Goal: Task Accomplishment & Management: Use online tool/utility

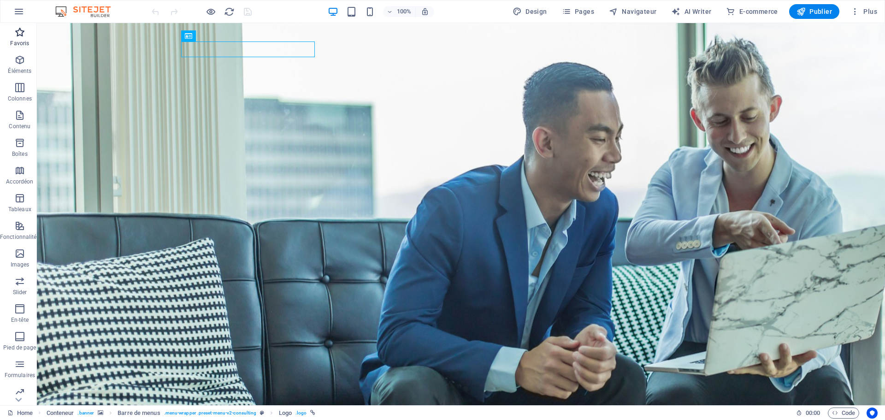
click at [20, 35] on icon "button" at bounding box center [19, 32] width 11 height 11
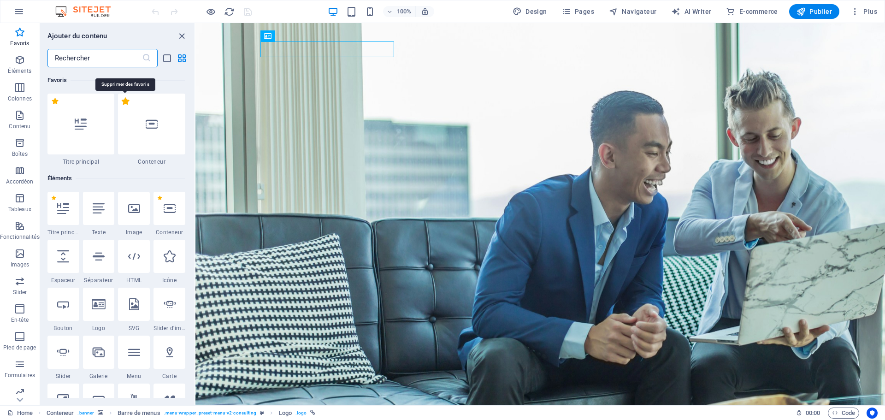
click at [126, 101] on label "1 Star" at bounding box center [126, 101] width 8 height 8
click at [122, 106] on input "1 Star" at bounding box center [121, 106] width 0 height 0
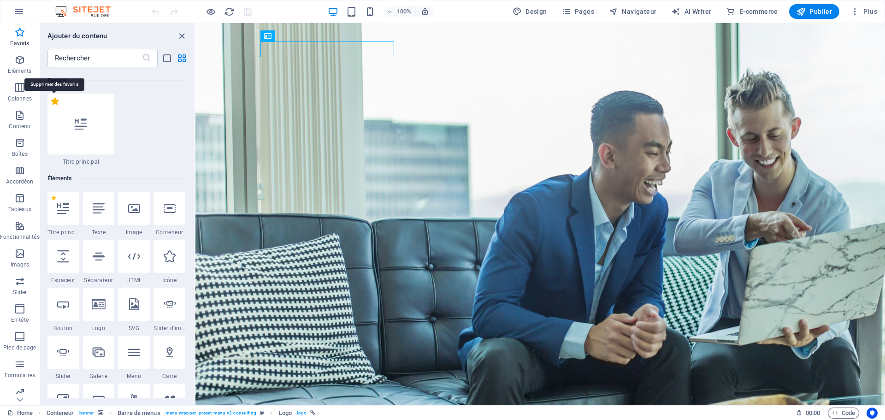
click at [54, 103] on label "1 Star" at bounding box center [55, 101] width 8 height 8
click at [51, 106] on input "1 Star" at bounding box center [51, 106] width 0 height 0
radio input "false"
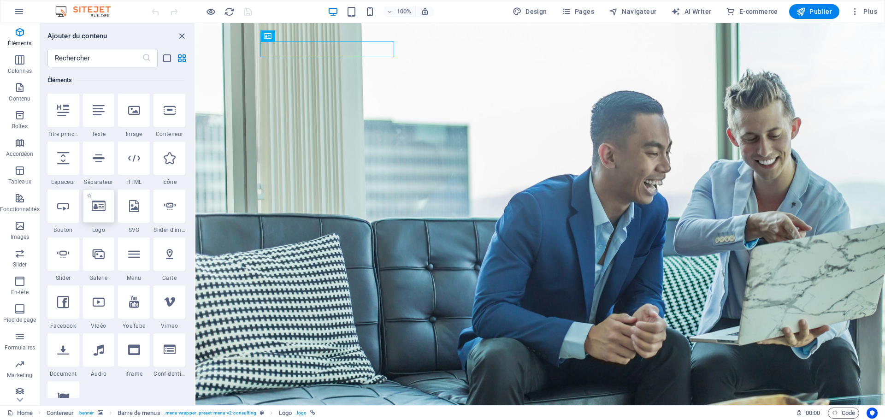
click at [100, 208] on icon at bounding box center [99, 206] width 14 height 12
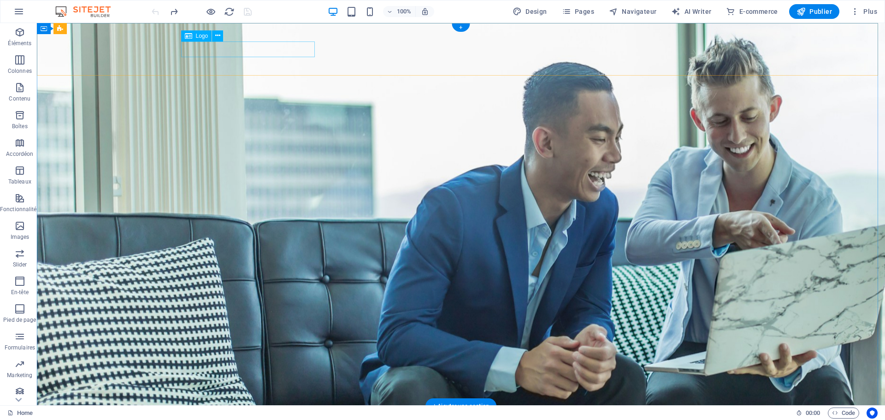
click at [216, 37] on icon at bounding box center [217, 36] width 5 height 10
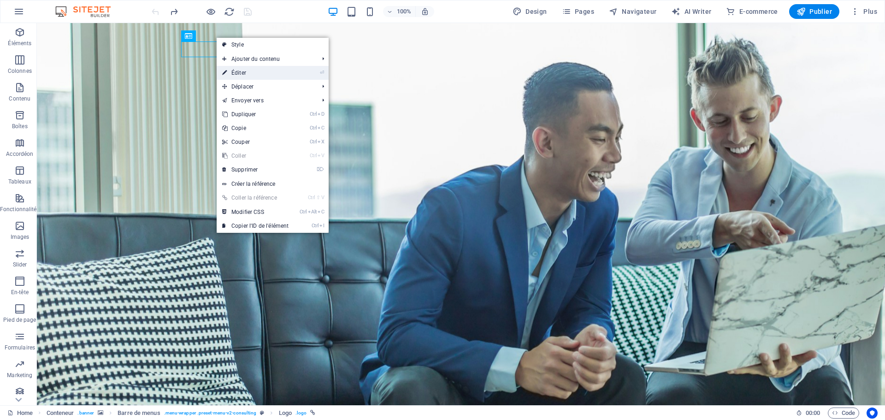
click at [238, 73] on link "⏎ Éditer" at bounding box center [255, 73] width 77 height 14
select select "px"
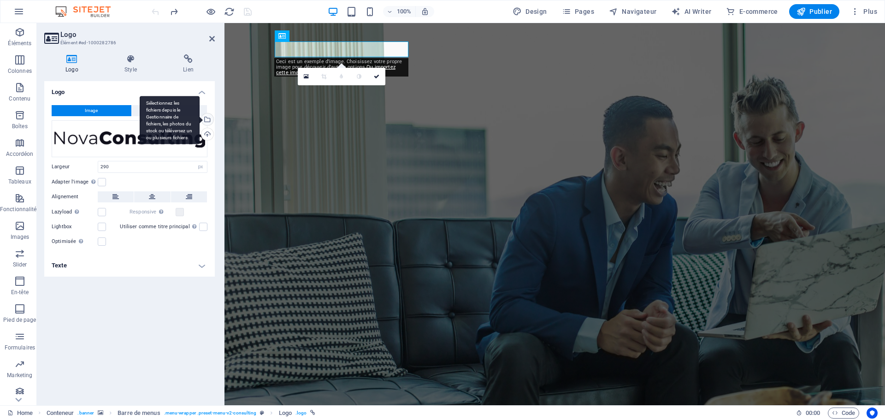
click at [207, 120] on div "Sélectionnez les fichiers depuis le Gestionnaire de fichiers, les photos du sto…" at bounding box center [207, 120] width 14 height 14
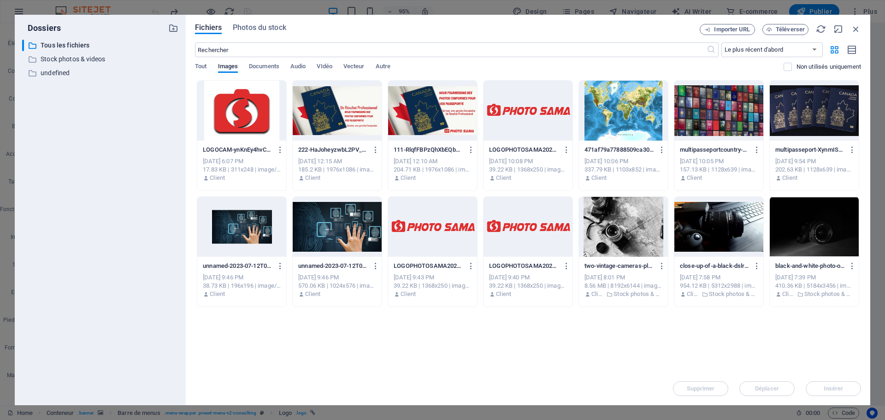
click at [517, 118] on div at bounding box center [527, 111] width 89 height 60
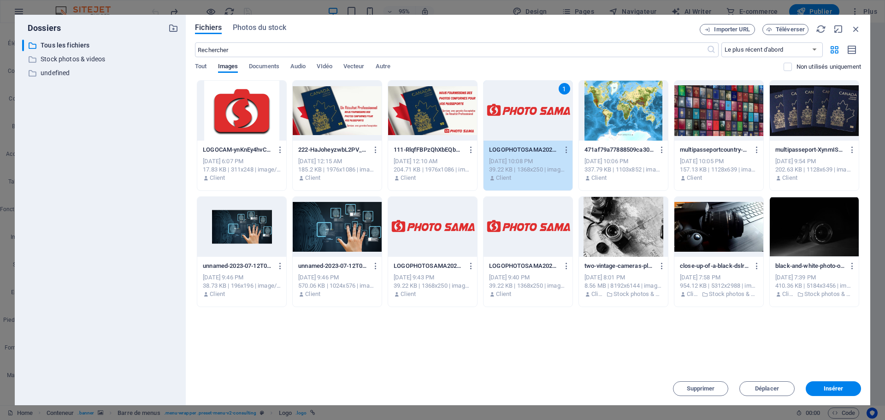
click at [517, 118] on div "1" at bounding box center [527, 111] width 89 height 60
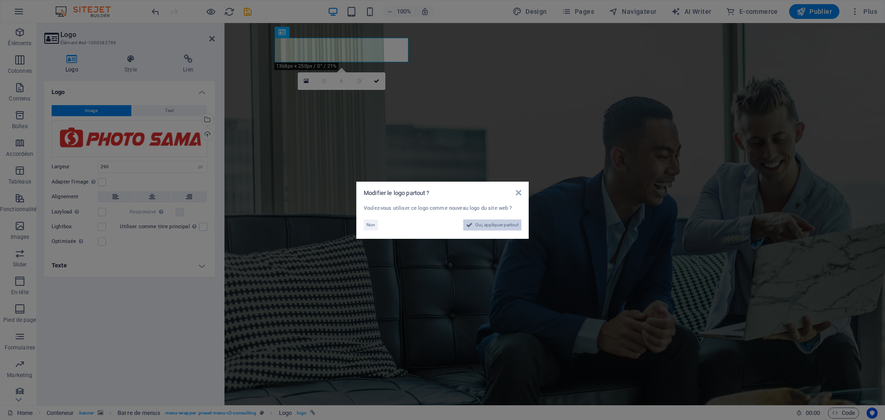
click at [483, 223] on span "Oui, appliquer partout" at bounding box center [496, 224] width 43 height 11
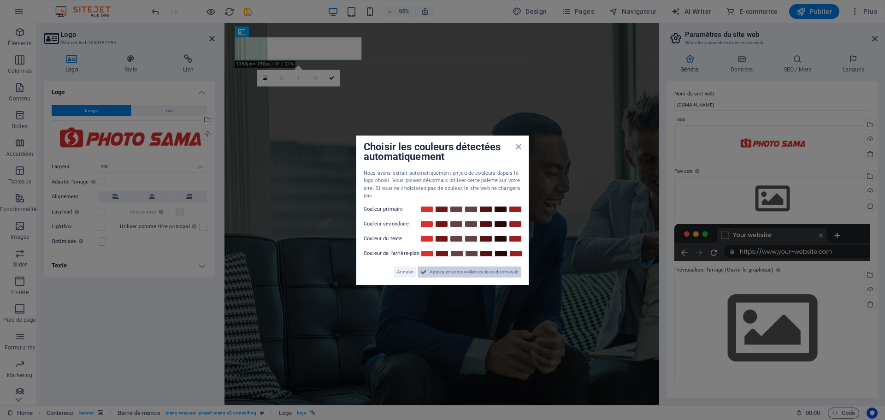
click at [447, 272] on span "Appliquer les nouvelles couleurs du site web" at bounding box center [474, 271] width 89 height 11
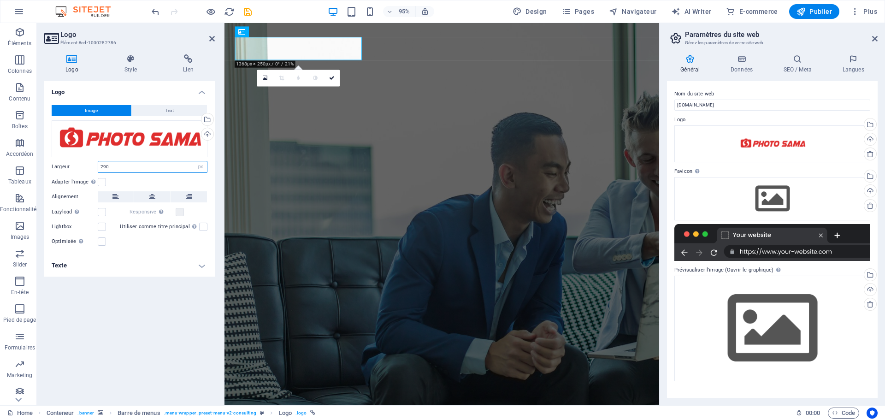
drag, startPoint x: 172, startPoint y: 165, endPoint x: 84, endPoint y: 162, distance: 88.5
click at [84, 162] on div "Largeur 290 Par défaut auto px rem % em vh vw" at bounding box center [130, 167] width 156 height 12
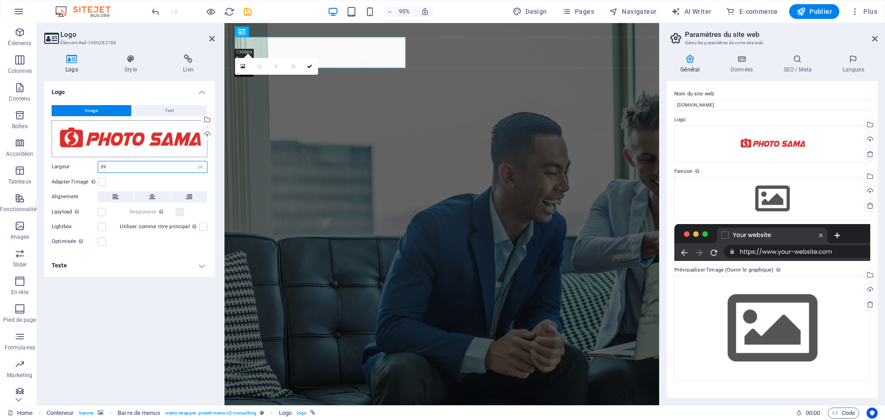
type input "3"
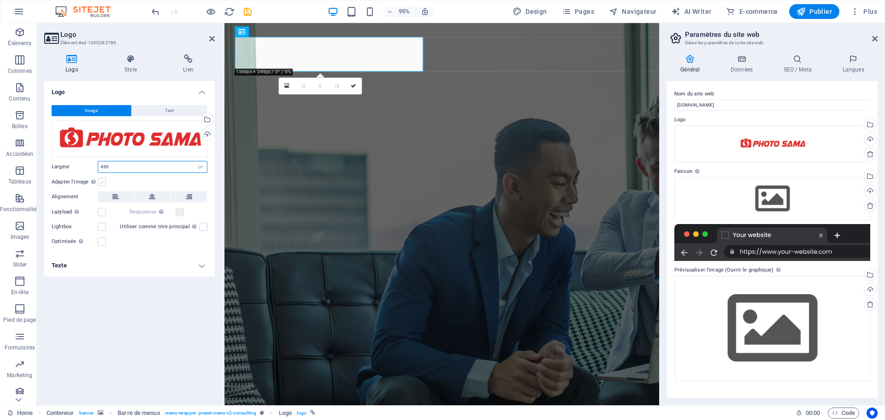
type input "430"
click at [101, 183] on label at bounding box center [102, 182] width 8 height 8
click at [0, 0] on input "Adapter l'image Adapter automatiquement l'image à une largeur et une hauteur fi…" at bounding box center [0, 0] width 0 height 0
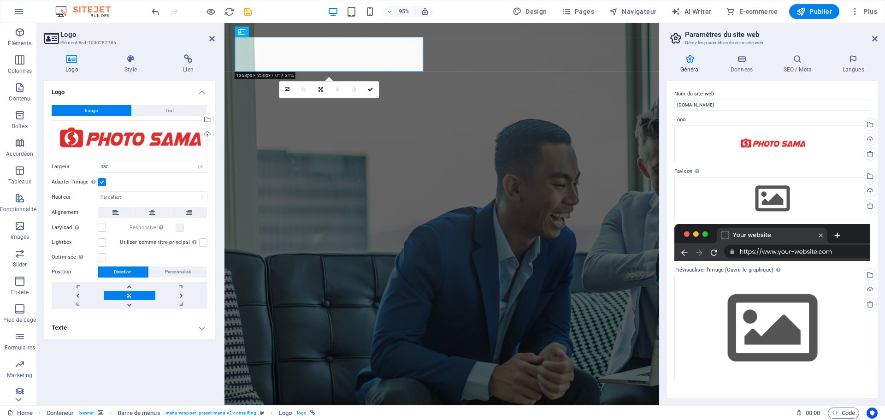
click at [151, 331] on h4 "Texte" at bounding box center [129, 328] width 171 height 22
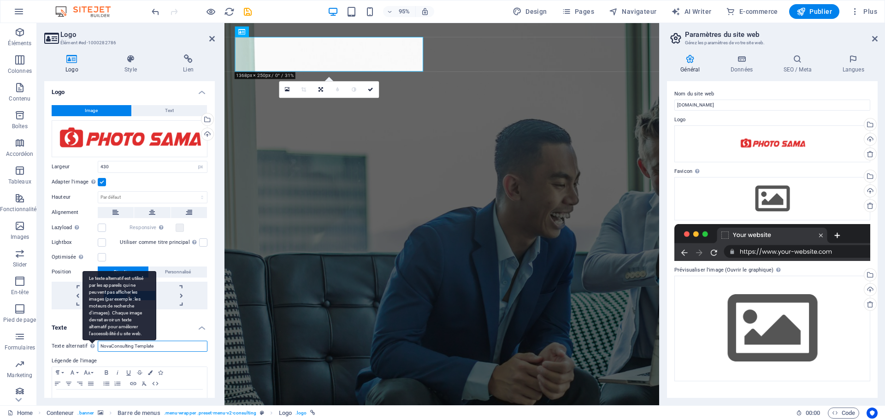
drag, startPoint x: 168, startPoint y: 348, endPoint x: 93, endPoint y: 348, distance: 74.7
click at [93, 348] on div "Texte alternatif Le texte alternatif est utilisé par les appareils qui ne peuve…" at bounding box center [130, 346] width 156 height 11
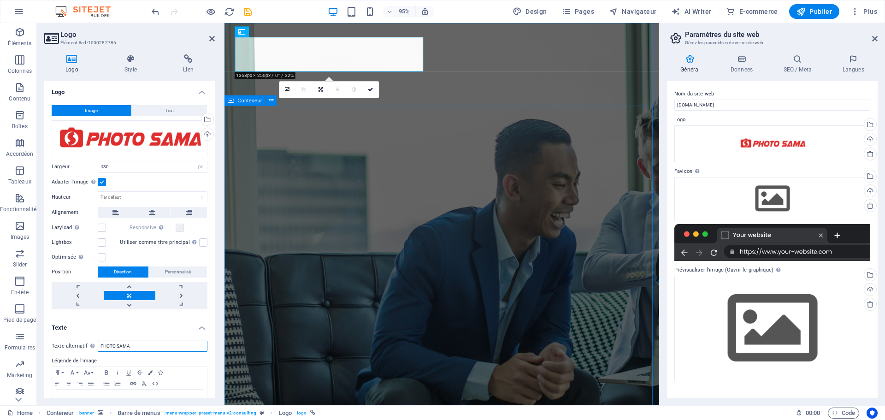
type input "PHOTO SAMA"
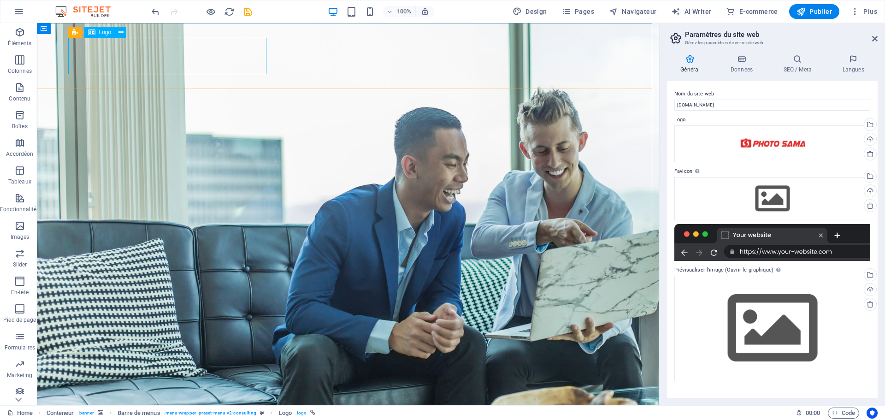
click at [91, 35] on icon at bounding box center [91, 32] width 7 height 11
select select "px"
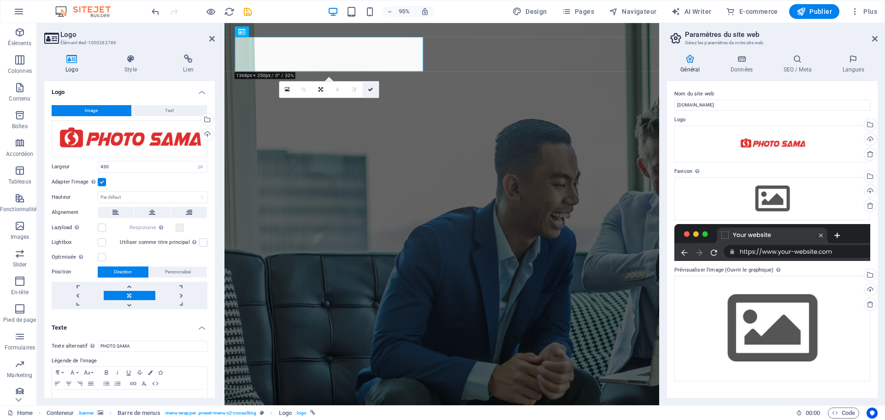
click at [370, 93] on link at bounding box center [370, 89] width 17 height 17
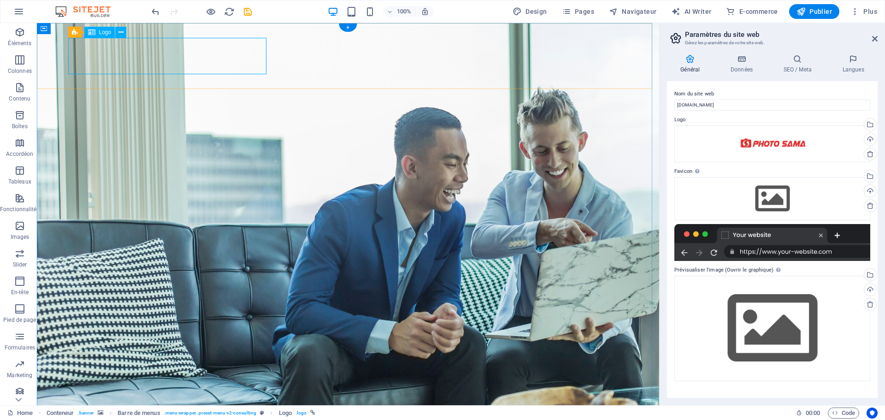
select select "px"
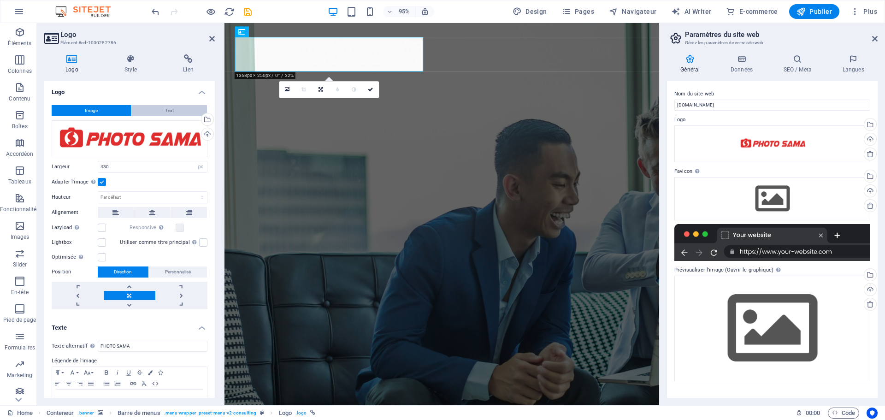
click at [176, 109] on button "Text" at bounding box center [170, 110] width 76 height 11
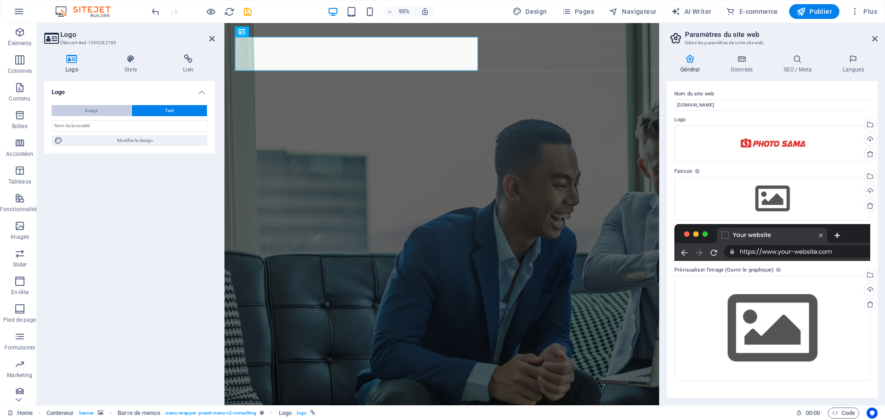
click at [109, 113] on button "Image" at bounding box center [92, 110] width 80 height 11
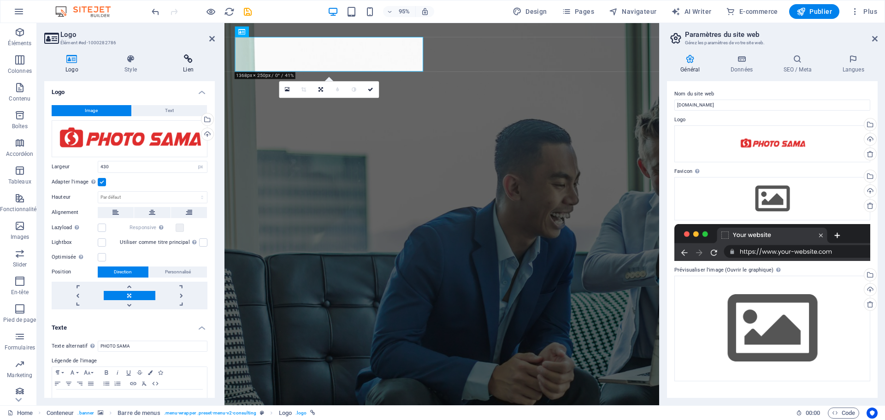
click at [184, 65] on h4 "Lien" at bounding box center [188, 63] width 53 height 19
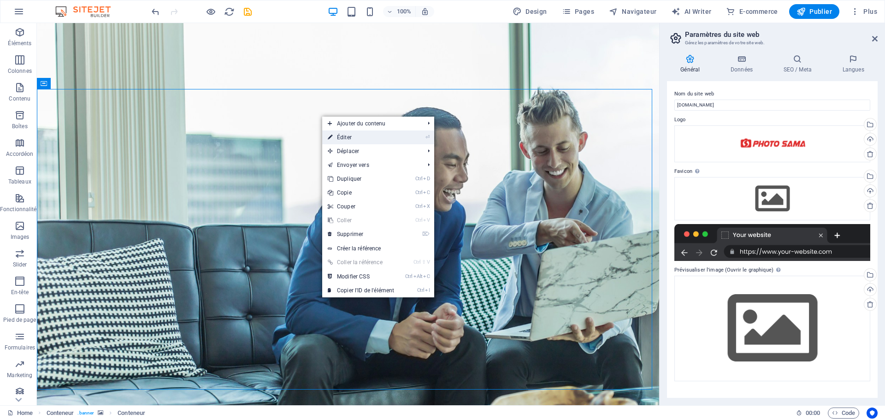
click at [348, 133] on link "⏎ Éditer" at bounding box center [360, 137] width 77 height 14
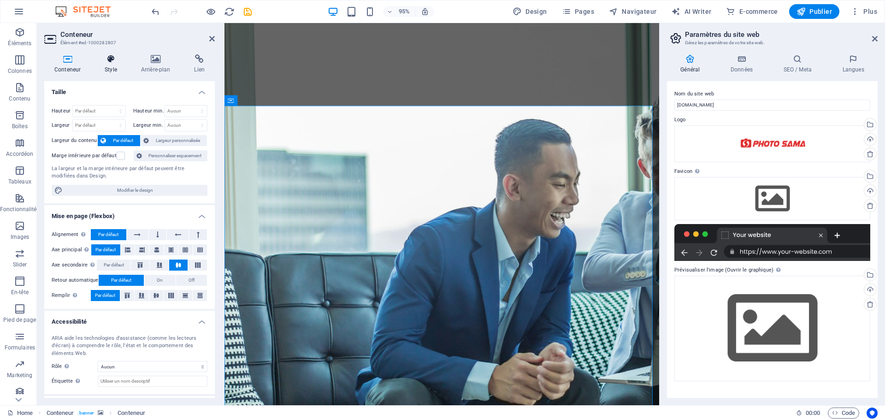
click at [112, 61] on icon at bounding box center [110, 58] width 33 height 9
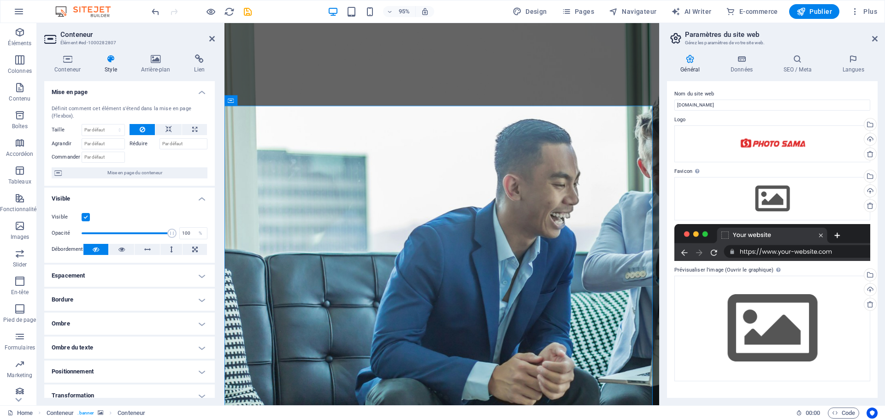
click at [86, 219] on label at bounding box center [86, 217] width 8 height 8
click at [0, 0] on input "Visible" at bounding box center [0, 0] width 0 height 0
click at [86, 219] on label at bounding box center [86, 217] width 8 height 8
click at [0, 0] on input "Visible" at bounding box center [0, 0] width 0 height 0
click at [161, 63] on icon at bounding box center [156, 58] width 50 height 9
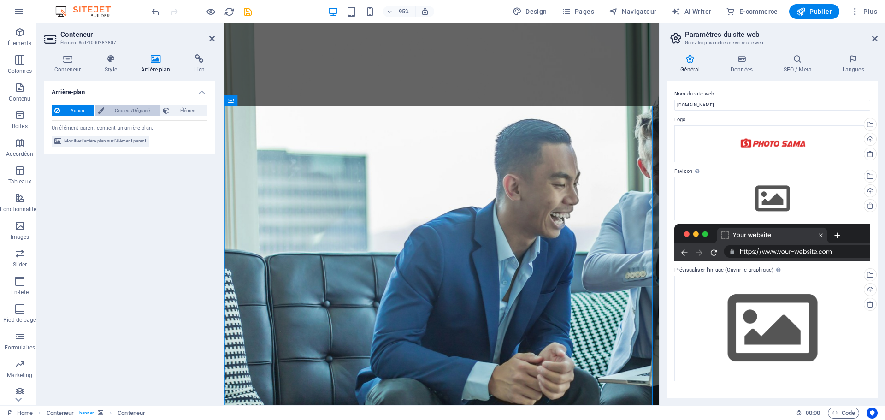
click at [139, 110] on span "Couleur/Dégradé" at bounding box center [132, 110] width 50 height 11
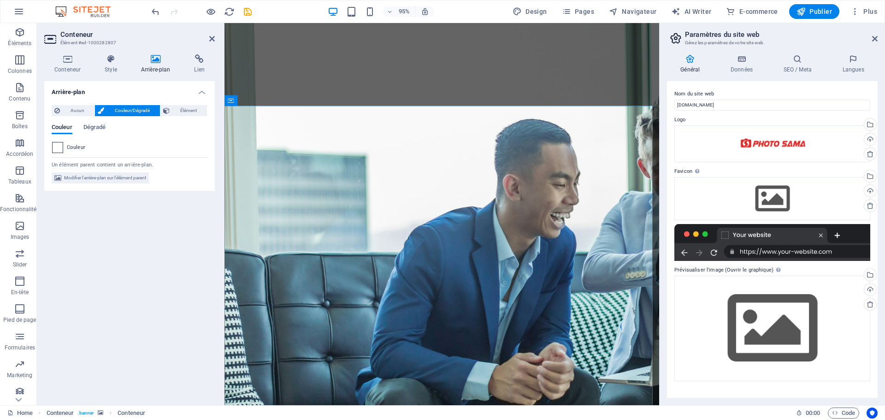
click at [56, 148] on span at bounding box center [58, 147] width 10 height 10
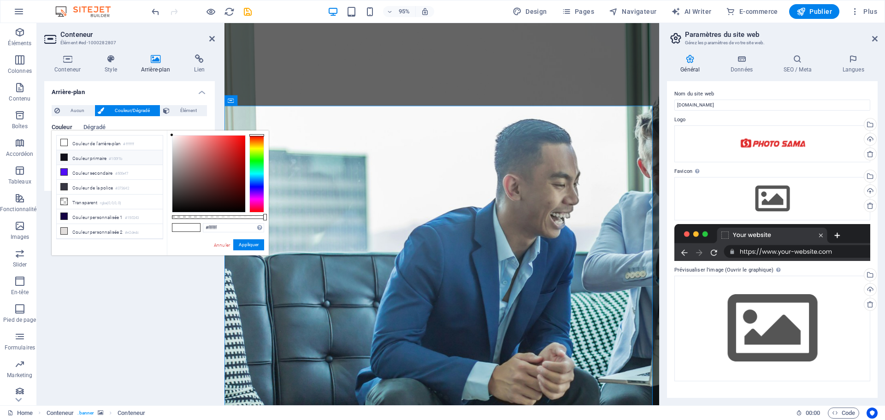
click at [64, 158] on icon at bounding box center [64, 157] width 6 height 6
type input "#100f1b"
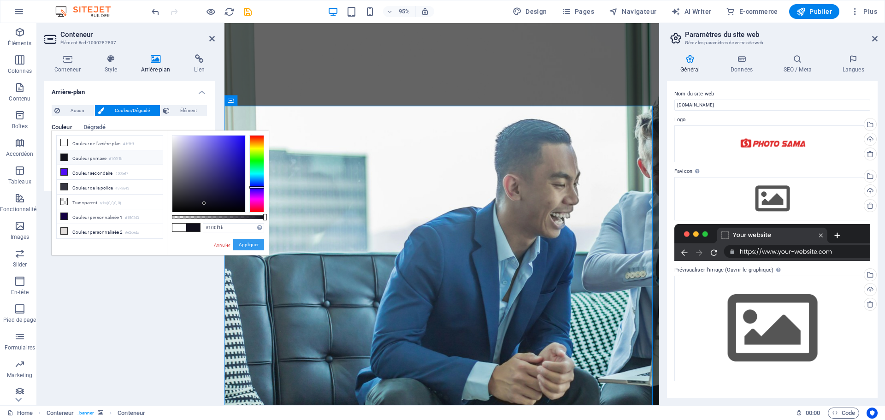
drag, startPoint x: 253, startPoint y: 247, endPoint x: 27, endPoint y: 235, distance: 225.7
click at [253, 247] on button "Appliquer" at bounding box center [248, 244] width 31 height 11
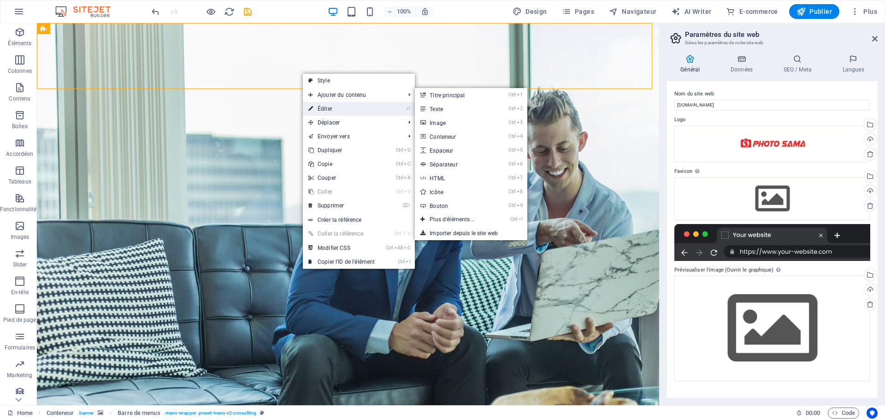
click at [325, 107] on link "⏎ Éditer" at bounding box center [341, 109] width 77 height 14
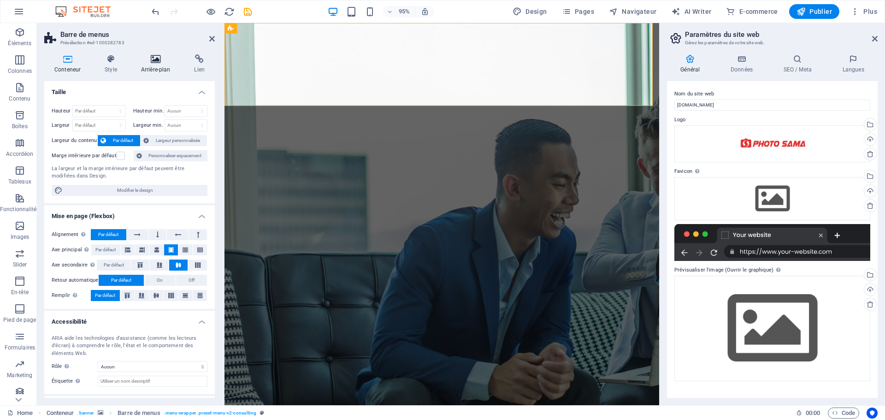
click at [155, 61] on icon at bounding box center [156, 58] width 50 height 9
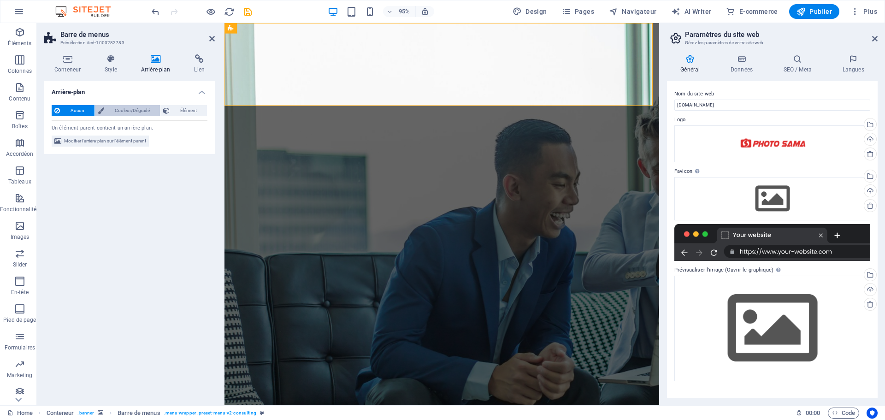
click at [130, 111] on span "Couleur/Dégradé" at bounding box center [132, 110] width 50 height 11
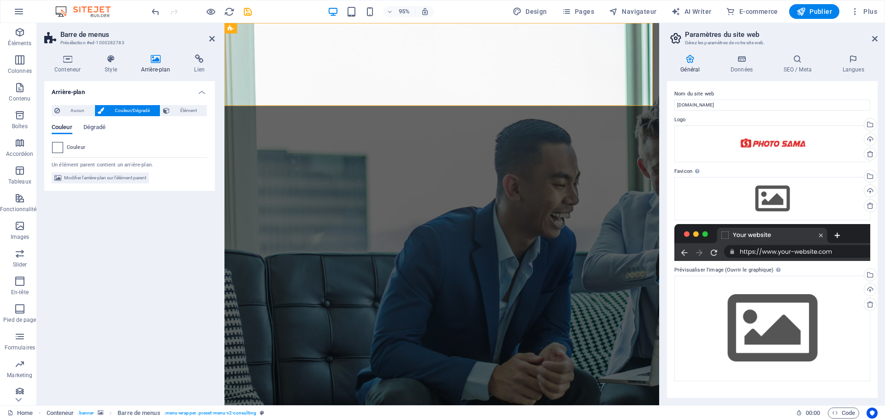
click at [57, 148] on span at bounding box center [58, 147] width 10 height 10
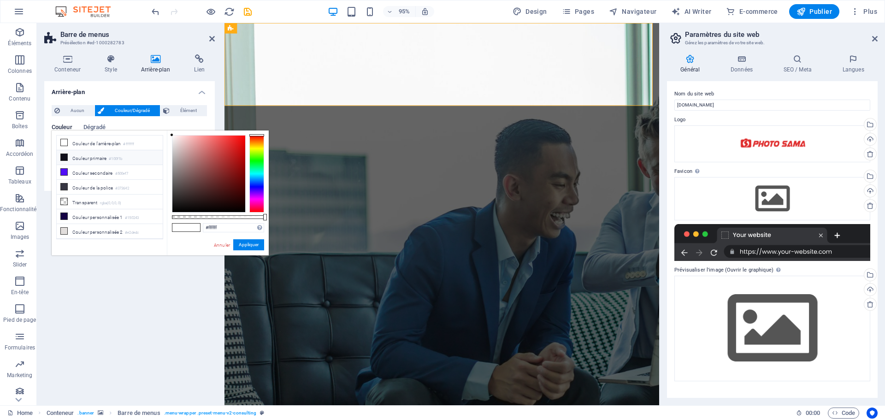
click at [64, 155] on icon at bounding box center [64, 157] width 6 height 6
type input "#100f1b"
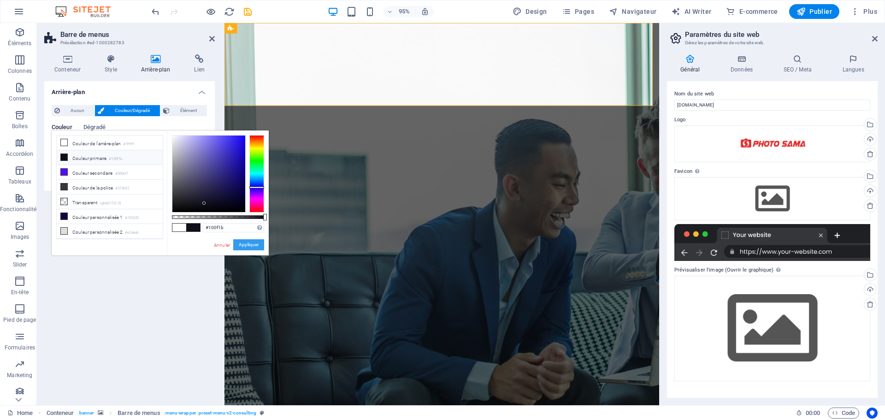
click at [247, 243] on button "Appliquer" at bounding box center [248, 244] width 31 height 11
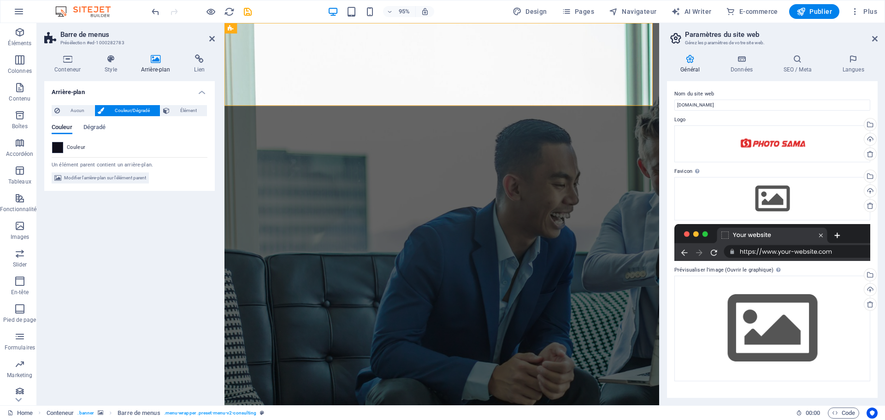
click at [59, 149] on span at bounding box center [58, 147] width 10 height 10
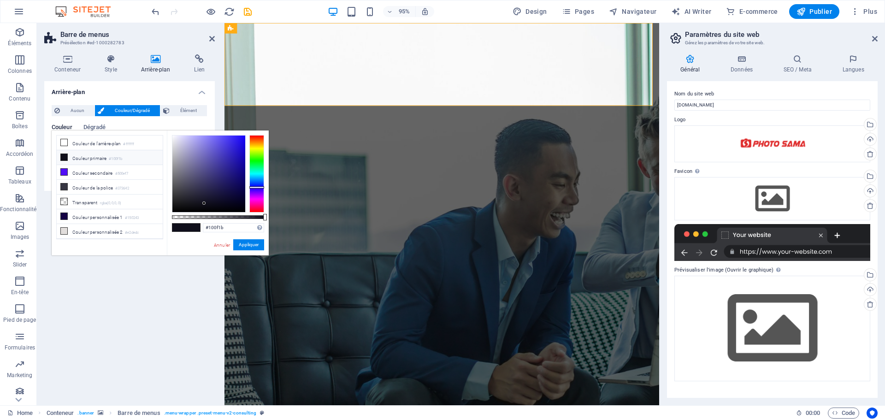
click at [62, 157] on icon at bounding box center [64, 157] width 6 height 6
click at [81, 157] on li "Couleur primaire #100f1b" at bounding box center [110, 157] width 106 height 15
click at [241, 243] on button "Appliquer" at bounding box center [248, 244] width 31 height 11
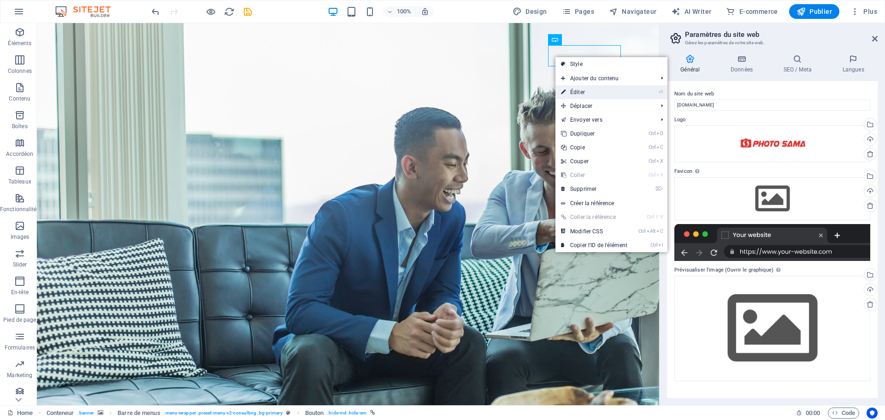
click at [573, 93] on link "⏎ Éditer" at bounding box center [593, 92] width 77 height 14
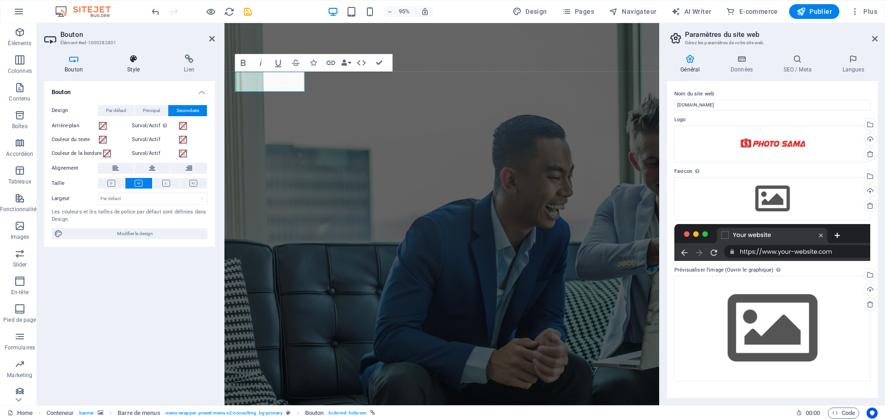
click at [138, 64] on h4 "Style" at bounding box center [135, 63] width 57 height 19
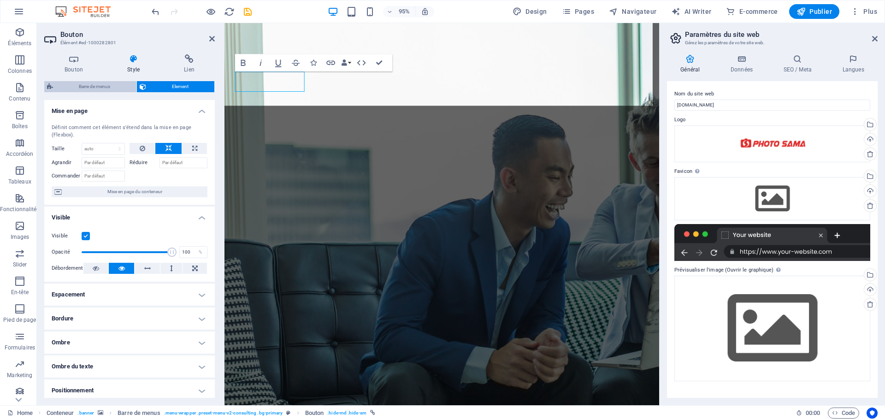
click at [109, 87] on span "Barre de menus" at bounding box center [95, 86] width 78 height 11
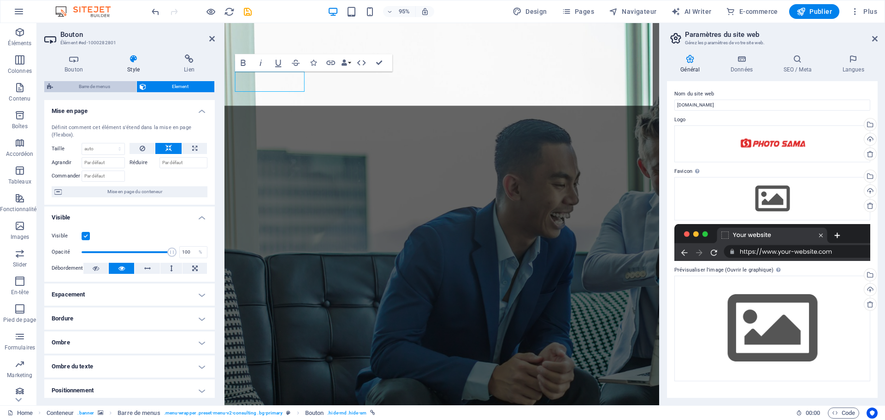
select select "rem"
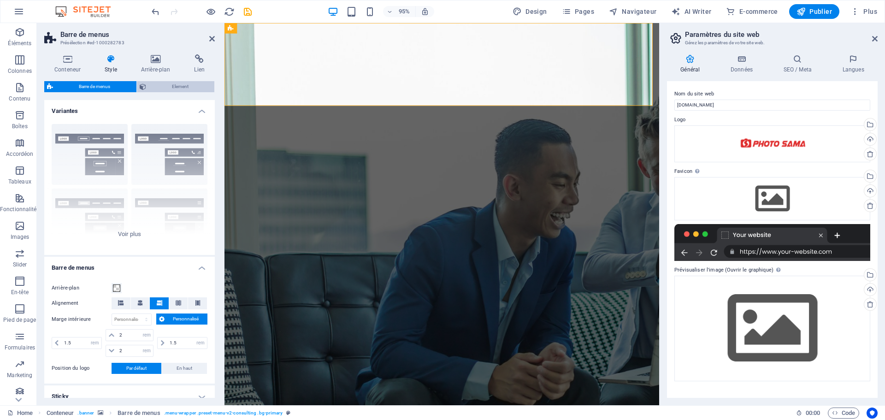
click at [149, 85] on button "Element" at bounding box center [176, 86] width 78 height 11
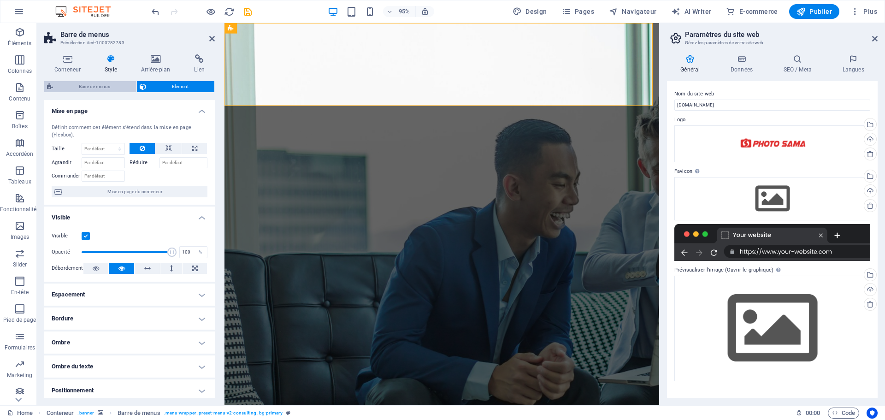
click at [94, 84] on span "Barre de menus" at bounding box center [95, 86] width 78 height 11
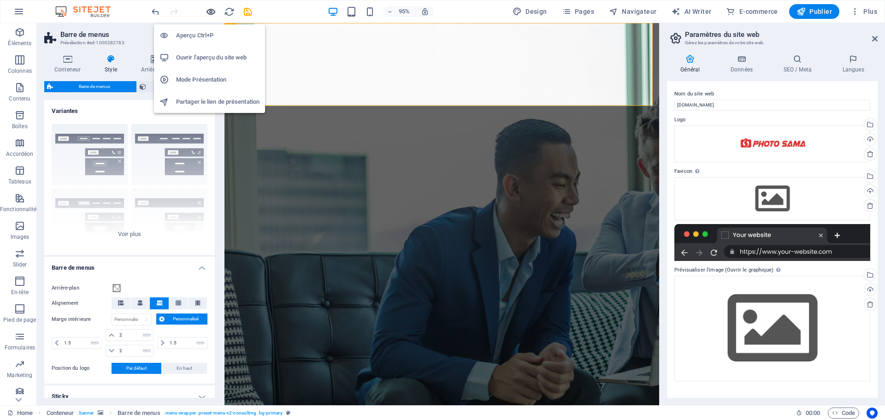
click at [210, 16] on icon "button" at bounding box center [211, 11] width 11 height 11
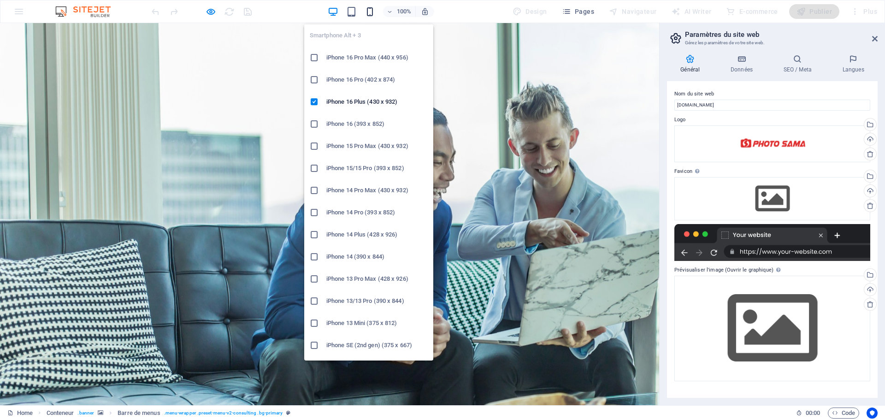
click at [371, 7] on icon "button" at bounding box center [370, 11] width 11 height 11
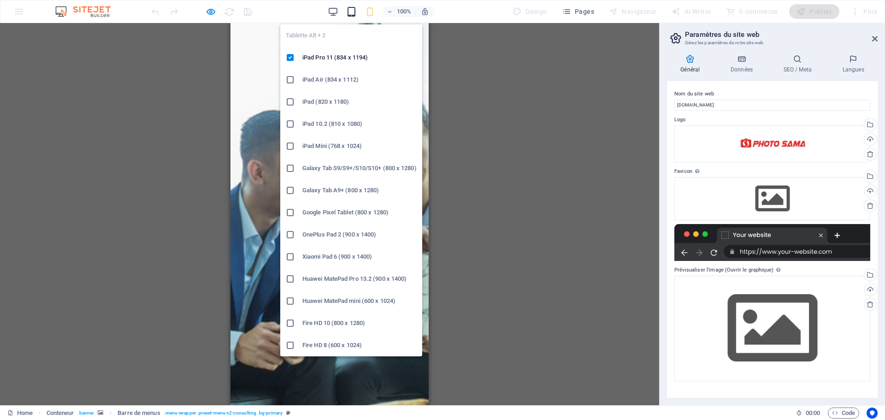
click at [354, 10] on icon "button" at bounding box center [351, 11] width 11 height 11
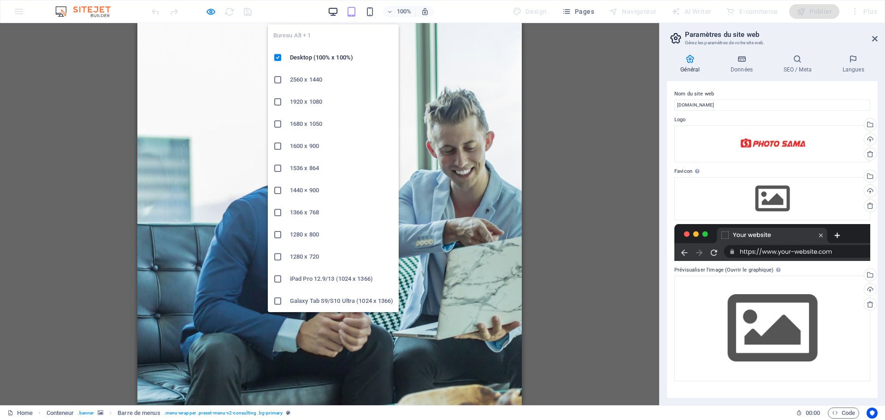
click at [332, 12] on icon "button" at bounding box center [333, 11] width 11 height 11
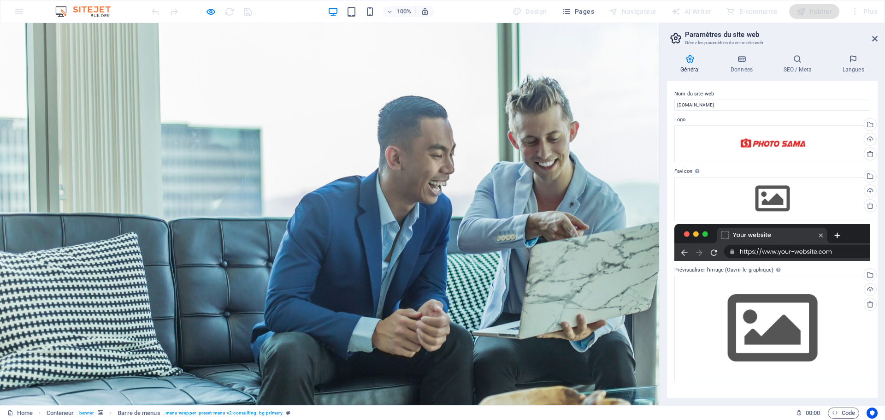
click at [218, 9] on div at bounding box center [201, 11] width 103 height 15
click at [210, 14] on icon "button" at bounding box center [211, 11] width 11 height 11
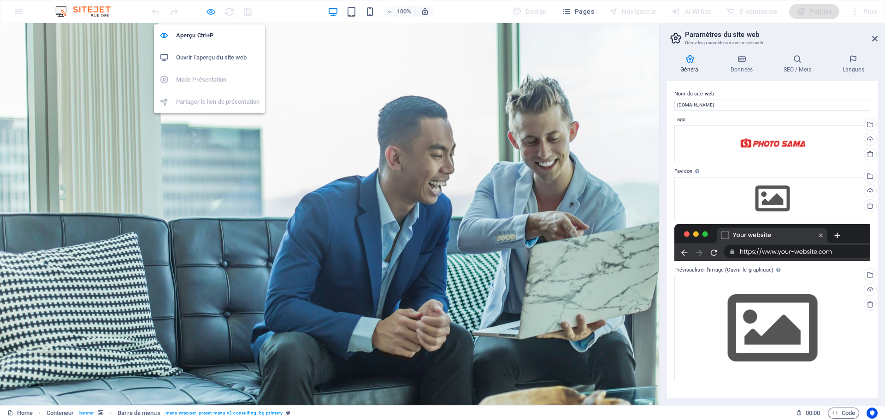
select select "rem"
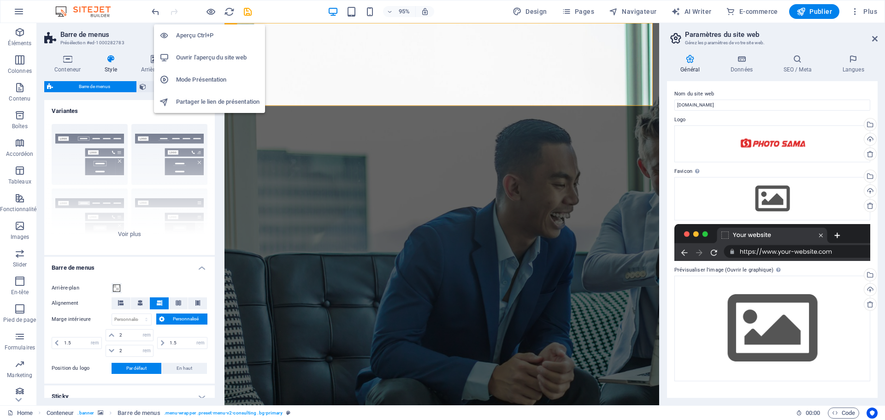
click at [212, 80] on h6 "Mode Présentation" at bounding box center [217, 79] width 83 height 11
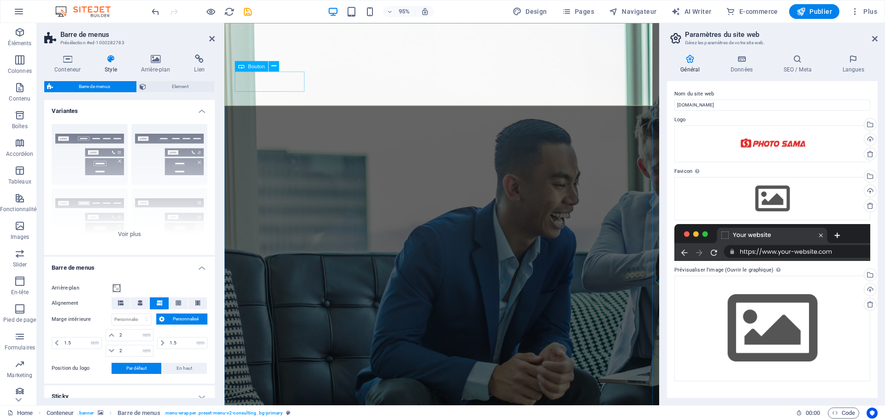
click at [272, 67] on icon at bounding box center [273, 66] width 5 height 9
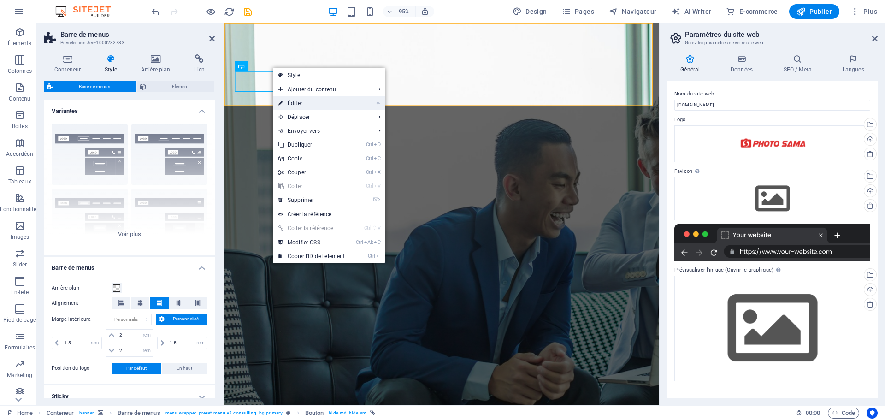
click at [293, 102] on link "⏎ Éditer" at bounding box center [311, 103] width 77 height 14
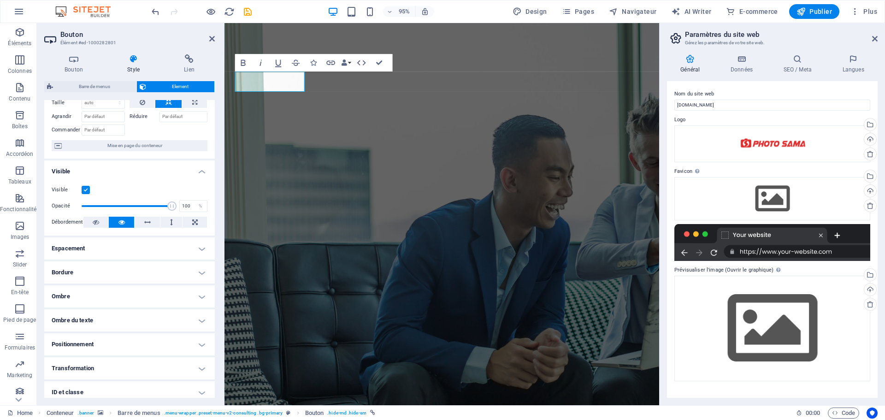
scroll to position [92, 0]
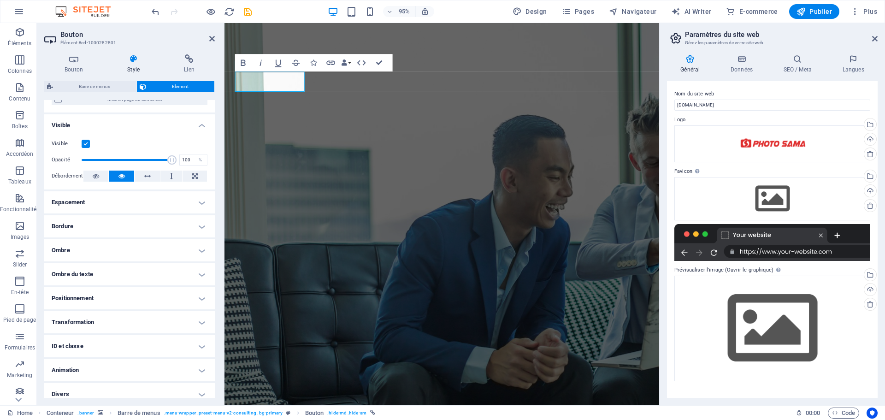
click at [131, 208] on h4 "Espacement" at bounding box center [129, 202] width 171 height 22
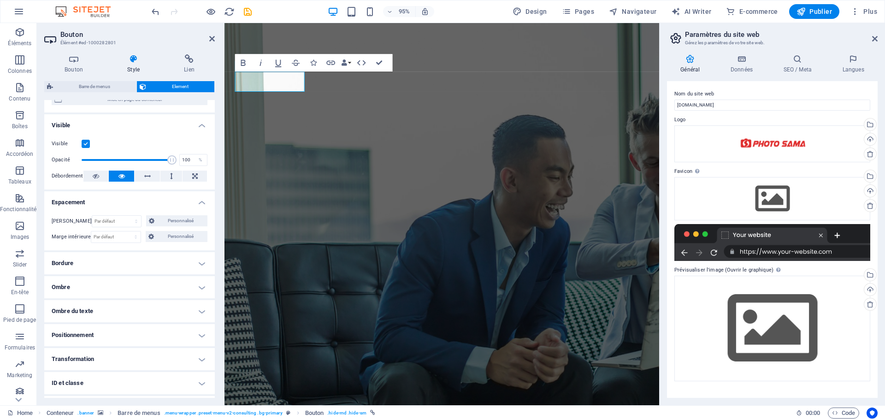
click at [122, 267] on h4 "Bordure" at bounding box center [129, 263] width 171 height 22
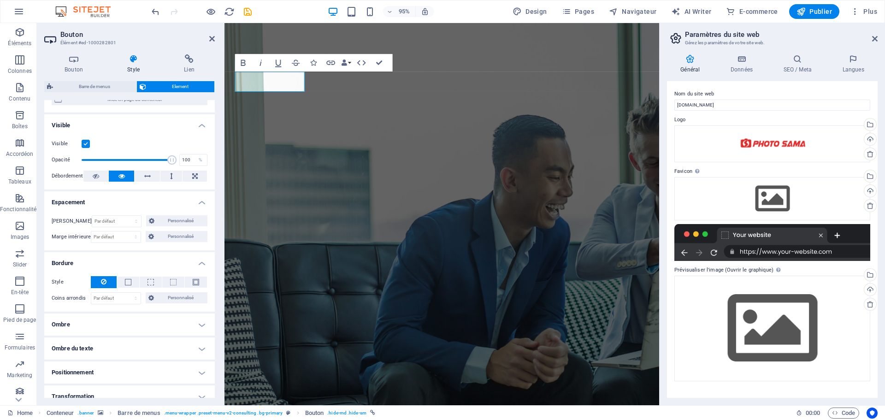
scroll to position [174, 0]
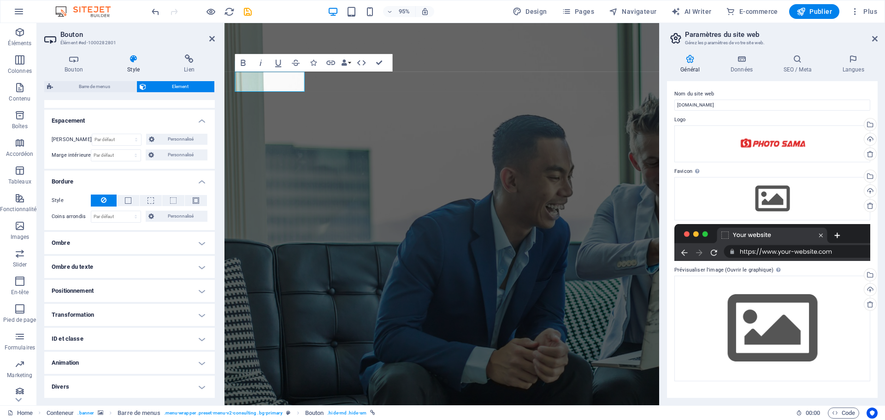
click at [93, 287] on h4 "Positionnement" at bounding box center [129, 291] width 171 height 22
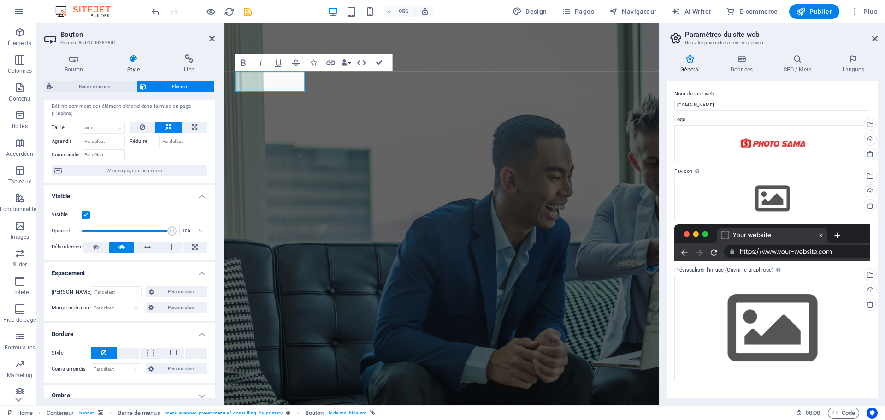
scroll to position [0, 0]
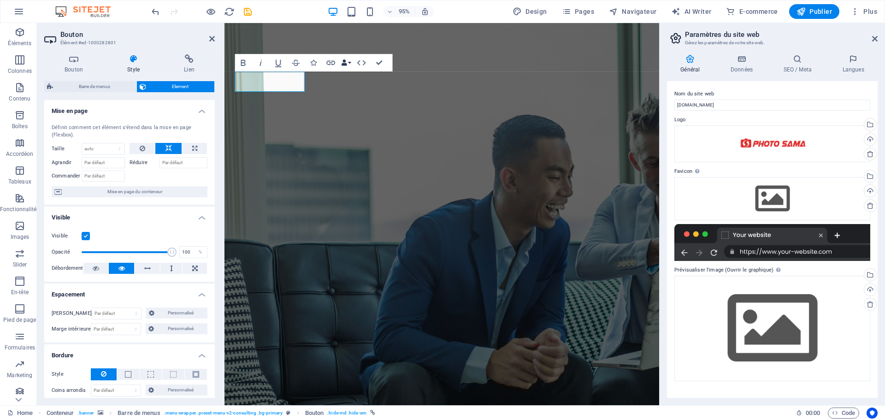
click at [350, 64] on button "Data Bindings" at bounding box center [346, 63] width 12 height 18
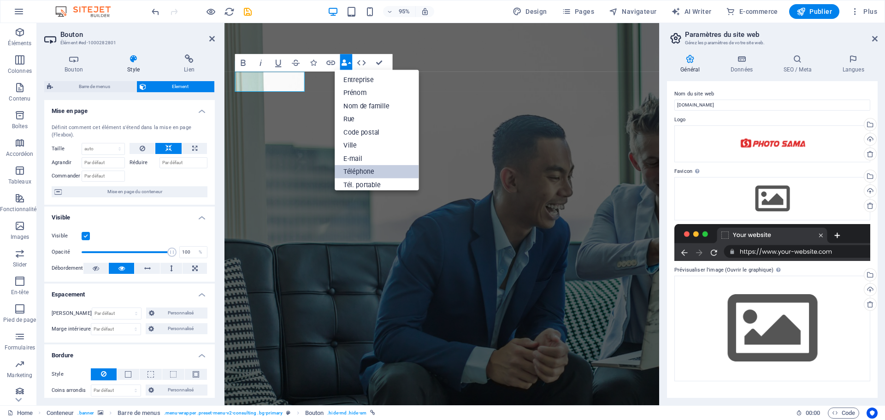
click at [351, 171] on link "Téléphone" at bounding box center [377, 171] width 84 height 13
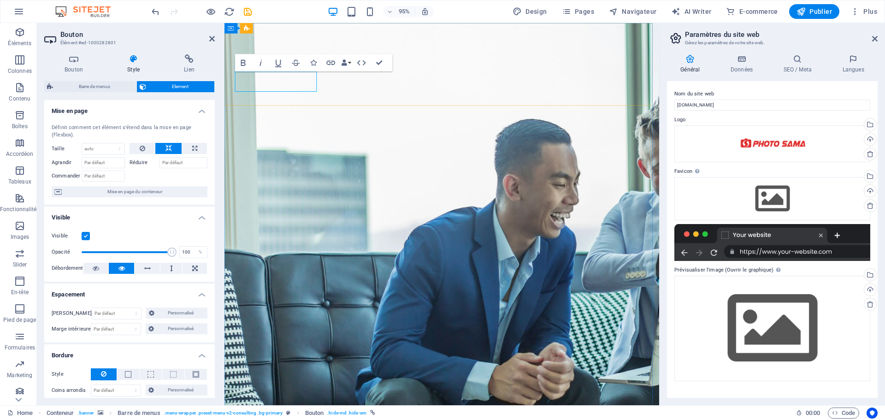
drag, startPoint x: 296, startPoint y: 85, endPoint x: 288, endPoint y: 84, distance: 8.4
click at [244, 62] on icon "button" at bounding box center [243, 62] width 5 height 6
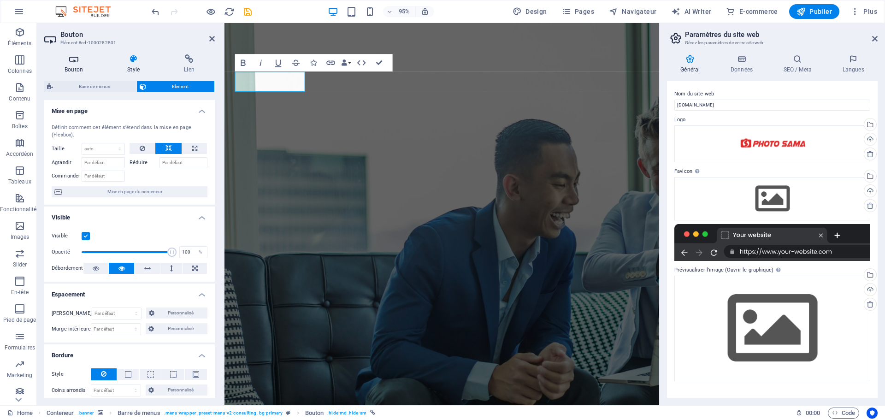
click at [74, 66] on h4 "Bouton" at bounding box center [75, 63] width 63 height 19
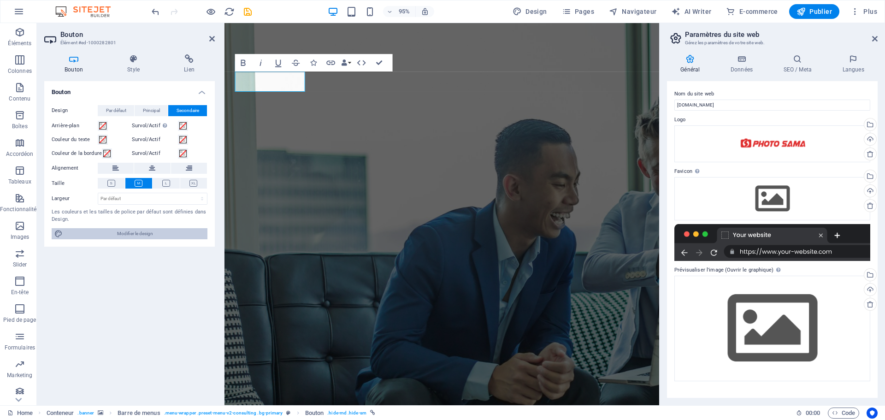
click at [135, 233] on span "Modifier le design" at bounding box center [134, 233] width 139 height 11
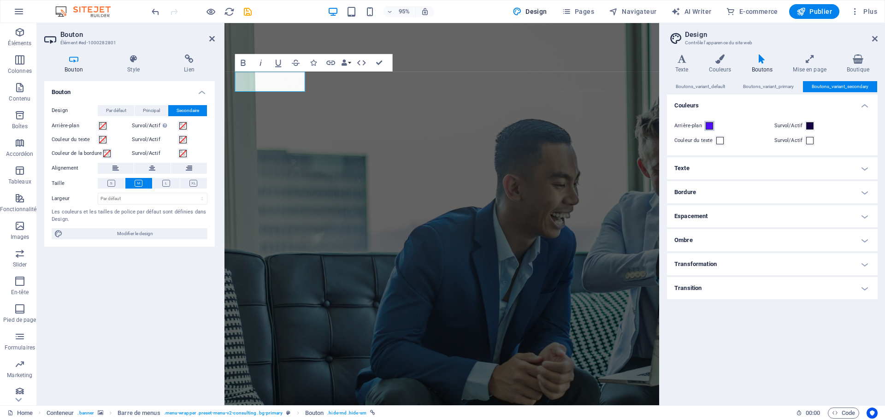
click at [710, 125] on span at bounding box center [709, 125] width 7 height 7
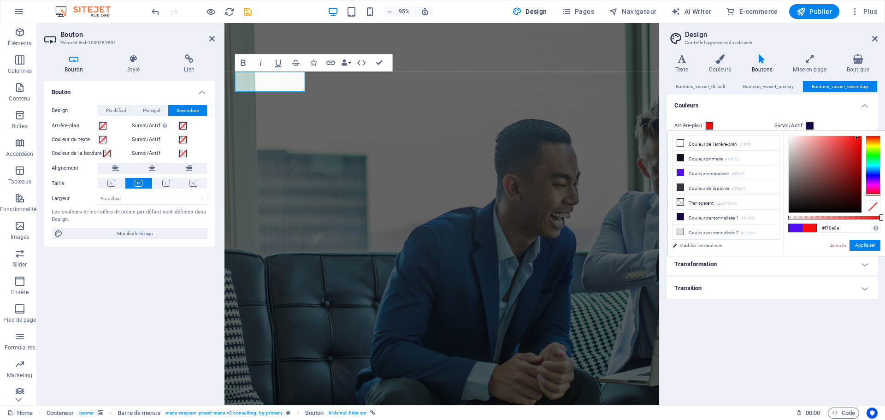
drag, startPoint x: 874, startPoint y: 184, endPoint x: 876, endPoint y: 197, distance: 13.0
click at [876, 197] on div at bounding box center [834, 174] width 92 height 77
type input "#b00000"
drag, startPoint x: 853, startPoint y: 158, endPoint x: 882, endPoint y: 159, distance: 29.1
click at [882, 159] on div "#b00000 Formats pris en charge #0852ed rgb(8, 82, 237) rgba(8, 82, 237, 90%) hs…" at bounding box center [834, 260] width 102 height 259
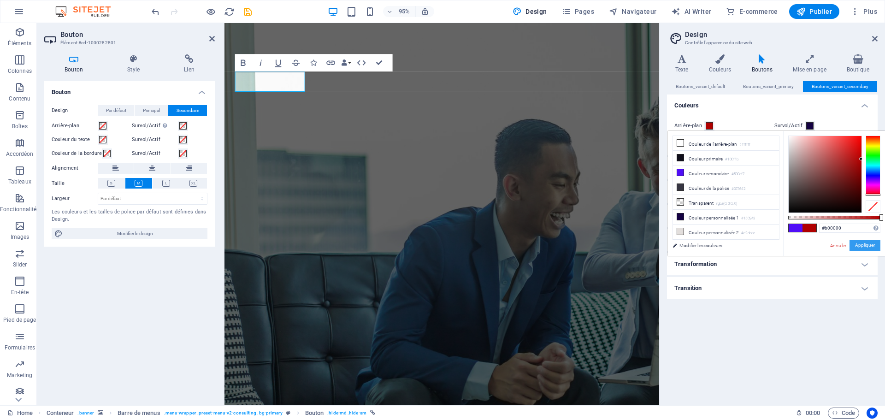
click at [875, 246] on button "Appliquer" at bounding box center [864, 245] width 31 height 11
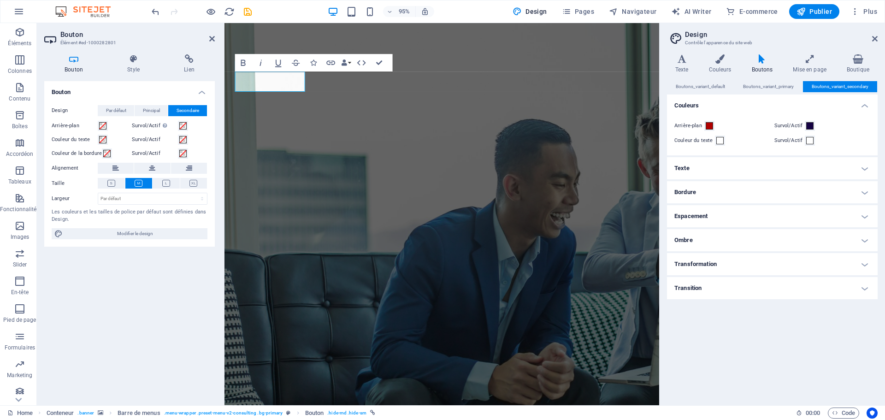
click at [801, 165] on h4 "Texte" at bounding box center [772, 168] width 211 height 22
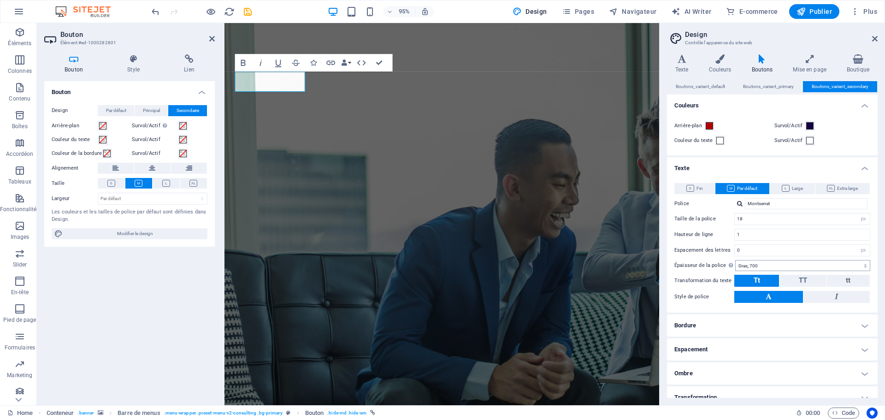
scroll to position [35, 0]
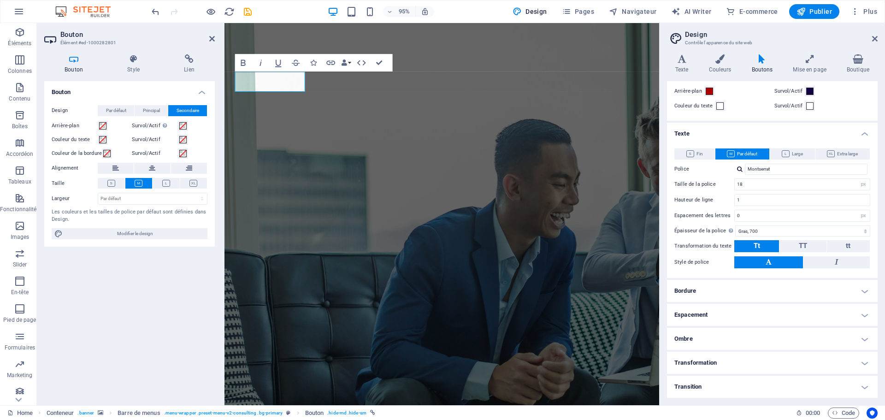
click at [763, 65] on h4 "Boutons" at bounding box center [763, 63] width 41 height 19
click at [765, 389] on h4 "Transition" at bounding box center [772, 387] width 211 height 22
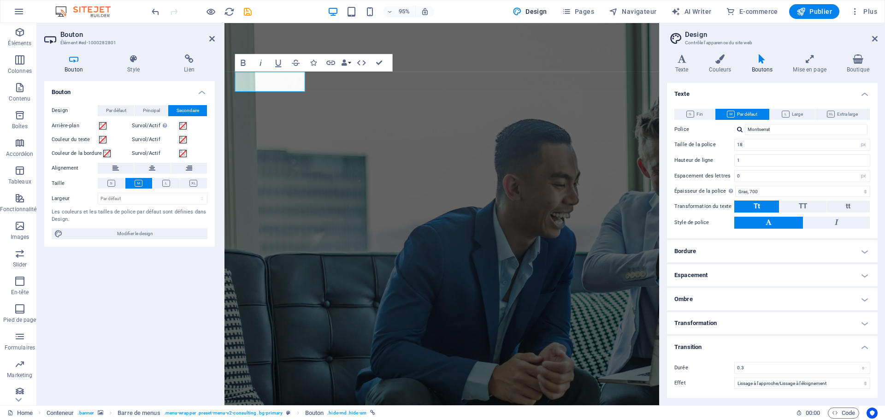
click at [732, 253] on h4 "Bordure" at bounding box center [772, 251] width 211 height 22
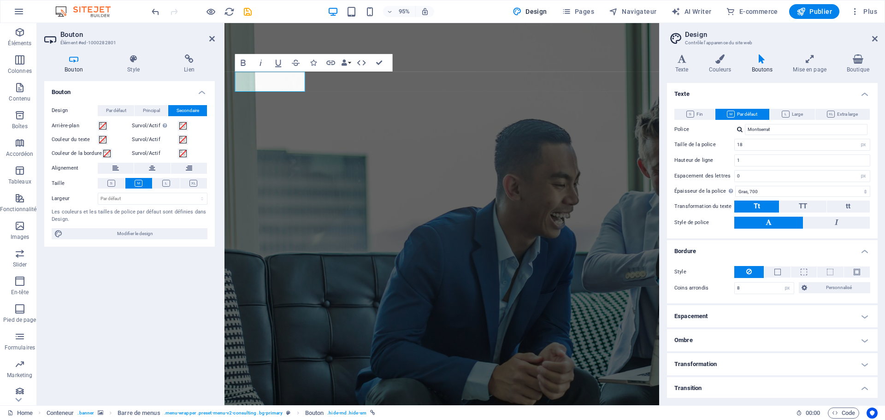
scroll to position [115, 0]
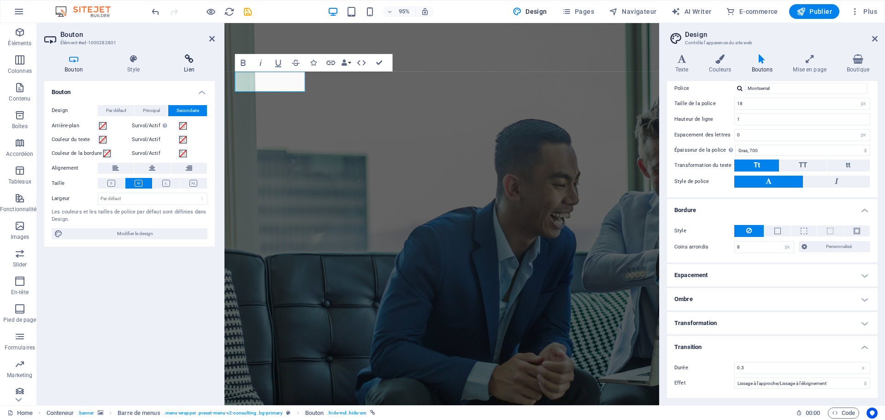
click at [189, 57] on icon at bounding box center [189, 58] width 51 height 9
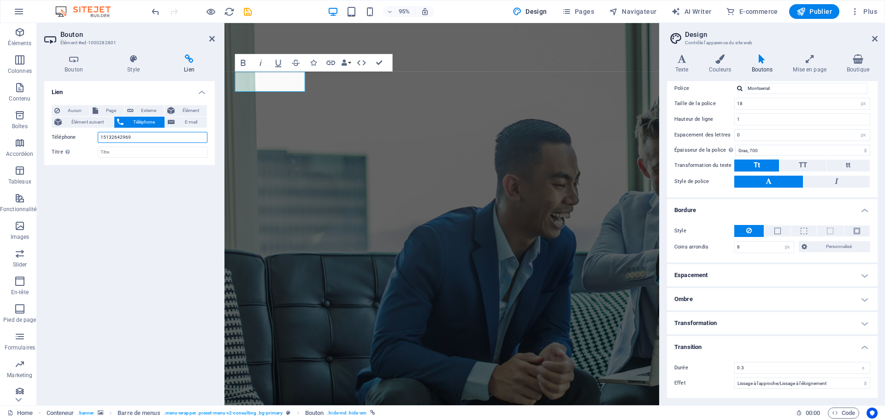
drag, startPoint x: 134, startPoint y: 137, endPoint x: 85, endPoint y: 138, distance: 49.3
click at [85, 138] on div "Téléphone 15132642969" at bounding box center [130, 137] width 156 height 11
type input "5148857885"
click at [122, 153] on input "Titre Description supplémentaire du lien. Celle-ci doit être différente du text…" at bounding box center [153, 152] width 110 height 11
type input "PHONE NUMBER"
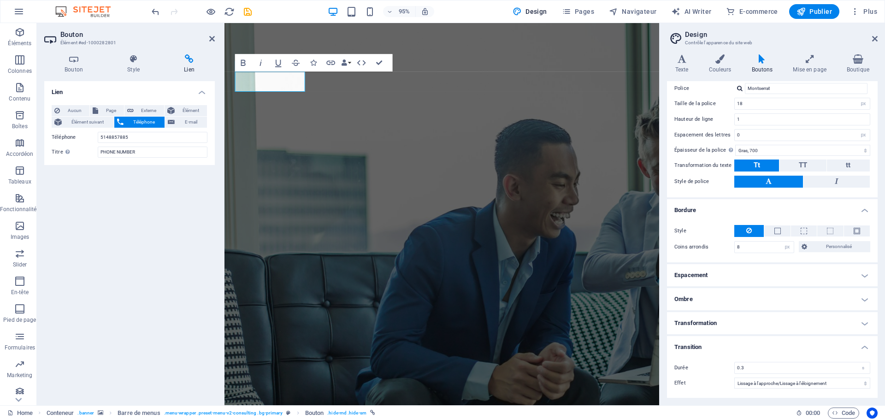
click at [139, 204] on div "Lien Aucun Page Externe Élément Élément suivant Téléphone E-mail Page Home Abou…" at bounding box center [129, 239] width 171 height 317
click at [76, 62] on icon at bounding box center [73, 58] width 59 height 9
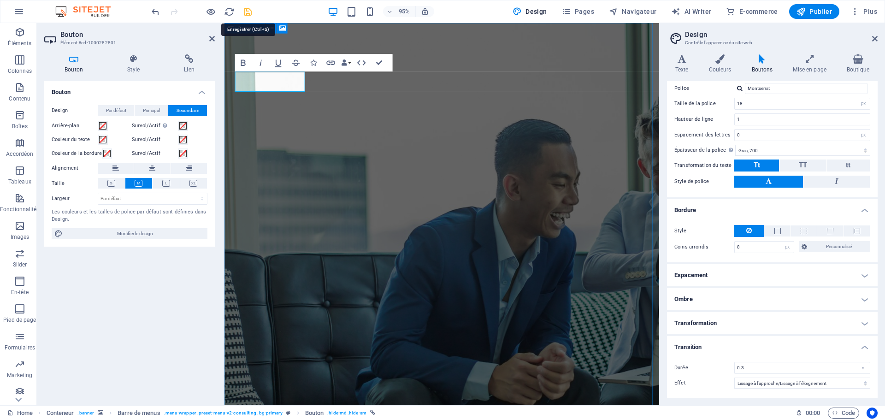
click at [246, 12] on icon "save" at bounding box center [247, 11] width 11 height 11
select select "rem"
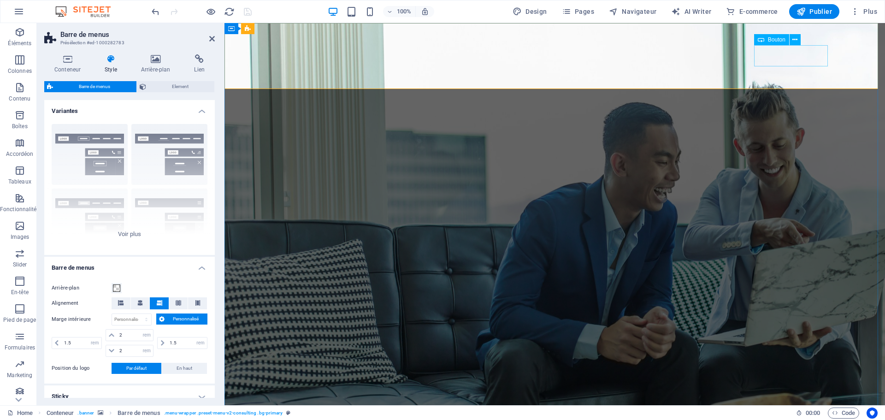
click at [793, 41] on icon at bounding box center [794, 40] width 5 height 10
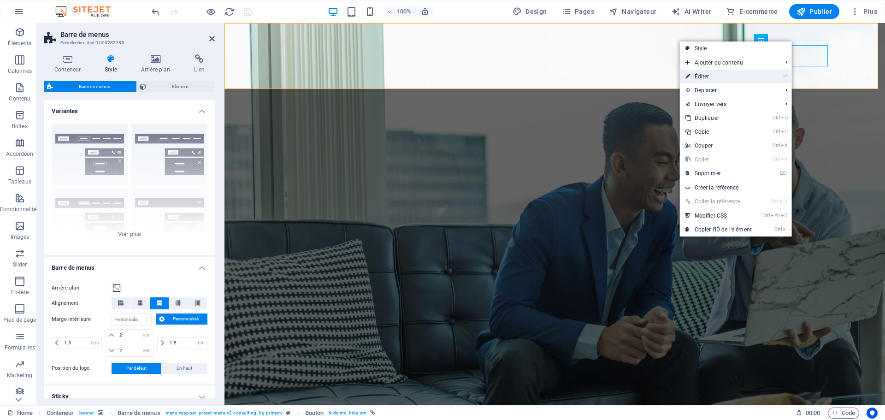
click at [711, 77] on link "⏎ Éditer" at bounding box center [718, 77] width 77 height 14
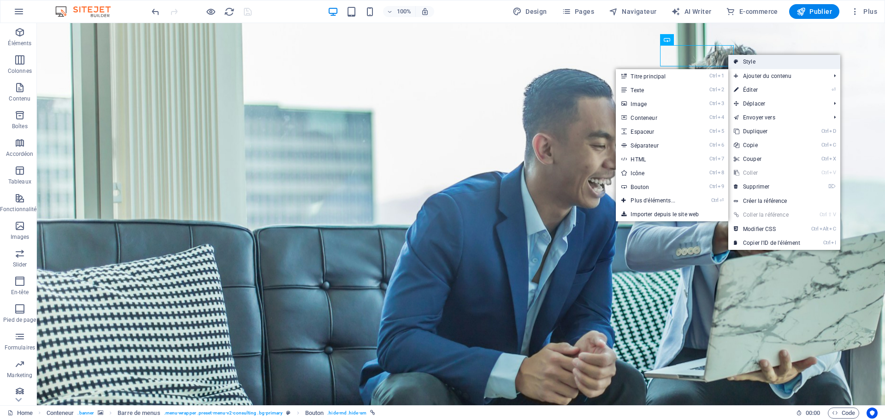
click at [751, 61] on link "Style" at bounding box center [784, 62] width 112 height 14
select select "rem"
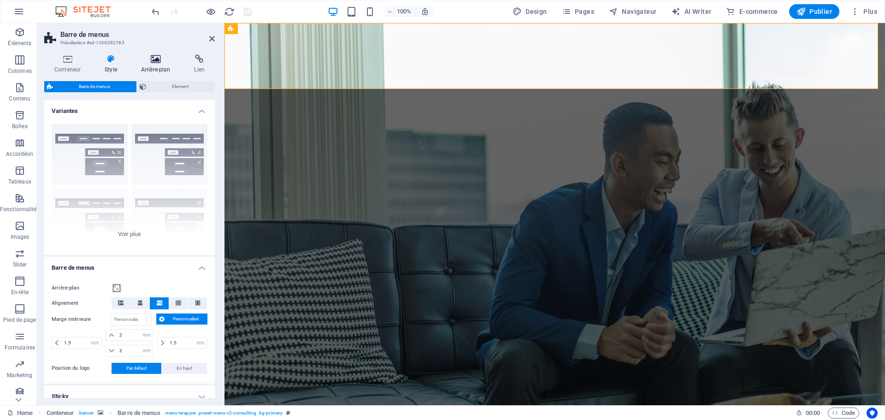
click at [158, 68] on h4 "Arrière-plan" at bounding box center [157, 63] width 53 height 19
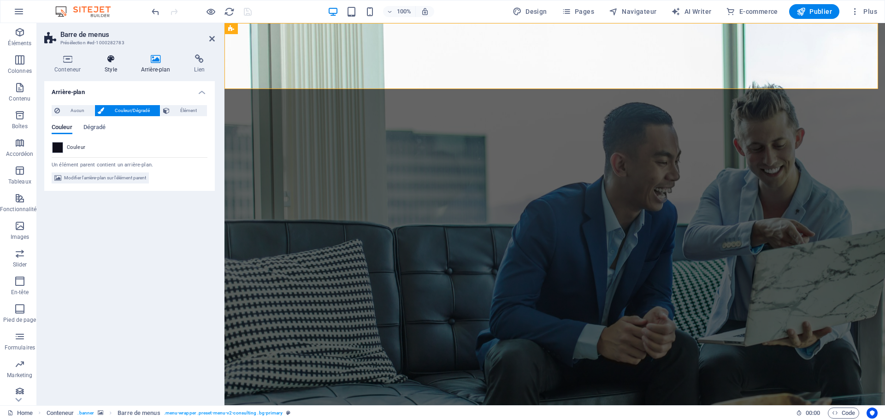
click at [106, 63] on icon at bounding box center [110, 58] width 33 height 9
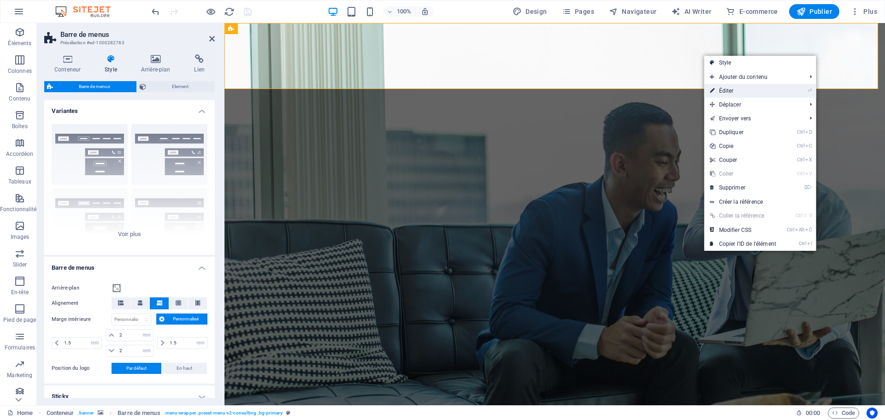
click at [731, 91] on link "⏎ Éditer" at bounding box center [742, 91] width 77 height 14
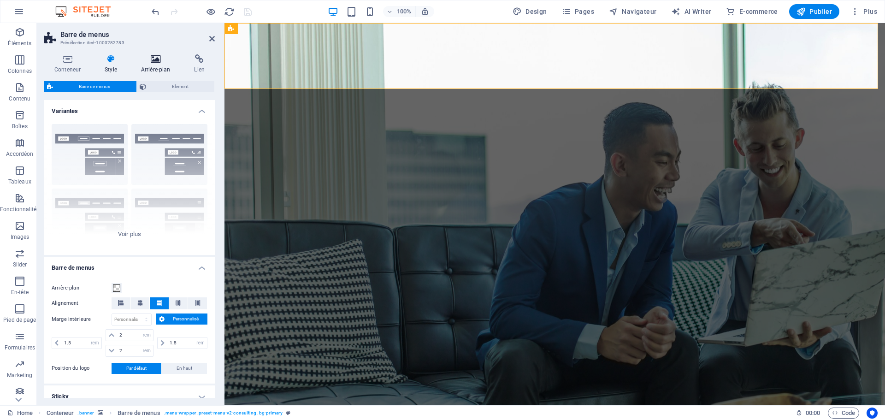
click at [157, 64] on h4 "Arrière-plan" at bounding box center [157, 63] width 53 height 19
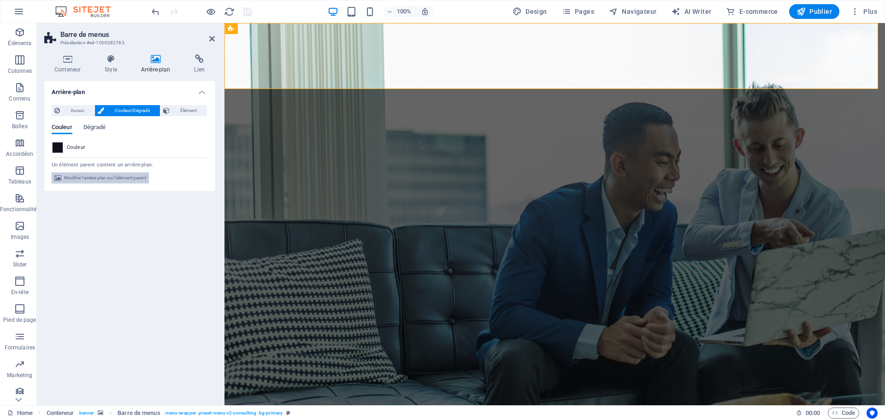
click at [122, 178] on span "Modifier l'arrière-plan sur l'élément parent" at bounding box center [105, 177] width 82 height 11
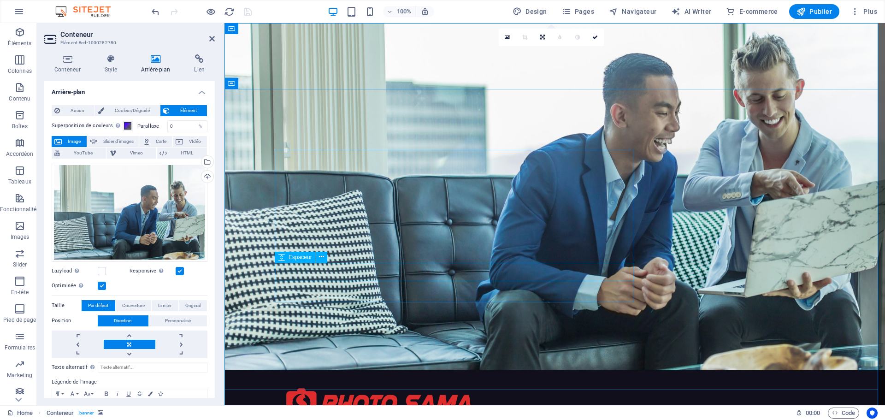
scroll to position [0, 0]
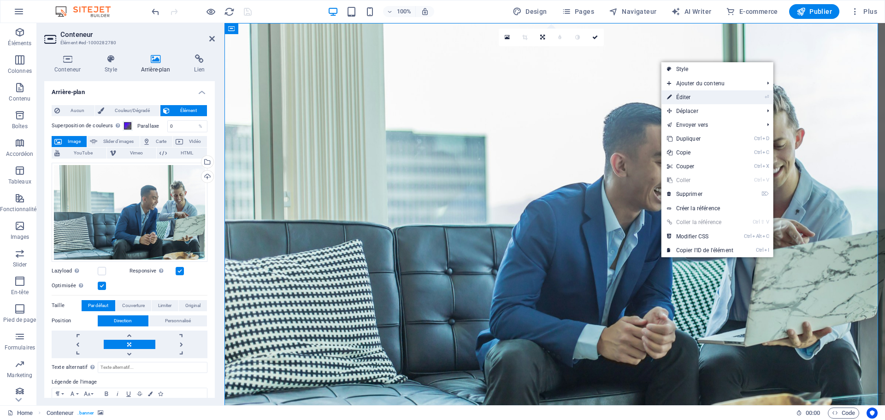
click at [684, 97] on link "⏎ Éditer" at bounding box center [699, 97] width 77 height 14
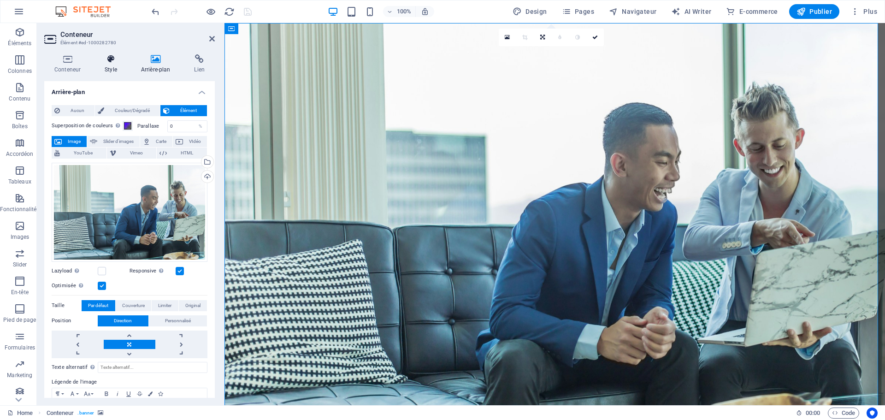
click at [106, 65] on h4 "Style" at bounding box center [112, 63] width 36 height 19
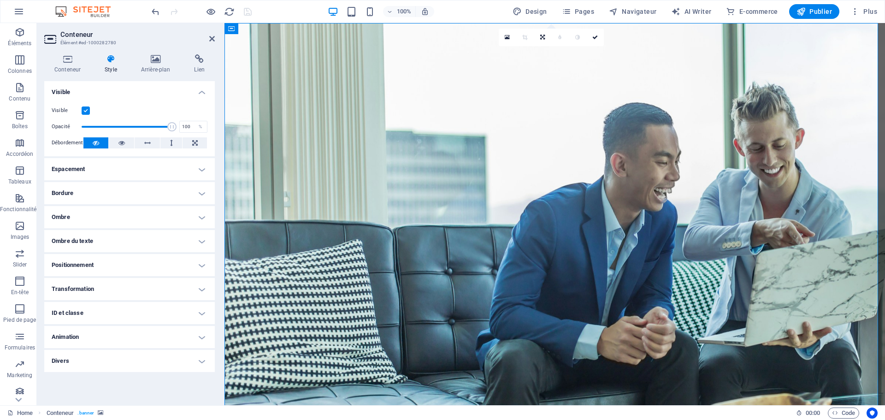
click at [190, 174] on h4 "Espacement" at bounding box center [129, 169] width 171 height 22
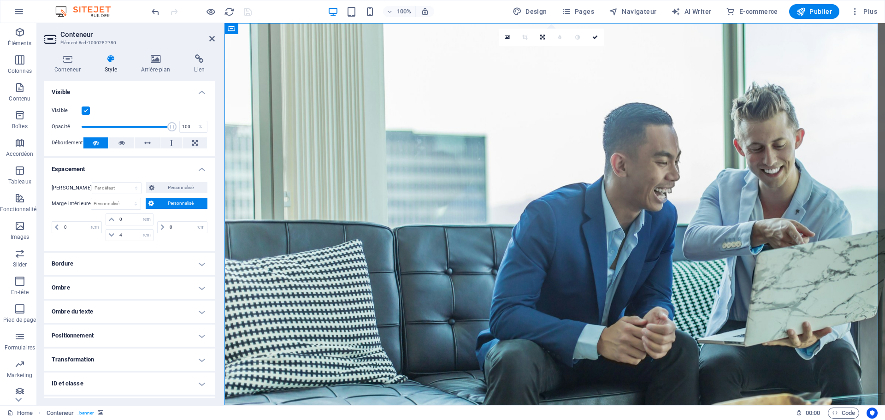
click at [153, 267] on h4 "Bordure" at bounding box center [129, 264] width 171 height 22
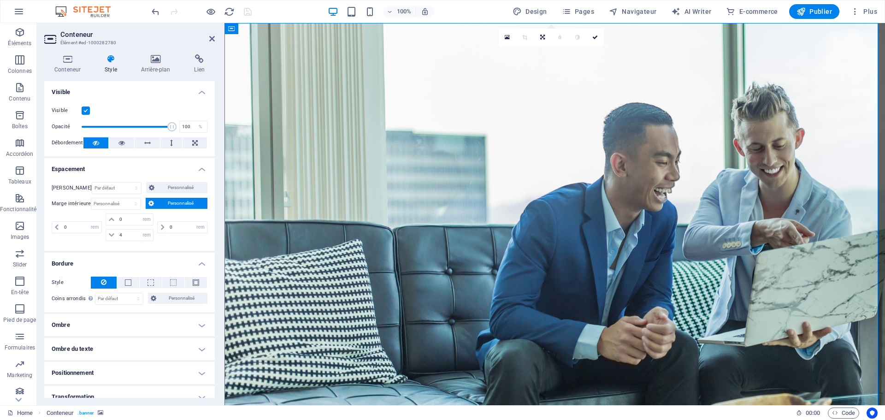
click at [142, 325] on h4 "Ombre" at bounding box center [129, 325] width 171 height 22
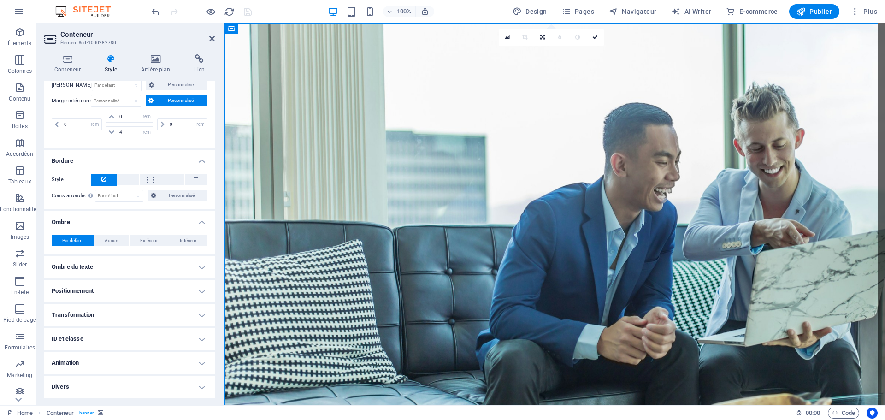
click at [110, 364] on h4 "Animation" at bounding box center [129, 363] width 171 height 22
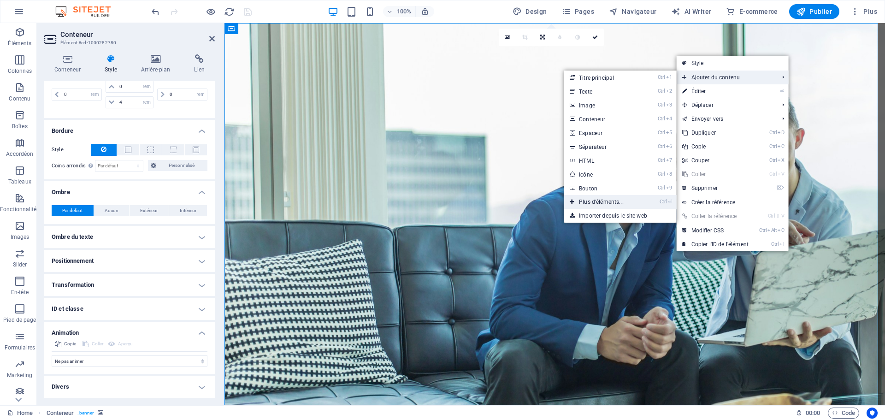
click at [614, 202] on link "Ctrl ⏎ Plus d'éléments..." at bounding box center [603, 202] width 78 height 14
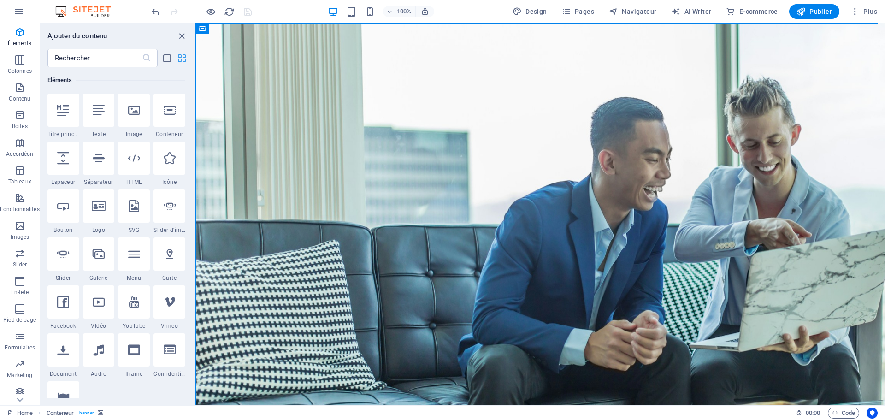
click at [178, 59] on icon "grid-view" at bounding box center [182, 58] width 11 height 11
click at [181, 59] on icon "grid-view" at bounding box center [182, 58] width 11 height 11
click at [168, 59] on icon "list-view" at bounding box center [167, 58] width 11 height 11
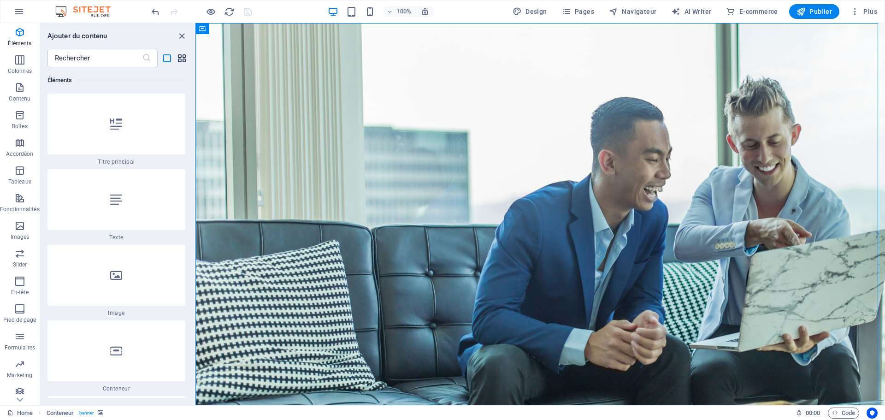
click at [183, 57] on icon "grid-view" at bounding box center [182, 58] width 11 height 11
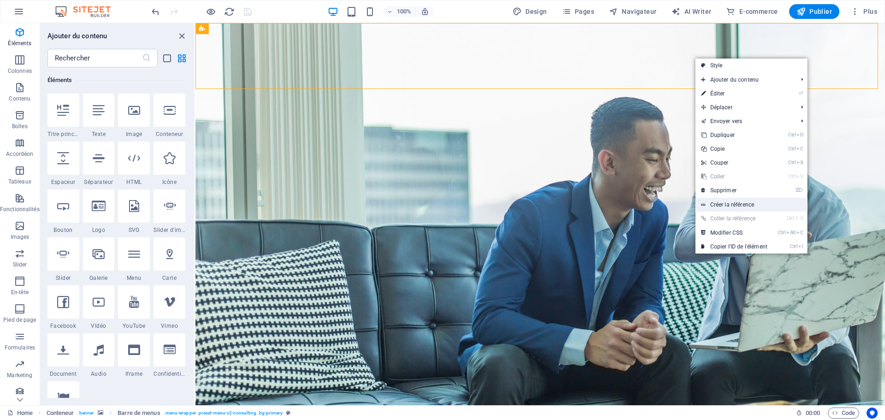
click at [739, 207] on link "Créer la référence" at bounding box center [751, 205] width 112 height 14
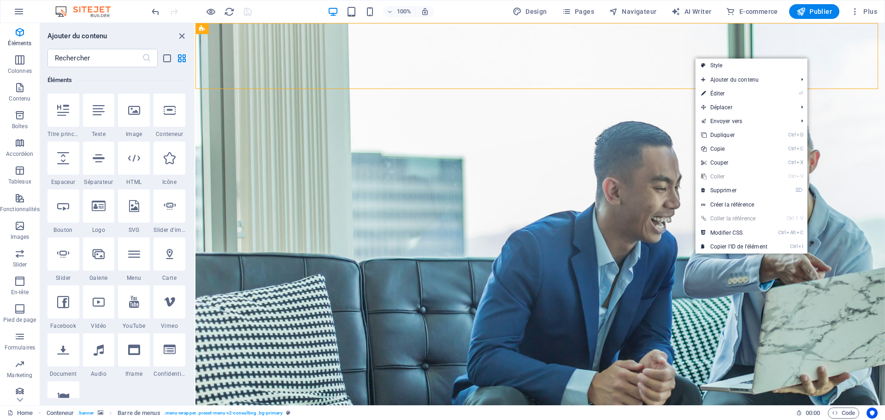
select select "rem"
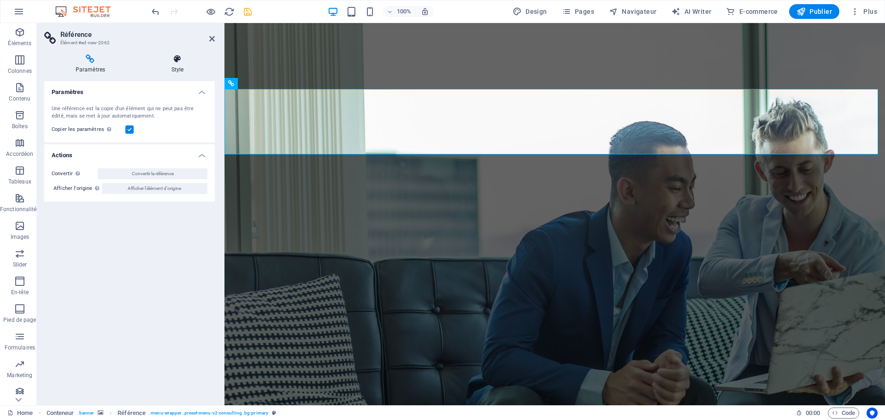
click at [171, 63] on icon at bounding box center [177, 58] width 75 height 9
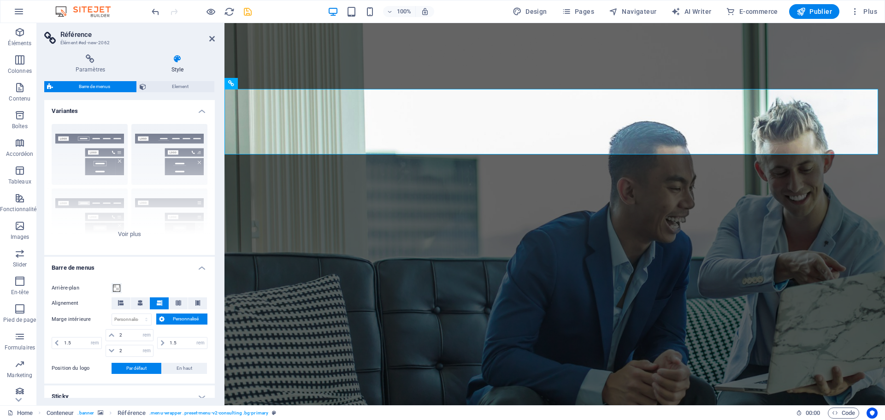
scroll to position [142, 0]
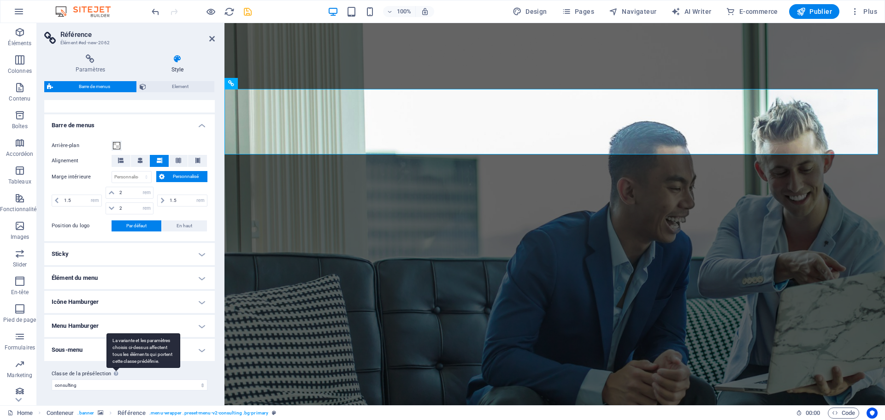
click at [129, 353] on div "La variante et les paramètres choisis ci-dessus affectent tous les éléments qui…" at bounding box center [143, 350] width 74 height 35
click at [129, 379] on select "consulting Ajouter la classe de la présélection" at bounding box center [130, 384] width 156 height 11
click at [81, 353] on h4 "Sous-menu" at bounding box center [129, 350] width 171 height 22
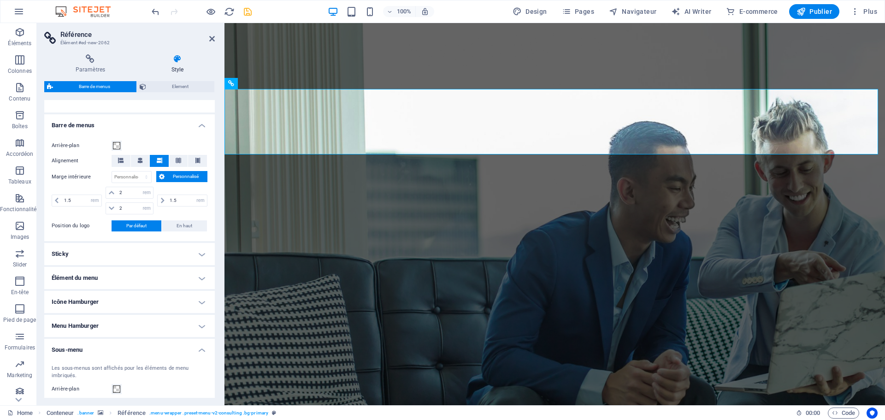
click at [78, 352] on h4 "Sous-menu" at bounding box center [129, 347] width 171 height 17
click at [188, 85] on span "Element" at bounding box center [180, 86] width 63 height 11
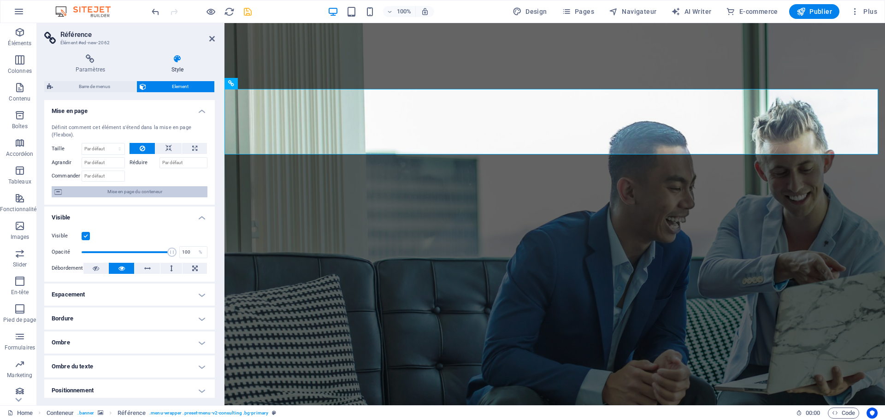
click at [150, 190] on span "Mise en page du conteneur" at bounding box center [135, 191] width 140 height 11
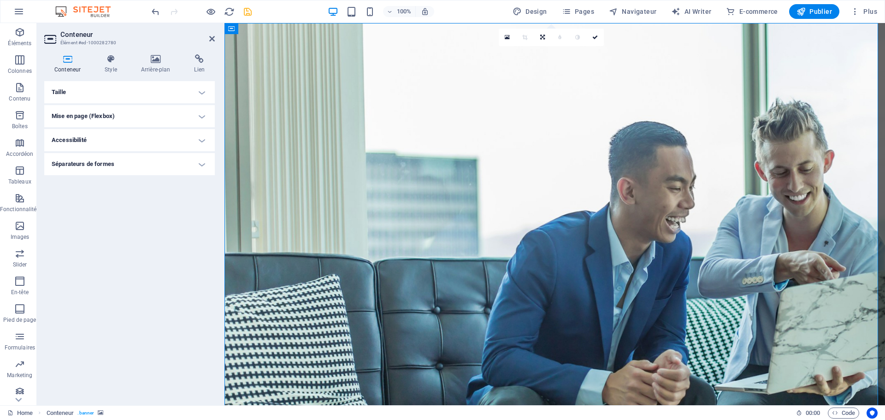
click at [140, 85] on h4 "Taille" at bounding box center [129, 92] width 171 height 22
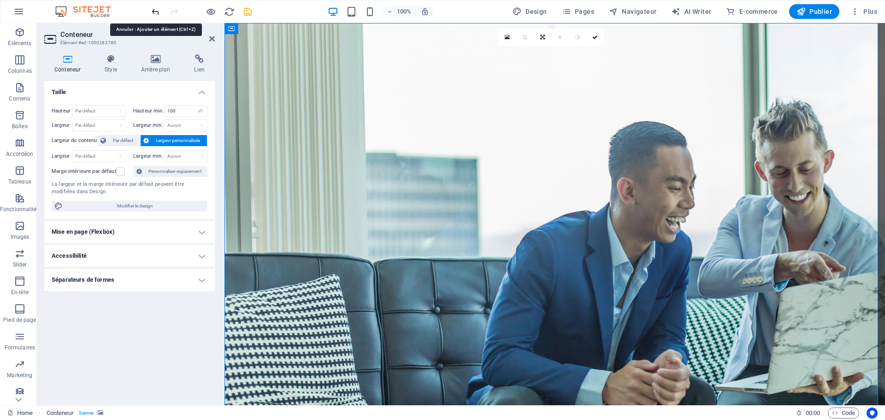
click at [156, 6] on icon "undo" at bounding box center [155, 11] width 11 height 11
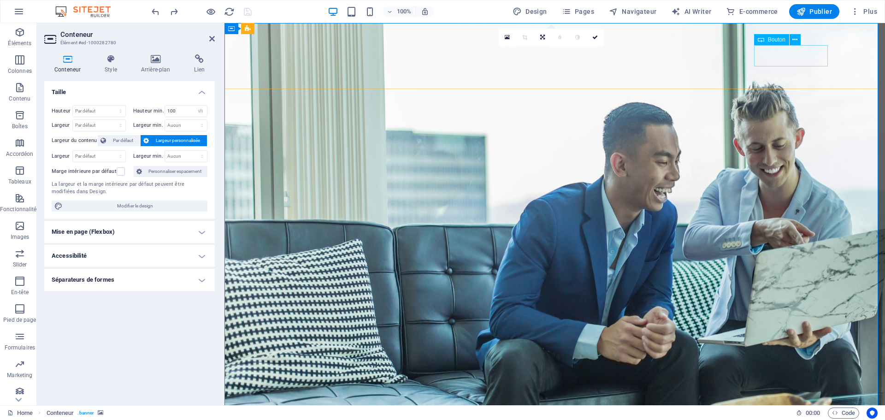
click at [779, 38] on span "Bouton" at bounding box center [777, 40] width 18 height 6
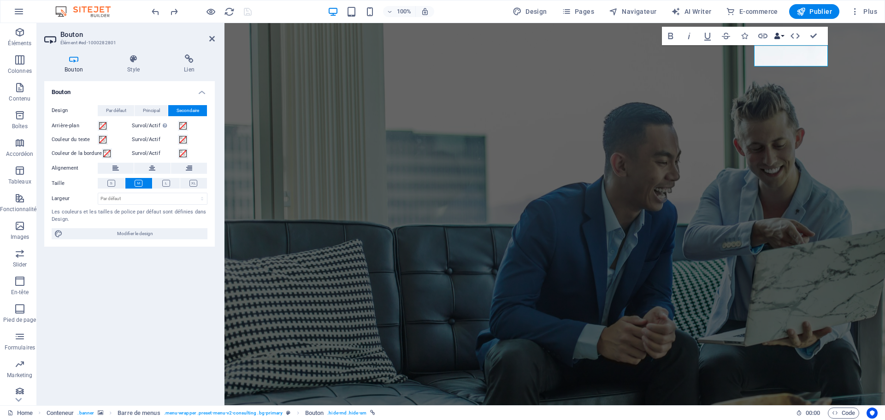
click at [785, 36] on button "Data Bindings" at bounding box center [778, 36] width 13 height 18
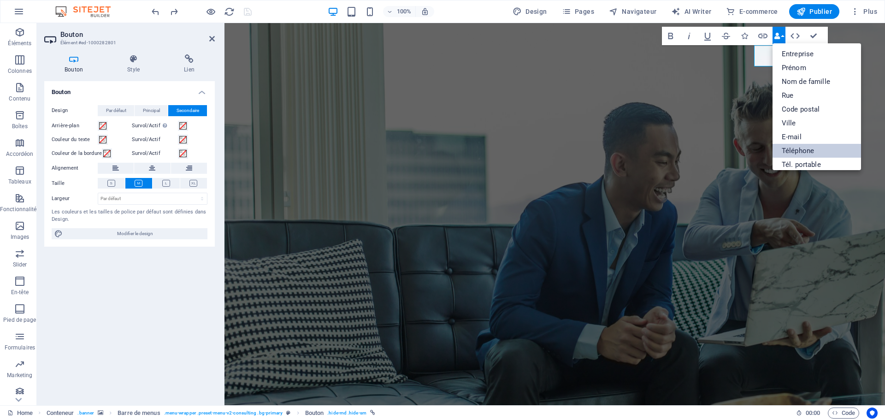
click at [793, 152] on link "Téléphone" at bounding box center [816, 151] width 88 height 14
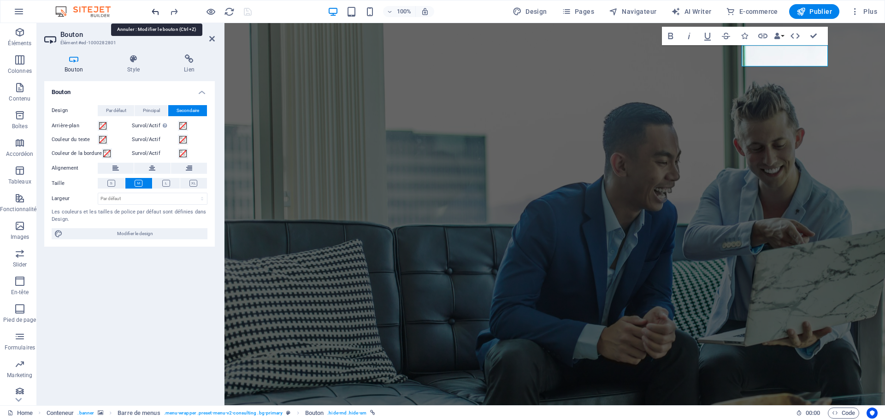
click at [153, 12] on icon "undo" at bounding box center [155, 11] width 11 height 11
click at [157, 12] on icon "undo" at bounding box center [155, 11] width 11 height 11
click at [781, 35] on button "Data Bindings" at bounding box center [778, 36] width 13 height 18
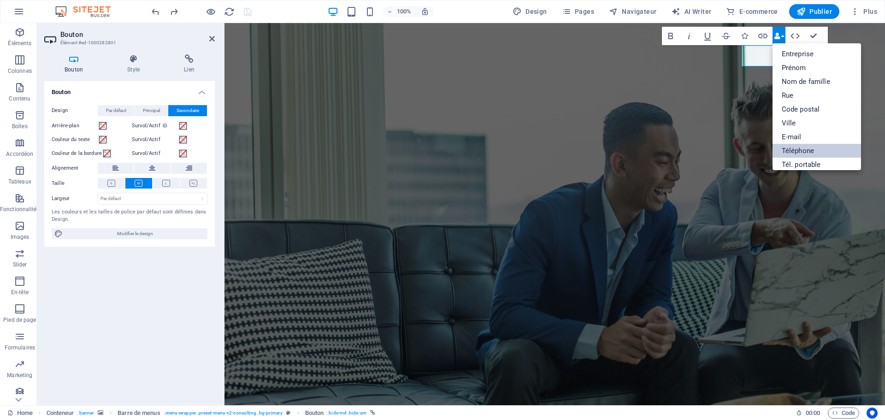
click at [797, 151] on link "Téléphone" at bounding box center [816, 151] width 88 height 14
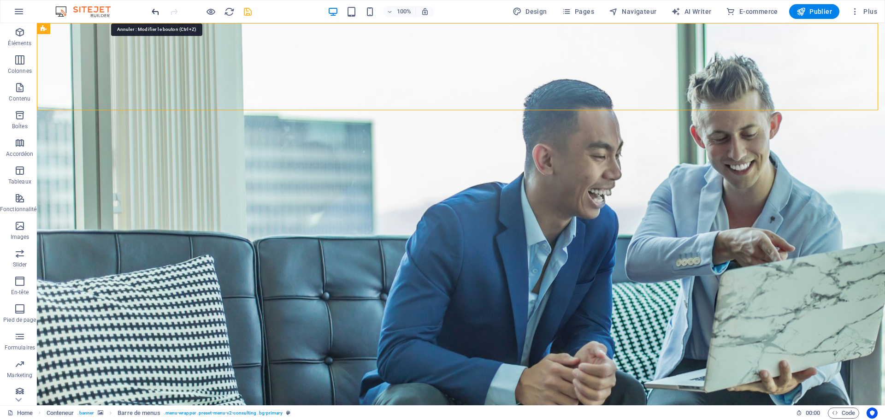
click at [158, 12] on icon "undo" at bounding box center [155, 11] width 11 height 11
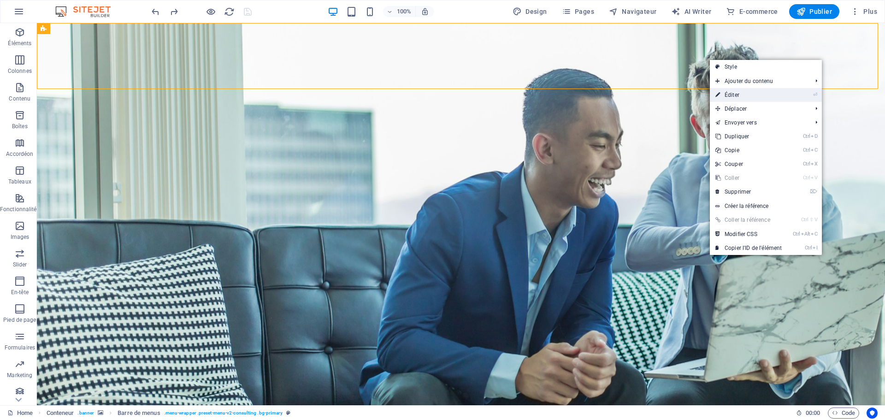
click at [734, 95] on link "⏎ Éditer" at bounding box center [748, 95] width 77 height 14
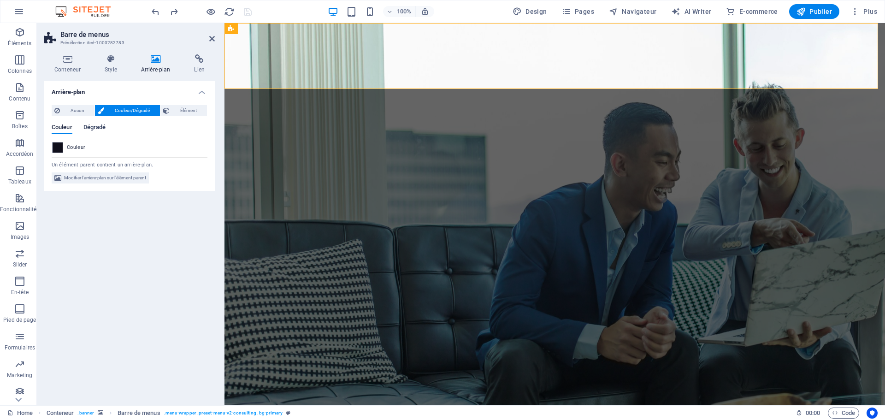
click at [99, 128] on span "Dégradé" at bounding box center [94, 128] width 23 height 13
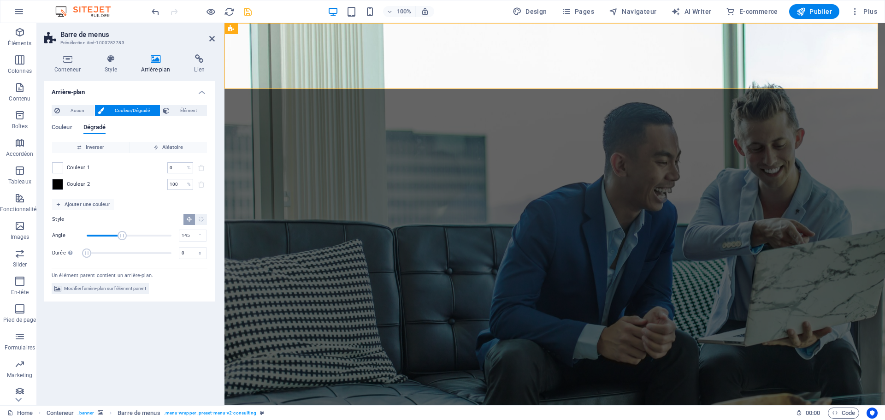
type input "143"
drag, startPoint x: 105, startPoint y: 235, endPoint x: 120, endPoint y: 233, distance: 15.8
click at [120, 233] on span "Angle" at bounding box center [122, 235] width 9 height 9
click at [60, 166] on span at bounding box center [58, 168] width 10 height 10
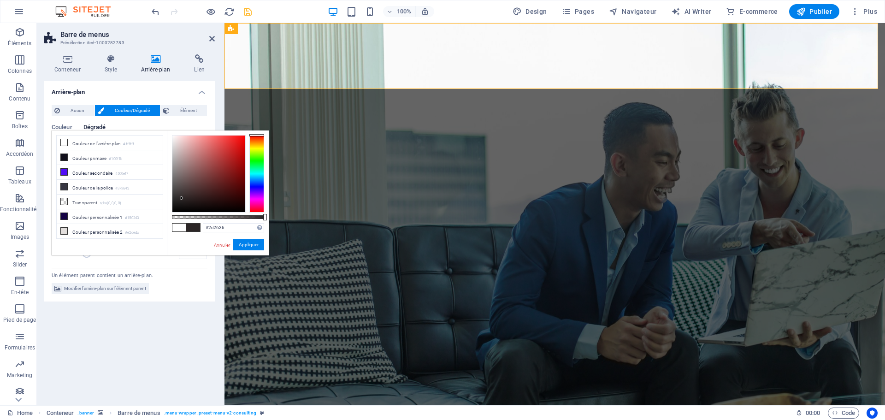
drag, startPoint x: 183, startPoint y: 207, endPoint x: 182, endPoint y: 186, distance: 21.3
click at [182, 191] on div at bounding box center [208, 174] width 73 height 77
drag, startPoint x: 182, startPoint y: 186, endPoint x: 148, endPoint y: 235, distance: 59.1
click at [148, 235] on div "less Couleur de l'arrière-plan #ffffff Couleur primaire #100f1b Couleur seconda…" at bounding box center [160, 192] width 217 height 125
drag, startPoint x: 243, startPoint y: 141, endPoint x: 242, endPoint y: 167, distance: 26.3
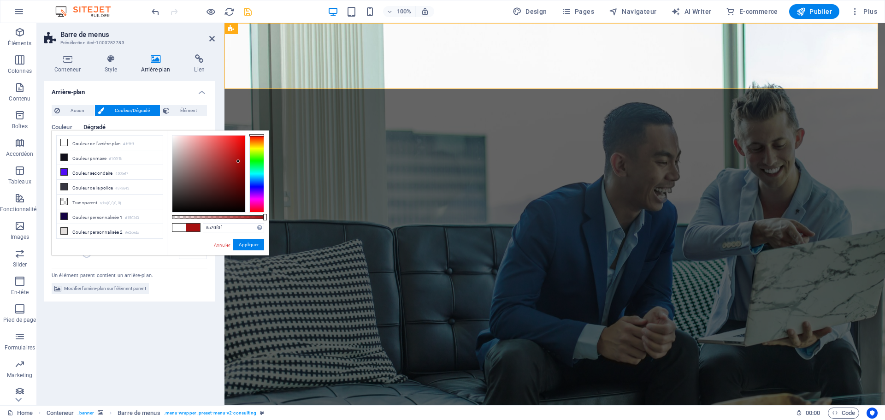
click at [238, 162] on div at bounding box center [208, 174] width 73 height 77
drag, startPoint x: 232, startPoint y: 228, endPoint x: 166, endPoint y: 222, distance: 66.1
click at [166, 227] on div "less Couleur de l'arrière-plan #ffffff Couleur primaire #100f1b Couleur seconda…" at bounding box center [160, 192] width 217 height 125
paste input "df2d2d"
click at [181, 225] on span at bounding box center [179, 228] width 14 height 8
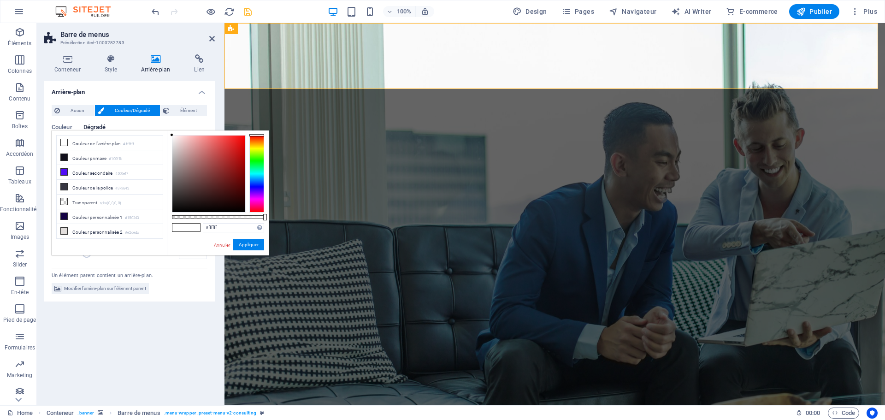
click at [181, 225] on span at bounding box center [179, 228] width 14 height 8
click at [62, 155] on icon at bounding box center [64, 157] width 6 height 6
type input "#100f1b"
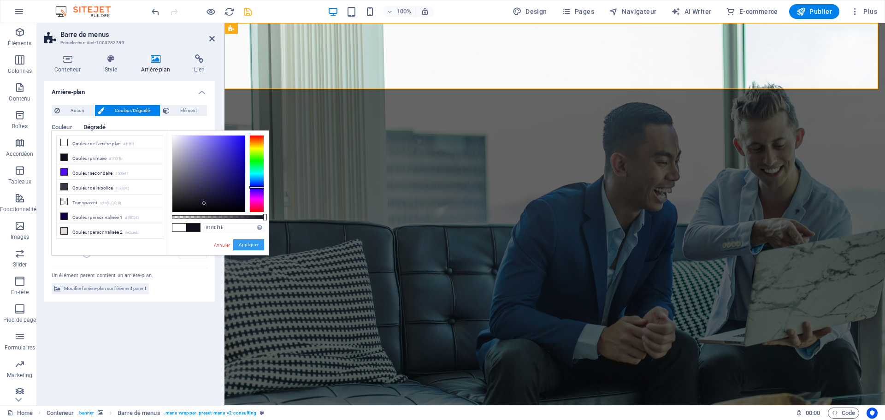
click at [244, 243] on button "Appliquer" at bounding box center [248, 244] width 31 height 11
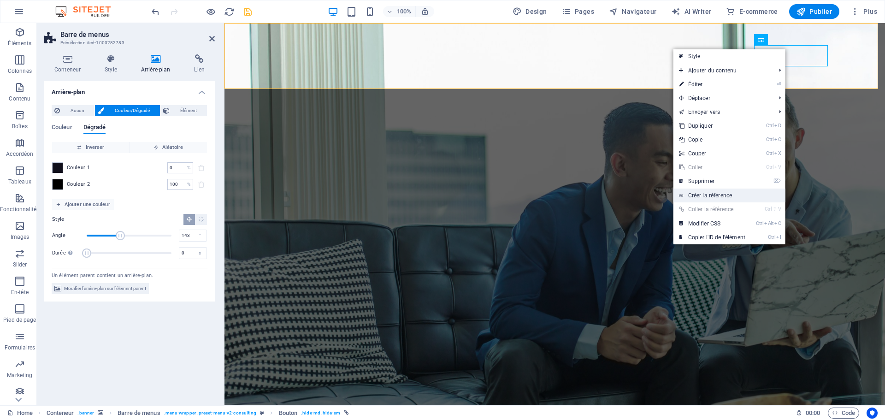
click at [704, 197] on link "Créer la référence" at bounding box center [729, 196] width 112 height 14
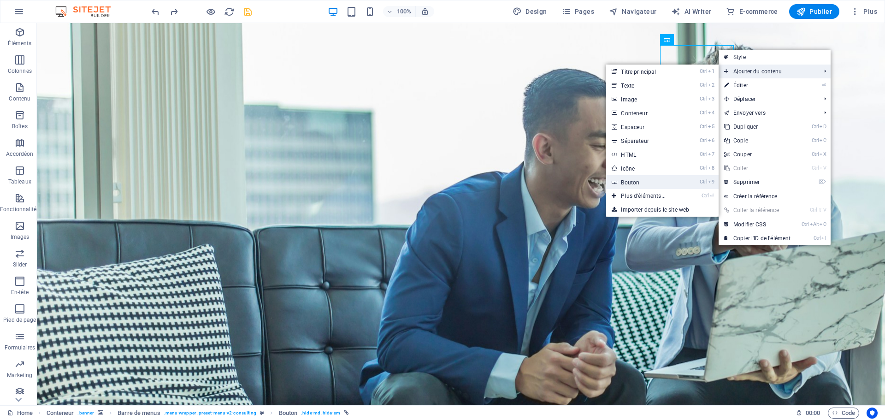
click at [625, 181] on link "Ctrl 9 Bouton" at bounding box center [645, 182] width 78 height 14
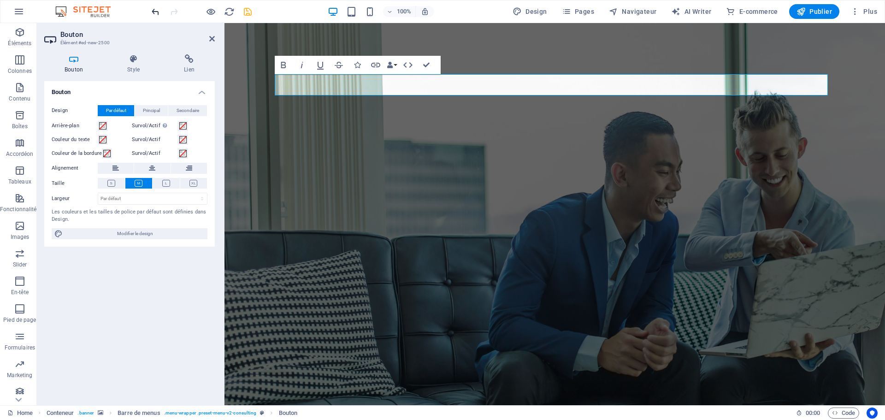
click at [158, 15] on icon "undo" at bounding box center [155, 11] width 11 height 11
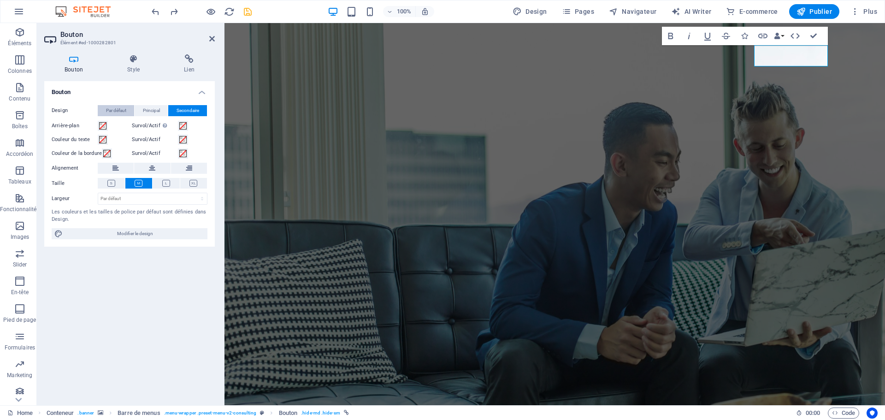
click at [116, 106] on span "Par défaut" at bounding box center [116, 110] width 20 height 11
click at [187, 107] on span "Secondaire" at bounding box center [188, 110] width 23 height 11
click at [128, 233] on span "Modifier le design" at bounding box center [134, 233] width 139 height 11
select select "px"
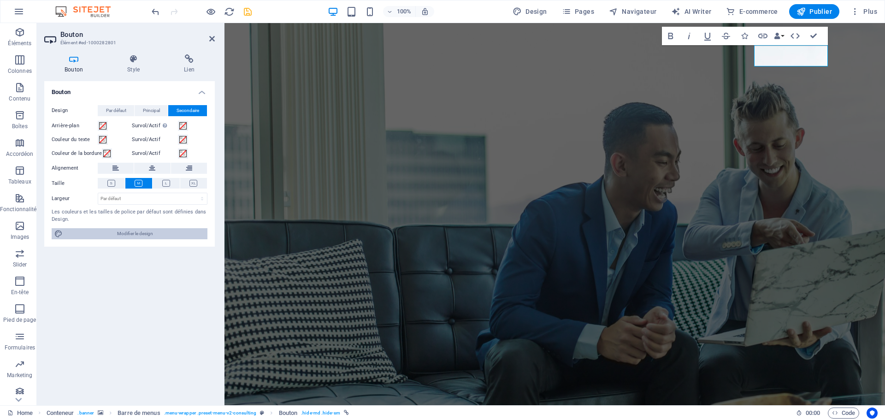
select select "700"
select select "px"
select select "ease-in-out"
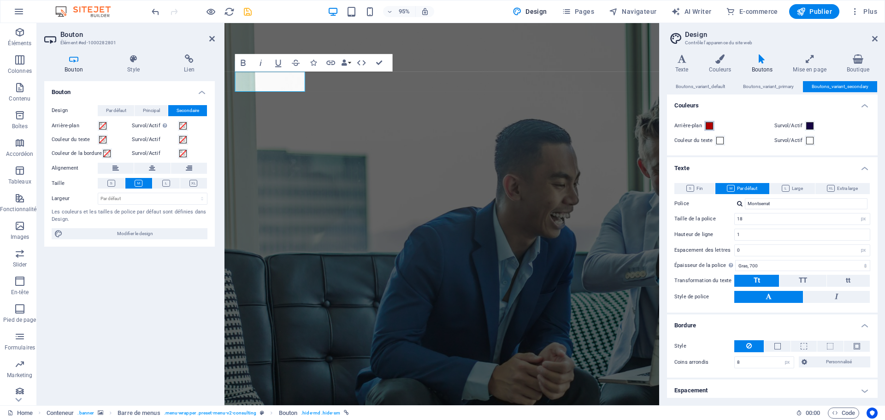
click at [709, 124] on span at bounding box center [709, 125] width 7 height 7
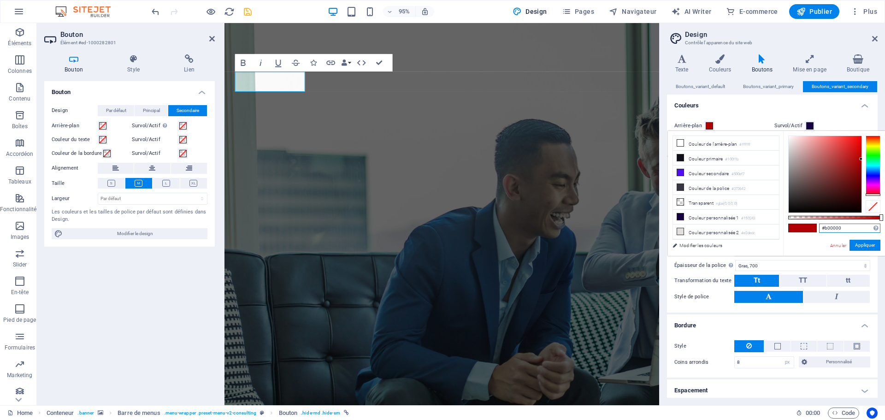
drag, startPoint x: 848, startPoint y: 228, endPoint x: 801, endPoint y: 228, distance: 46.1
click at [801, 228] on div "#b00000 Formats pris en charge #0852ed rgb(8, 82, 237) rgba(8, 82, 237, 90%) hs…" at bounding box center [834, 260] width 102 height 259
paste input "df2d2d"
type input "#df2d2d"
click at [863, 243] on button "Appliquer" at bounding box center [864, 245] width 31 height 11
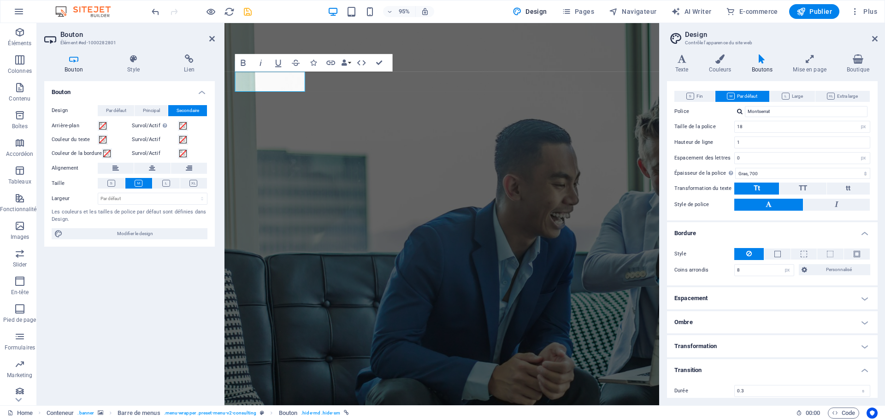
scroll to position [0, 0]
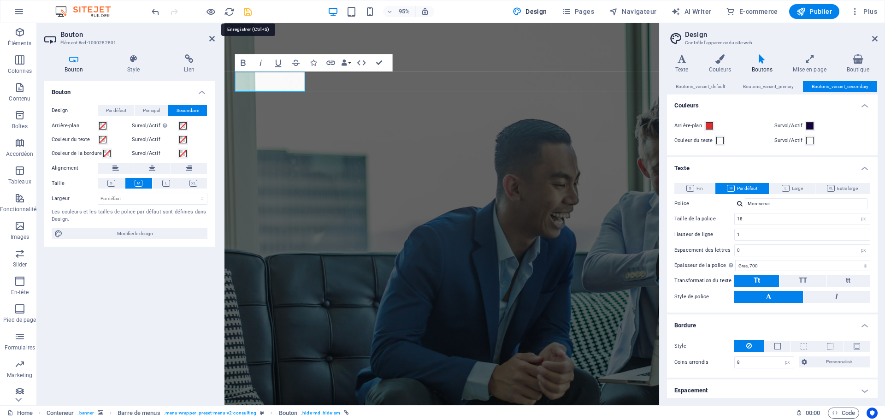
click at [244, 10] on icon "save" at bounding box center [247, 11] width 11 height 11
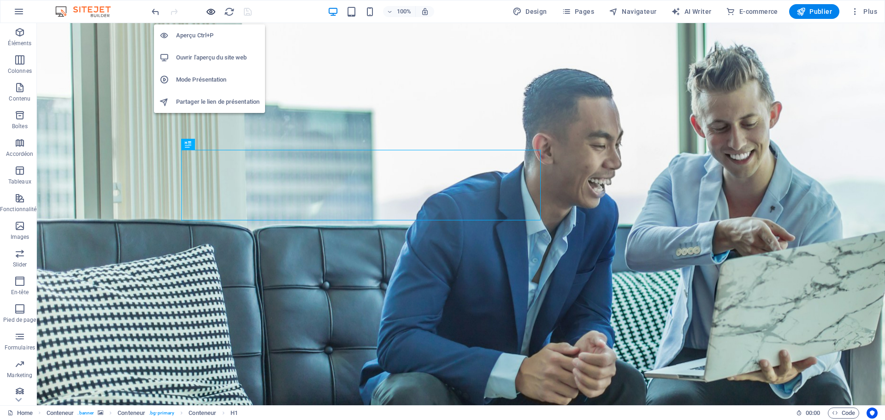
click at [207, 15] on icon "button" at bounding box center [211, 11] width 11 height 11
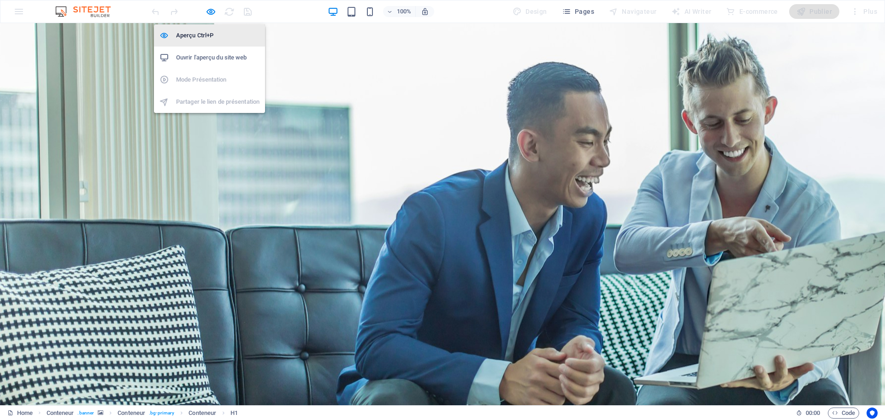
click at [192, 36] on h6 "Aperçu Ctrl+P" at bounding box center [217, 35] width 83 height 11
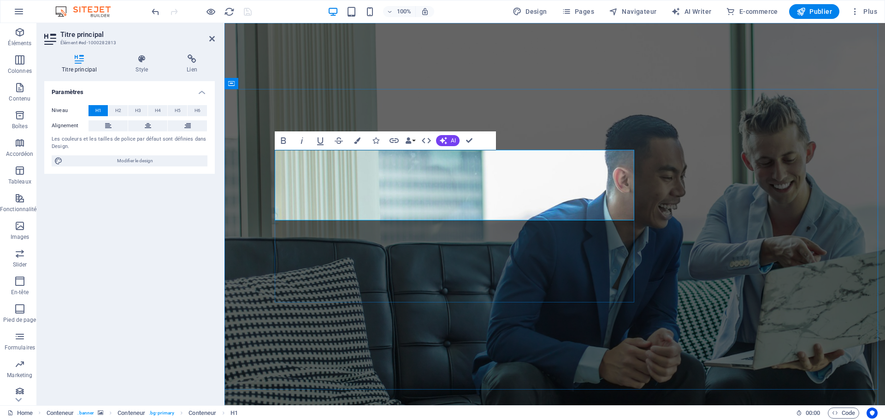
scroll to position [117, 3]
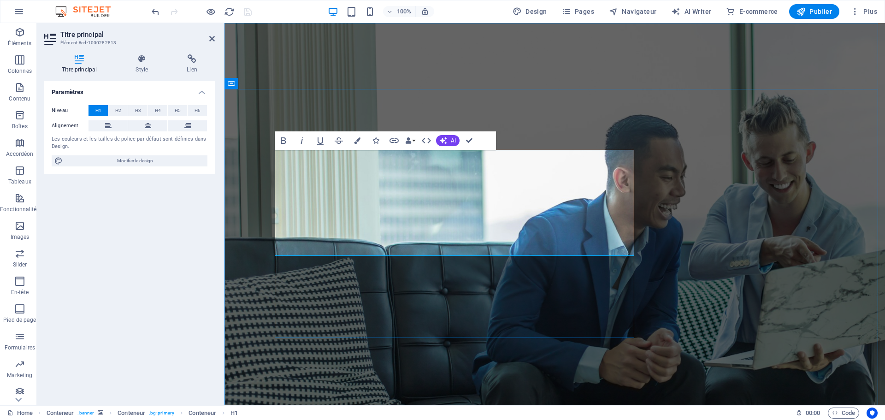
drag, startPoint x: 429, startPoint y: 237, endPoint x: 283, endPoint y: 168, distance: 161.6
click at [283, 141] on icon "button" at bounding box center [283, 140] width 5 height 6
click at [300, 141] on icon "button" at bounding box center [301, 140] width 11 height 11
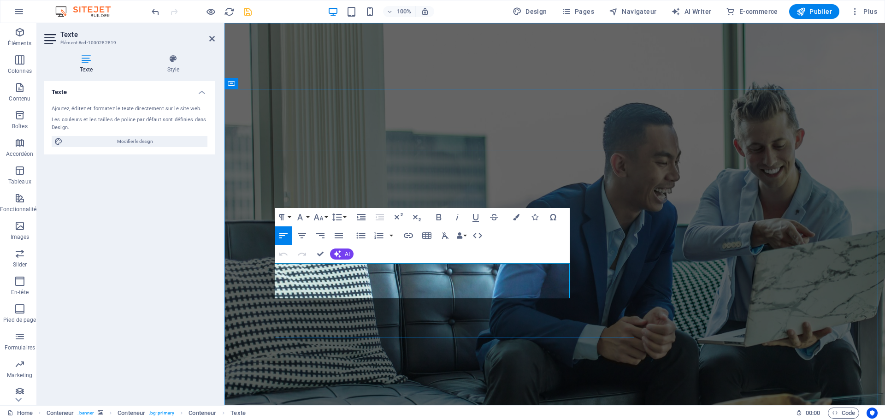
drag, startPoint x: 277, startPoint y: 269, endPoint x: 552, endPoint y: 290, distance: 276.4
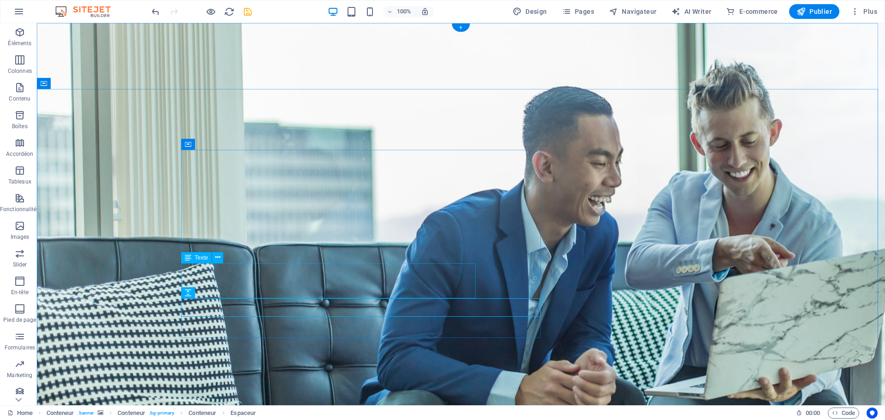
drag, startPoint x: 352, startPoint y: 289, endPoint x: 324, endPoint y: 292, distance: 28.7
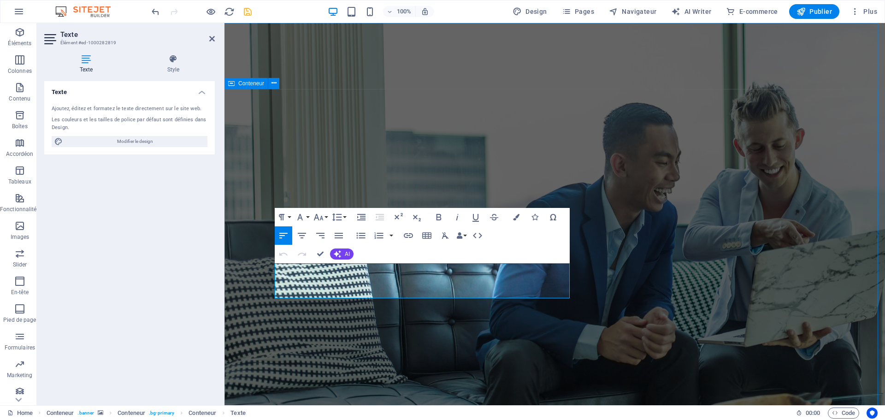
drag, startPoint x: 454, startPoint y: 294, endPoint x: 268, endPoint y: 267, distance: 188.1
click at [341, 254] on button "AI" at bounding box center [342, 253] width 24 height 11
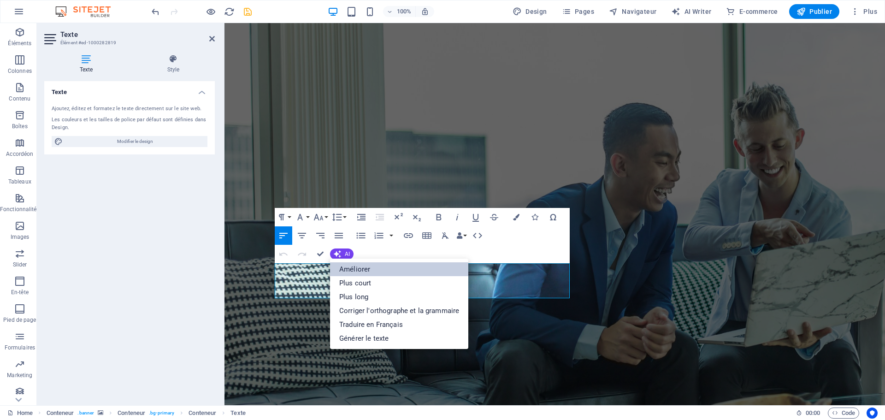
click at [348, 269] on link "Améliorer" at bounding box center [399, 269] width 138 height 14
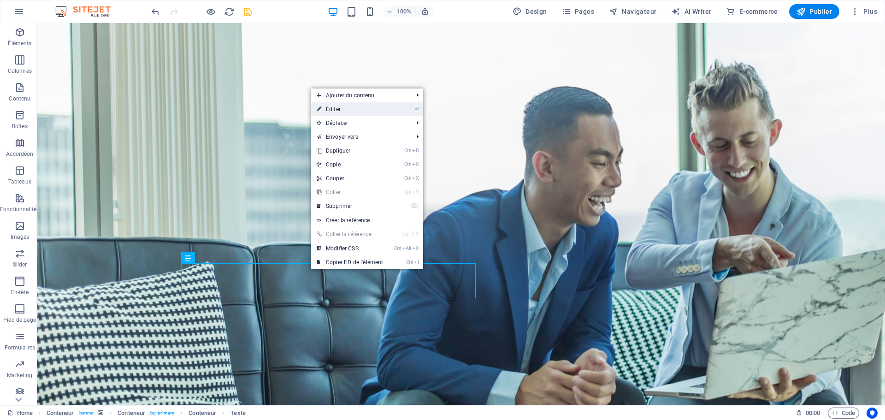
click at [345, 110] on link "⏎ Éditer" at bounding box center [349, 109] width 77 height 14
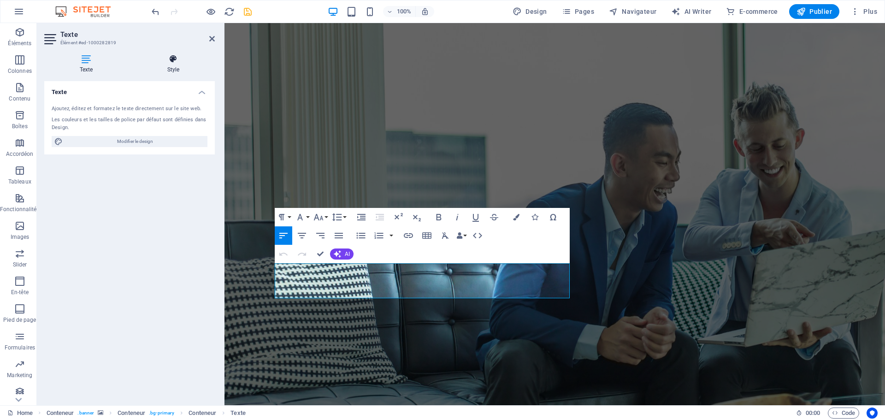
click at [169, 69] on h4 "Style" at bounding box center [173, 63] width 83 height 19
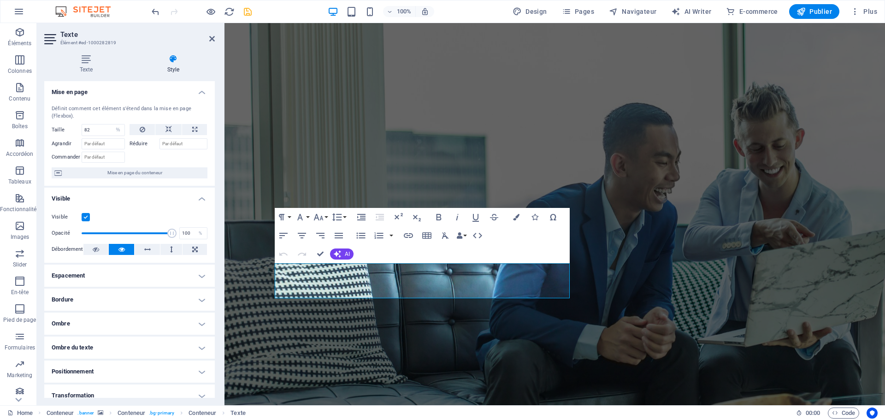
click at [88, 218] on label at bounding box center [86, 217] width 8 height 8
click at [0, 0] on input "Visible" at bounding box center [0, 0] width 0 height 0
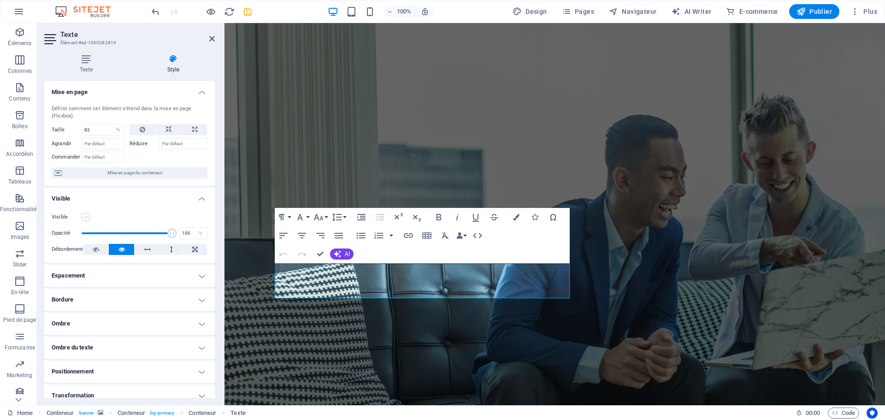
click at [83, 218] on label at bounding box center [86, 217] width 8 height 8
click at [0, 0] on input "Visible" at bounding box center [0, 0] width 0 height 0
click at [103, 323] on h4 "Ombre" at bounding box center [129, 323] width 171 height 22
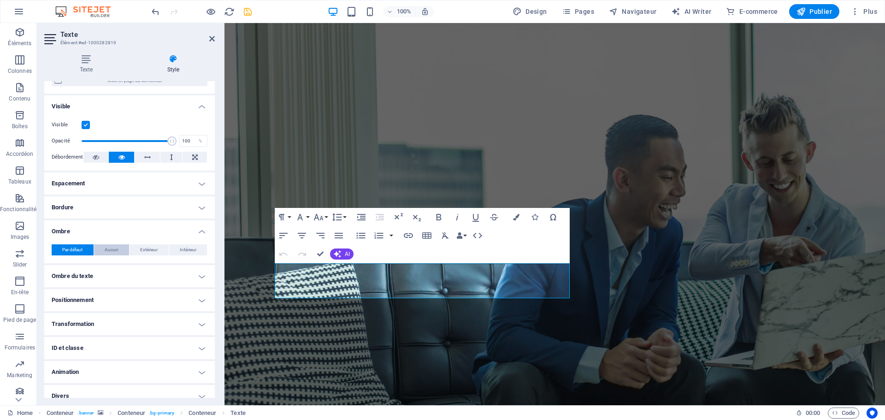
click at [109, 249] on span "Aucun" at bounding box center [112, 249] width 14 height 11
click at [71, 250] on span "Par défaut" at bounding box center [72, 249] width 20 height 11
click at [84, 274] on h4 "Ombre du texte" at bounding box center [129, 276] width 171 height 22
click at [126, 293] on span "Aucun" at bounding box center [131, 294] width 14 height 11
click at [86, 291] on span "Par défaut" at bounding box center [79, 294] width 20 height 11
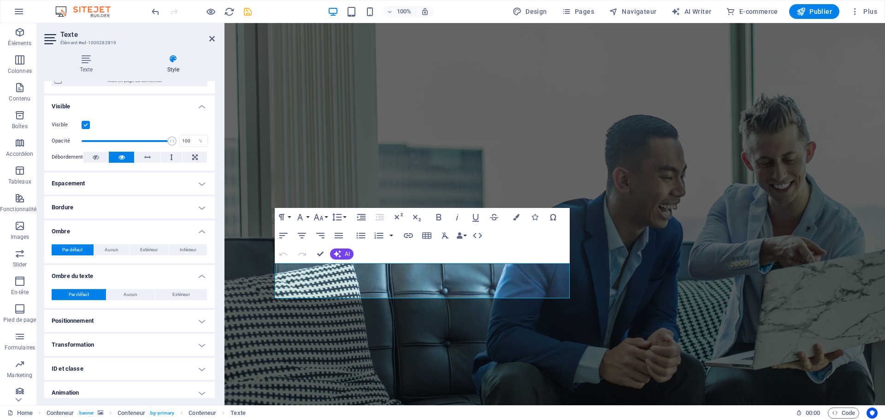
scroll to position [122, 0]
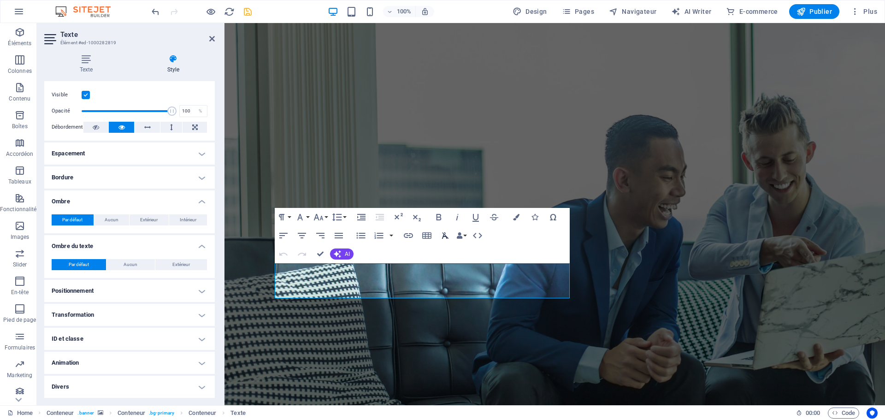
click at [444, 236] on icon "button" at bounding box center [445, 235] width 7 height 6
click at [516, 216] on icon "button" at bounding box center [516, 217] width 6 height 6
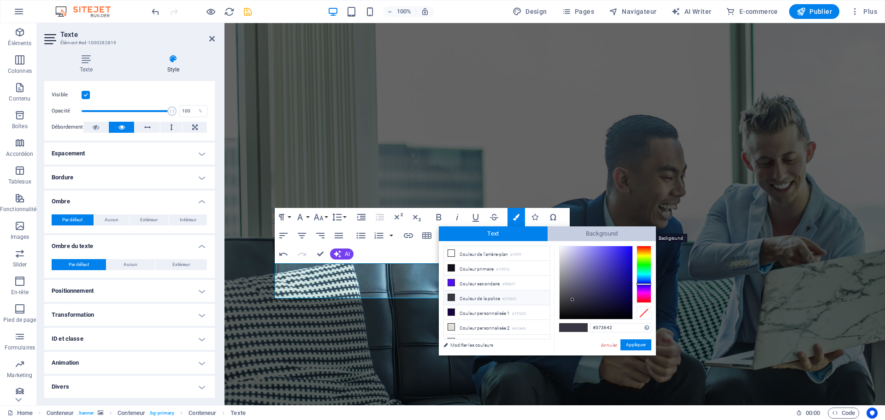
click at [584, 232] on span "Background" at bounding box center [602, 233] width 109 height 15
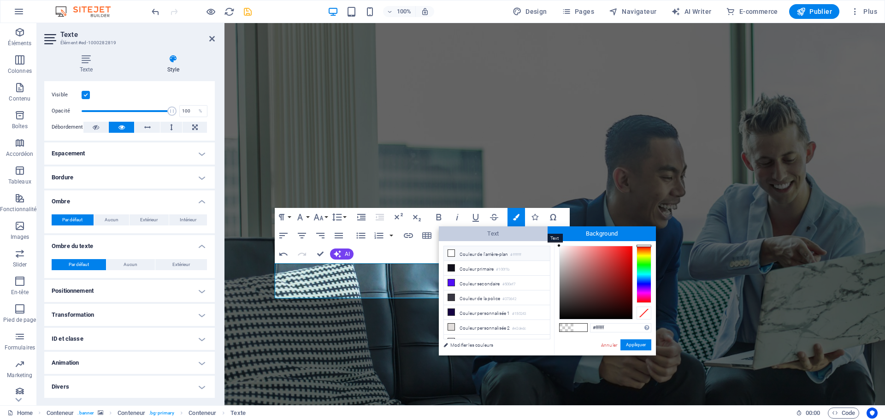
drag, startPoint x: 564, startPoint y: 251, endPoint x: 545, endPoint y: 230, distance: 28.0
click at [545, 230] on div "Text Background less Couleur de l'arrière-plan #ffffff Couleur primaire #100f1b…" at bounding box center [547, 290] width 217 height 129
type input "#000000"
click at [631, 344] on button "Appliquer" at bounding box center [635, 344] width 31 height 11
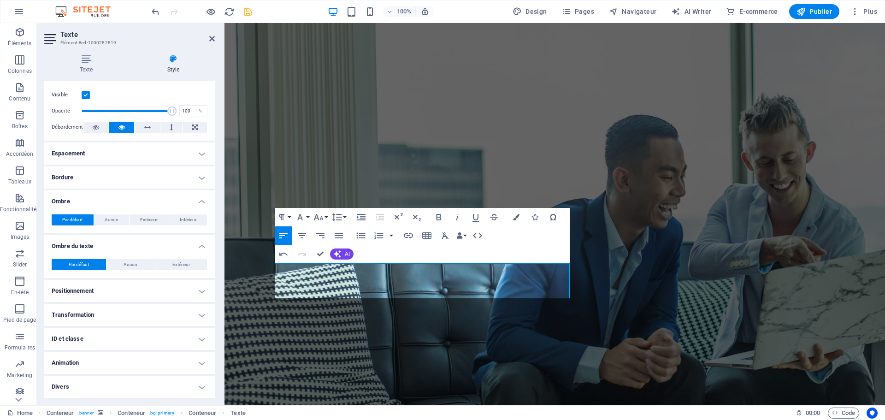
click at [454, 289] on div "H1 Conteneur Conteneur Conteneur Conteneur Barre de menus Menu Logo Logo Texte …" at bounding box center [554, 214] width 660 height 382
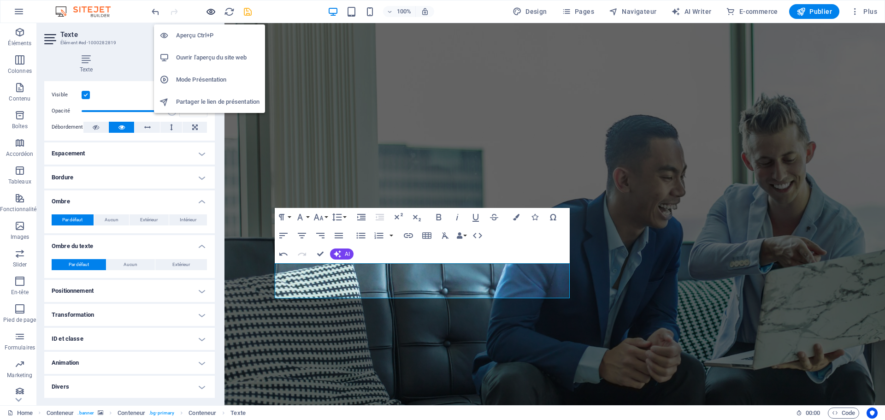
click at [214, 12] on icon "button" at bounding box center [211, 11] width 11 height 11
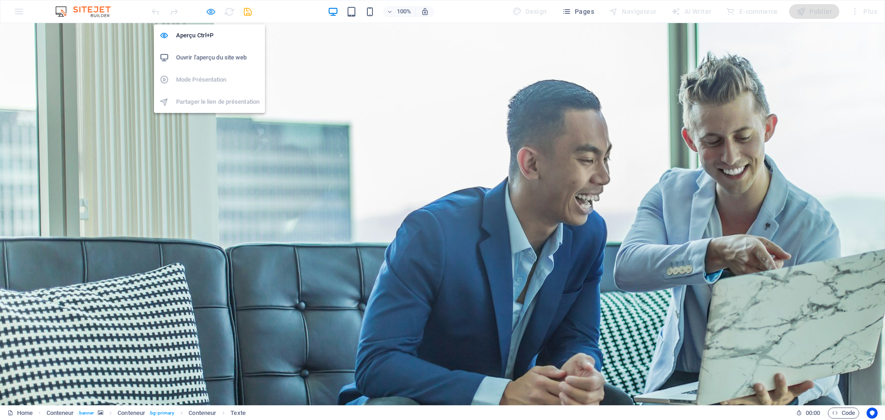
click at [210, 12] on icon "button" at bounding box center [211, 11] width 11 height 11
select select "%"
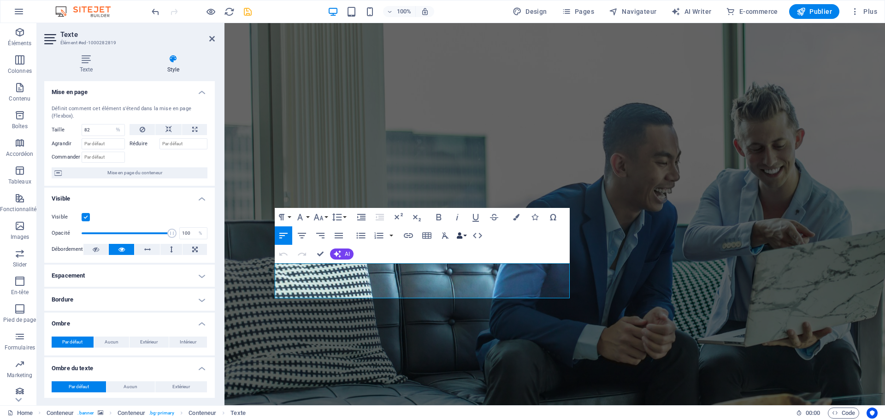
click at [465, 234] on button "Data Bindings" at bounding box center [461, 235] width 13 height 18
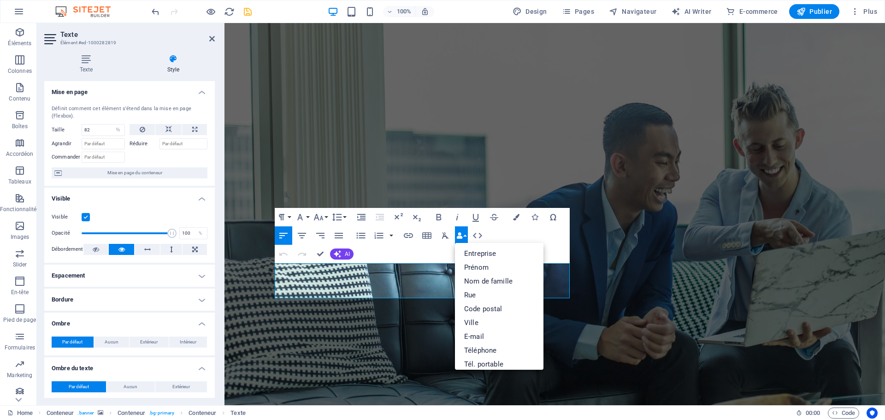
click at [547, 229] on div "Paragraph Format Normal Heading 1 Heading 2 Heading 3 Heading 4 Heading 5 Headi…" at bounding box center [422, 235] width 295 height 55
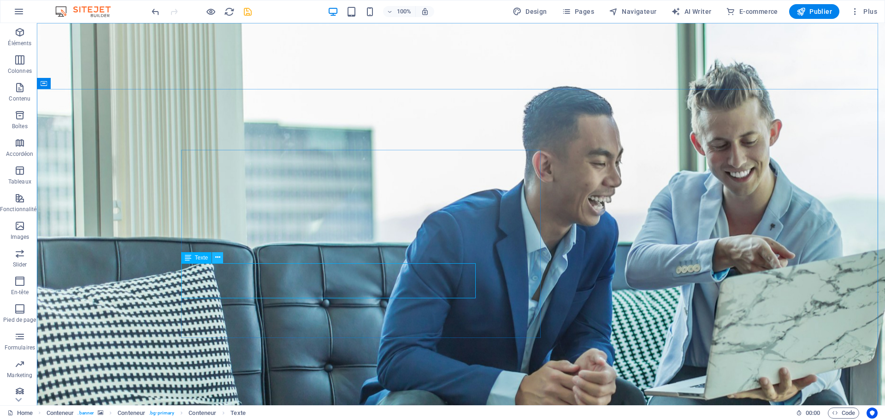
click at [220, 261] on icon at bounding box center [217, 258] width 5 height 10
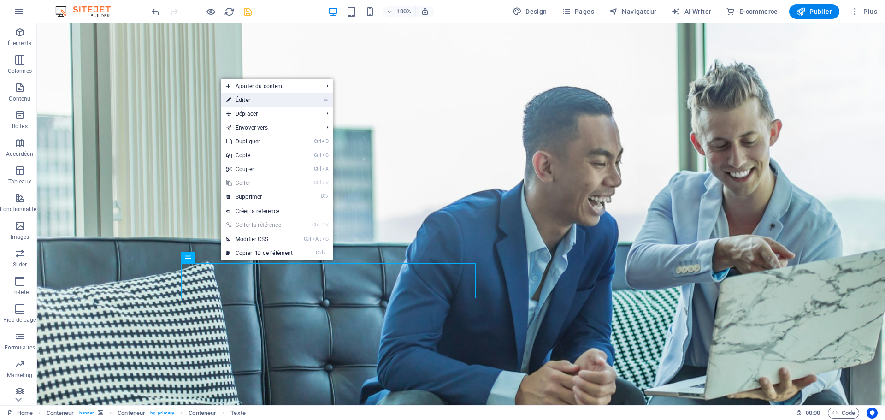
click at [266, 100] on link "⏎ Éditer" at bounding box center [259, 100] width 77 height 14
select select "%"
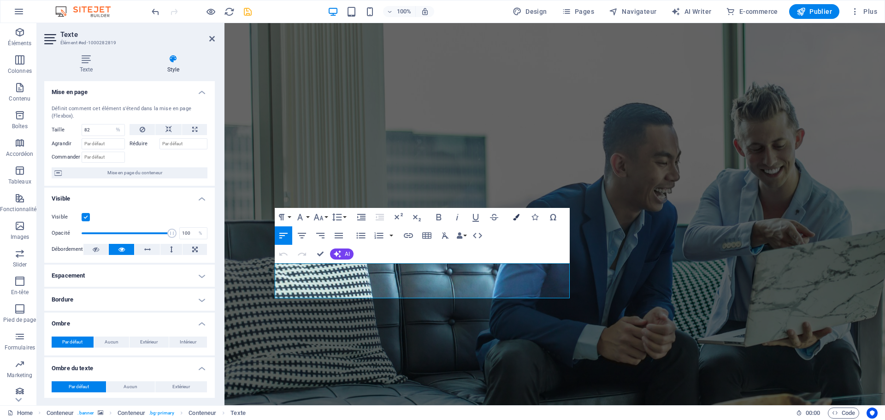
click at [513, 216] on icon "button" at bounding box center [516, 217] width 6 height 6
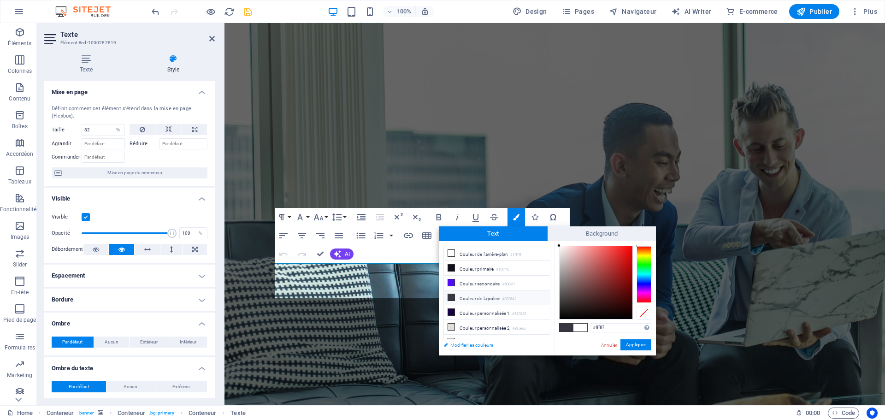
click at [462, 346] on link "Modifier les couleurs" at bounding box center [492, 345] width 107 height 12
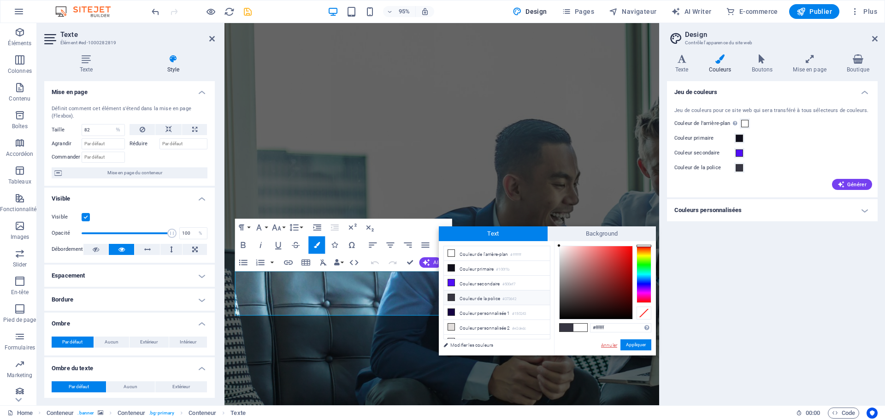
click at [608, 345] on link "Annuler" at bounding box center [609, 345] width 18 height 7
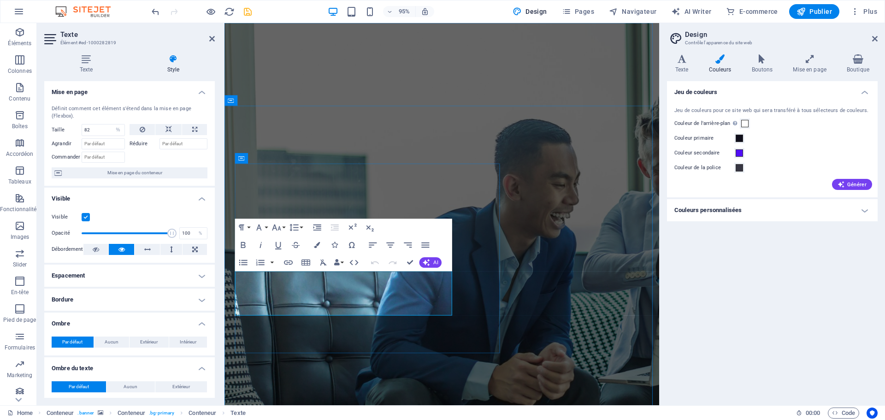
drag, startPoint x: 306, startPoint y: 325, endPoint x: 236, endPoint y: 289, distance: 78.7
drag, startPoint x: 327, startPoint y: 318, endPoint x: 235, endPoint y: 286, distance: 97.8
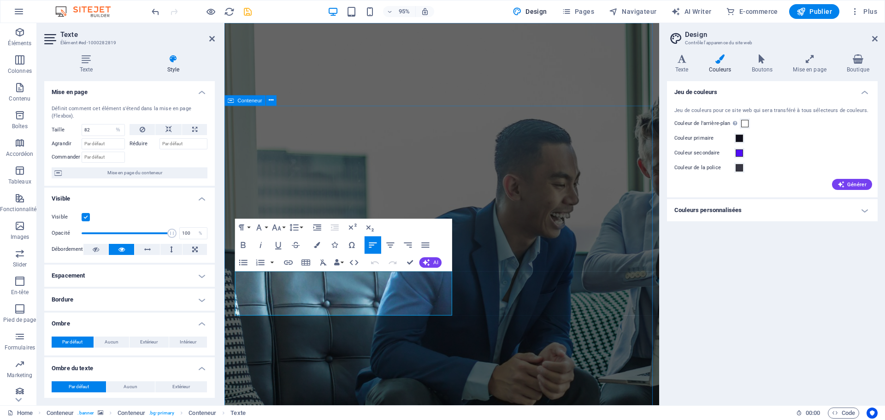
drag, startPoint x: 306, startPoint y: 325, endPoint x: 238, endPoint y: 292, distance: 75.7
click at [370, 227] on icon "button" at bounding box center [370, 227] width 11 height 11
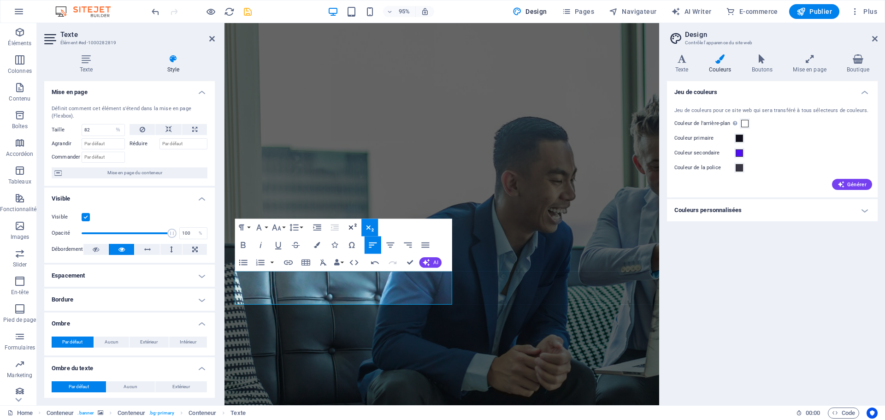
click at [350, 229] on icon "button" at bounding box center [352, 227] width 11 height 11
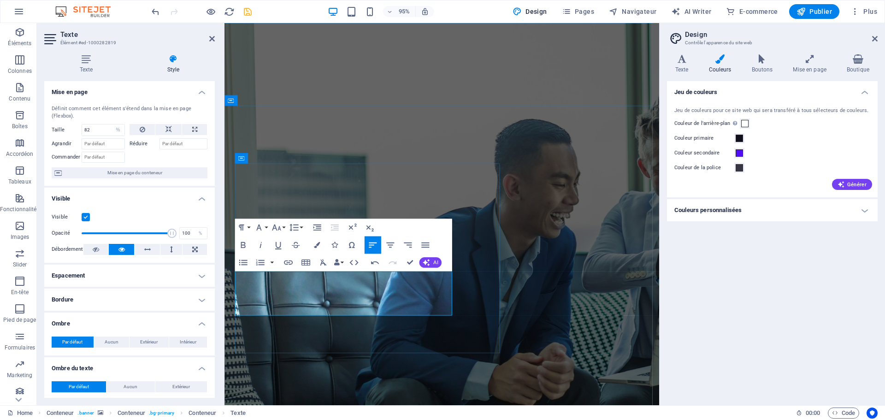
drag, startPoint x: 336, startPoint y: 293, endPoint x: 319, endPoint y: 324, distance: 36.1
drag, startPoint x: 319, startPoint y: 324, endPoint x: 236, endPoint y: 286, distance: 91.4
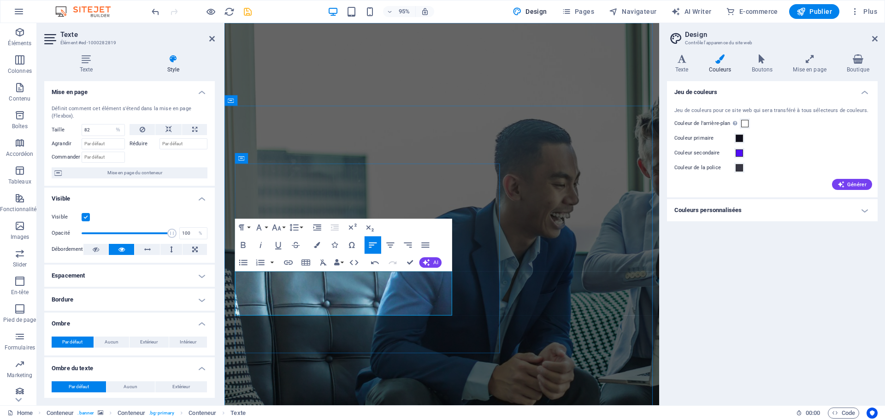
click at [265, 230] on button "Font Family" at bounding box center [261, 228] width 17 height 18
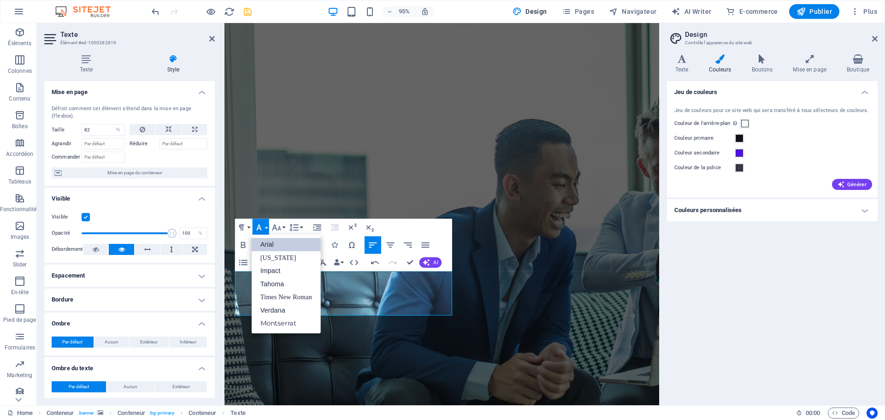
scroll to position [0, 0]
click at [410, 227] on div "Paragraph Format Normal Heading 1 Heading 2 Heading 3 Heading 4 Heading 5 Headi…" at bounding box center [343, 245] width 217 height 53
click at [303, 240] on link "Arial" at bounding box center [286, 244] width 69 height 13
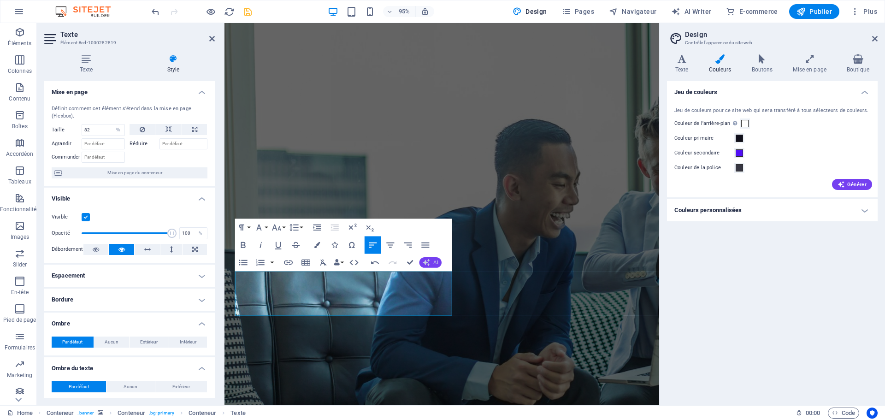
click at [427, 263] on icon "button" at bounding box center [426, 262] width 7 height 7
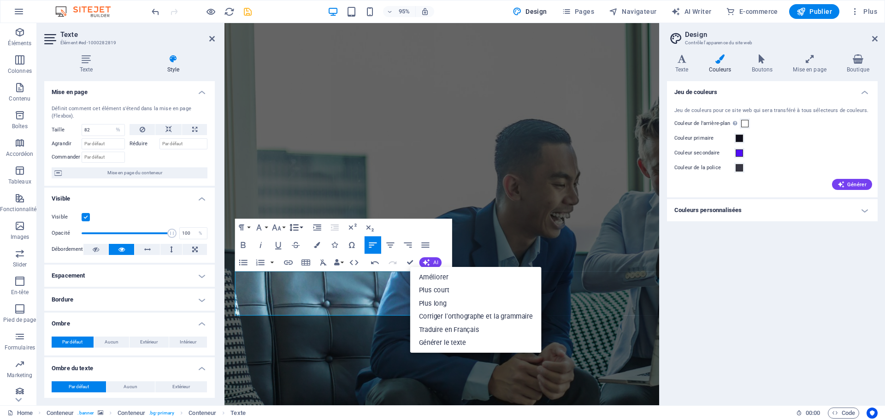
click at [300, 227] on button "Line Height" at bounding box center [296, 228] width 17 height 18
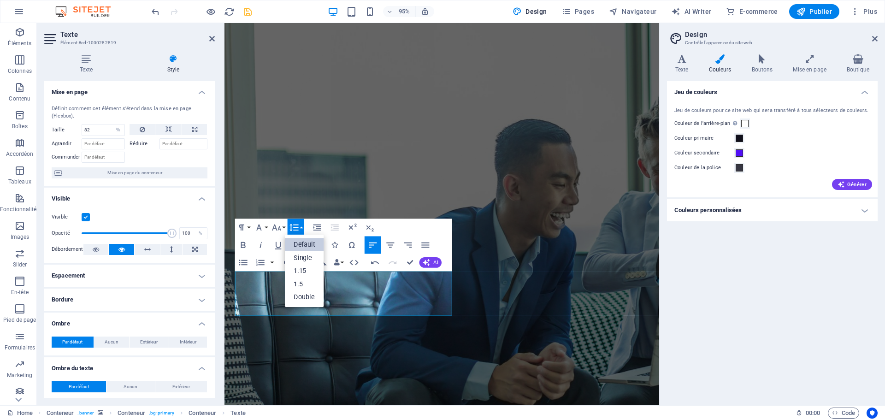
click at [412, 229] on div "Paragraph Format Normal Heading 1 Heading 2 Heading 3 Heading 4 Heading 5 Headi…" at bounding box center [343, 245] width 217 height 53
click at [302, 243] on link "Default" at bounding box center [304, 244] width 39 height 13
click at [127, 272] on h4 "Espacement" at bounding box center [129, 276] width 171 height 22
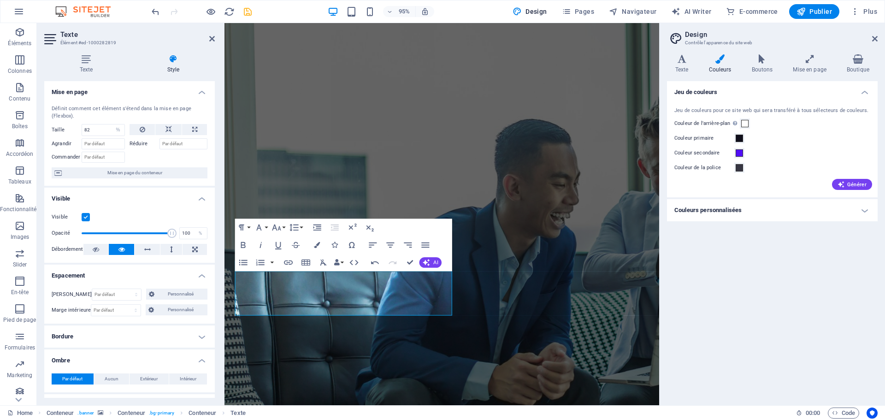
scroll to position [46, 0]
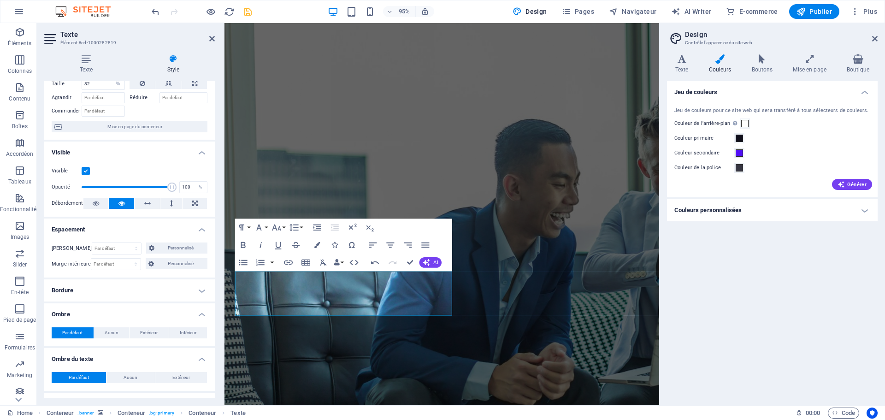
click at [122, 295] on h4 "Bordure" at bounding box center [129, 290] width 171 height 22
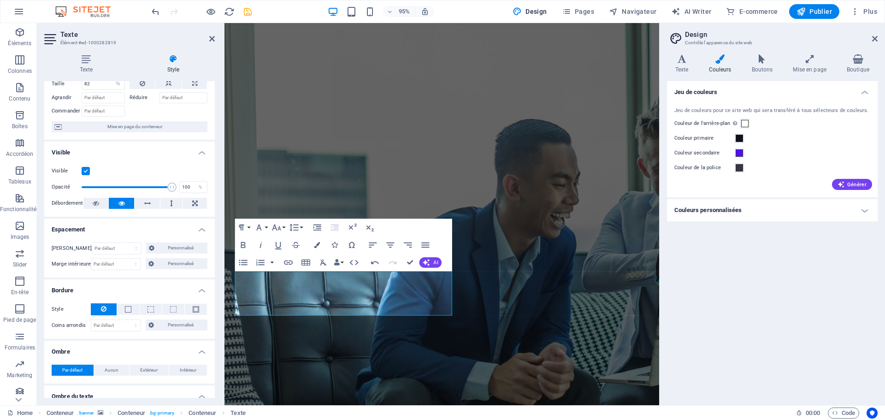
scroll to position [92, 0]
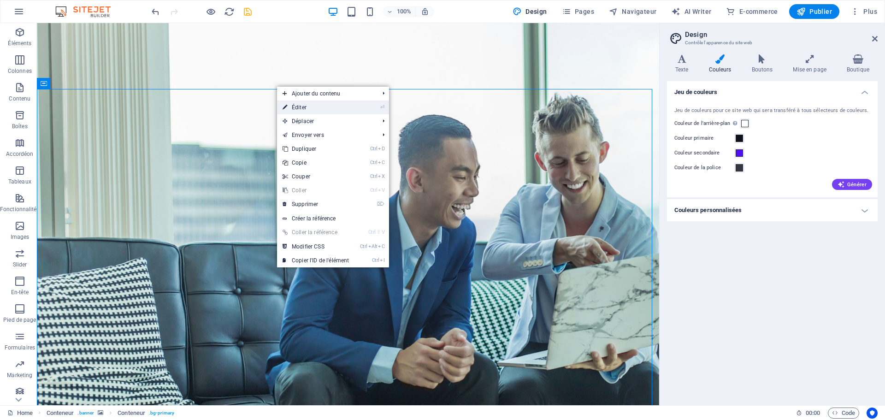
click at [300, 108] on link "⏎ Éditer" at bounding box center [315, 107] width 77 height 14
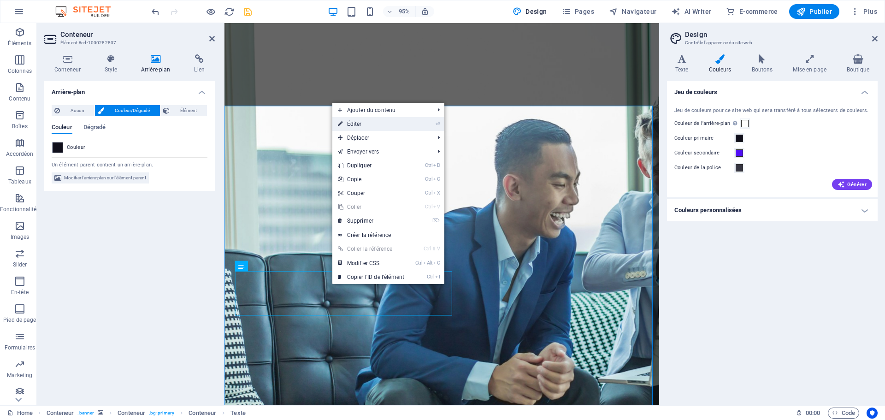
click at [370, 125] on link "⏎ Éditer" at bounding box center [370, 124] width 77 height 14
select select "%"
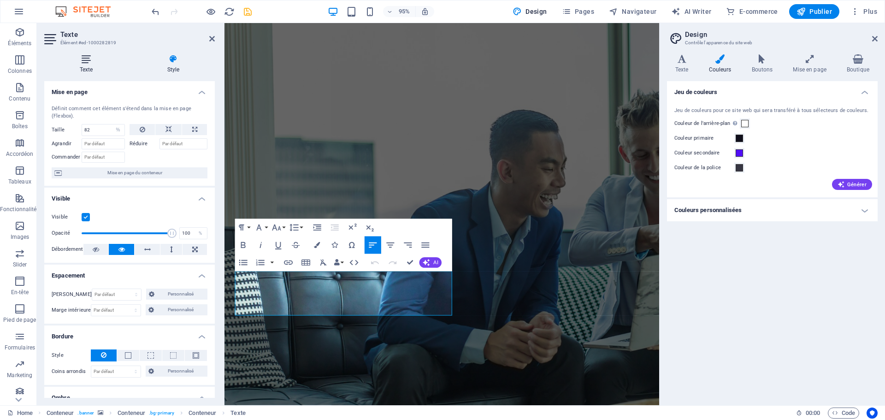
click at [91, 66] on h4 "Texte" at bounding box center [88, 63] width 88 height 19
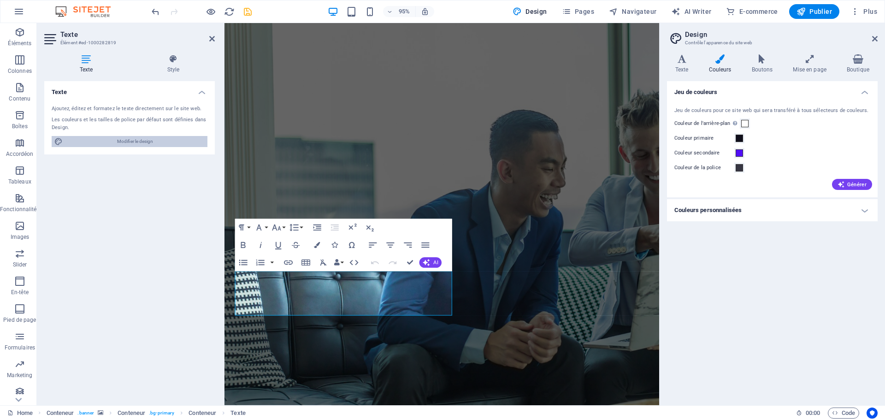
click at [132, 141] on span "Modifier le design" at bounding box center [134, 141] width 139 height 11
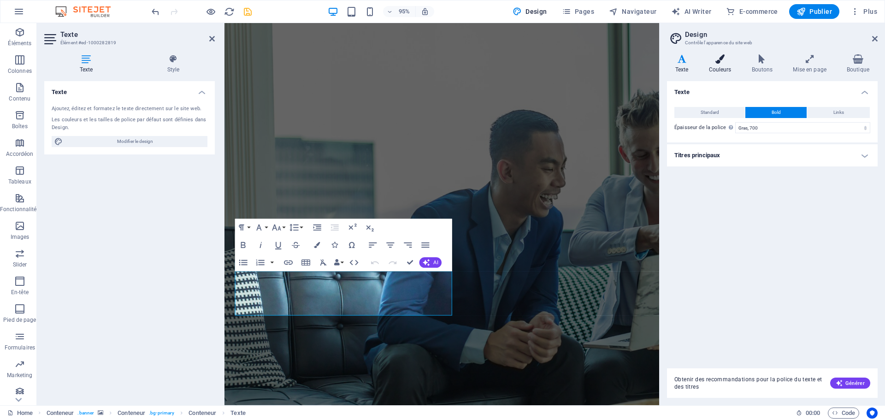
click at [718, 66] on h4 "Couleurs" at bounding box center [722, 63] width 43 height 19
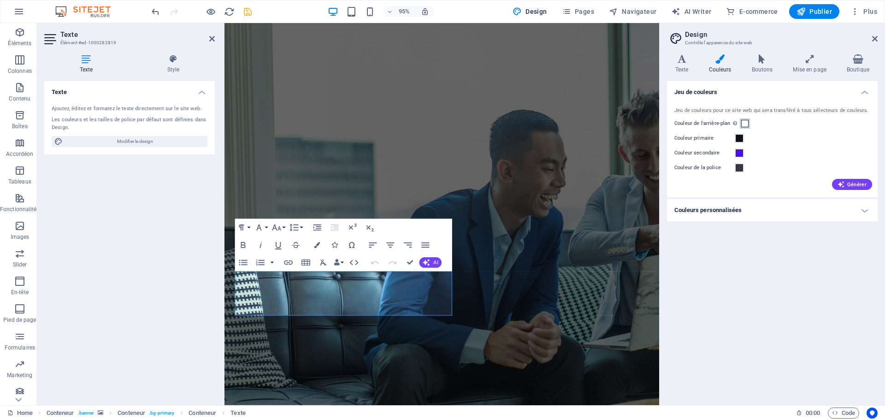
click at [743, 123] on span at bounding box center [744, 123] width 7 height 7
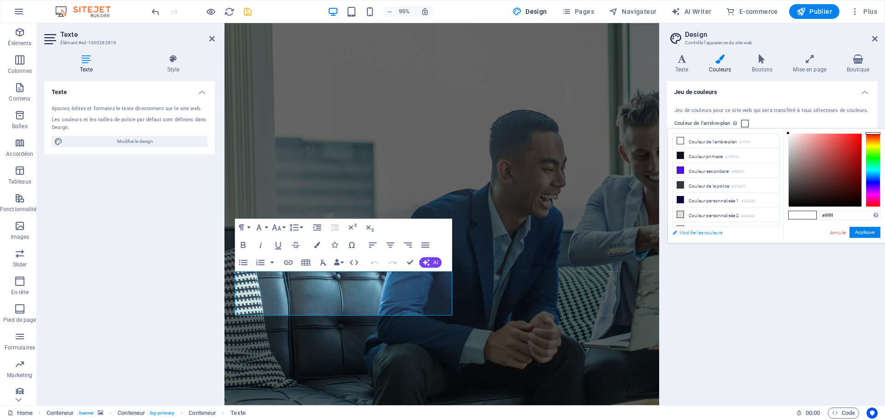
click at [712, 234] on link "Modifier les couleurs" at bounding box center [721, 233] width 107 height 12
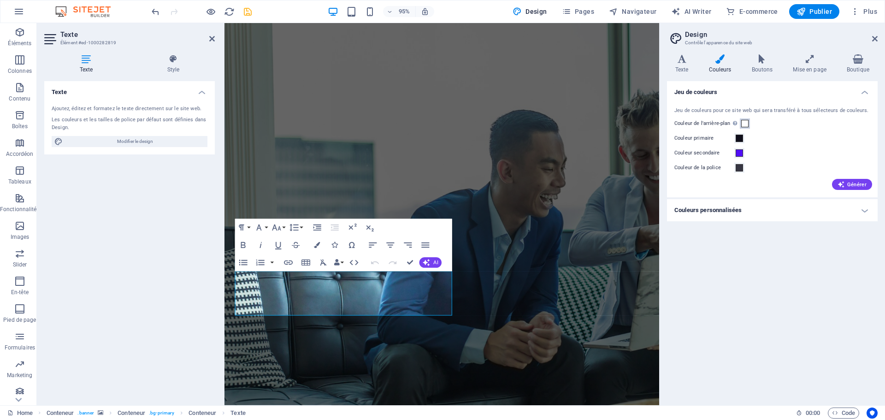
click at [746, 124] on span at bounding box center [744, 123] width 7 height 7
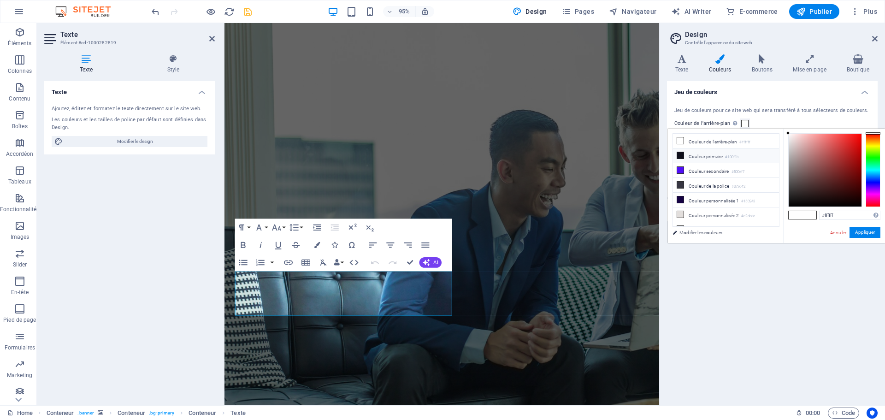
click at [680, 156] on icon at bounding box center [680, 155] width 6 height 6
type input "#100f1b"
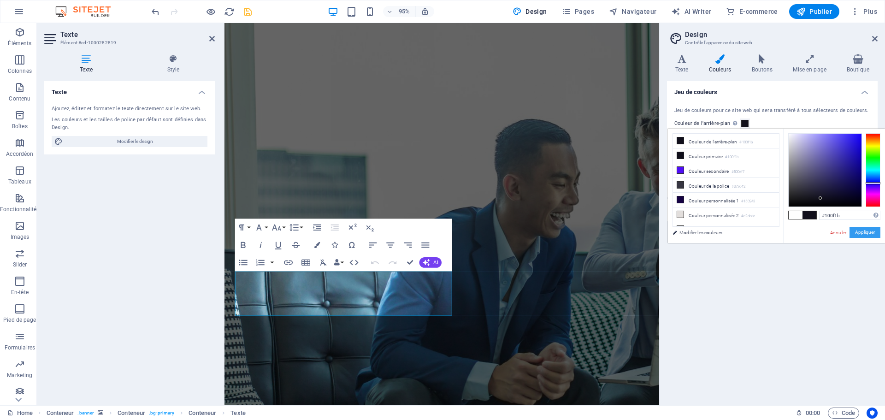
click at [863, 233] on button "Appliquer" at bounding box center [864, 232] width 31 height 11
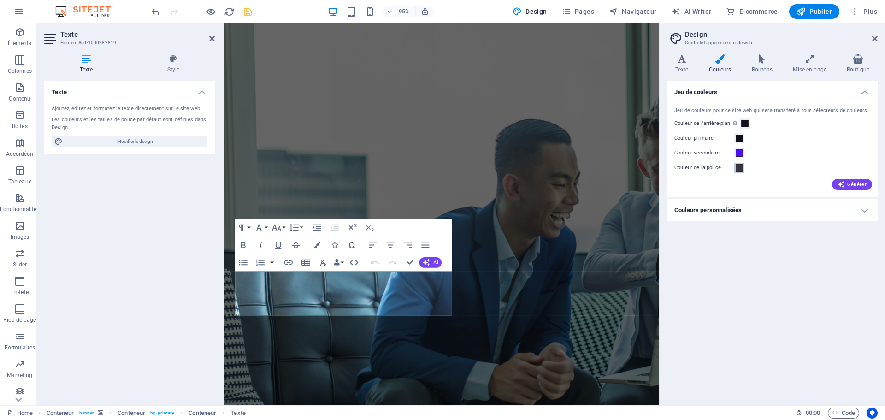
click at [741, 168] on span at bounding box center [739, 167] width 7 height 7
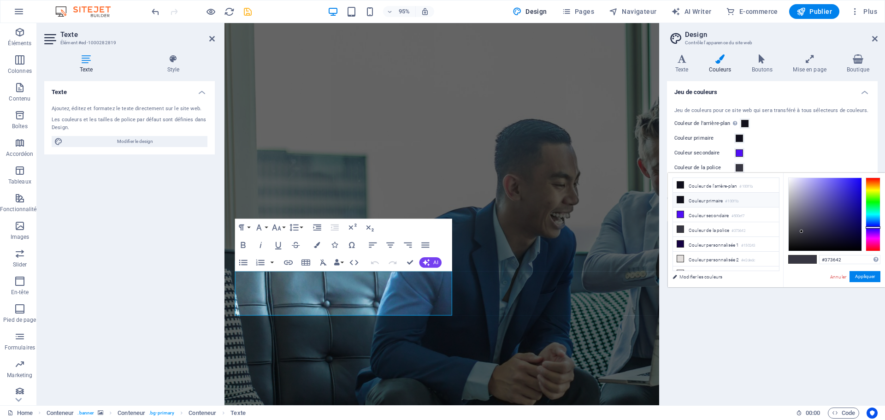
click at [680, 199] on icon at bounding box center [680, 199] width 6 height 6
type input "#100f1b"
click at [862, 280] on button "Appliquer" at bounding box center [864, 276] width 31 height 11
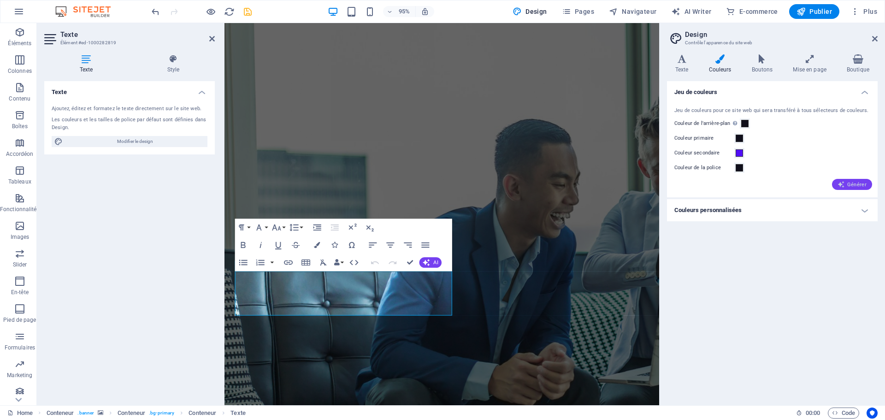
click at [841, 183] on icon "button" at bounding box center [840, 184] width 7 height 7
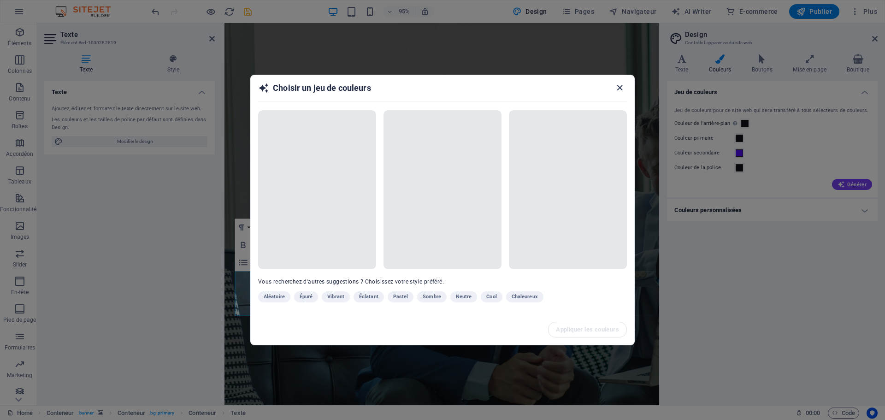
click at [621, 89] on icon "button" at bounding box center [619, 87] width 11 height 11
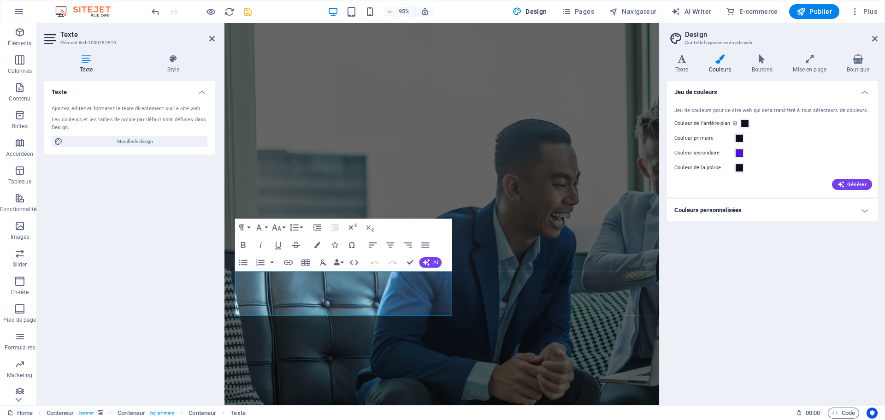
click at [709, 214] on h4 "Couleurs personnalisées" at bounding box center [772, 210] width 211 height 22
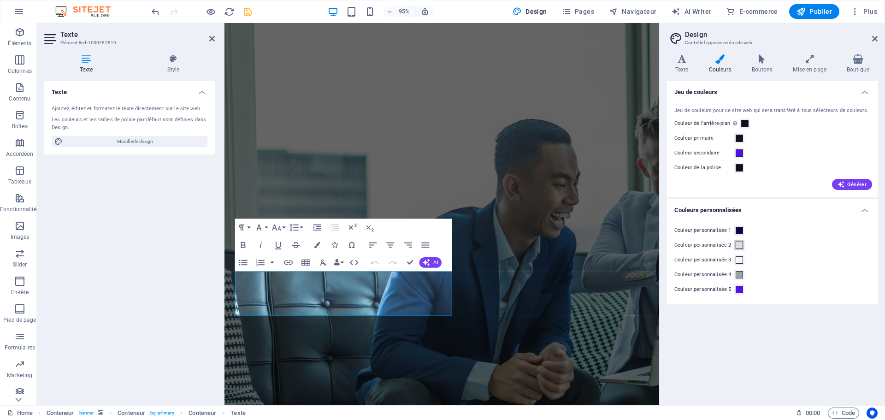
click at [737, 247] on span at bounding box center [739, 245] width 7 height 7
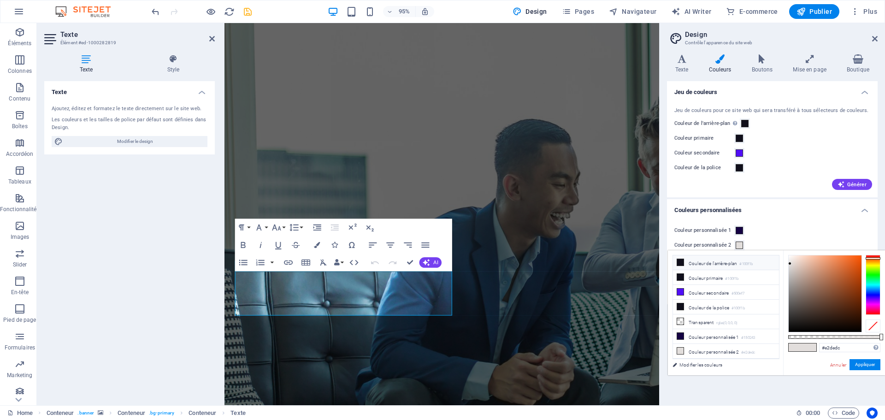
click at [680, 259] on icon at bounding box center [680, 262] width 6 height 6
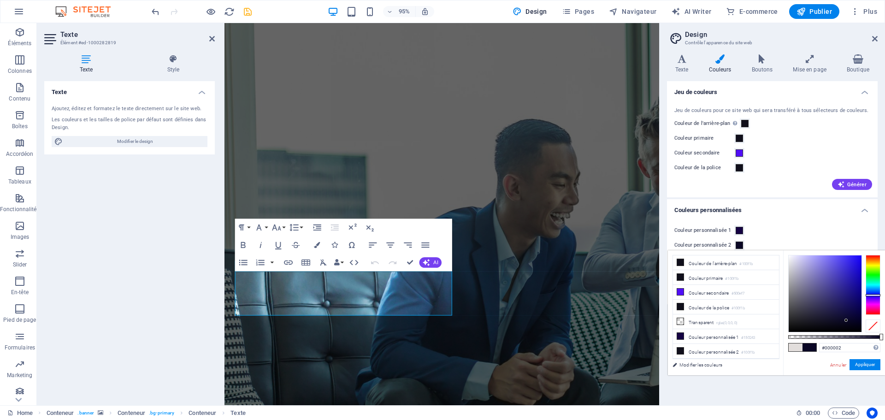
type input "#000000"
drag, startPoint x: 846, startPoint y: 320, endPoint x: 859, endPoint y: 343, distance: 26.4
click at [859, 343] on div "#000000 Formats pris en charge #0852ed rgb(8, 82, 237) rgba(8, 82, 237, 90%) hs…" at bounding box center [834, 379] width 102 height 259
click at [863, 365] on button "Appliquer" at bounding box center [864, 364] width 31 height 11
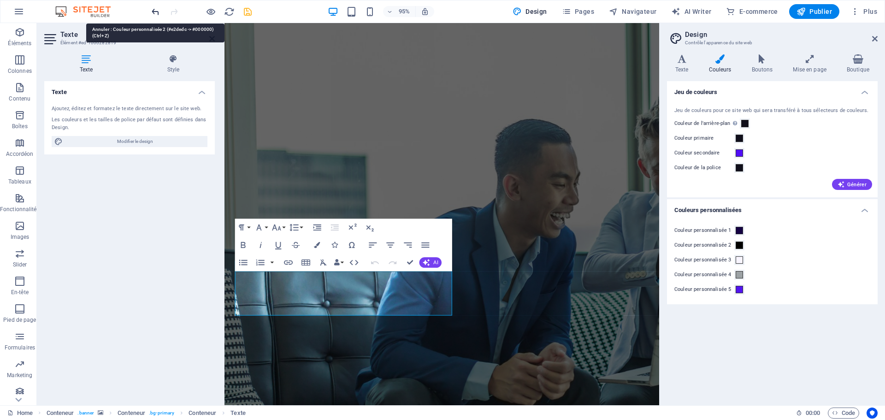
click at [159, 13] on icon "undo" at bounding box center [155, 11] width 11 height 11
click at [153, 12] on icon "undo" at bounding box center [155, 11] width 11 height 11
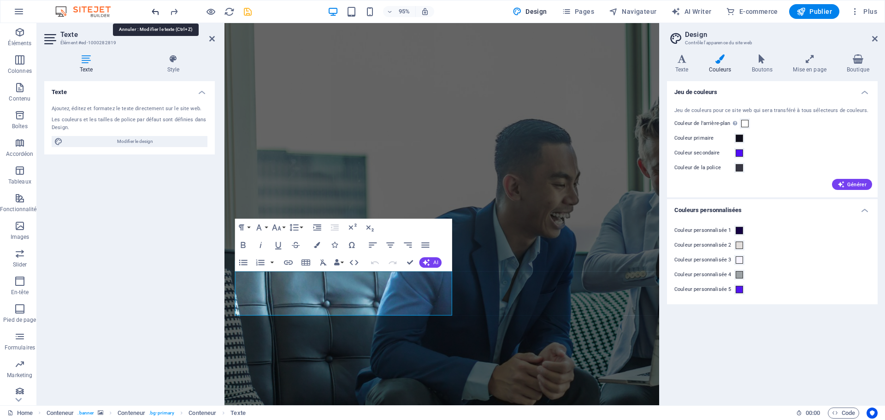
click at [153, 12] on icon "undo" at bounding box center [155, 11] width 11 height 11
click at [157, 14] on icon "undo" at bounding box center [155, 11] width 11 height 11
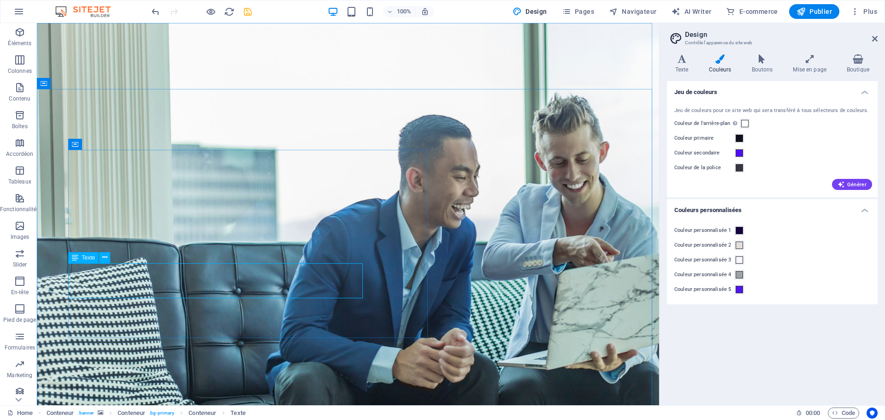
click at [87, 258] on span "Texte" at bounding box center [88, 258] width 13 height 6
click at [107, 258] on icon at bounding box center [104, 258] width 5 height 10
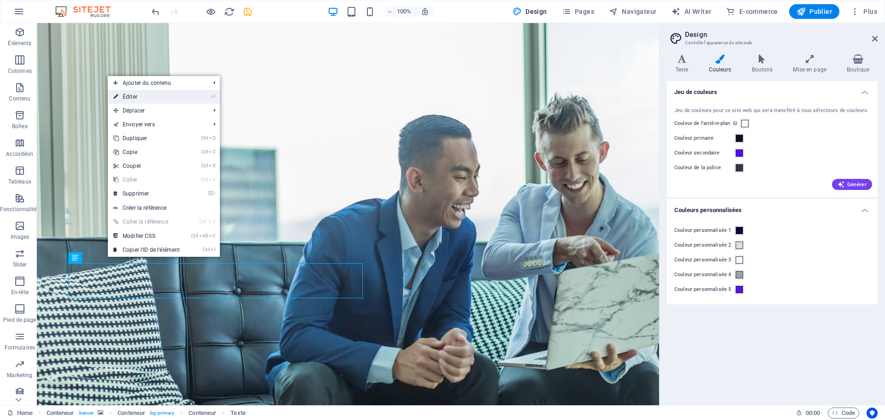
click at [150, 96] on link "⏎ Éditer" at bounding box center [146, 97] width 77 height 14
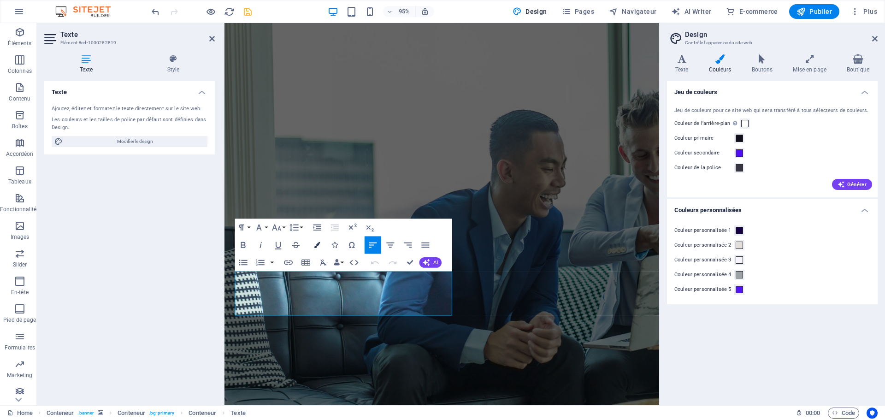
click at [316, 243] on icon "button" at bounding box center [317, 245] width 6 height 6
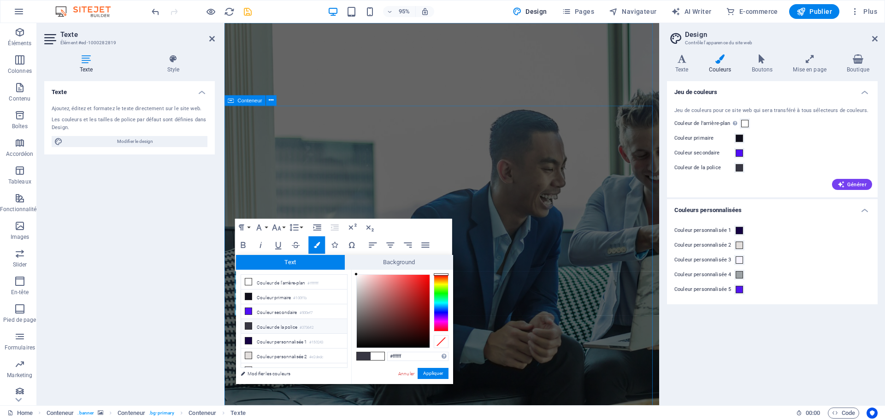
drag, startPoint x: 626, startPoint y: 247, endPoint x: 544, endPoint y: 216, distance: 88.1
click at [396, 260] on span "Background" at bounding box center [399, 262] width 109 height 15
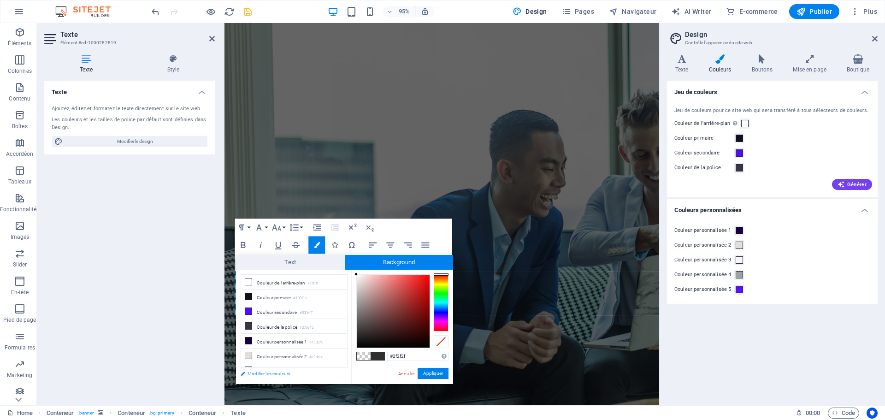
click at [277, 371] on link "Modifier les couleurs" at bounding box center [289, 374] width 107 height 12
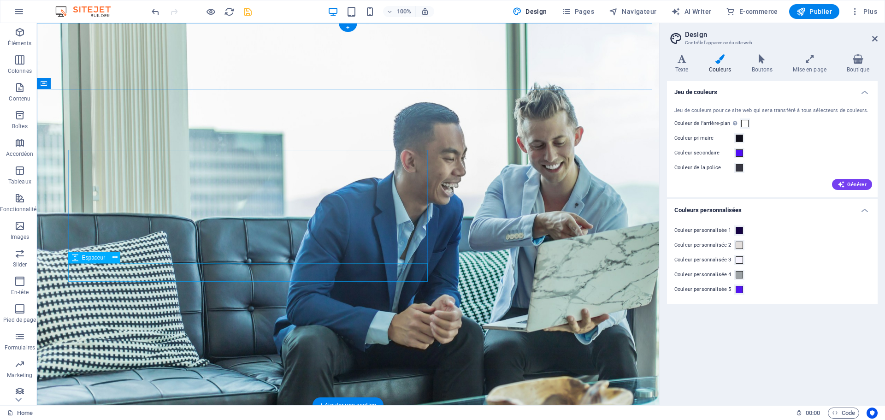
select select "px"
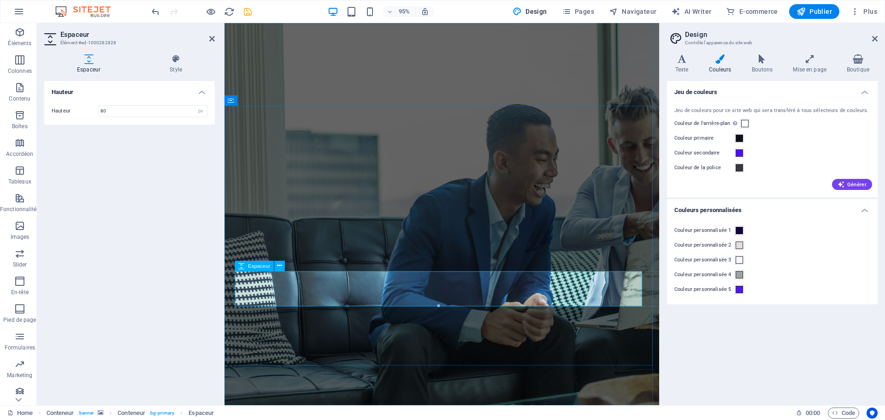
click at [684, 63] on icon at bounding box center [682, 58] width 30 height 9
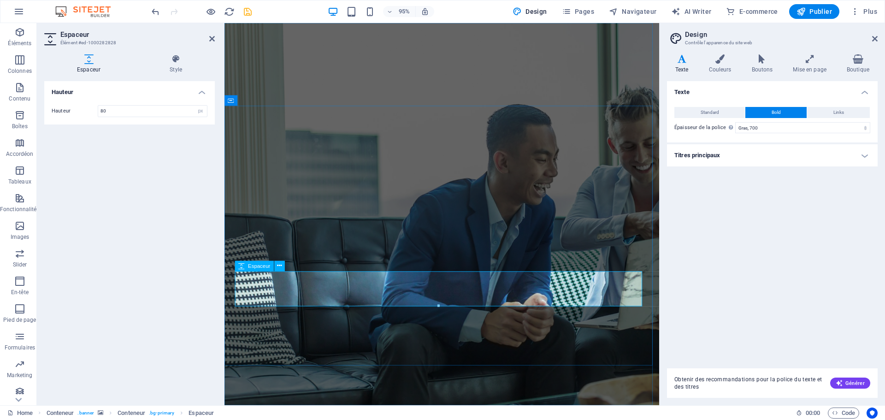
click at [711, 112] on span "Standard" at bounding box center [710, 112] width 18 height 11
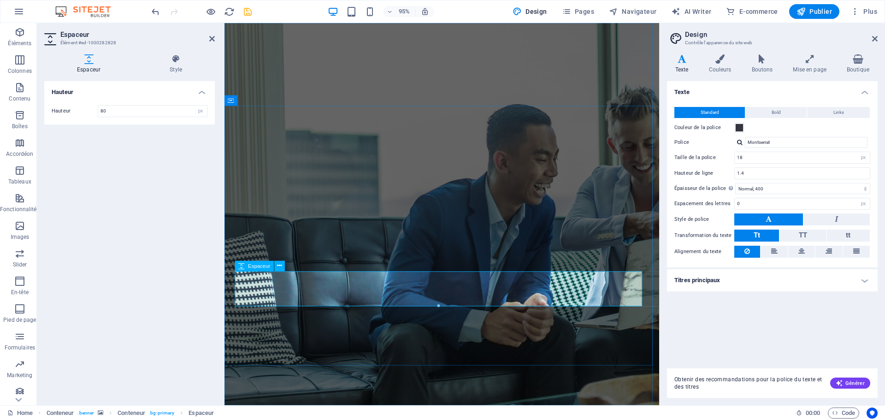
click at [177, 57] on icon at bounding box center [176, 58] width 78 height 9
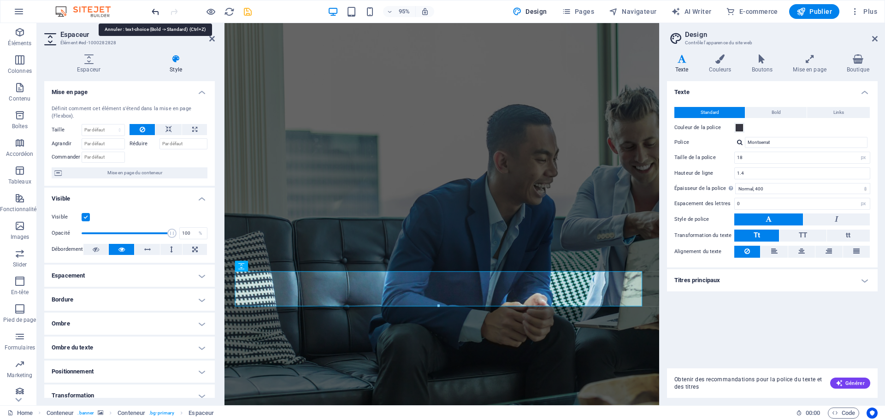
click at [154, 12] on icon "undo" at bounding box center [155, 11] width 11 height 11
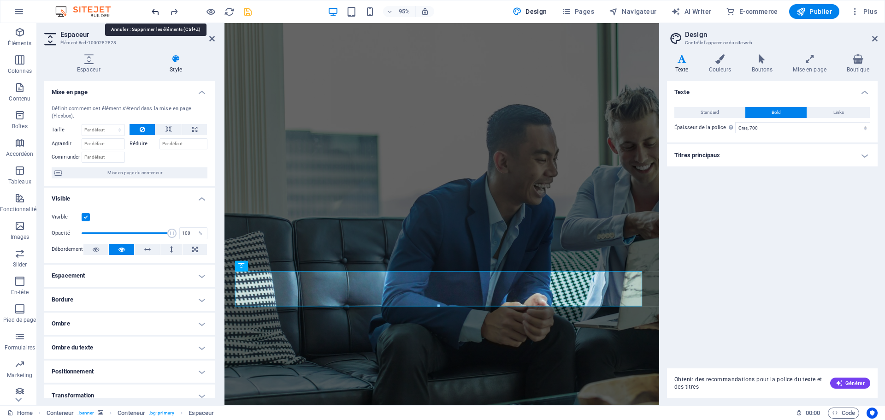
click at [154, 12] on icon "undo" at bounding box center [155, 11] width 11 height 11
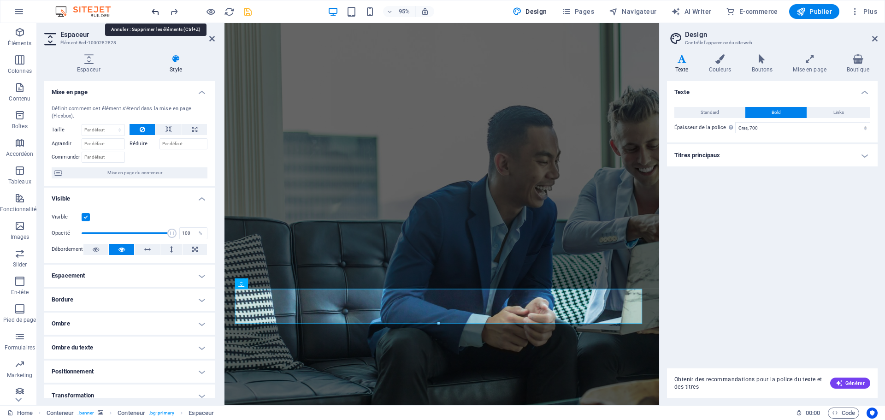
click at [154, 12] on icon "undo" at bounding box center [155, 11] width 11 height 11
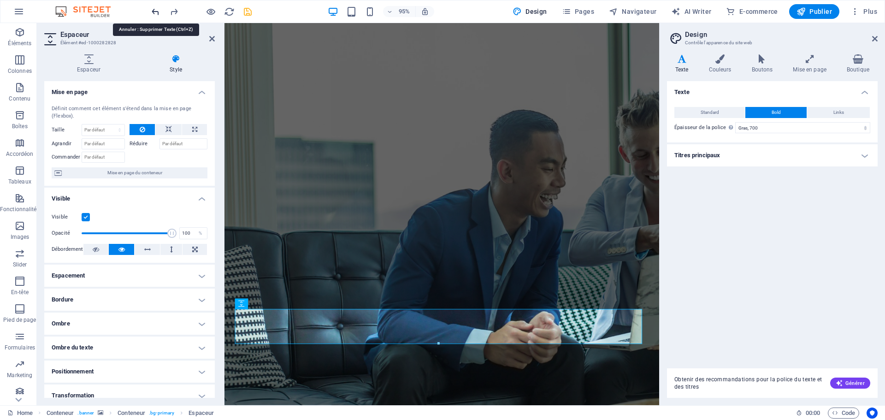
click at [154, 12] on icon "undo" at bounding box center [155, 11] width 11 height 11
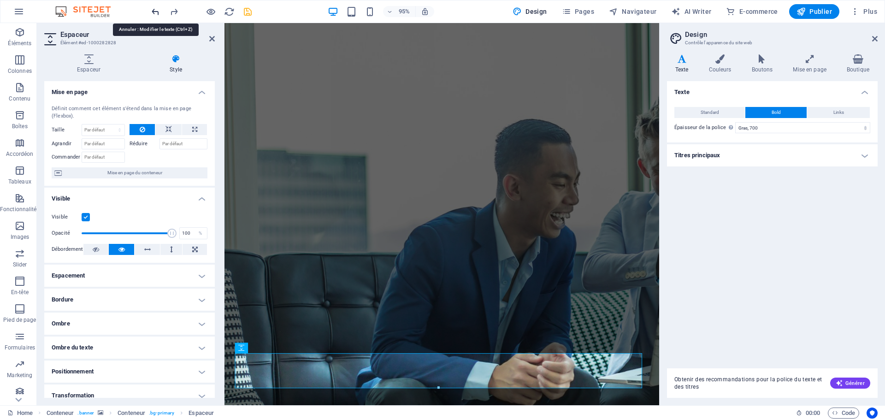
click at [154, 12] on icon "undo" at bounding box center [155, 11] width 11 height 11
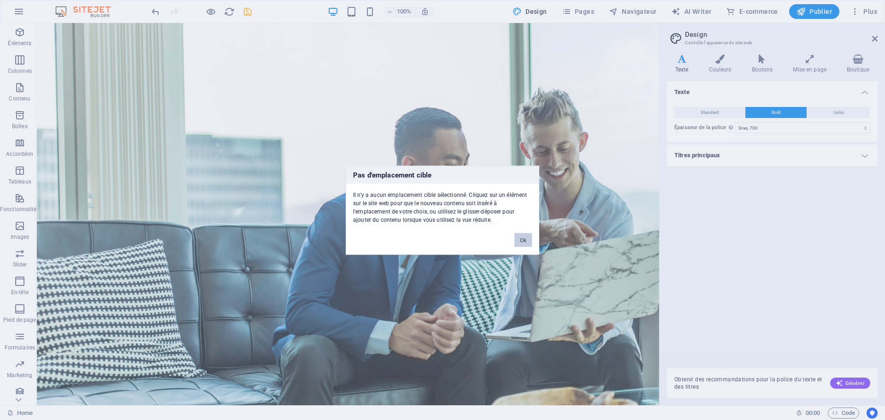
click at [515, 239] on button "Ok" at bounding box center [523, 240] width 18 height 14
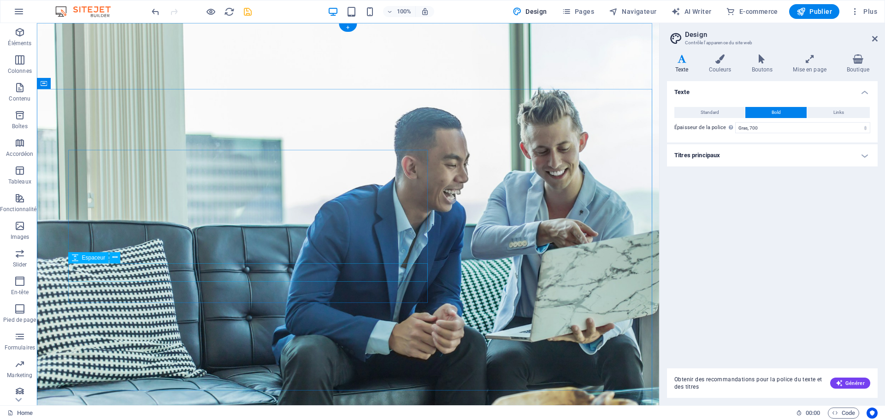
click at [113, 258] on icon at bounding box center [114, 258] width 5 height 10
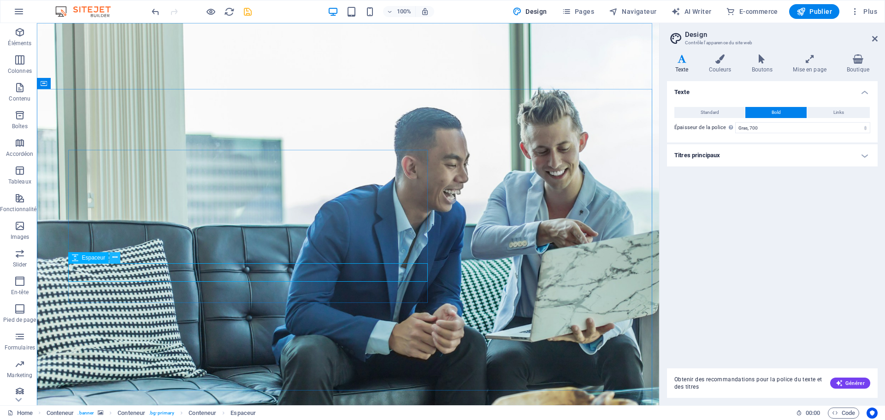
click at [112, 259] on icon at bounding box center [114, 258] width 5 height 10
click at [157, 14] on icon "undo" at bounding box center [155, 11] width 11 height 11
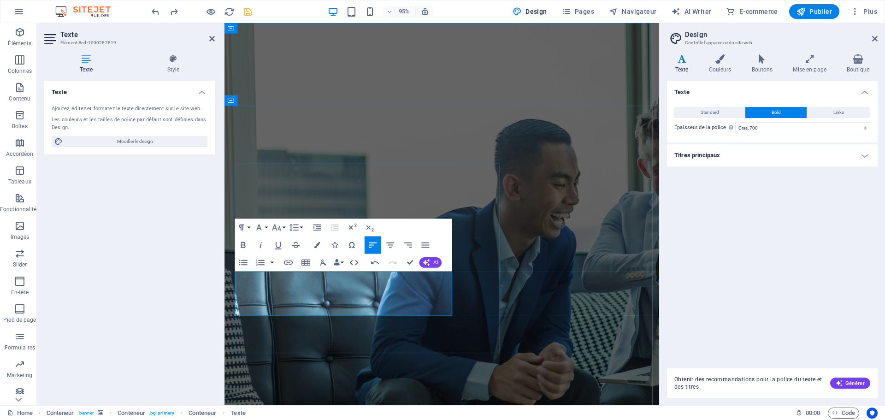
scroll to position [1583, 1]
drag, startPoint x: 424, startPoint y: 324, endPoint x: 231, endPoint y: 281, distance: 197.4
click at [719, 111] on button "Standard" at bounding box center [709, 112] width 71 height 11
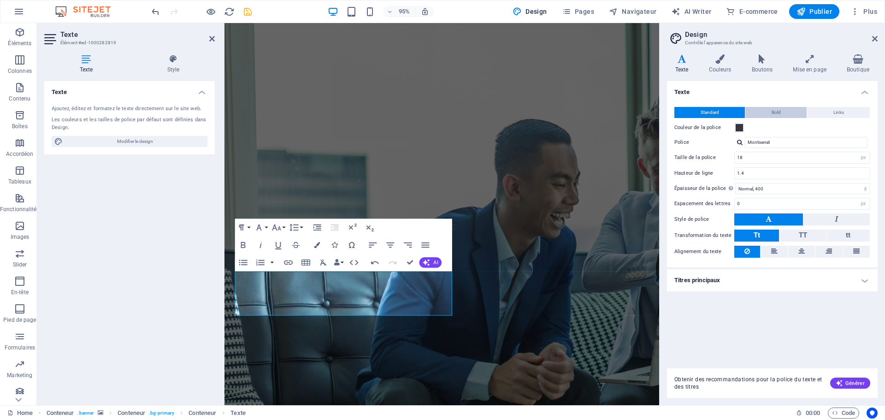
click at [771, 111] on button "Bold" at bounding box center [775, 112] width 61 height 11
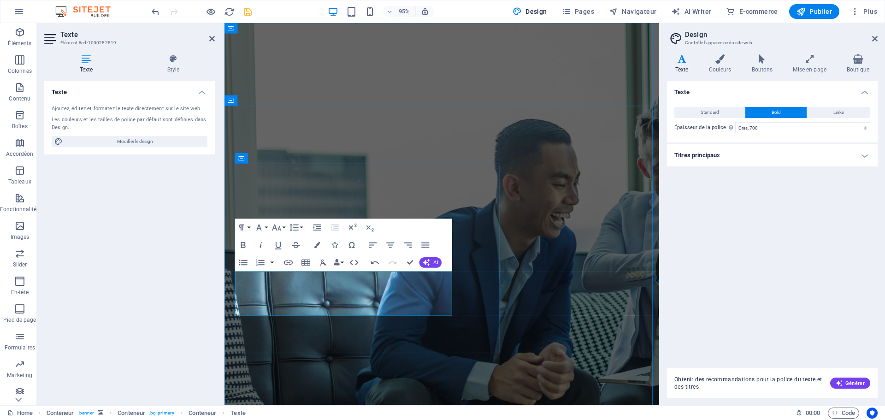
drag, startPoint x: 441, startPoint y: 325, endPoint x: 230, endPoint y: 291, distance: 213.3
click at [792, 161] on h4 "Titres principaux" at bounding box center [772, 155] width 211 height 22
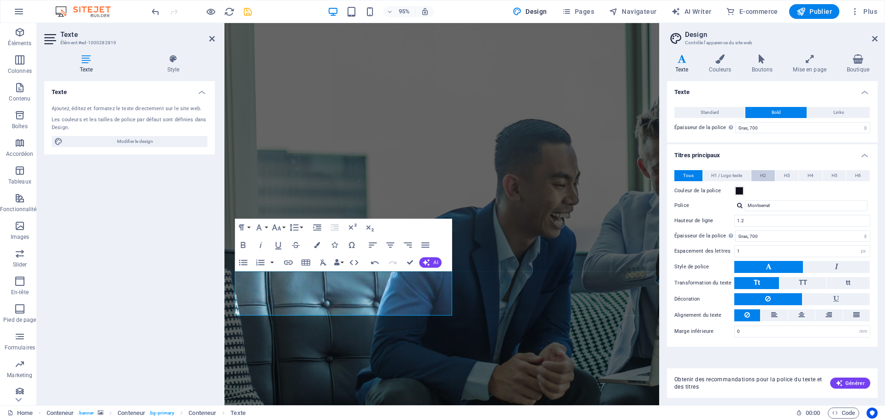
click at [767, 176] on button "H2" at bounding box center [763, 175] width 24 height 11
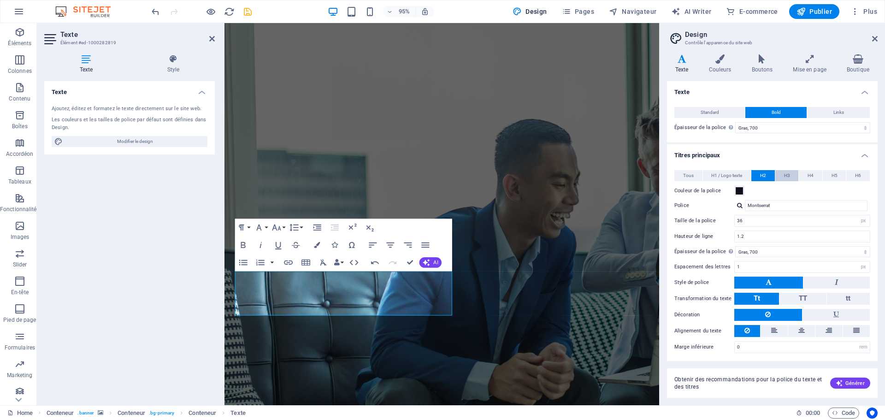
click at [789, 177] on button "H3" at bounding box center [787, 175] width 24 height 11
click at [756, 177] on button "H2" at bounding box center [763, 175] width 24 height 11
click at [848, 384] on span "Générer" at bounding box center [850, 382] width 29 height 7
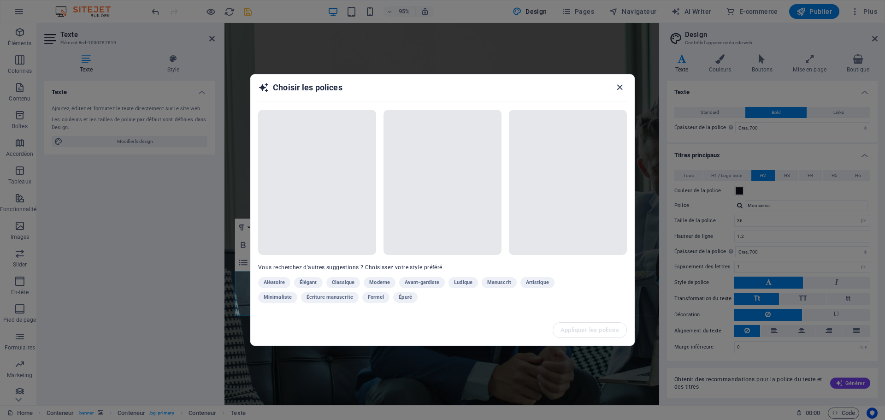
click at [622, 89] on icon "button" at bounding box center [619, 87] width 11 height 11
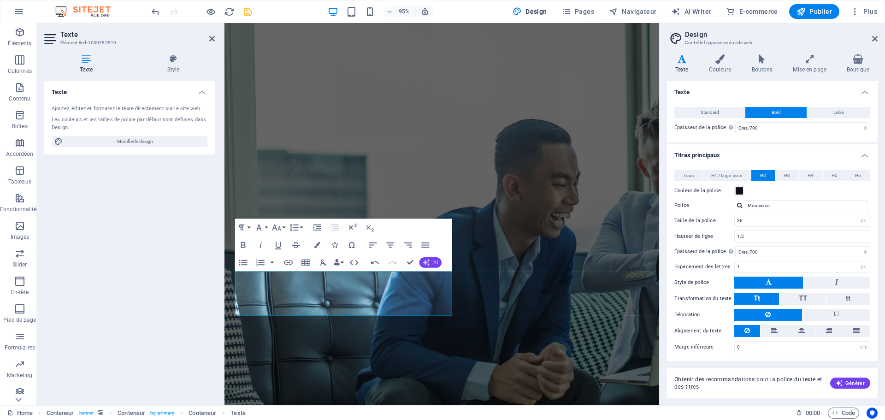
click at [430, 260] on button "AI" at bounding box center [430, 262] width 22 height 11
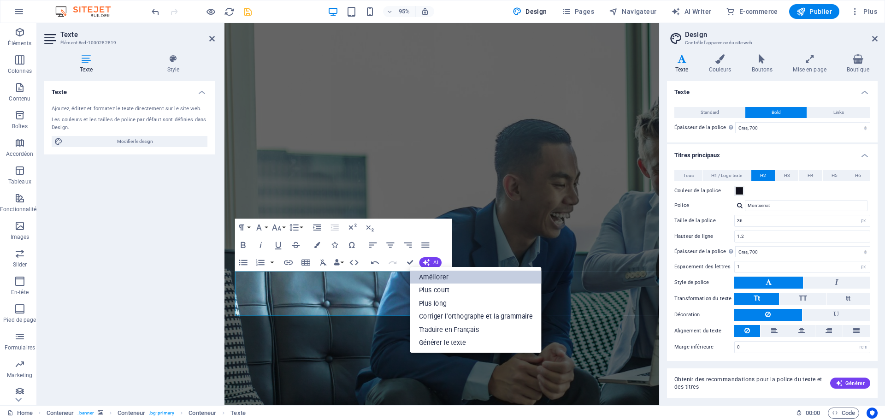
click at [442, 277] on link "Améliorer" at bounding box center [475, 276] width 131 height 13
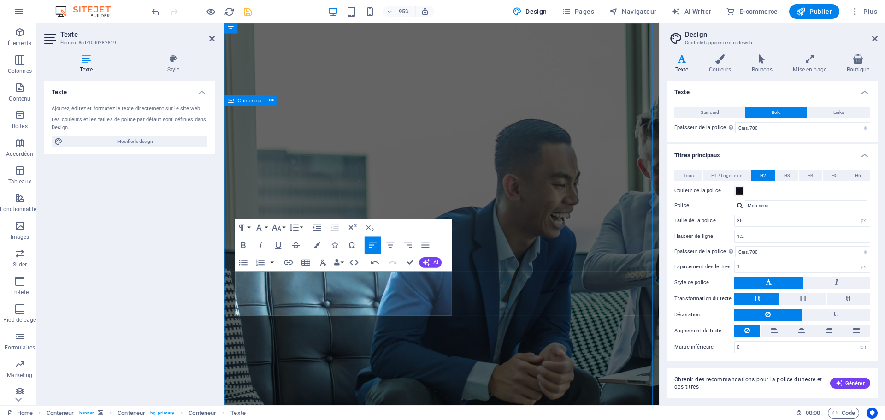
drag, startPoint x: 437, startPoint y: 325, endPoint x: 235, endPoint y: 286, distance: 206.0
click at [242, 245] on icon "button" at bounding box center [243, 245] width 5 height 6
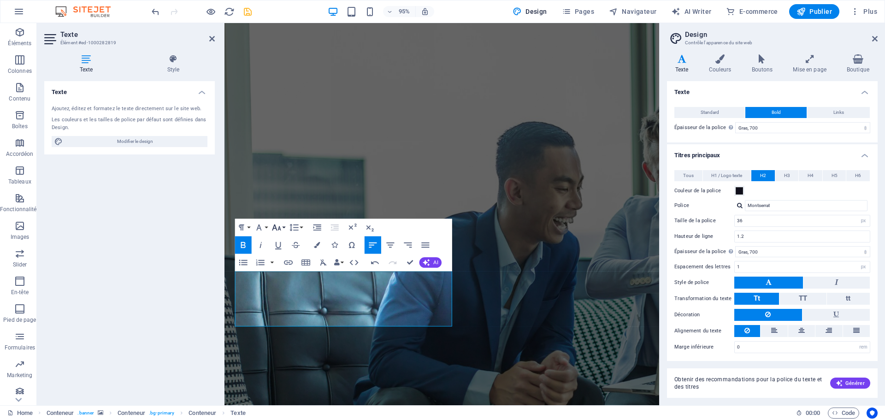
click at [275, 230] on icon "button" at bounding box center [276, 227] width 11 height 11
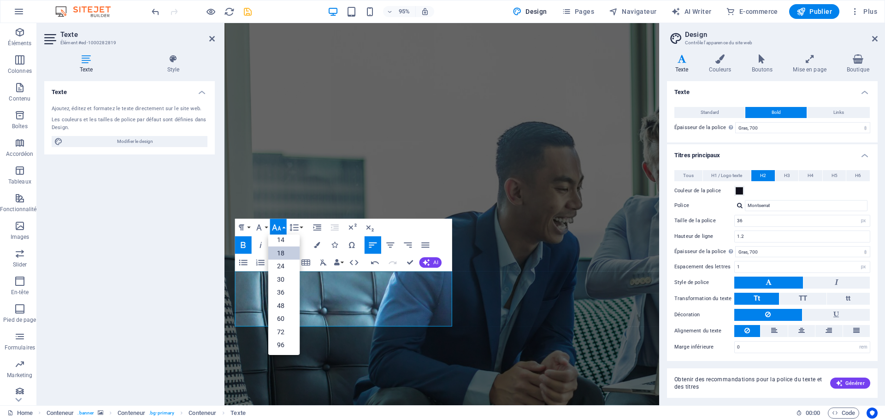
scroll to position [74, 0]
click at [277, 240] on link "14" at bounding box center [283, 239] width 31 height 13
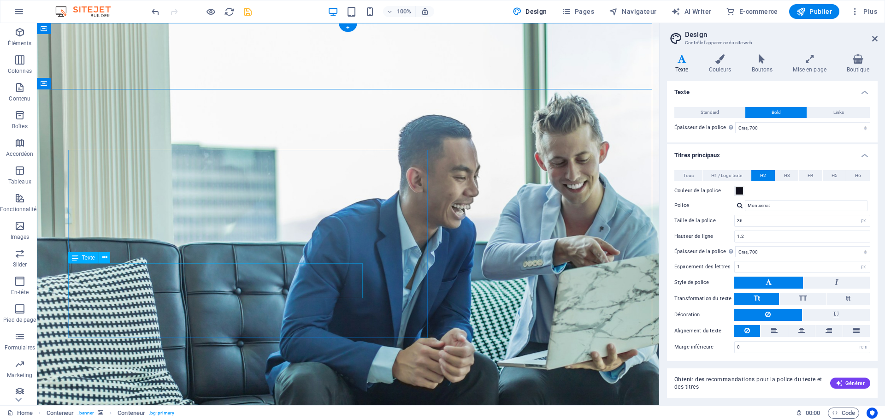
click at [104, 259] on icon at bounding box center [104, 258] width 5 height 10
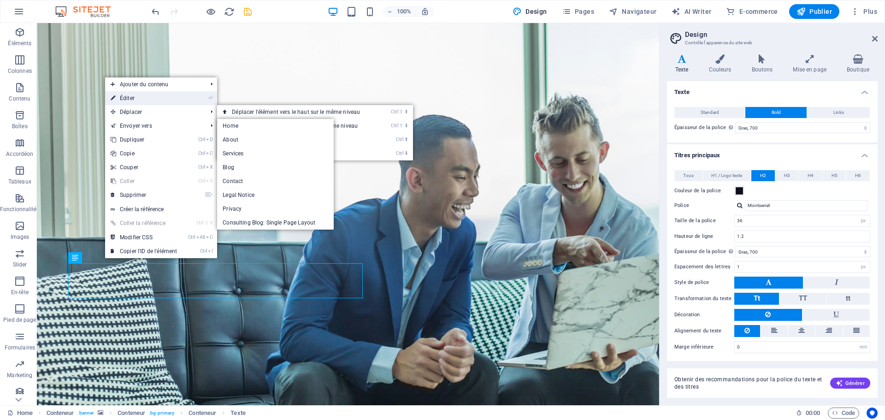
click at [137, 100] on link "⏎ Éditer" at bounding box center [143, 98] width 77 height 14
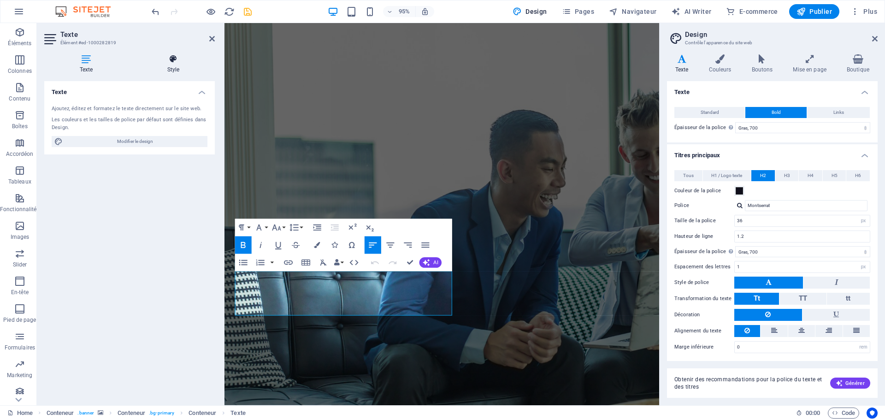
click at [188, 64] on h4 "Style" at bounding box center [173, 63] width 83 height 19
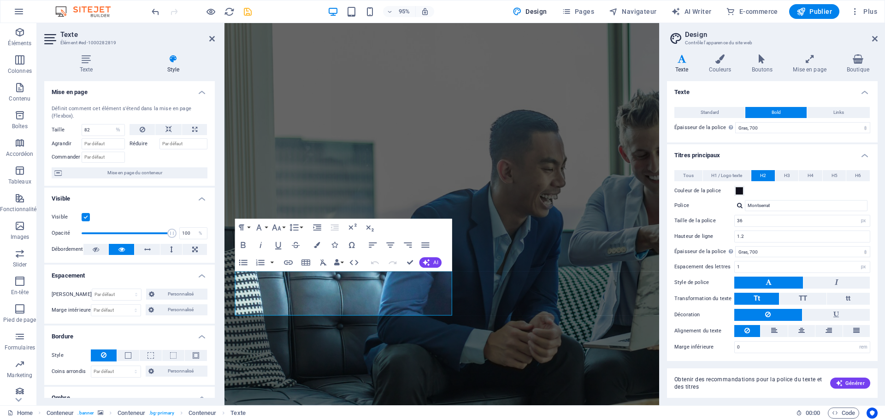
click at [85, 218] on label at bounding box center [86, 217] width 8 height 8
click at [0, 0] on input "Visible" at bounding box center [0, 0] width 0 height 0
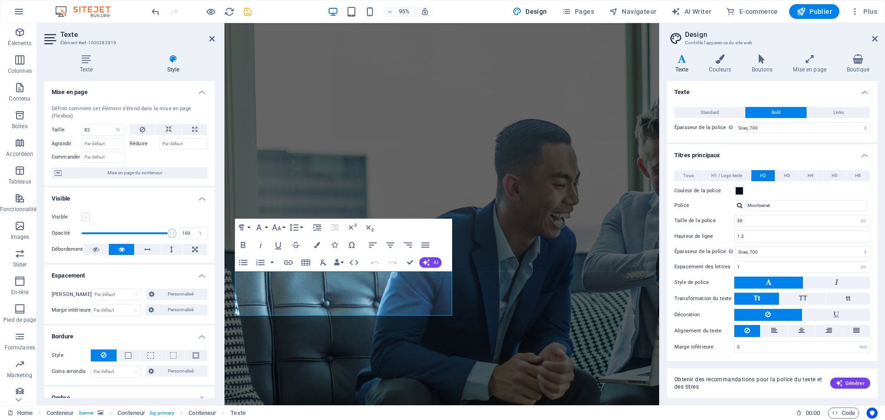
click at [85, 218] on label at bounding box center [86, 217] width 8 height 8
click at [0, 0] on input "Visible" at bounding box center [0, 0] width 0 height 0
click at [163, 130] on button at bounding box center [168, 129] width 26 height 11
select select "DISABLED_OPTION_VALUE"
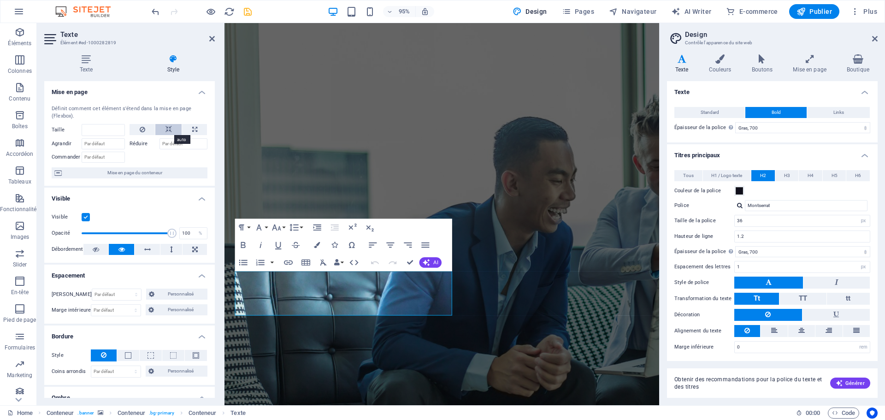
click at [163, 130] on button at bounding box center [168, 129] width 26 height 11
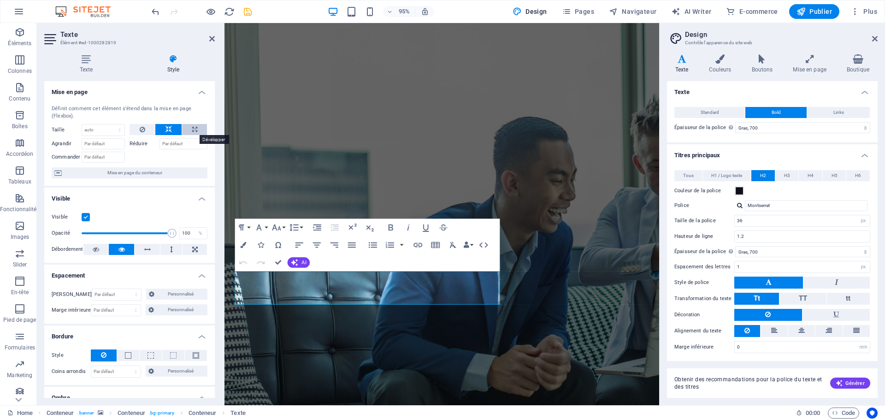
click at [193, 130] on icon at bounding box center [194, 129] width 5 height 11
type input "100"
select select "%"
click at [135, 130] on button at bounding box center [142, 129] width 25 height 11
select select "DISABLED_OPTION_VALUE"
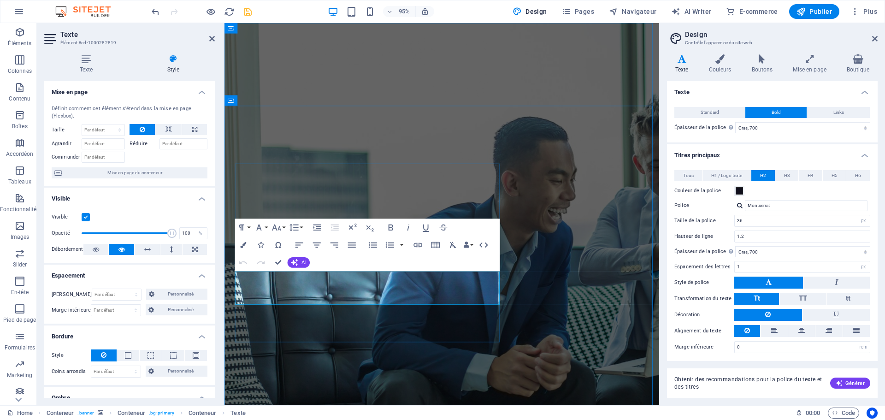
type input "100"
drag, startPoint x: 171, startPoint y: 234, endPoint x: 213, endPoint y: 229, distance: 42.2
click at [209, 229] on div "Visible Opacité 100 % Débordement" at bounding box center [129, 233] width 171 height 59
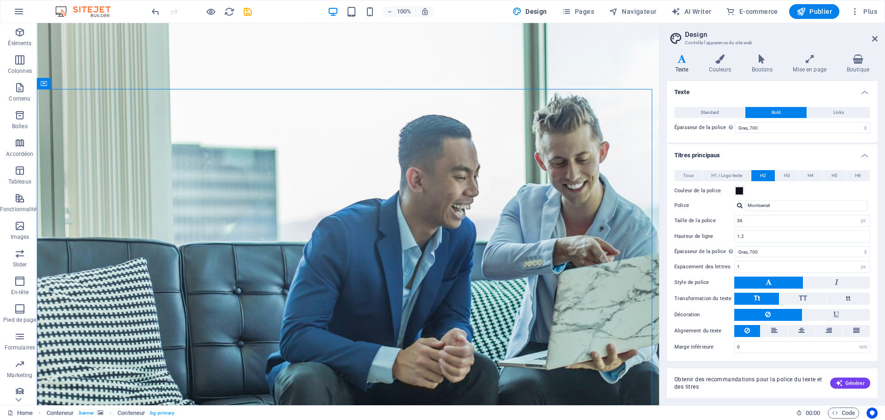
drag, startPoint x: 247, startPoint y: 12, endPoint x: 148, endPoint y: 2, distance: 99.6
click at [204, 14] on div at bounding box center [201, 11] width 103 height 15
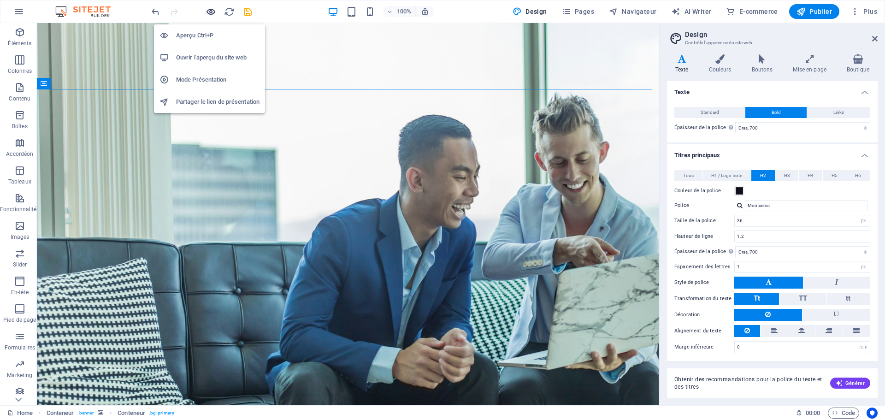
click at [206, 14] on icon "button" at bounding box center [211, 11] width 11 height 11
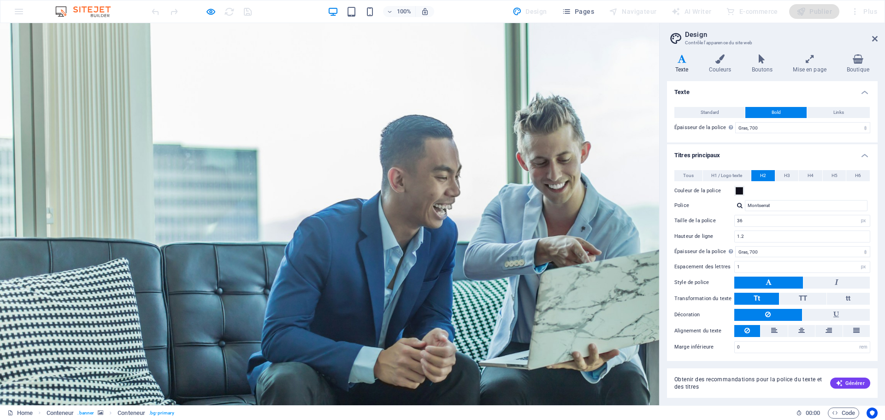
click at [206, 11] on icon "button" at bounding box center [211, 11] width 11 height 11
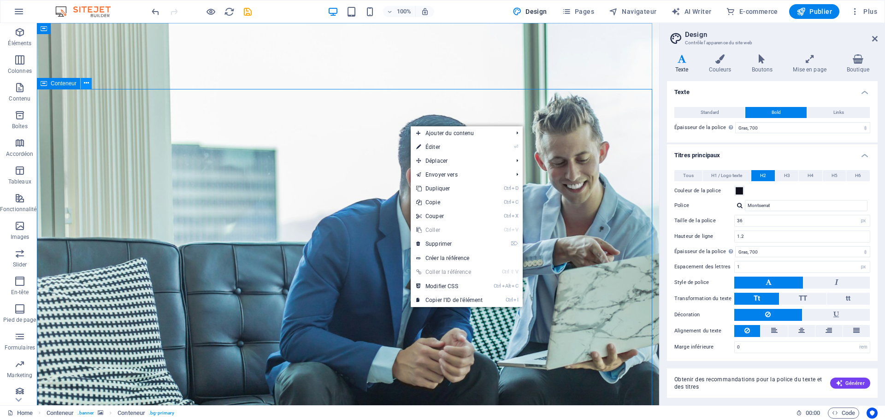
click at [84, 84] on icon at bounding box center [86, 83] width 5 height 10
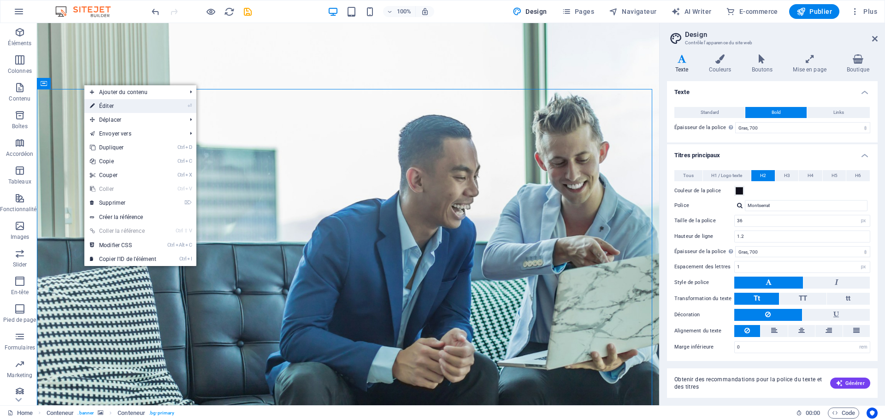
click at [106, 106] on link "⏎ Éditer" at bounding box center [122, 106] width 77 height 14
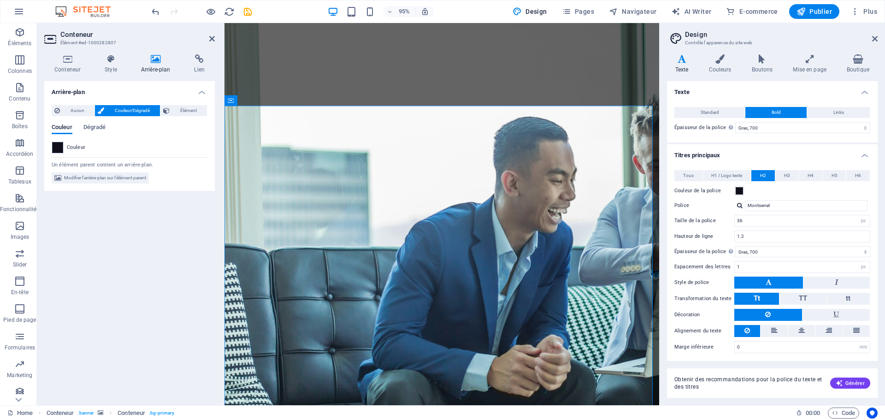
click at [56, 146] on span at bounding box center [58, 147] width 10 height 10
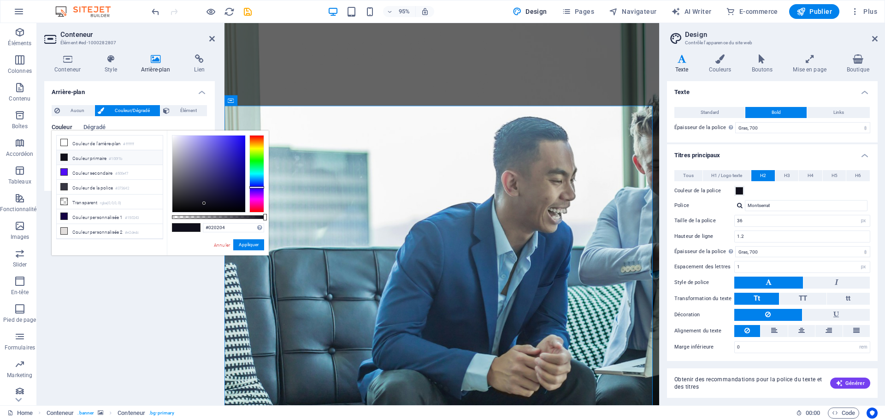
type input "#000000"
drag, startPoint x: 213, startPoint y: 205, endPoint x: 207, endPoint y: 218, distance: 13.8
click at [207, 212] on div at bounding box center [218, 173] width 92 height 77
click at [250, 245] on button "Appliquer" at bounding box center [248, 244] width 31 height 11
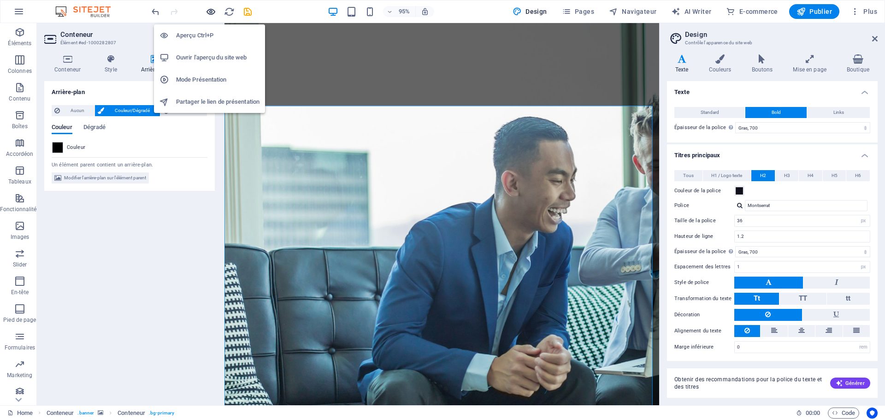
click at [209, 12] on icon "button" at bounding box center [211, 11] width 11 height 11
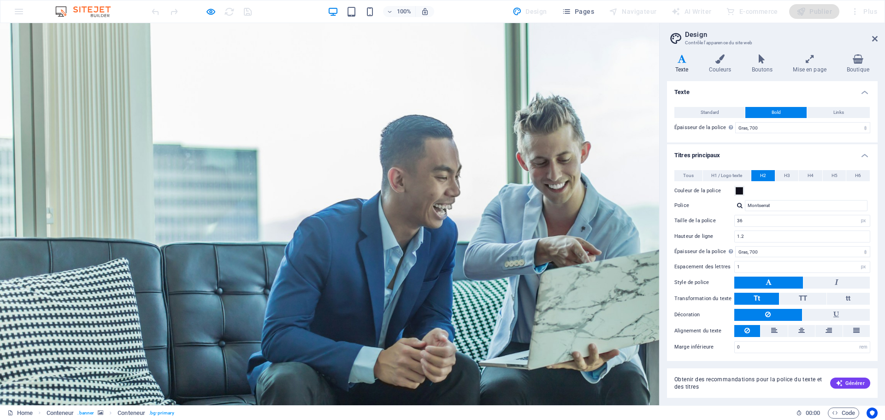
drag, startPoint x: 301, startPoint y: 75, endPoint x: 293, endPoint y: 62, distance: 15.2
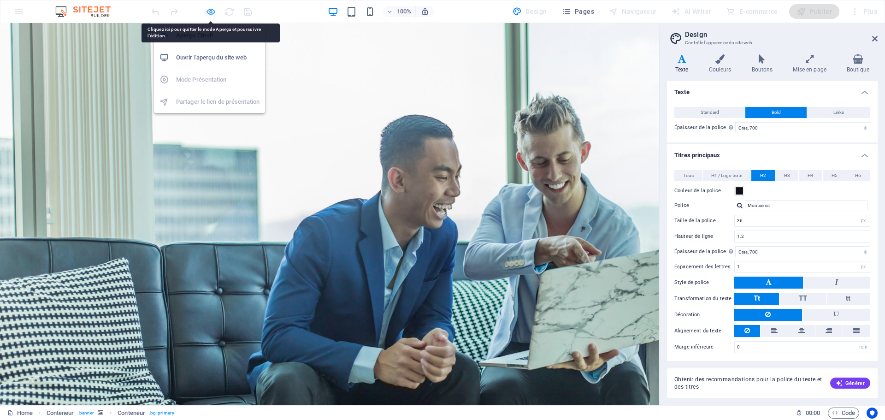
click at [209, 10] on icon "button" at bounding box center [211, 11] width 11 height 11
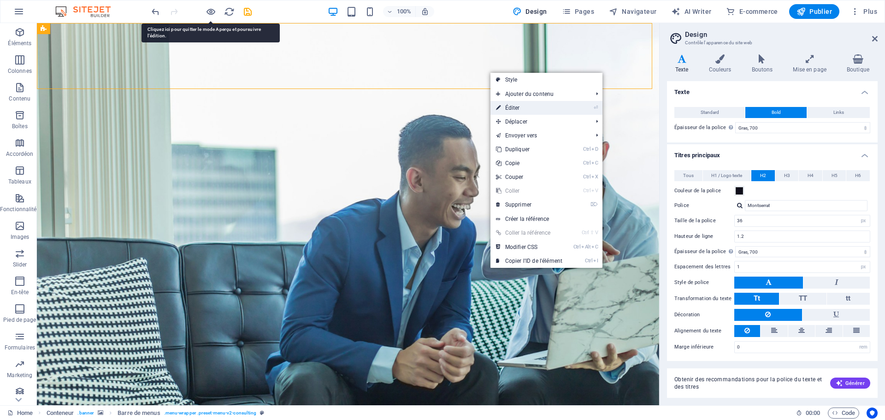
drag, startPoint x: 518, startPoint y: 110, endPoint x: 294, endPoint y: 86, distance: 225.7
click at [518, 110] on link "⏎ Éditer" at bounding box center [528, 108] width 77 height 14
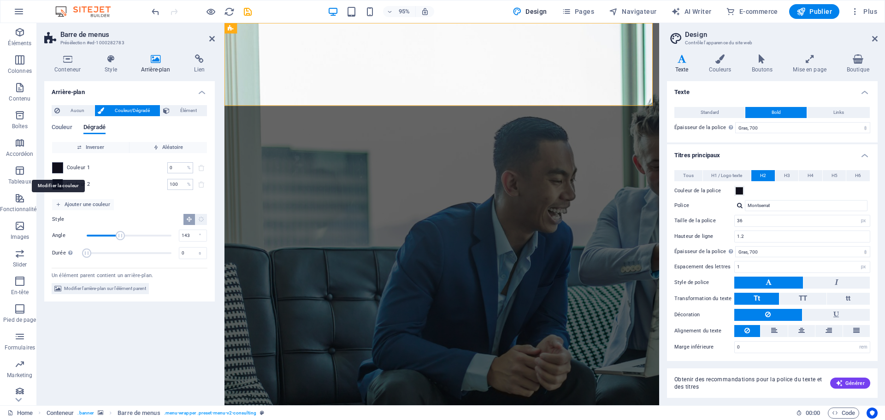
click at [57, 167] on span at bounding box center [58, 168] width 10 height 10
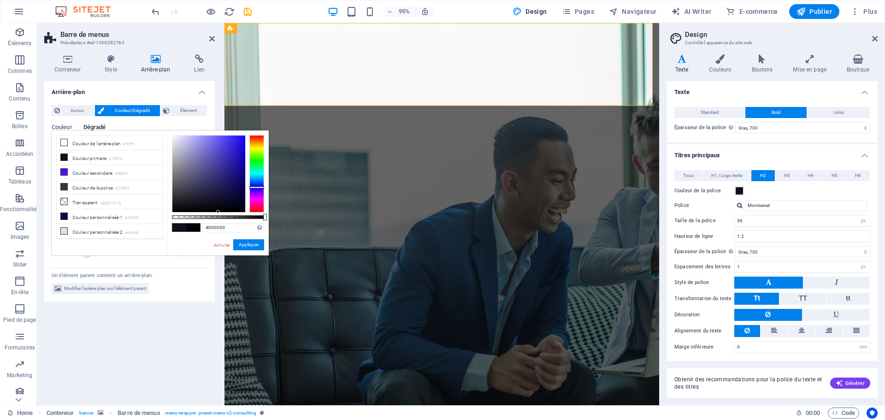
drag, startPoint x: 215, startPoint y: 212, endPoint x: 218, endPoint y: 236, distance: 23.7
click at [218, 236] on div "#000000 Formats pris en charge #0852ed rgb(8, 82, 237) rgba(8, 82, 237, 90%) hs…" at bounding box center [218, 259] width 102 height 259
click at [253, 246] on button "Appliquer" at bounding box center [248, 244] width 31 height 11
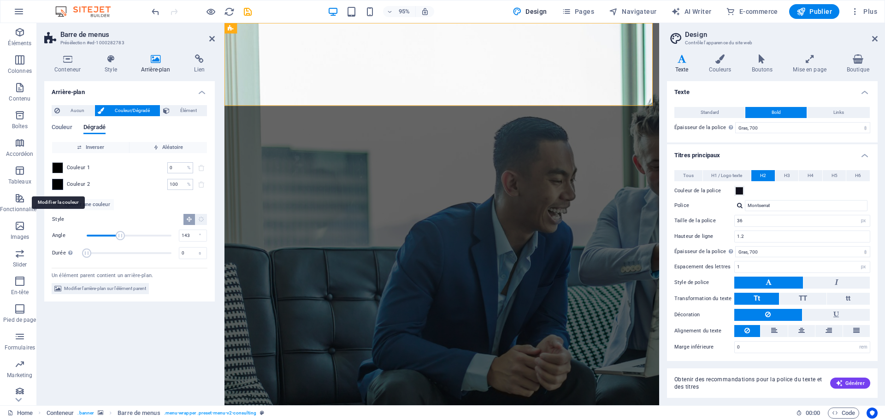
click at [57, 183] on span at bounding box center [58, 184] width 10 height 10
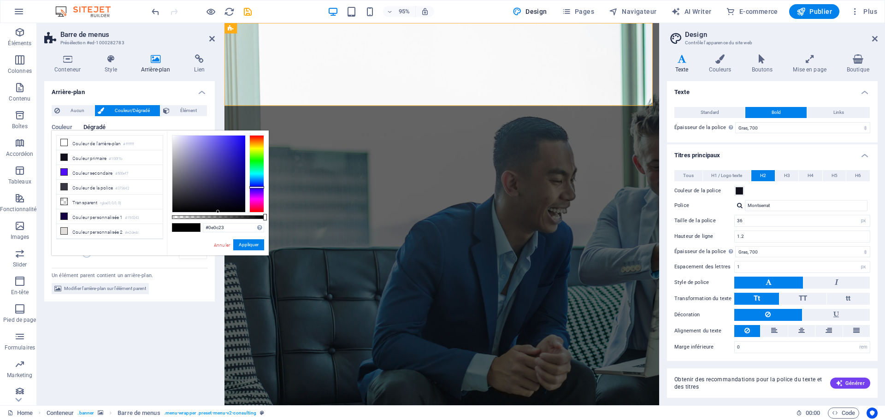
type input "#000000"
drag, startPoint x: 221, startPoint y: 219, endPoint x: 221, endPoint y: 227, distance: 8.3
click at [221, 227] on div "#000000 Formats pris en charge #0852ed rgb(8, 82, 237) rgba(8, 82, 237, 90%) hs…" at bounding box center [218, 259] width 102 height 259
click at [250, 242] on button "Appliquer" at bounding box center [248, 244] width 31 height 11
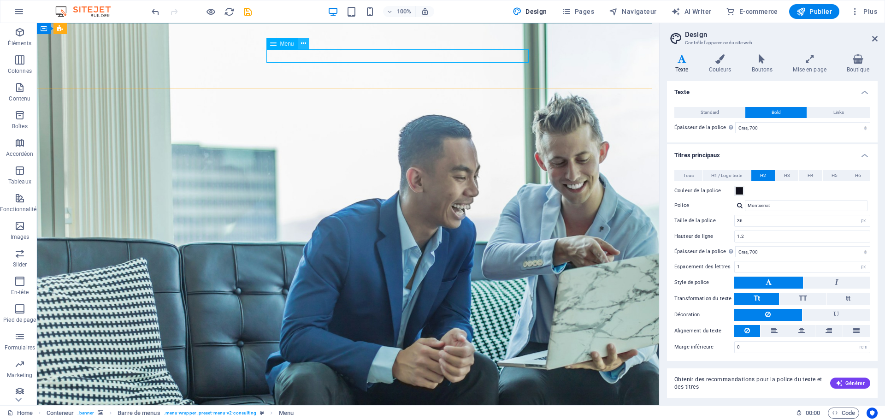
click at [305, 44] on icon at bounding box center [303, 44] width 5 height 10
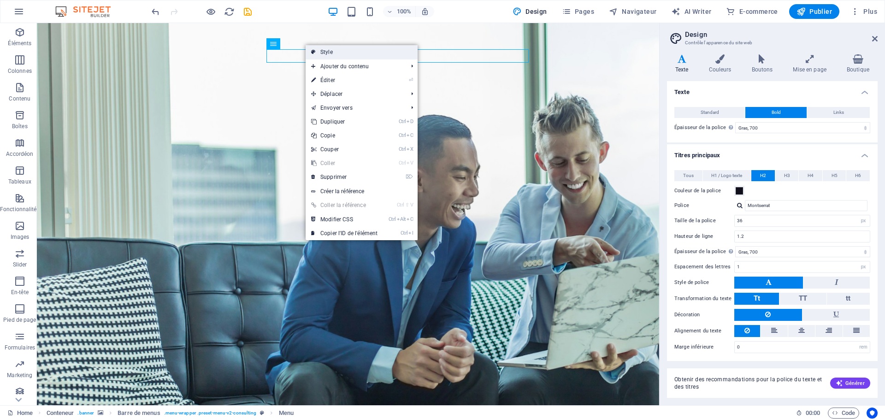
click at [345, 52] on link "Style" at bounding box center [362, 52] width 112 height 14
select select "rem"
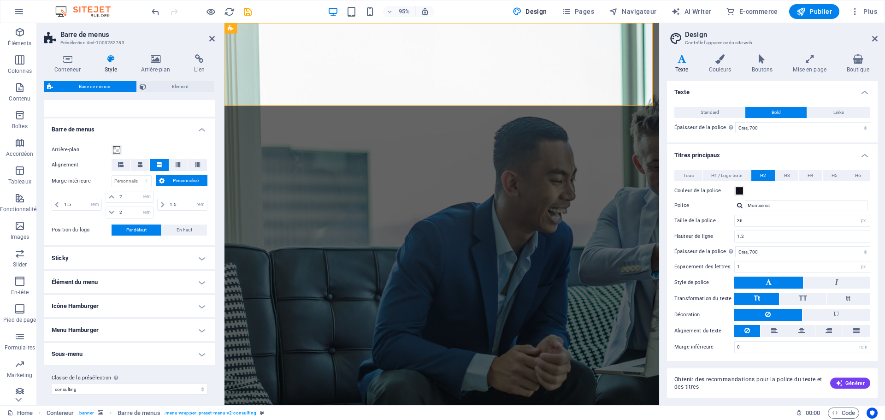
scroll to position [0, 0]
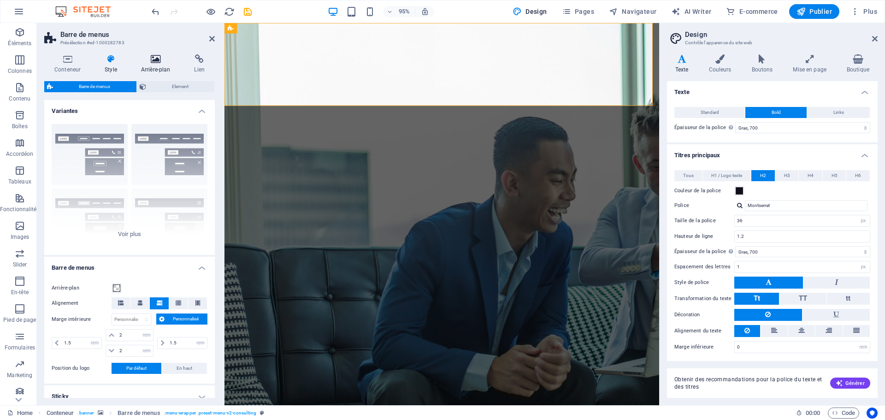
click at [153, 65] on h4 "Arrière-plan" at bounding box center [157, 63] width 53 height 19
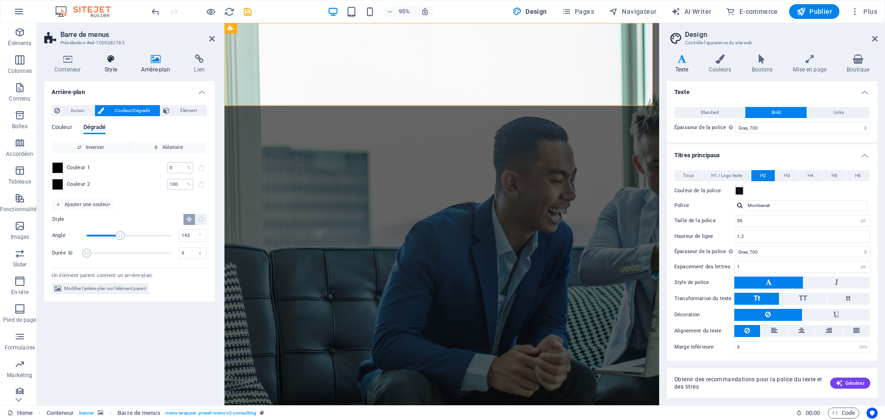
click at [107, 65] on h4 "Style" at bounding box center [112, 63] width 36 height 19
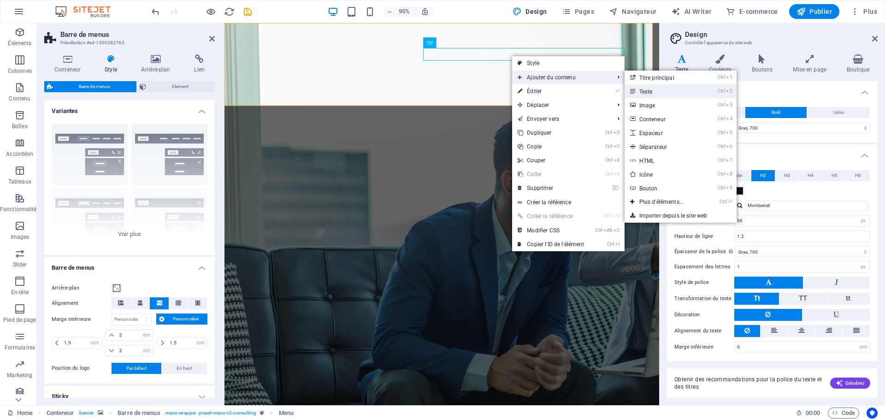
click at [640, 92] on link "Ctrl 2 Texte" at bounding box center [664, 91] width 78 height 14
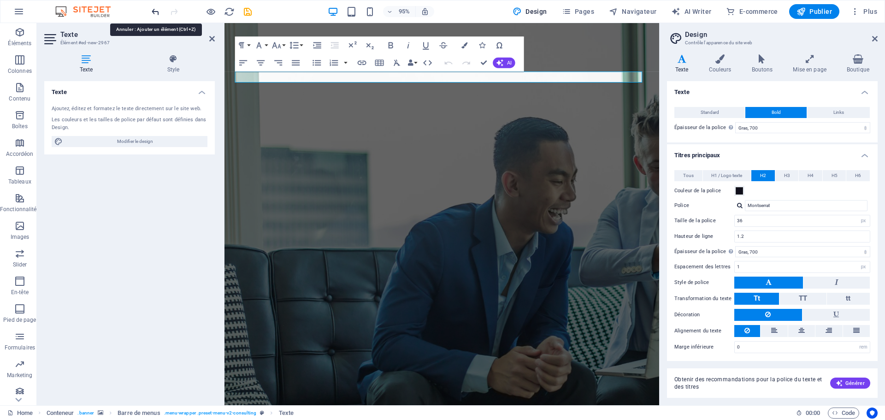
click at [155, 12] on icon "undo" at bounding box center [155, 11] width 11 height 11
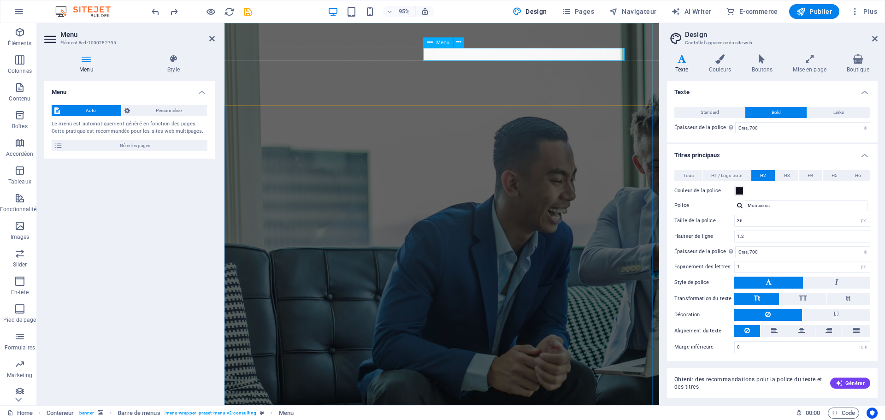
click at [458, 43] on icon at bounding box center [458, 42] width 5 height 9
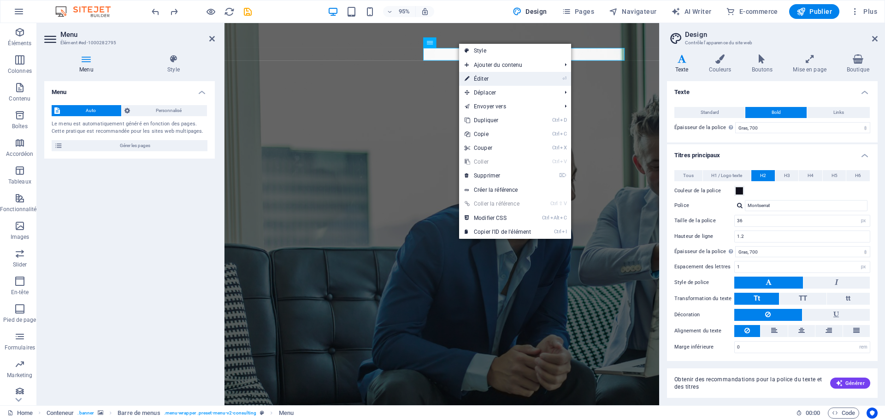
click at [477, 78] on link "⏎ Éditer" at bounding box center [497, 79] width 77 height 14
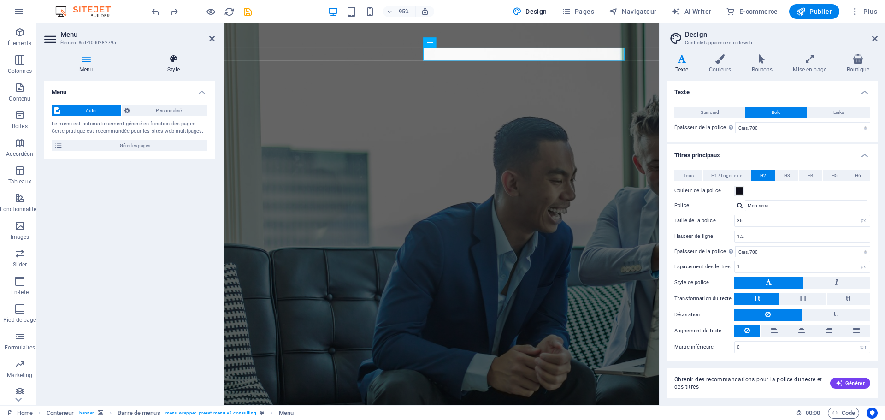
click at [175, 65] on h4 "Style" at bounding box center [173, 63] width 82 height 19
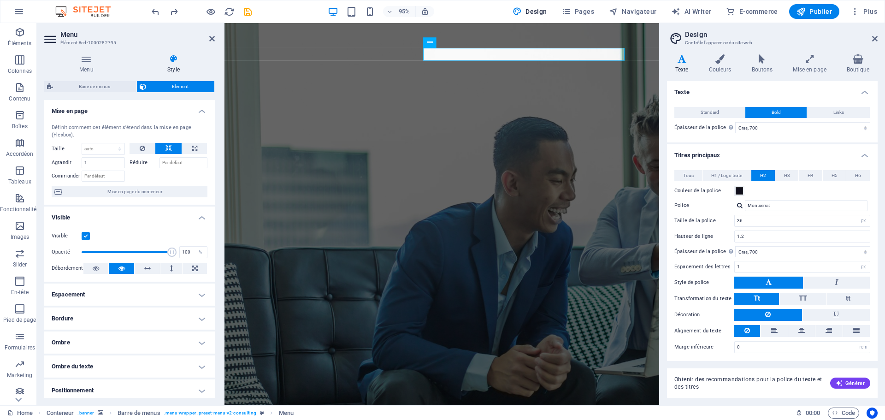
scroll to position [92, 0]
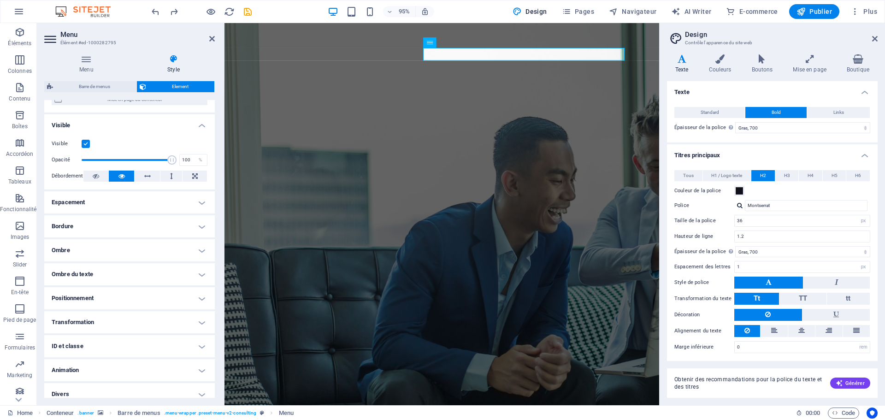
click at [97, 272] on h4 "Ombre du texte" at bounding box center [129, 274] width 171 height 22
click at [133, 293] on span "Aucun" at bounding box center [131, 292] width 14 height 11
click at [77, 290] on span "Par défaut" at bounding box center [79, 292] width 20 height 11
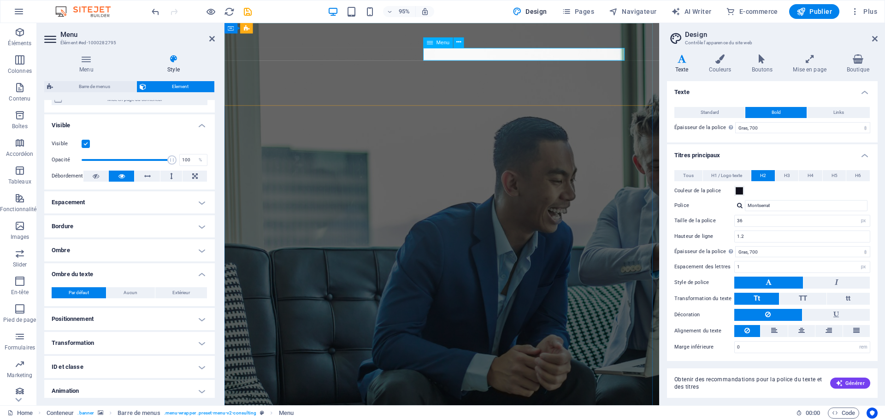
click at [50, 41] on icon at bounding box center [51, 39] width 14 height 15
click at [90, 63] on icon at bounding box center [86, 58] width 84 height 9
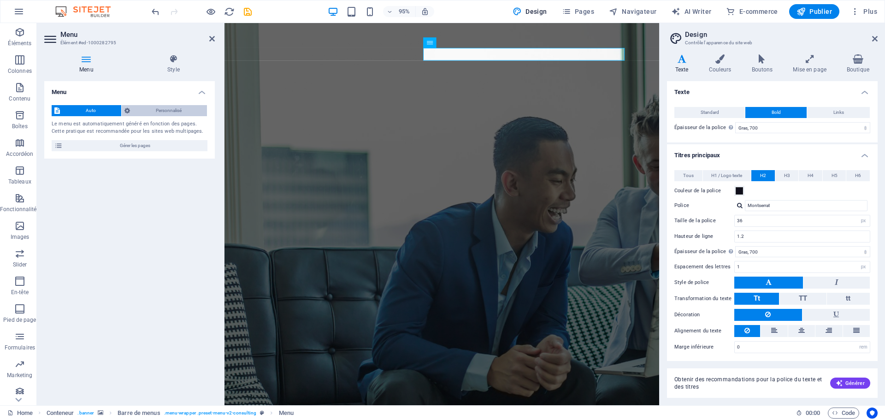
click at [177, 110] on span "Personnalisé" at bounding box center [168, 110] width 71 height 11
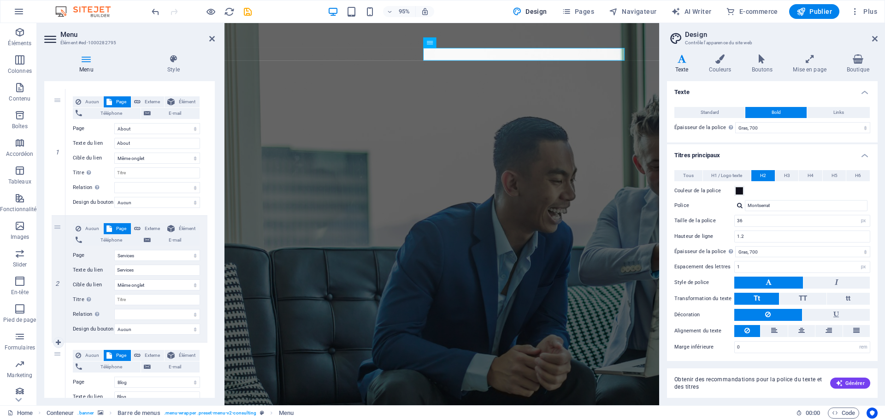
scroll to position [0, 0]
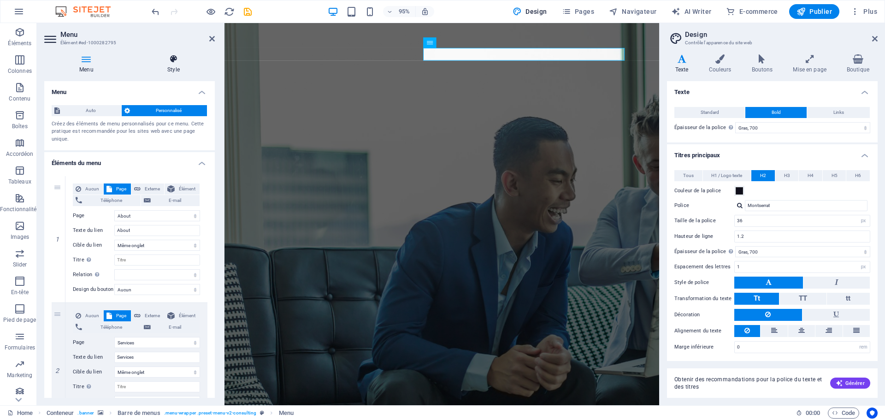
click at [173, 59] on icon at bounding box center [173, 58] width 82 height 9
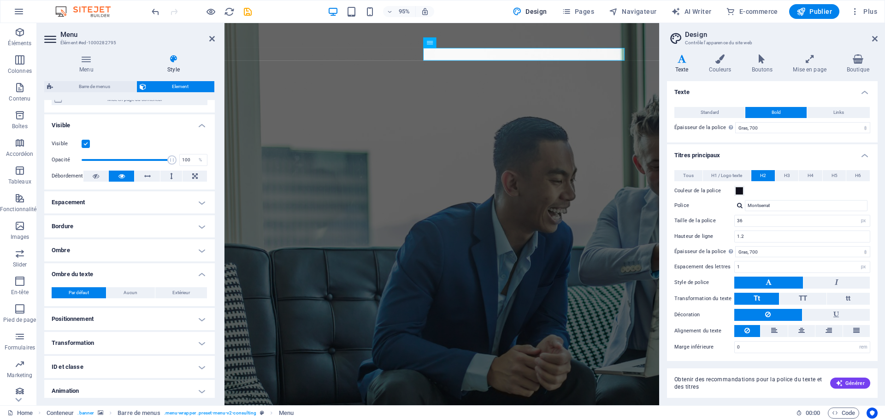
click at [84, 143] on label at bounding box center [86, 144] width 8 height 8
click at [0, 0] on input "Visible" at bounding box center [0, 0] width 0 height 0
click at [84, 143] on label at bounding box center [86, 144] width 8 height 8
click at [0, 0] on input "Visible" at bounding box center [0, 0] width 0 height 0
click at [84, 143] on label at bounding box center [86, 144] width 8 height 8
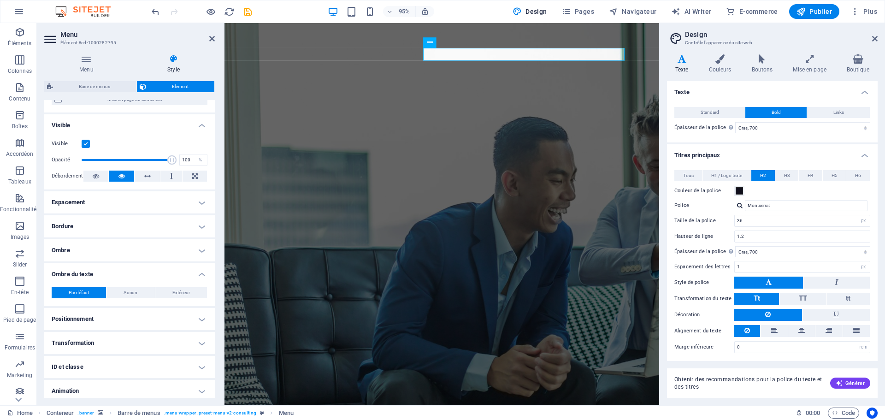
click at [0, 0] on input "Visible" at bounding box center [0, 0] width 0 height 0
click at [84, 143] on label at bounding box center [86, 144] width 8 height 8
click at [0, 0] on input "Visible" at bounding box center [0, 0] width 0 height 0
click at [120, 203] on h4 "Espacement" at bounding box center [129, 202] width 171 height 22
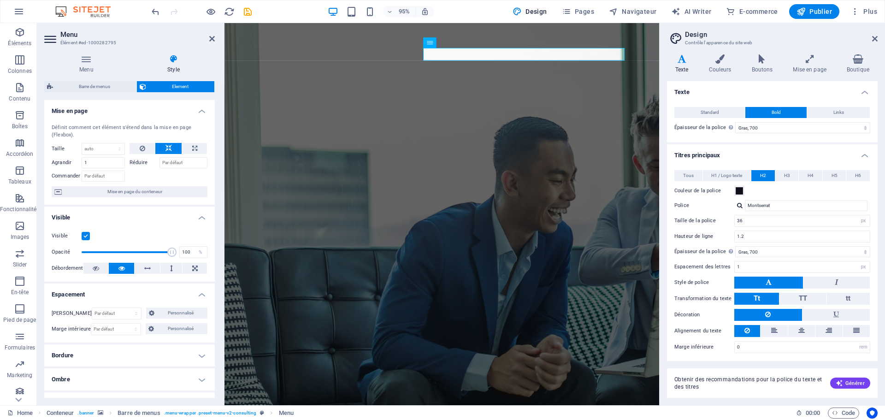
click at [208, 39] on header "Menu Élément #ed-1000282795" at bounding box center [129, 35] width 171 height 24
click at [215, 37] on aside "Menu Élément #ed-1000282795 Menu Style Menu Auto Personnalisé Créez des élément…" at bounding box center [131, 214] width 188 height 382
click at [206, 39] on header "Menu Élément #ed-1000282795" at bounding box center [129, 35] width 171 height 24
click at [211, 39] on icon at bounding box center [212, 38] width 6 height 7
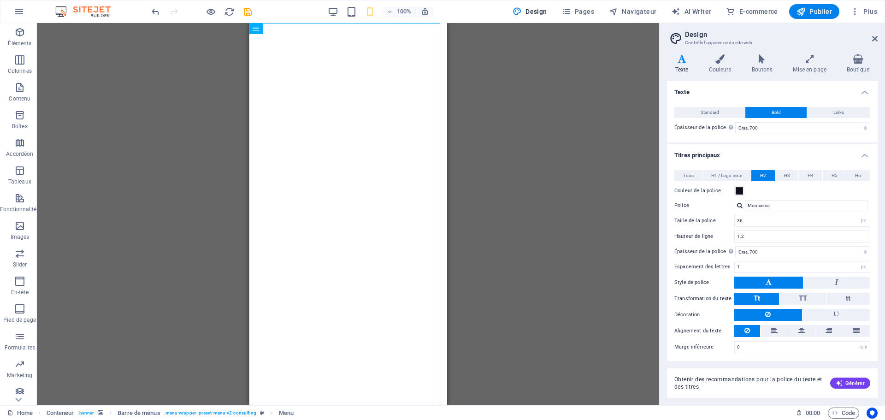
select select "700"
select select "px"
select select "700"
select select "px"
select select "rem"
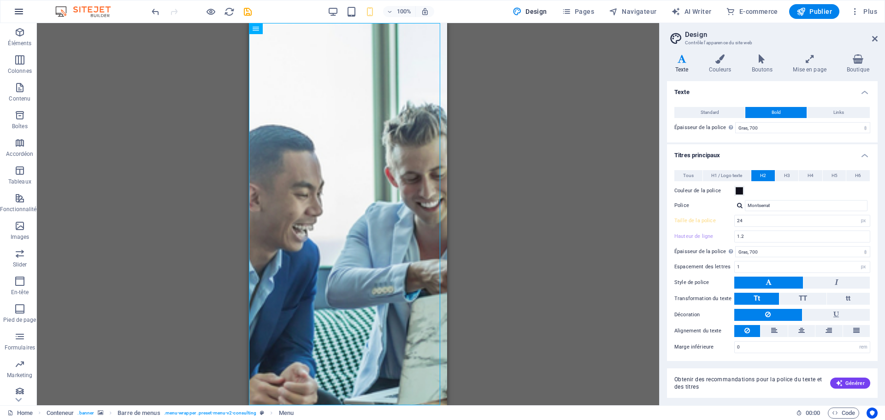
click at [12, 10] on button "button" at bounding box center [19, 11] width 22 height 22
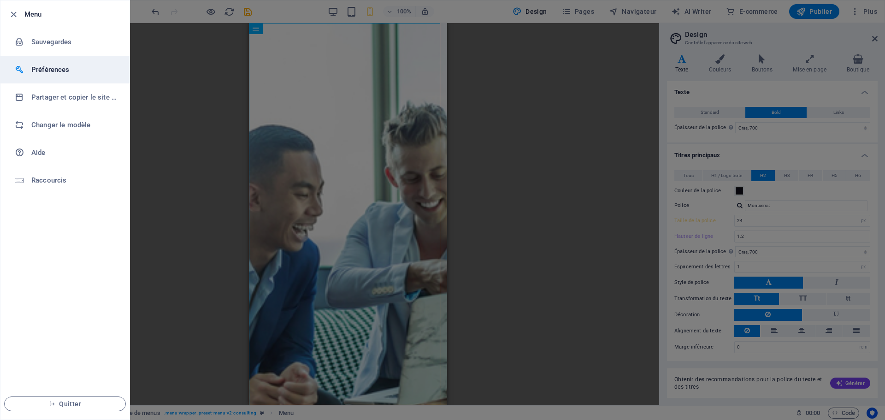
drag, startPoint x: 47, startPoint y: 66, endPoint x: 53, endPoint y: 69, distance: 6.2
click at [47, 67] on h6 "Préférences" at bounding box center [73, 69] width 85 height 11
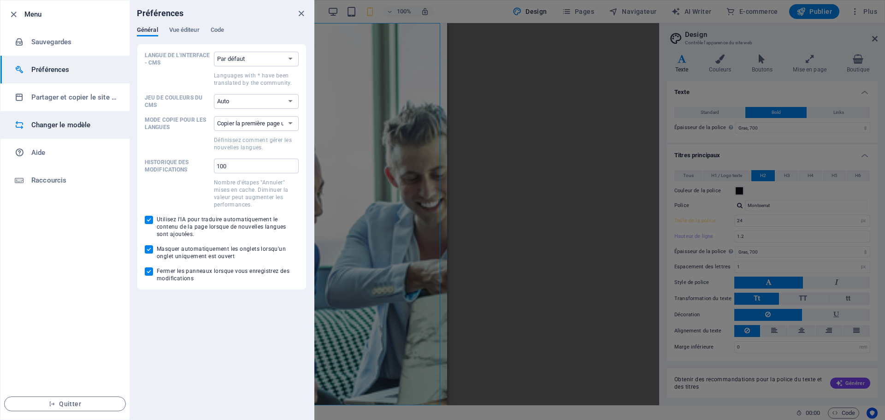
click at [65, 126] on h6 "Changer le modèle" at bounding box center [73, 124] width 85 height 11
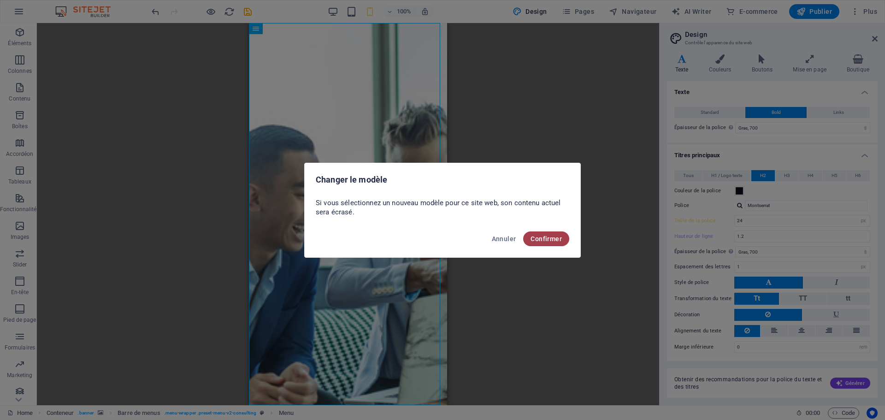
click at [557, 240] on span "Confirmer" at bounding box center [545, 238] width 31 height 7
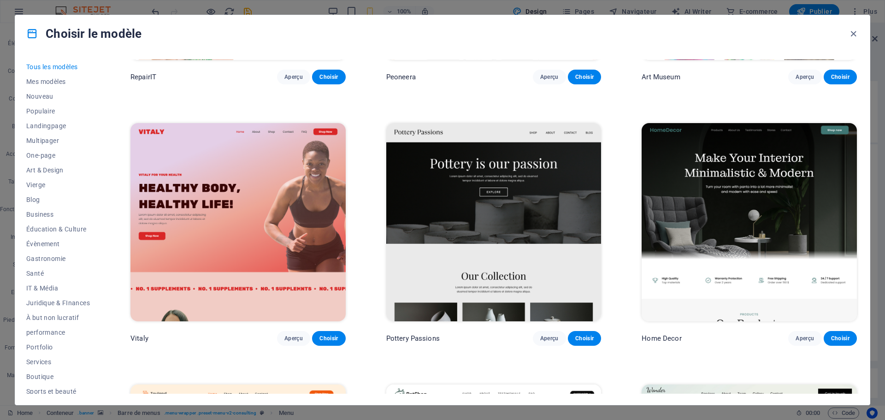
scroll to position [691, 0]
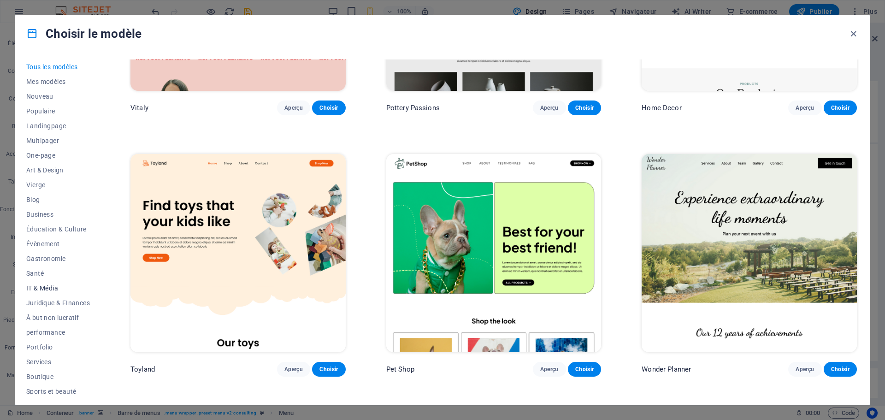
click at [36, 289] on span "IT & Média" at bounding box center [58, 287] width 64 height 7
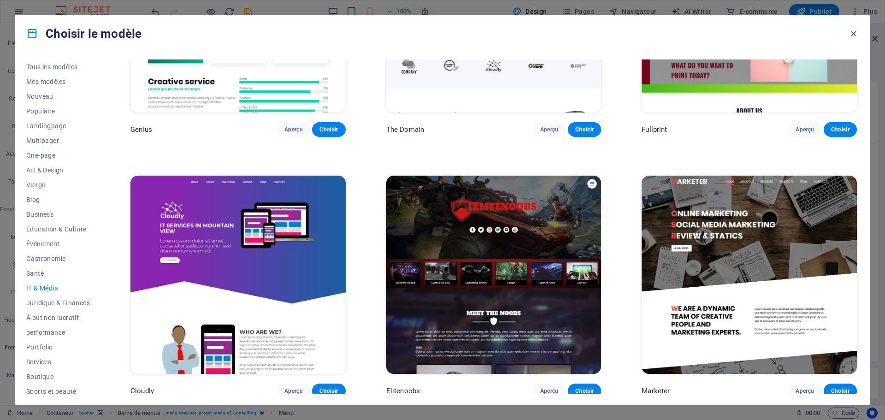
click at [49, 285] on span "IT & Média" at bounding box center [58, 287] width 64 height 7
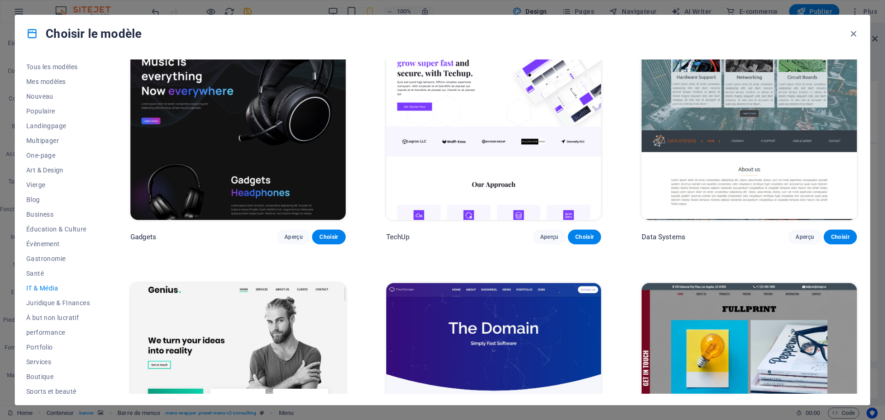
scroll to position [163, 0]
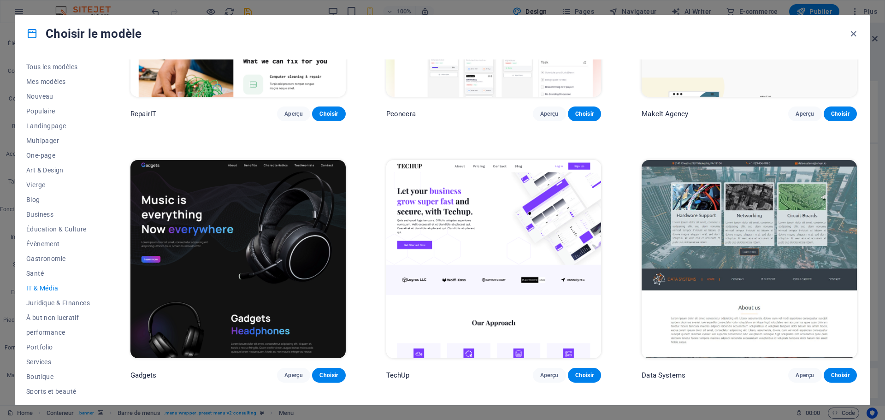
click at [292, 265] on img at bounding box center [237, 259] width 215 height 198
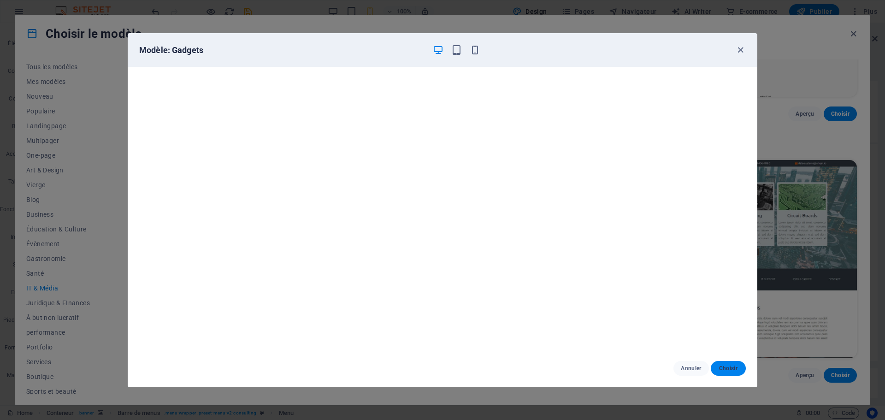
click at [722, 367] on span "Choisir" at bounding box center [728, 368] width 20 height 7
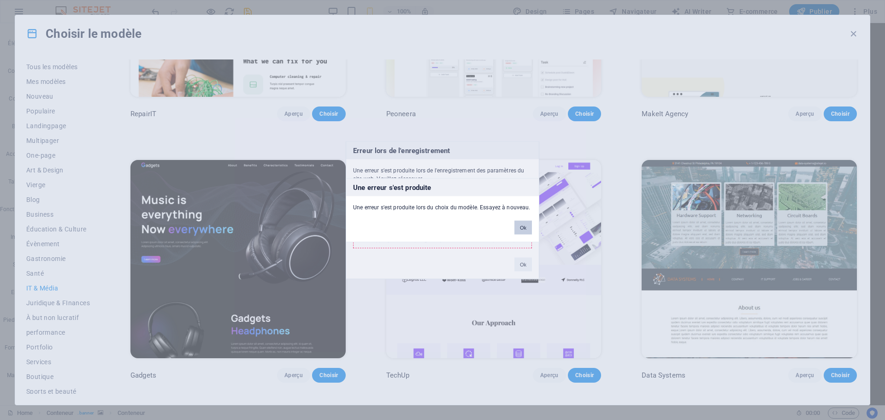
click at [520, 227] on button "Ok" at bounding box center [523, 227] width 18 height 14
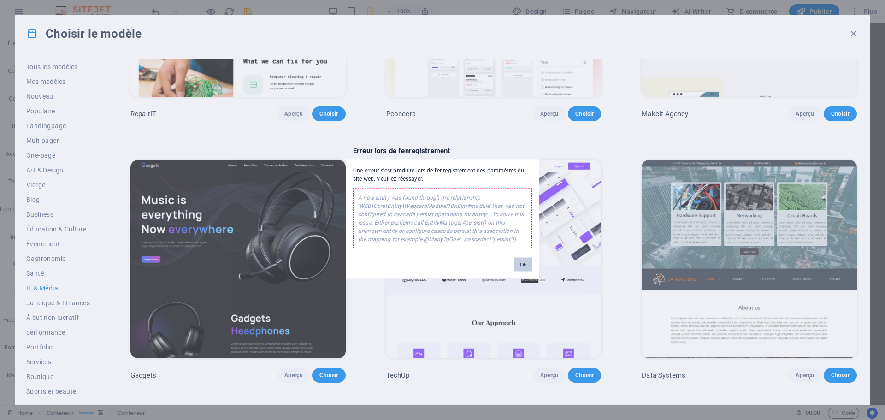
click at [519, 267] on button "Ok" at bounding box center [523, 264] width 18 height 14
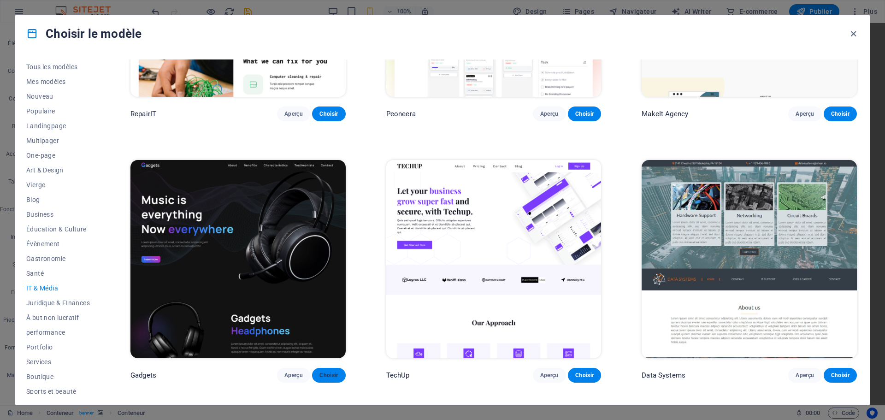
click at [335, 374] on span "Choisir" at bounding box center [328, 374] width 18 height 7
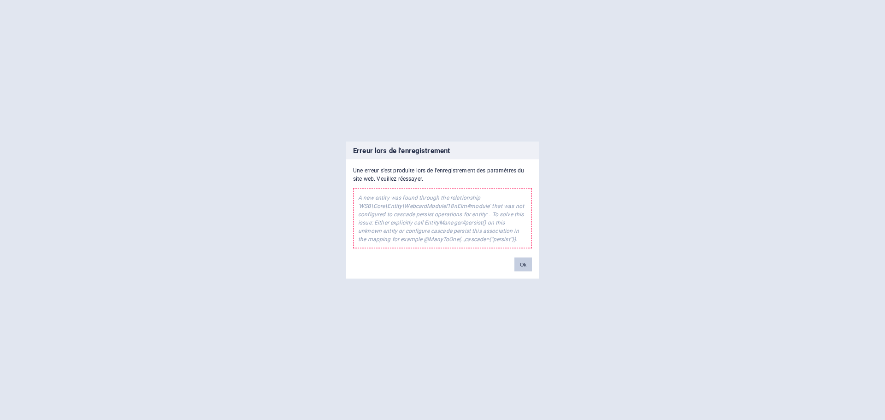
click at [523, 270] on button "Ok" at bounding box center [523, 264] width 18 height 14
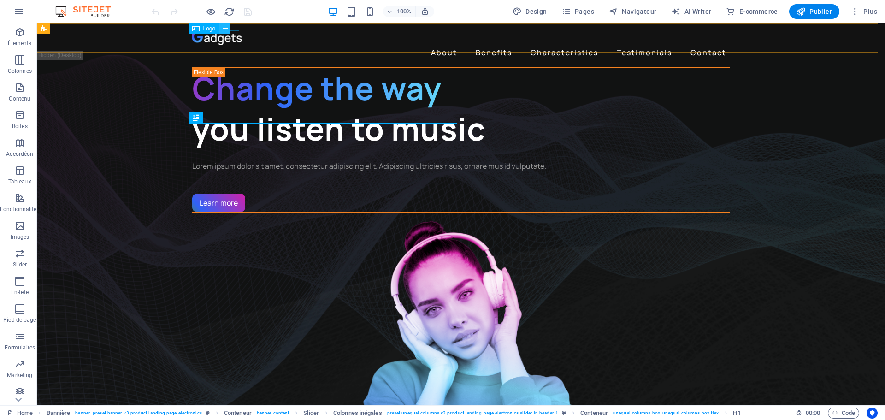
click at [225, 28] on icon at bounding box center [225, 29] width 5 height 10
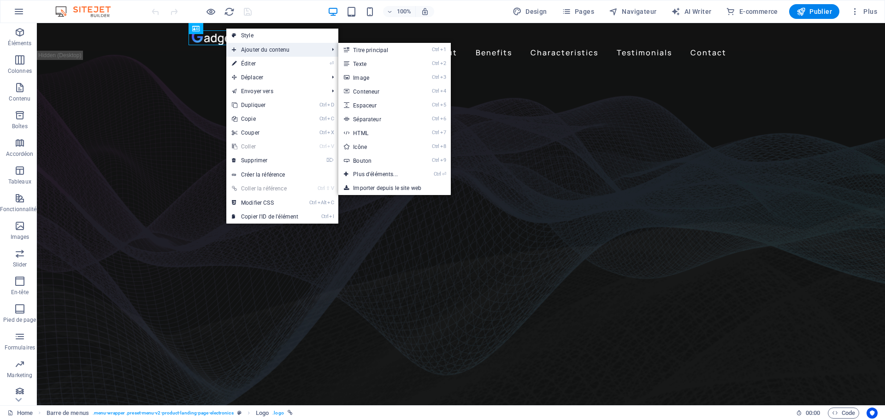
click at [265, 50] on span "Ajouter du contenu" at bounding box center [275, 50] width 98 height 14
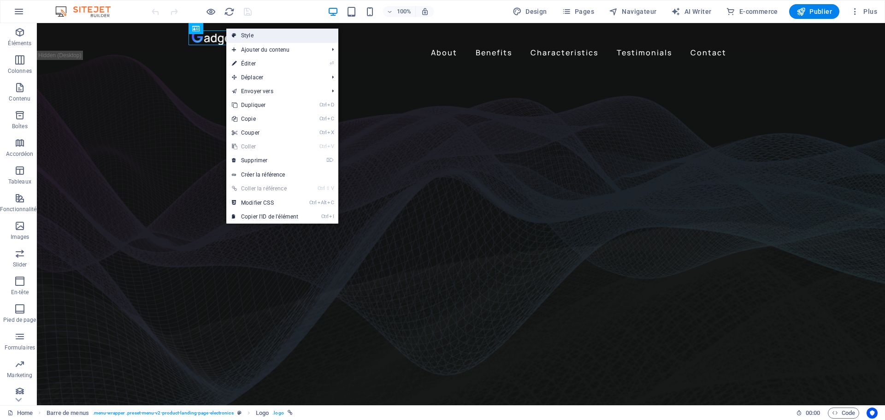
click at [268, 34] on link "Style" at bounding box center [282, 36] width 112 height 14
select select "rem"
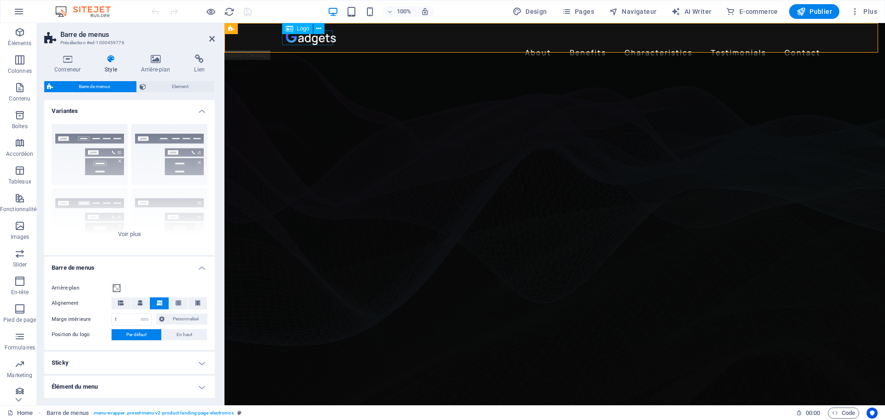
click at [296, 36] on div at bounding box center [555, 37] width 538 height 15
click at [318, 30] on icon at bounding box center [318, 29] width 5 height 10
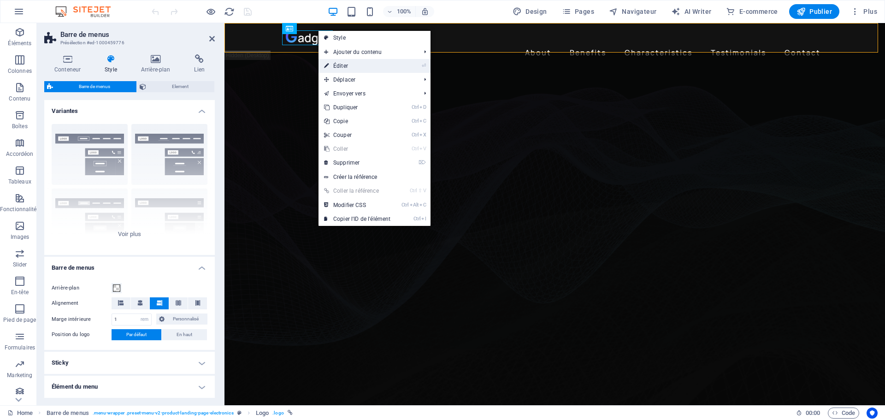
click at [343, 65] on link "⏎ Éditer" at bounding box center [356, 66] width 77 height 14
select select "px"
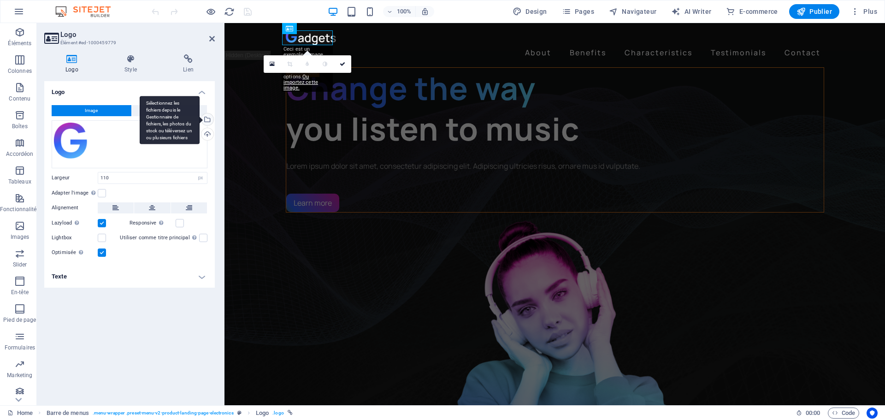
click at [210, 119] on div "Sélectionnez les fichiers depuis le Gestionnaire de fichiers, les photos du sto…" at bounding box center [207, 120] width 14 height 14
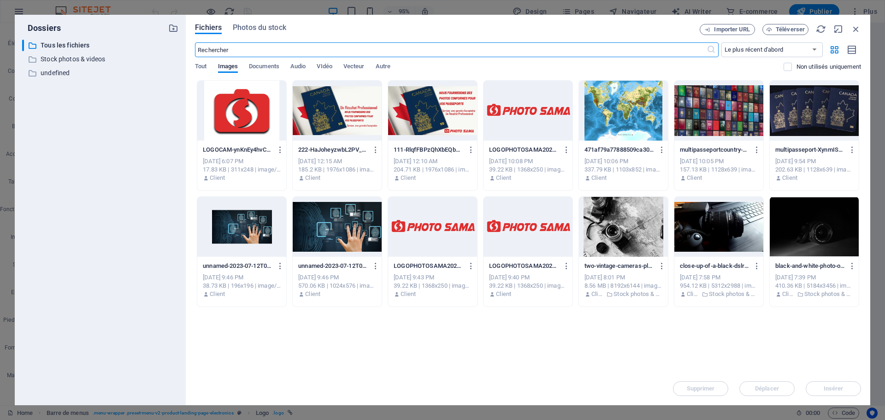
click at [526, 114] on div at bounding box center [527, 111] width 89 height 60
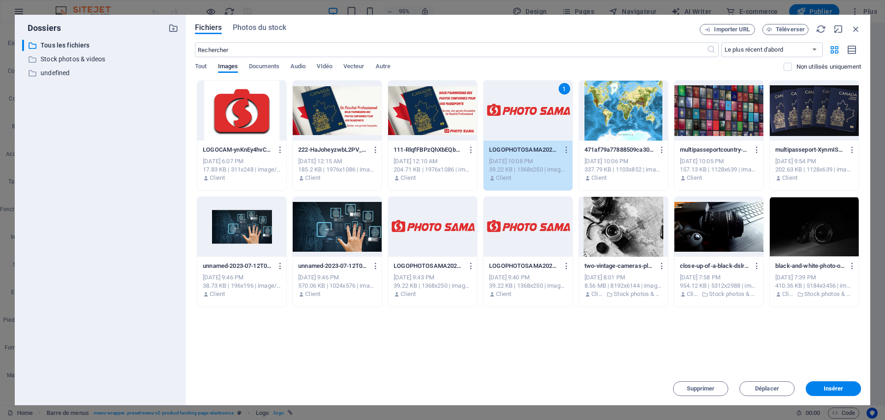
click at [526, 114] on div "1" at bounding box center [527, 111] width 89 height 60
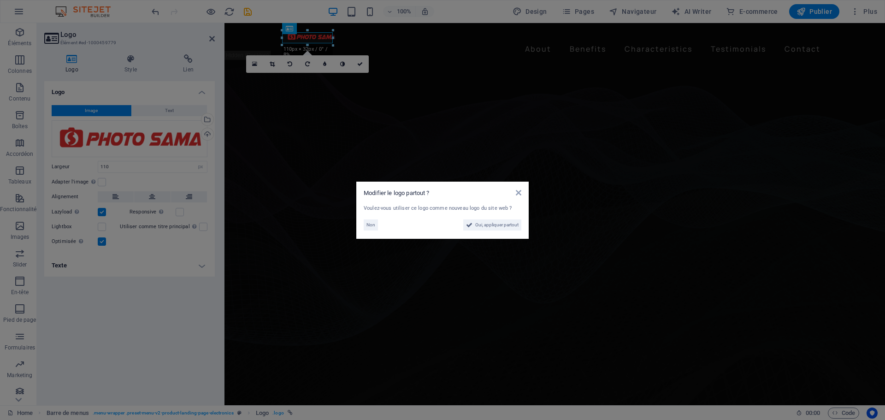
click at [112, 162] on aside "Modifier le logo partout ? Voulez-vous utiliser ce logo comme nouveau logo du s…" at bounding box center [442, 210] width 885 height 420
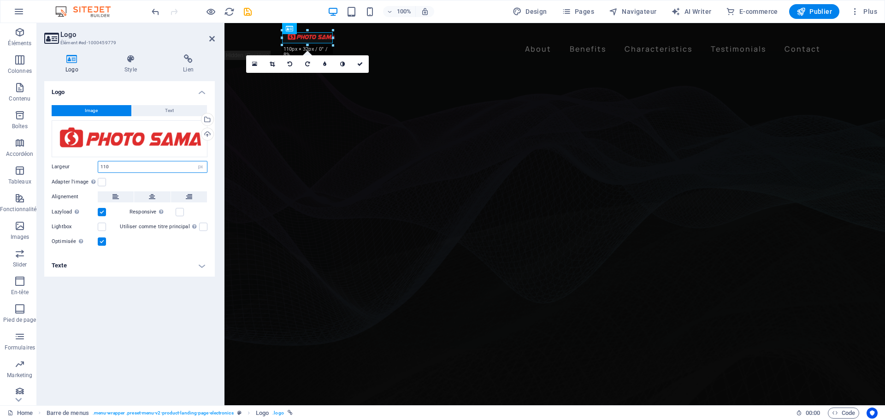
drag, startPoint x: 112, startPoint y: 164, endPoint x: 90, endPoint y: 163, distance: 22.6
click at [90, 163] on div "Largeur 110 Par défaut auto px rem % em vh vw" at bounding box center [130, 167] width 156 height 12
type input "490"
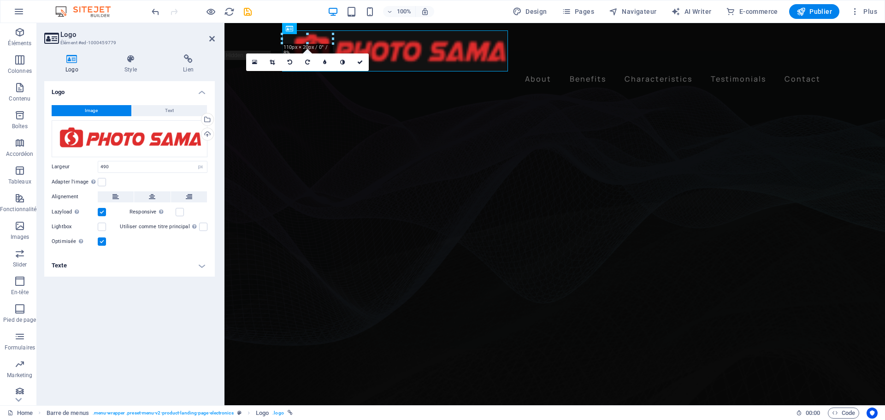
click at [159, 104] on div "Image Text Glissez les fichiers ici, cliquez pour choisir les fichiers ou sélec…" at bounding box center [129, 176] width 171 height 157
click at [155, 107] on button "Text" at bounding box center [170, 110] width 76 height 11
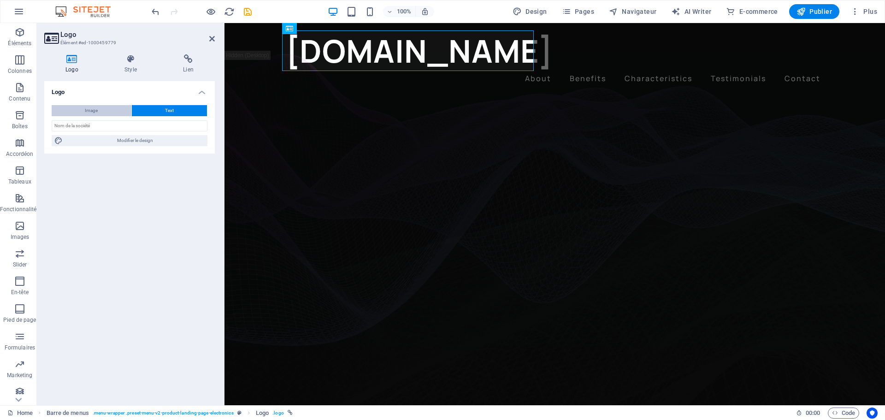
click at [93, 108] on span "Image" at bounding box center [91, 110] width 13 height 11
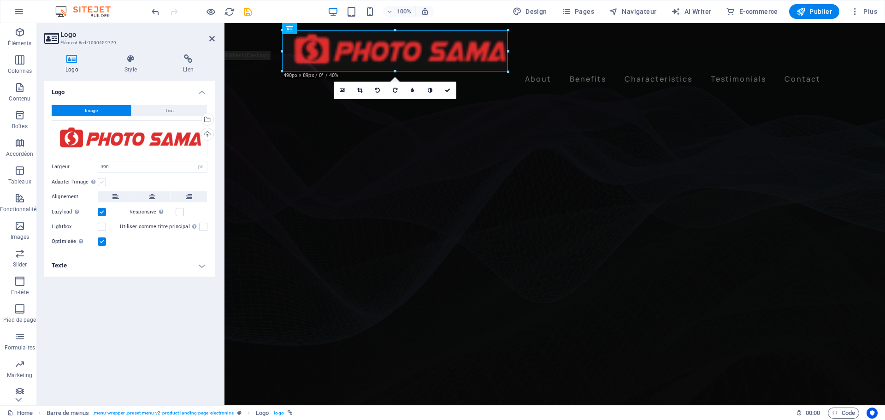
click at [101, 183] on label at bounding box center [102, 182] width 8 height 8
click at [0, 0] on input "Adapter l'image Adapter automatiquement l'image à une largeur et une hauteur fi…" at bounding box center [0, 0] width 0 height 0
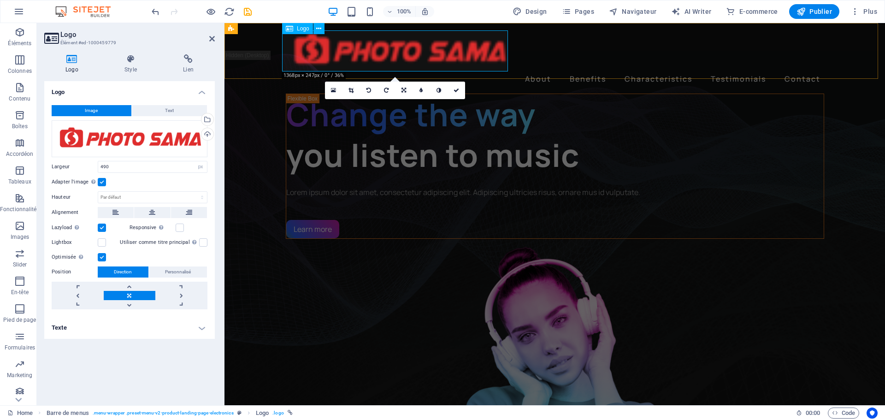
click at [360, 59] on div at bounding box center [555, 50] width 538 height 41
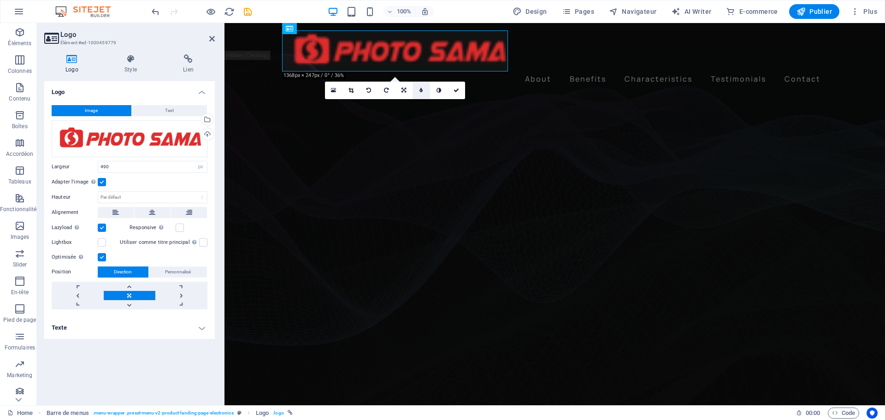
click at [421, 88] on icon at bounding box center [420, 91] width 3 height 6
click at [414, 92] on icon at bounding box center [413, 91] width 3 height 6
click at [457, 90] on icon at bounding box center [457, 91] width 6 height 6
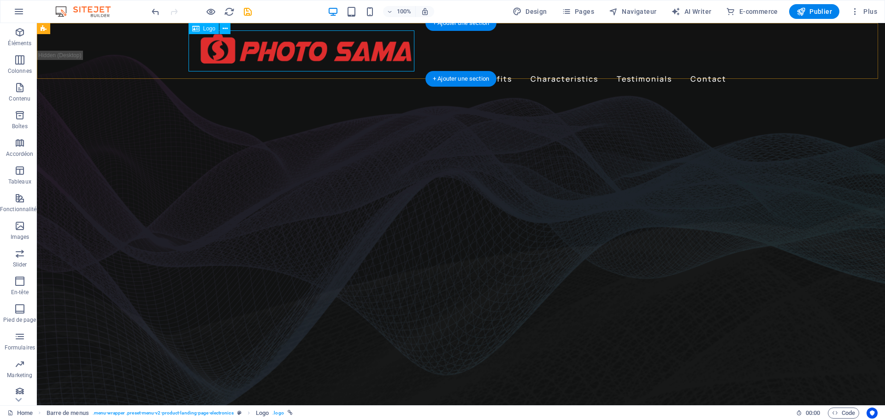
click at [247, 60] on div at bounding box center [461, 50] width 538 height 41
click at [133, 74] on div "About Benefits Characteristics Testimonials Contact Menu" at bounding box center [461, 58] width 848 height 71
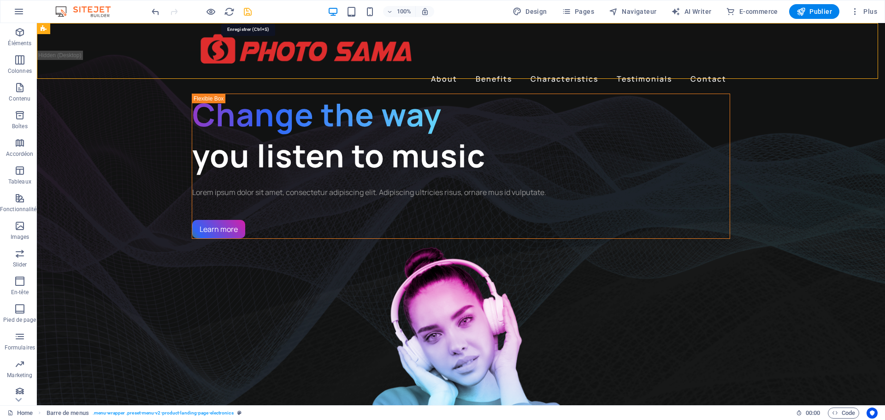
click at [248, 11] on icon "save" at bounding box center [247, 11] width 11 height 11
checkbox input "false"
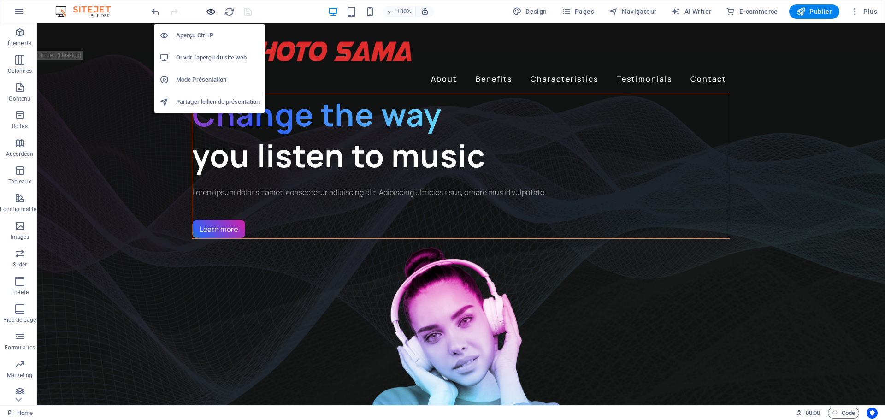
click at [213, 12] on icon "button" at bounding box center [211, 11] width 11 height 11
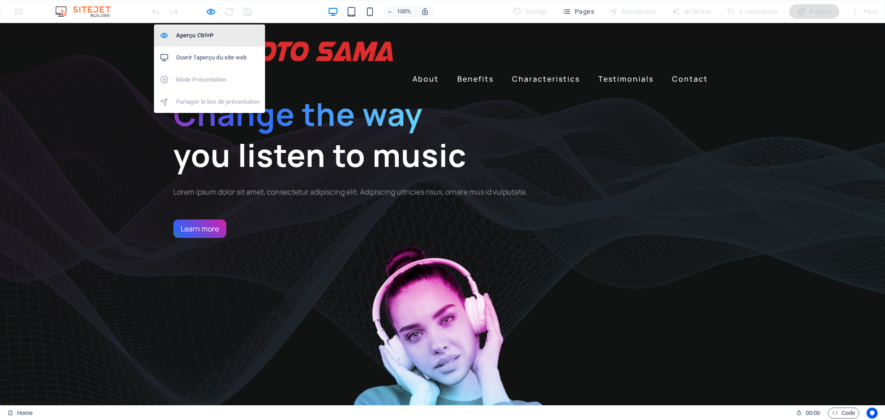
click at [203, 34] on h6 "Aperçu Ctrl+P" at bounding box center [217, 35] width 83 height 11
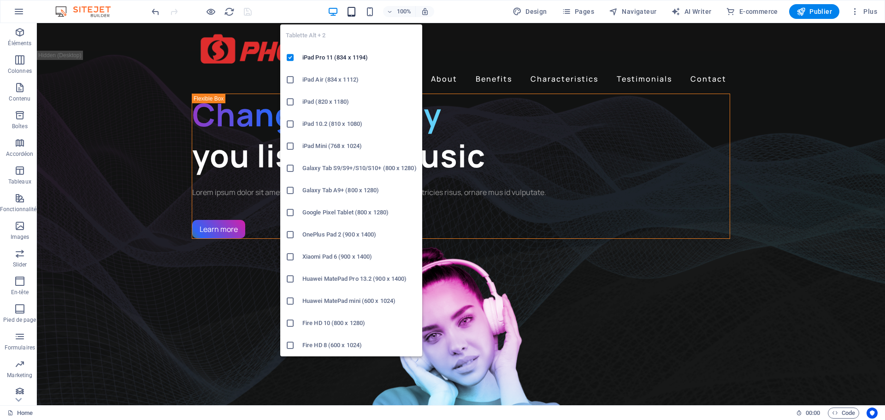
click at [353, 10] on icon "button" at bounding box center [351, 11] width 11 height 11
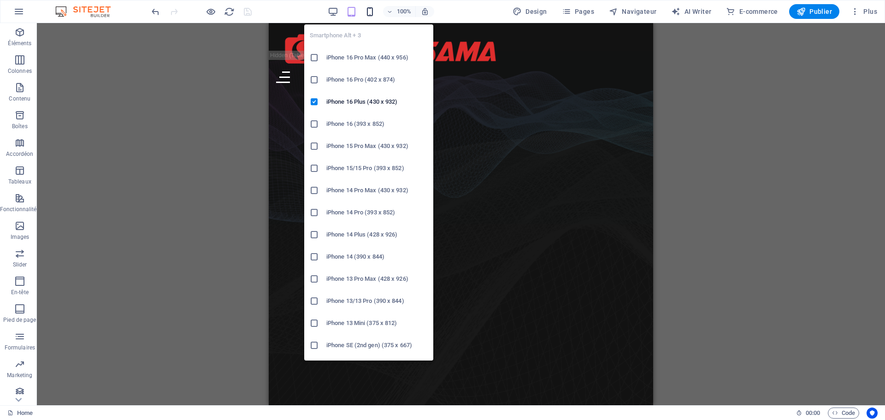
click at [375, 15] on icon "button" at bounding box center [370, 11] width 11 height 11
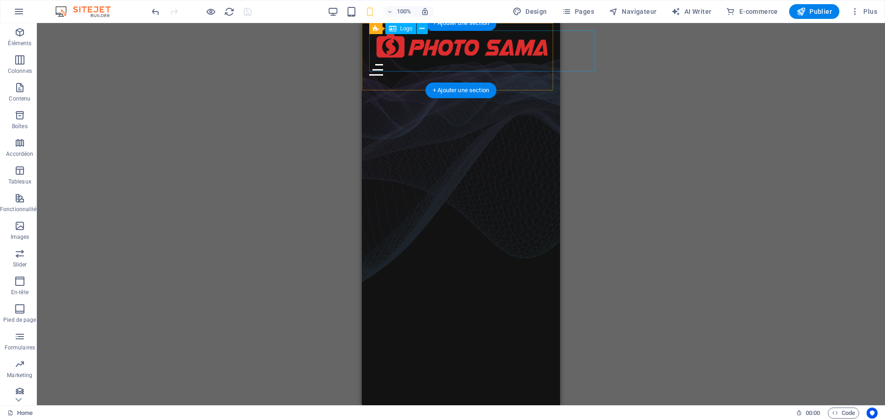
click at [510, 57] on div at bounding box center [460, 47] width 183 height 34
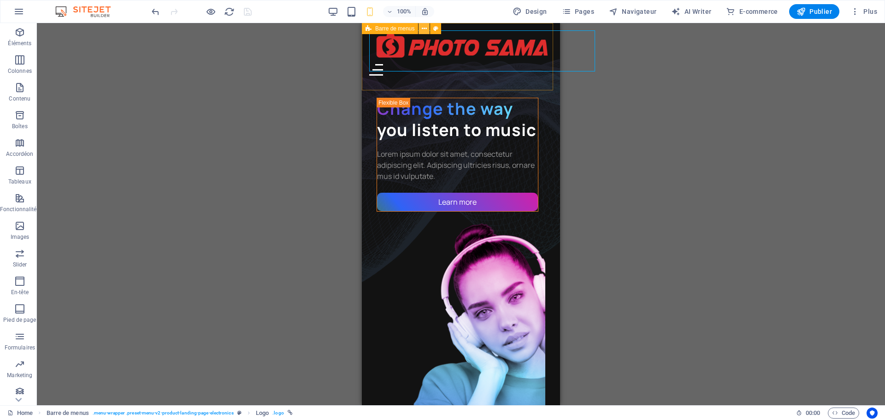
click at [425, 29] on icon at bounding box center [424, 29] width 5 height 10
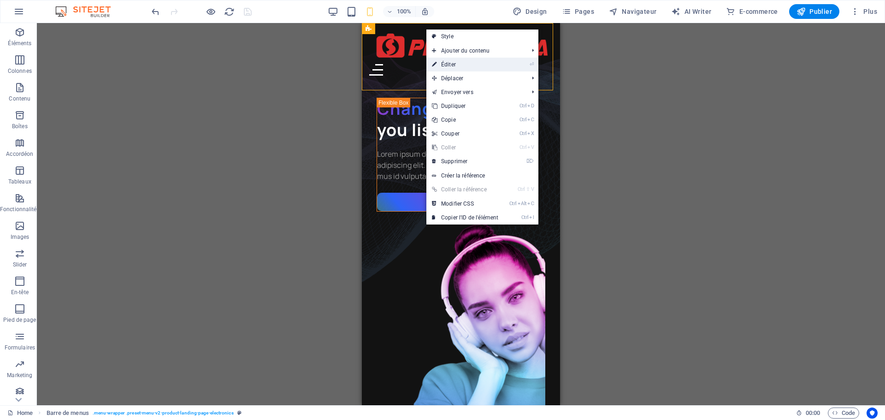
click at [448, 64] on link "⏎ Éditer" at bounding box center [464, 65] width 77 height 14
select select "rem"
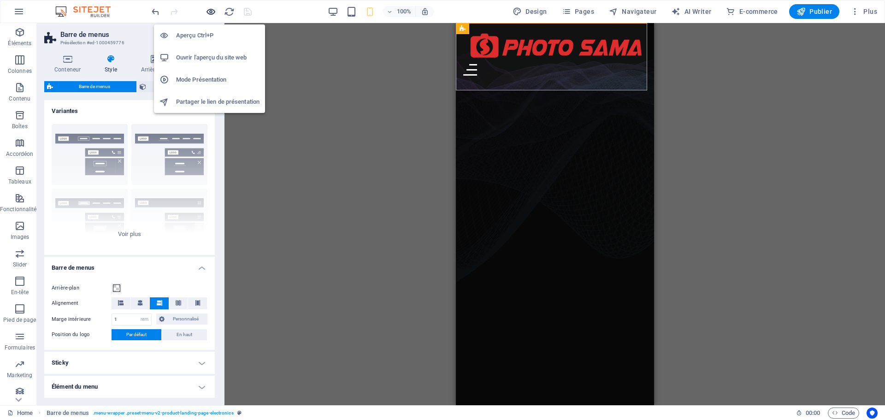
click at [207, 13] on icon "button" at bounding box center [211, 11] width 11 height 11
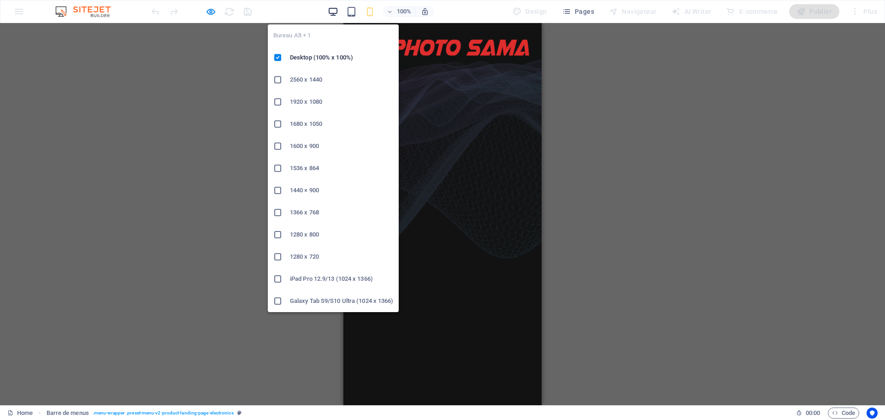
click at [335, 12] on icon "button" at bounding box center [333, 11] width 11 height 11
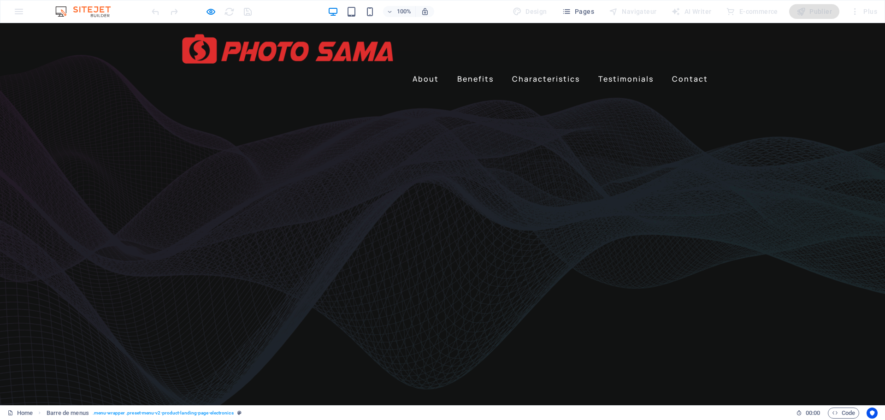
click at [241, 42] on img at bounding box center [286, 50] width 226 height 41
click at [247, 47] on img at bounding box center [286, 50] width 226 height 41
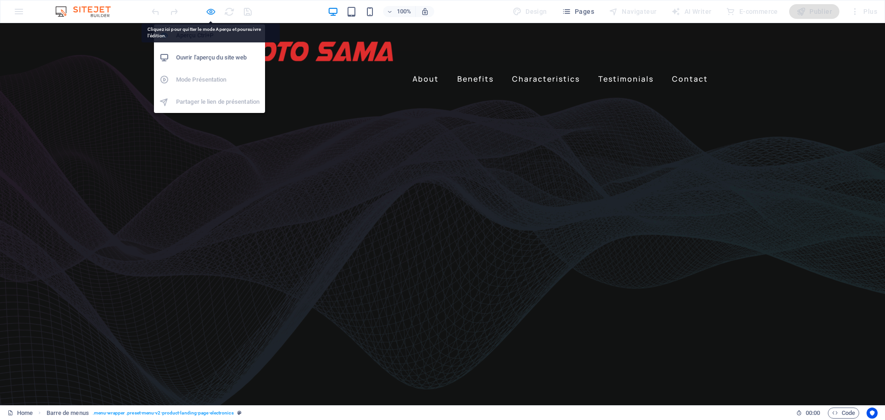
click at [212, 13] on icon "button" at bounding box center [211, 11] width 11 height 11
select select "rem"
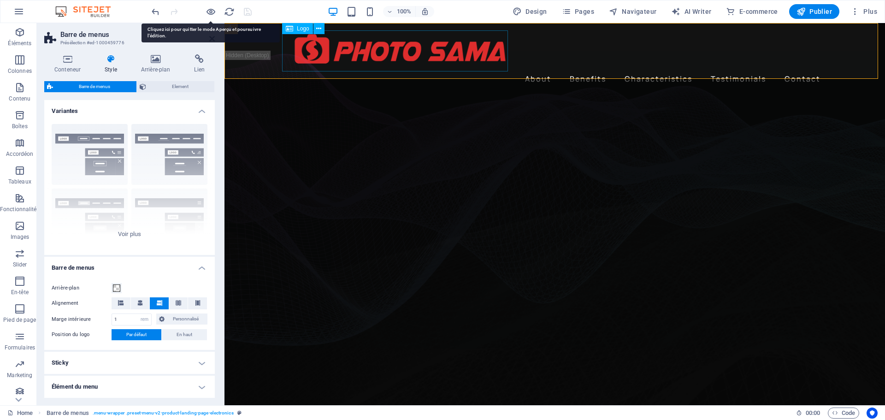
click at [318, 40] on div at bounding box center [555, 50] width 538 height 41
click at [318, 29] on icon at bounding box center [318, 29] width 5 height 10
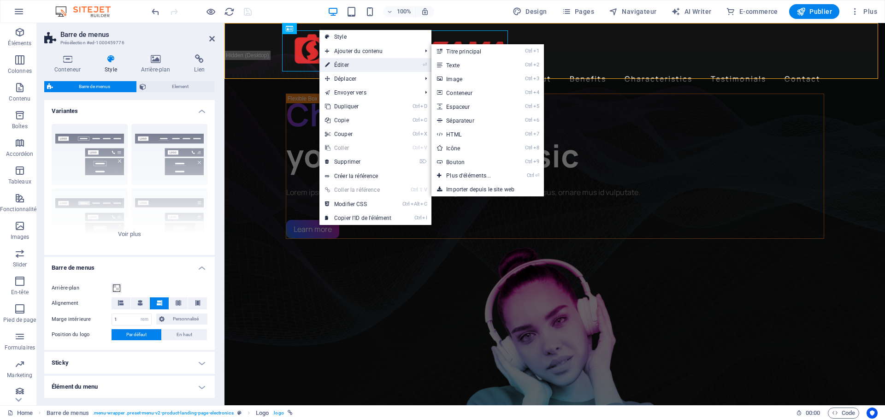
click at [341, 64] on link "⏎ Éditer" at bounding box center [357, 65] width 77 height 14
select select "px"
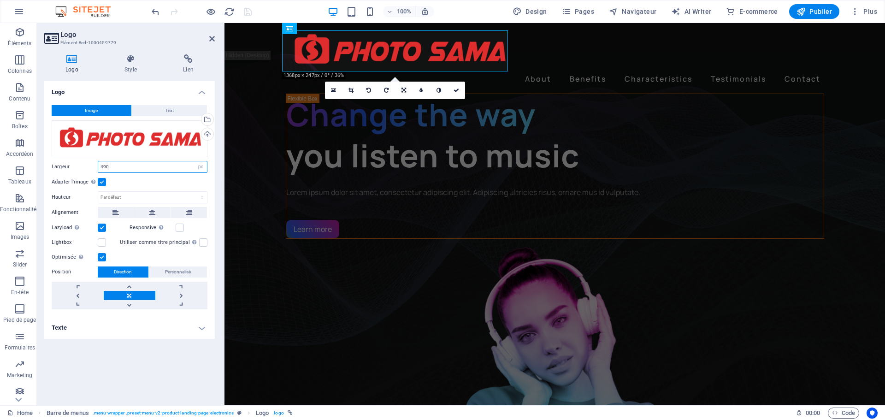
drag, startPoint x: 126, startPoint y: 168, endPoint x: 90, endPoint y: 162, distance: 35.9
click at [90, 162] on div "Largeur 490 Par défaut auto px rem % em vh vw" at bounding box center [130, 167] width 156 height 12
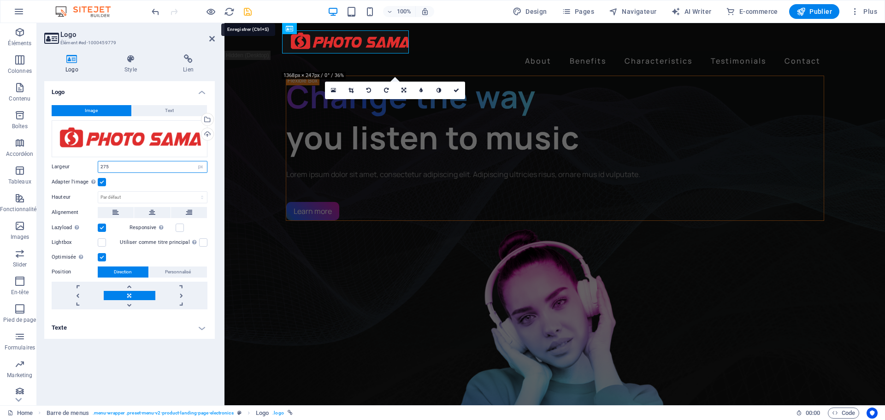
type input "275"
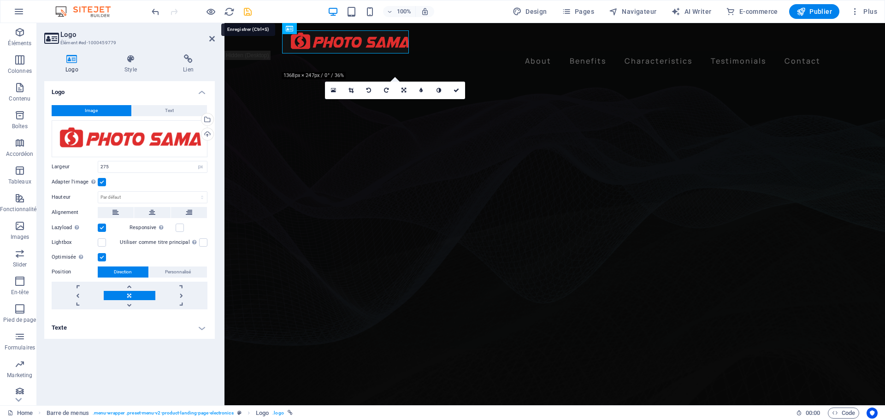
click at [248, 14] on icon "save" at bounding box center [247, 11] width 11 height 11
checkbox input "false"
select select "rem"
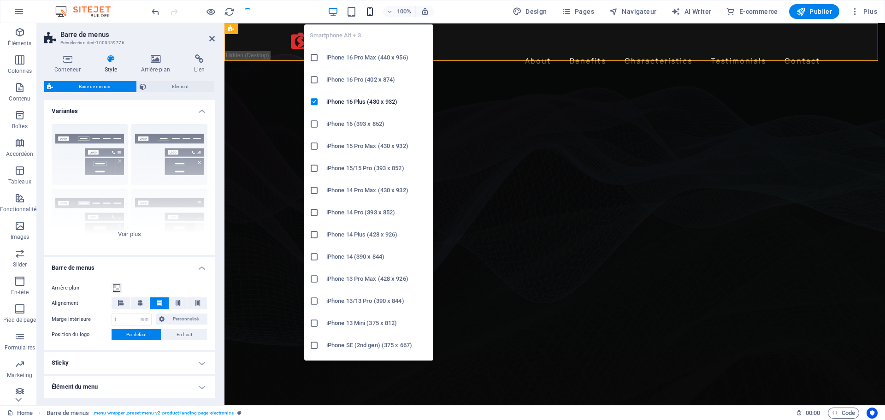
click at [370, 10] on icon "button" at bounding box center [370, 11] width 11 height 11
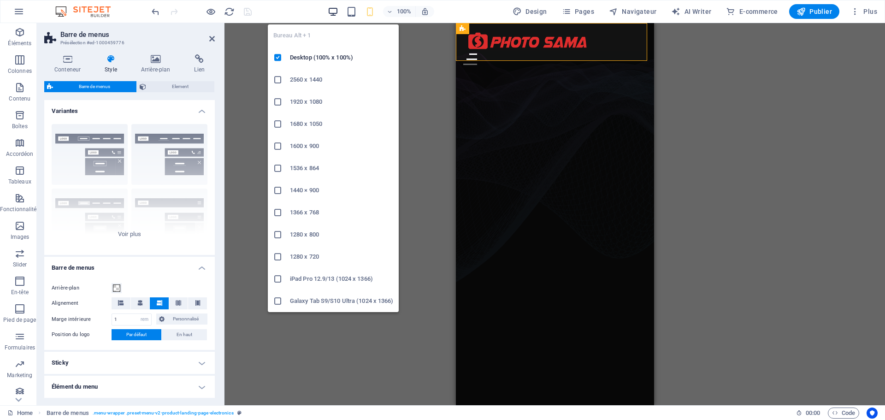
click at [335, 12] on icon "button" at bounding box center [333, 11] width 11 height 11
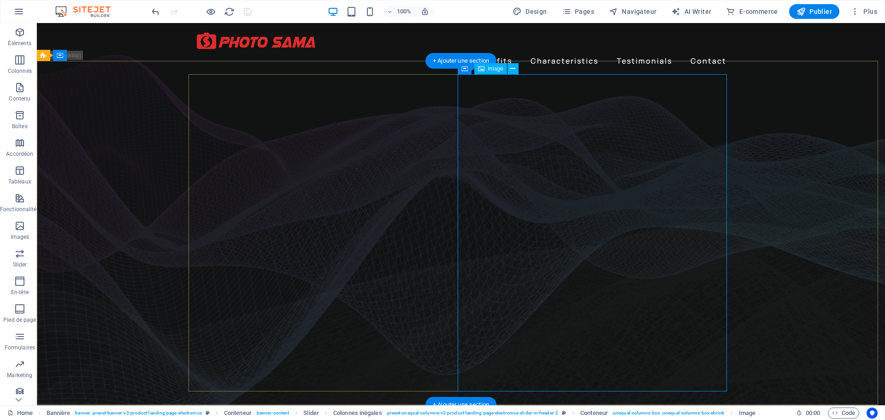
click at [514, 69] on icon at bounding box center [512, 69] width 5 height 10
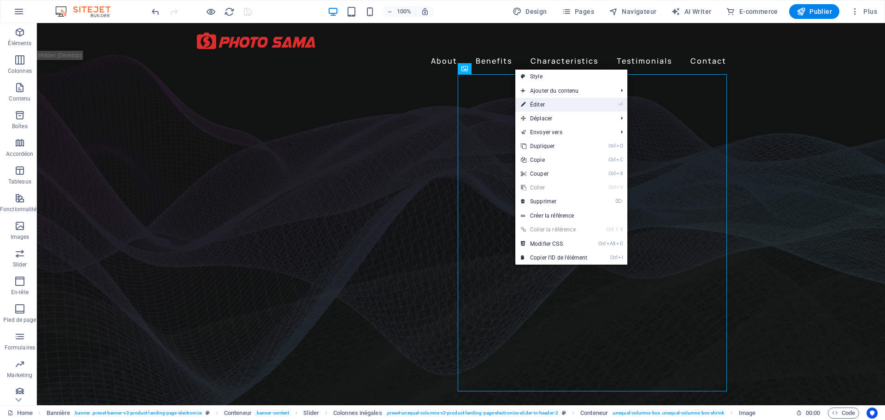
click at [537, 106] on link "⏎ Éditer" at bounding box center [553, 105] width 77 height 14
select select "%"
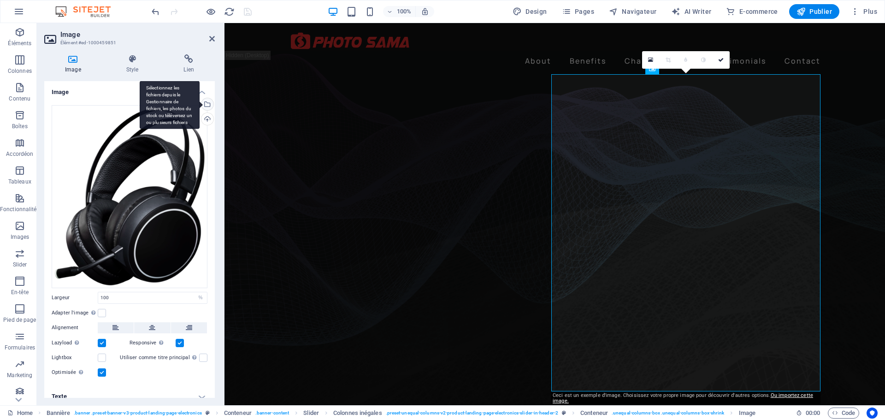
click at [200, 105] on div "Sélectionnez les fichiers depuis le Gestionnaire de fichiers, les photos du sto…" at bounding box center [170, 105] width 60 height 48
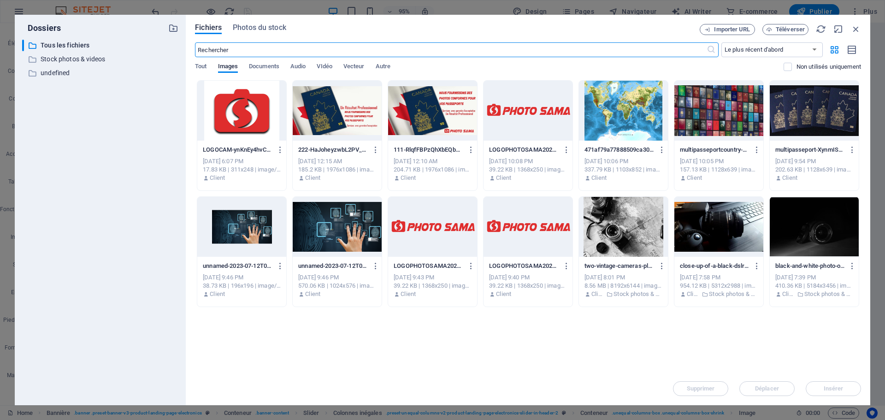
click at [812, 230] on div at bounding box center [814, 227] width 89 height 60
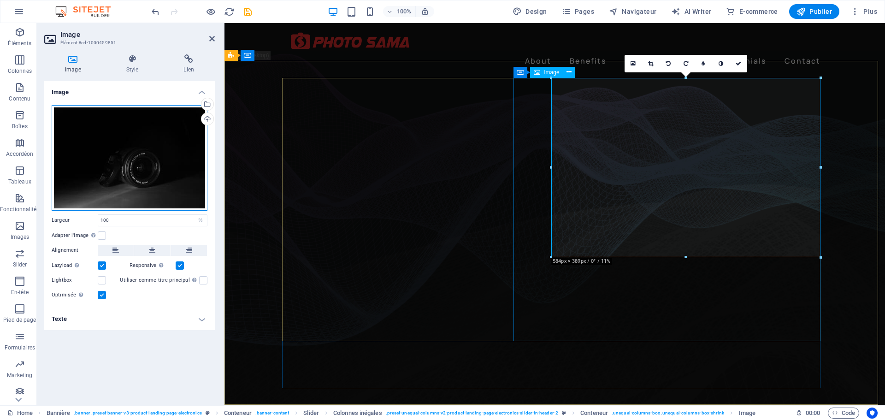
drag, startPoint x: 394, startPoint y: 161, endPoint x: 722, endPoint y: 163, distance: 328.2
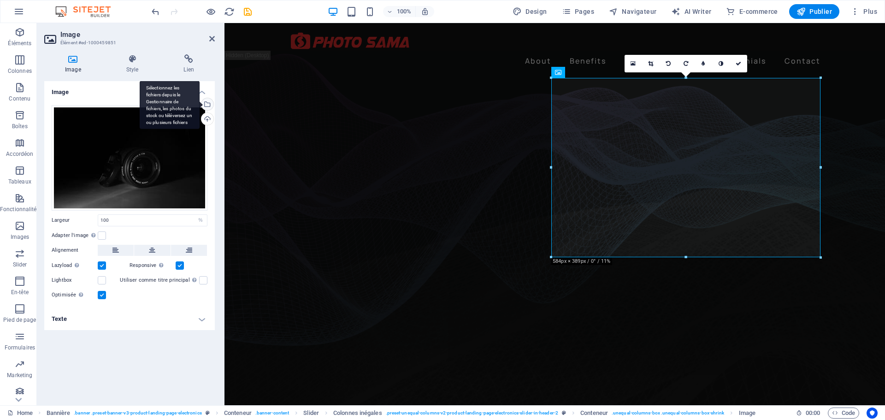
click at [209, 107] on div "Sélectionnez les fichiers depuis le Gestionnaire de fichiers, les photos du sto…" at bounding box center [207, 105] width 14 height 14
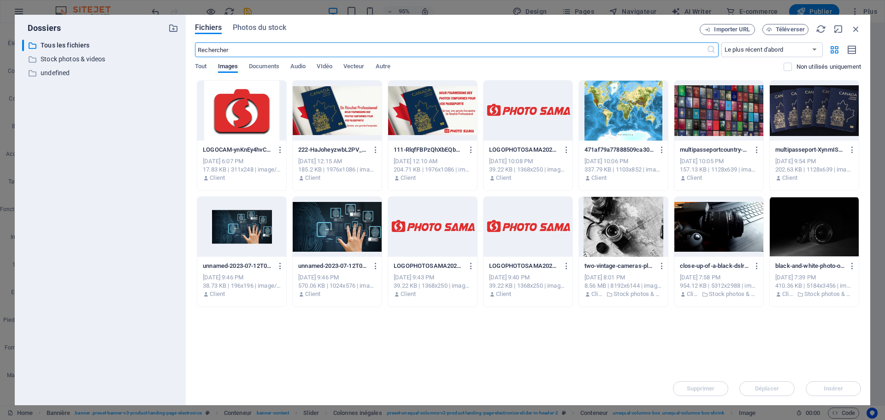
click at [719, 226] on div at bounding box center [718, 227] width 89 height 60
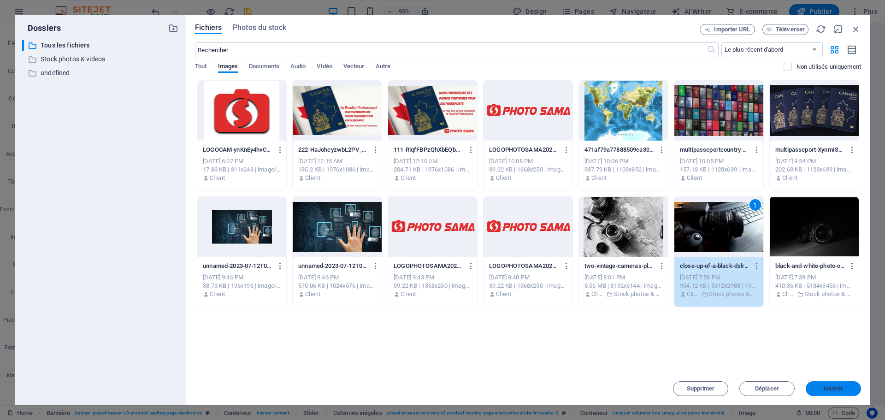
click at [834, 386] on span "Insérer" at bounding box center [834, 389] width 20 height 6
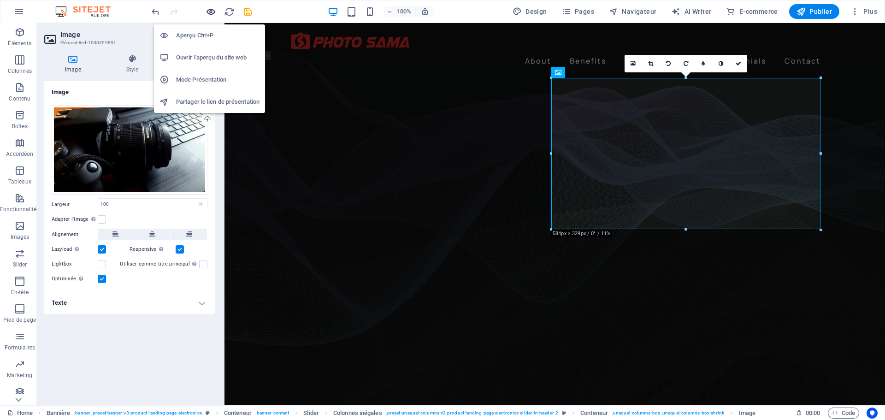
click at [213, 11] on icon "button" at bounding box center [211, 11] width 11 height 11
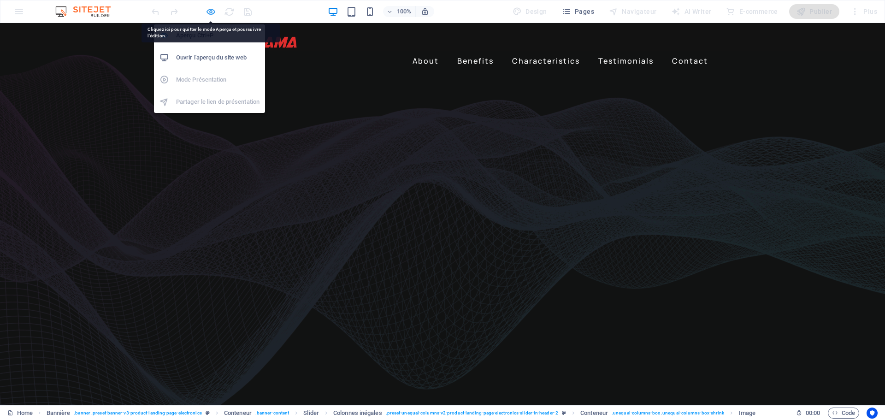
click at [209, 12] on icon "button" at bounding box center [211, 11] width 11 height 11
select select "%"
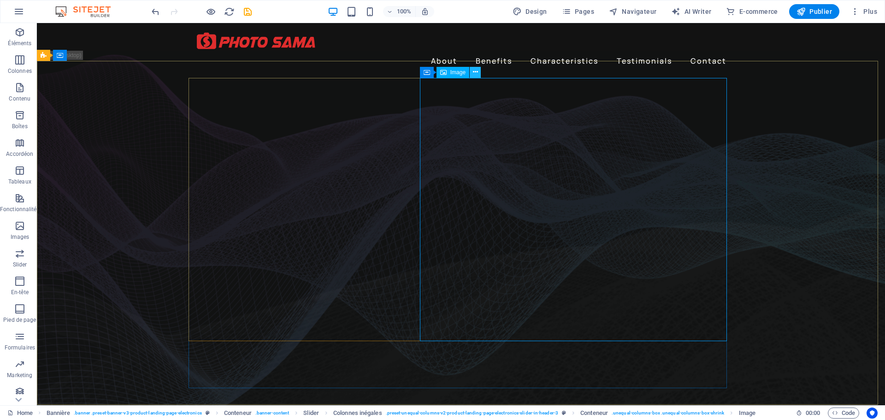
click at [476, 74] on icon at bounding box center [475, 72] width 5 height 10
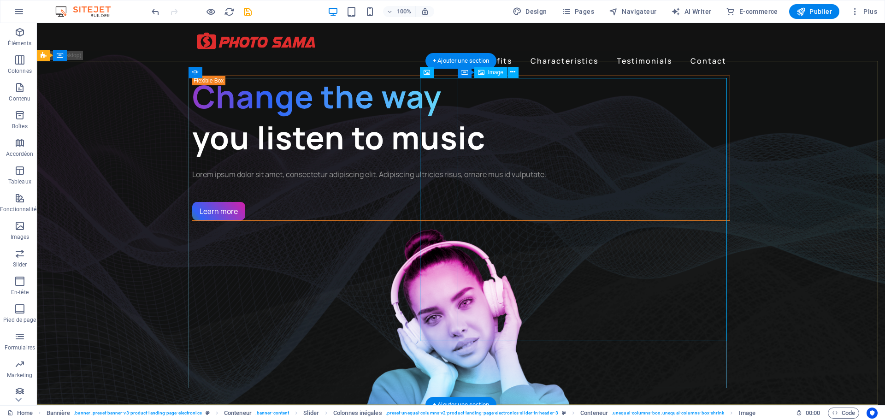
click at [603, 221] on figure "1/3" at bounding box center [461, 376] width 538 height 310
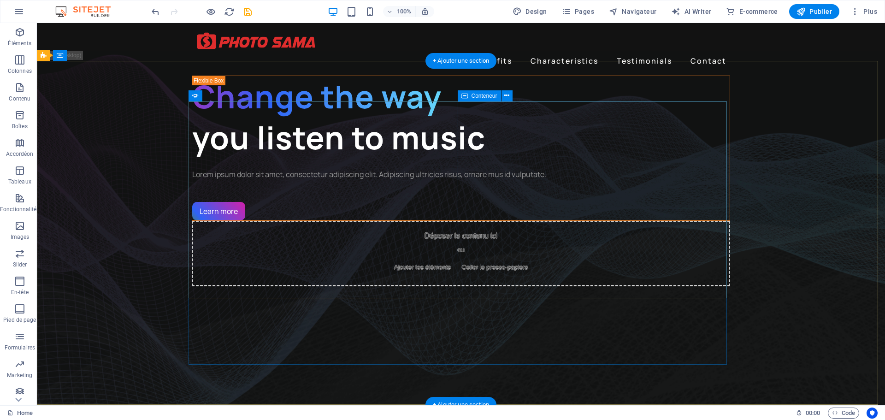
click at [454, 261] on span "Ajouter les éléments" at bounding box center [422, 267] width 64 height 13
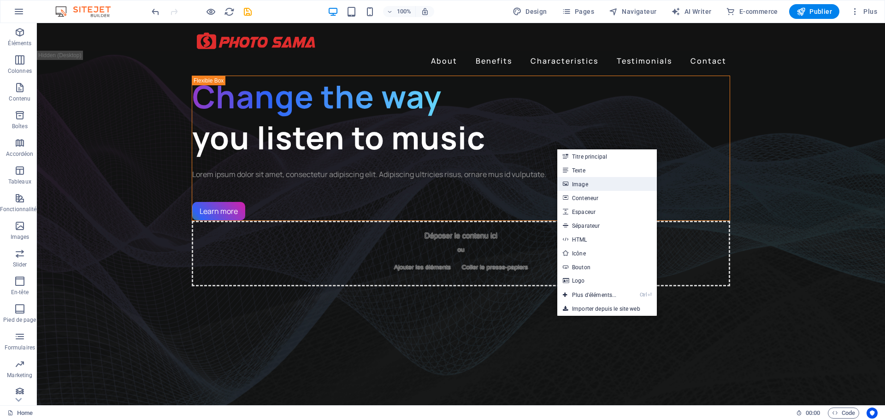
click at [584, 182] on link "Image" at bounding box center [607, 184] width 100 height 14
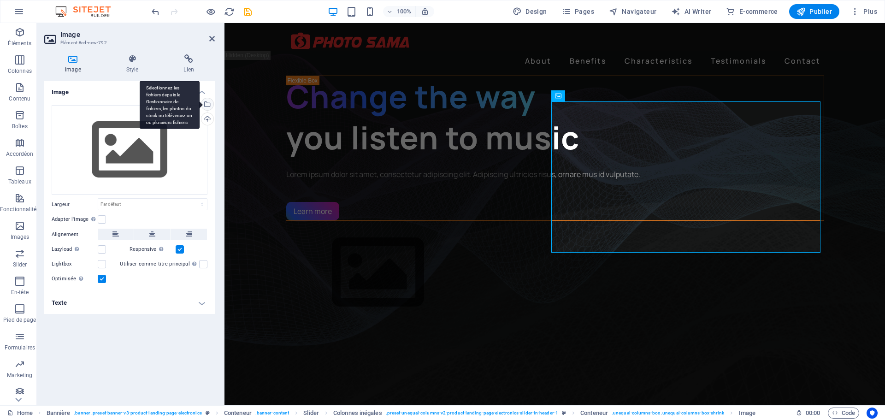
click at [200, 103] on div "Sélectionnez les fichiers depuis le Gestionnaire de fichiers, les photos du sto…" at bounding box center [170, 105] width 60 height 48
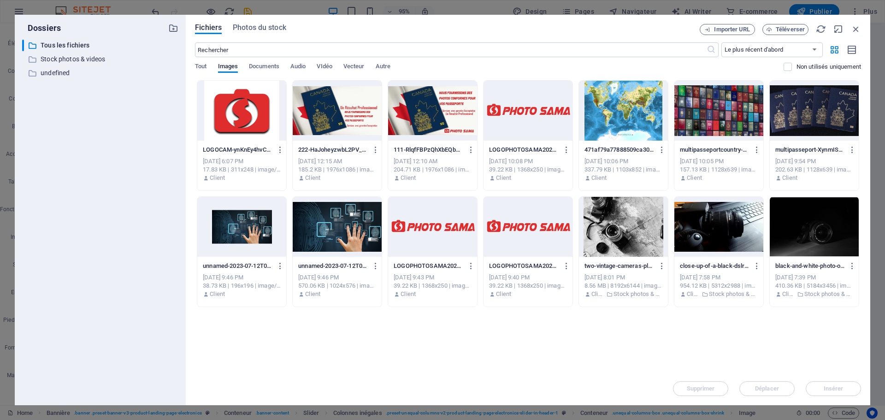
click at [811, 224] on div at bounding box center [814, 227] width 89 height 60
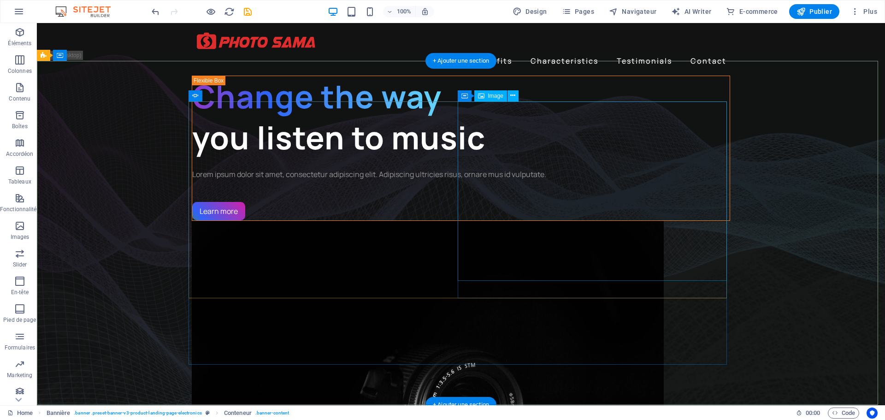
click at [595, 221] on figure "1/3" at bounding box center [461, 378] width 538 height 315
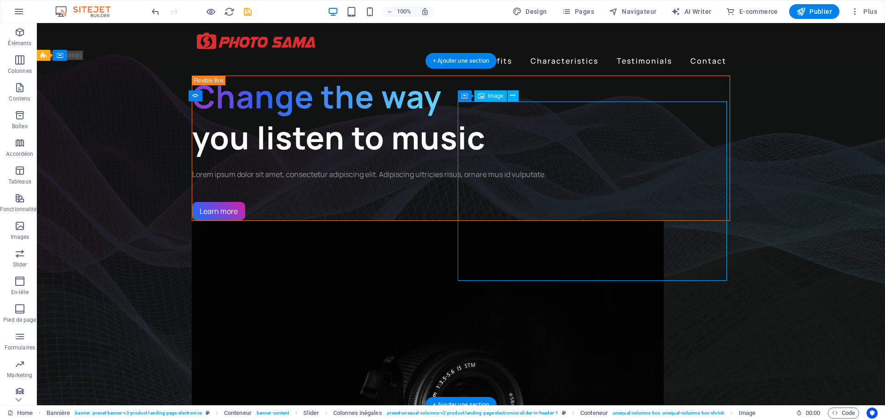
click at [599, 221] on figure "1/3" at bounding box center [461, 378] width 538 height 315
click at [505, 256] on figure "1/3" at bounding box center [461, 378] width 538 height 315
drag, startPoint x: 496, startPoint y: 254, endPoint x: 489, endPoint y: 290, distance: 36.7
click at [489, 290] on div "1/3" at bounding box center [461, 378] width 538 height 315
click at [524, 261] on figure "1/3" at bounding box center [461, 378] width 538 height 315
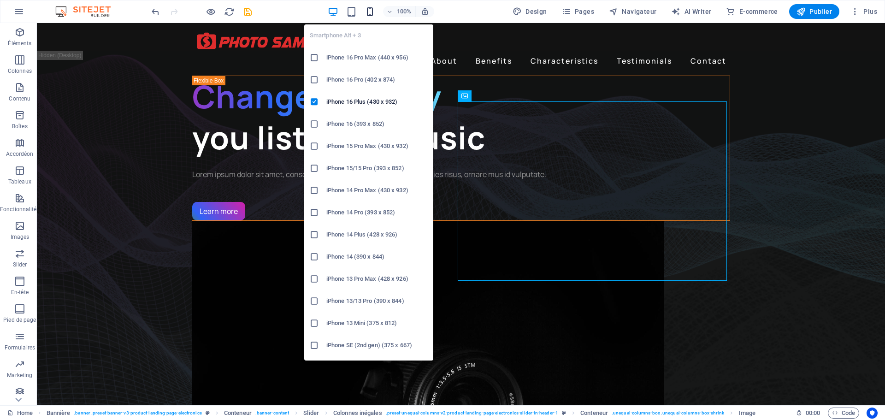
click at [371, 12] on icon "button" at bounding box center [370, 11] width 11 height 11
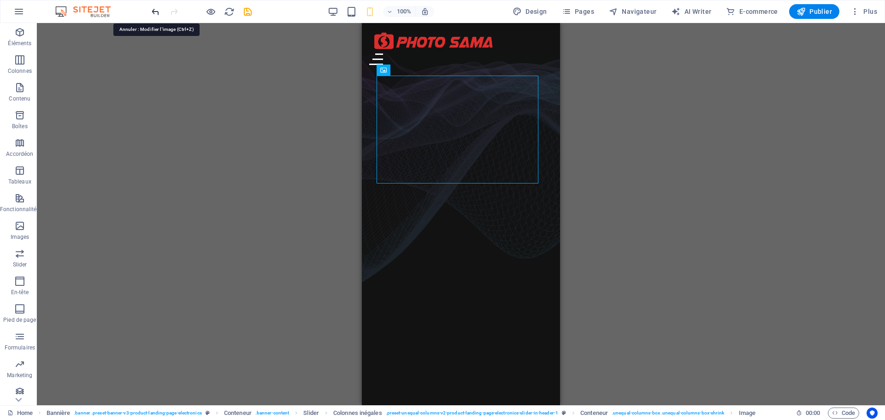
click at [159, 14] on icon "undo" at bounding box center [155, 11] width 11 height 11
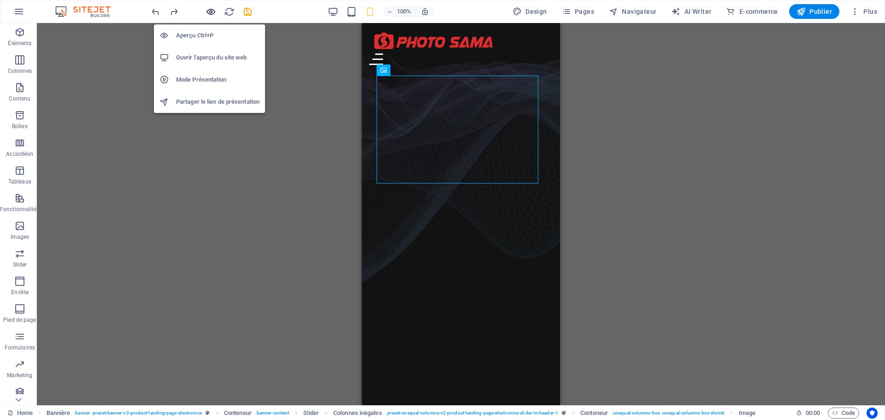
click at [209, 12] on icon "button" at bounding box center [211, 11] width 11 height 11
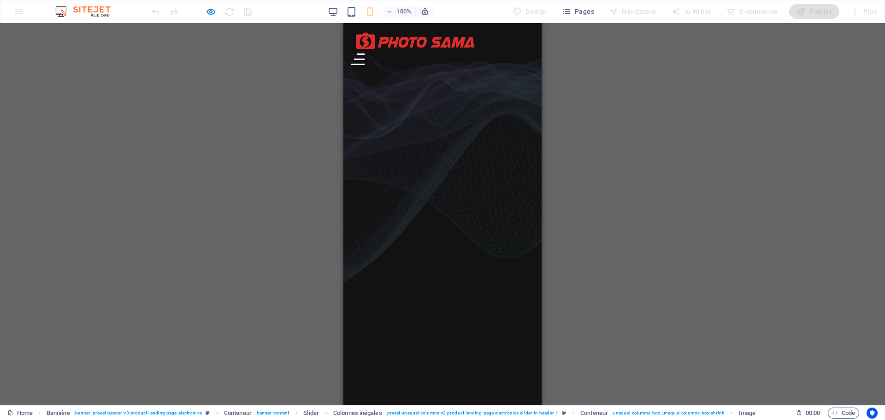
click at [204, 11] on div at bounding box center [201, 11] width 103 height 15
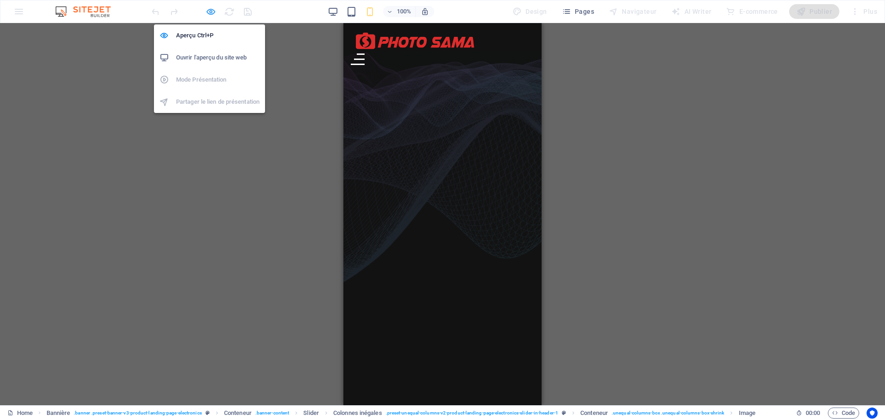
click at [208, 11] on icon "button" at bounding box center [211, 11] width 11 height 11
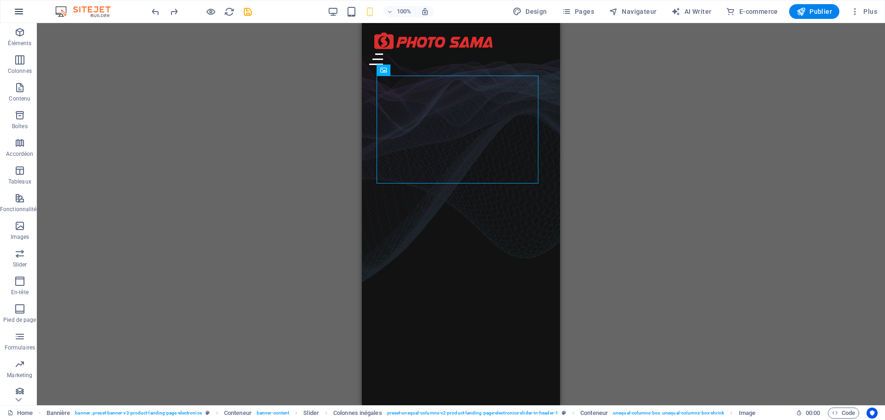
click at [18, 10] on icon "button" at bounding box center [18, 11] width 11 height 11
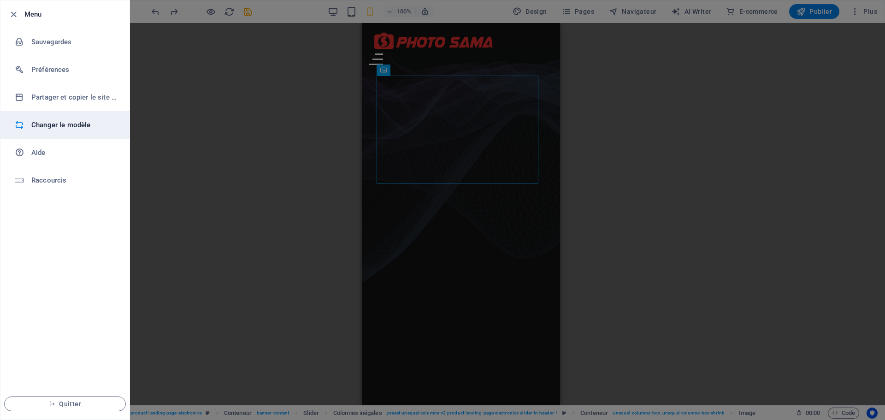
click at [68, 125] on h6 "Changer le modèle" at bounding box center [73, 124] width 85 height 11
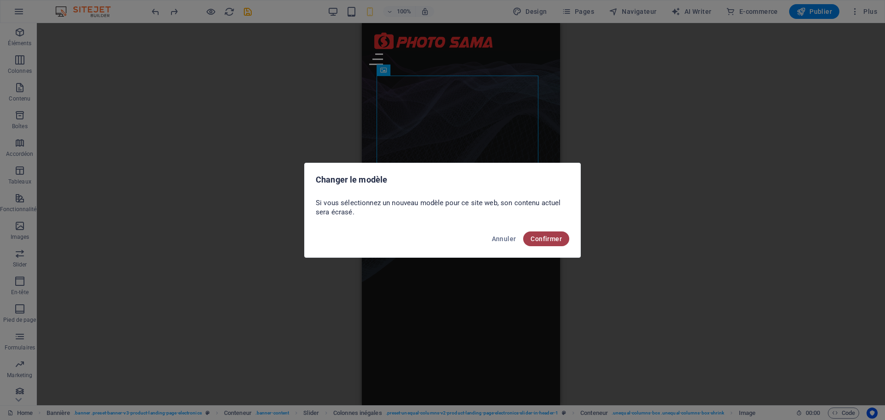
click at [548, 240] on span "Confirmer" at bounding box center [545, 238] width 31 height 7
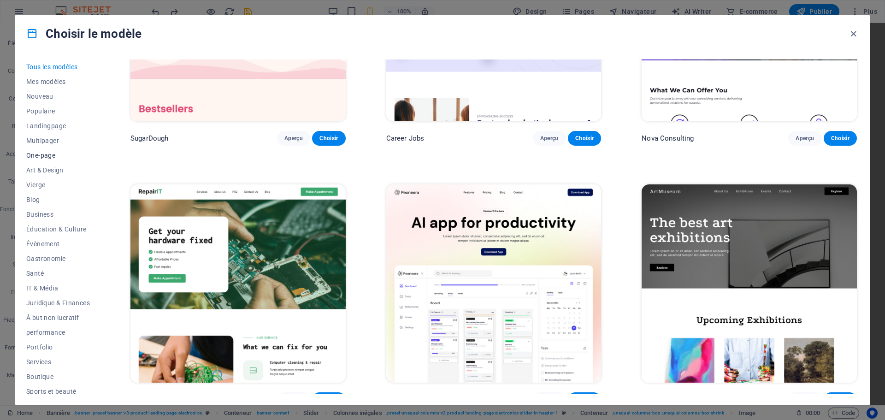
scroll to position [92, 0]
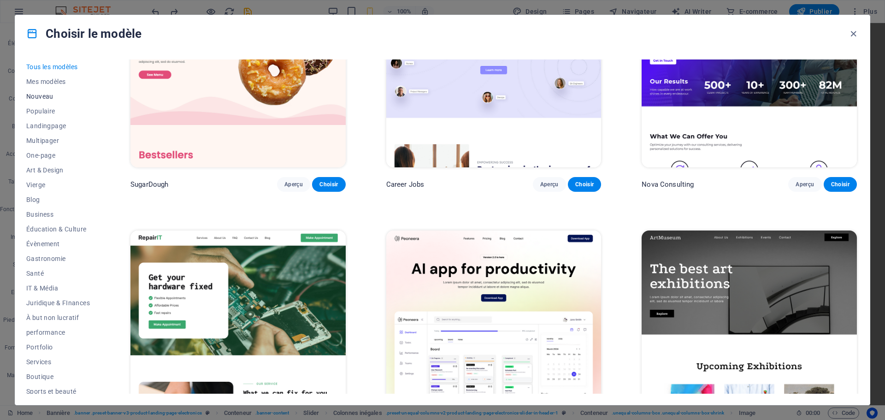
click at [43, 101] on button "Nouveau" at bounding box center [58, 96] width 64 height 15
click at [46, 98] on span "Nouveau" at bounding box center [58, 96] width 64 height 7
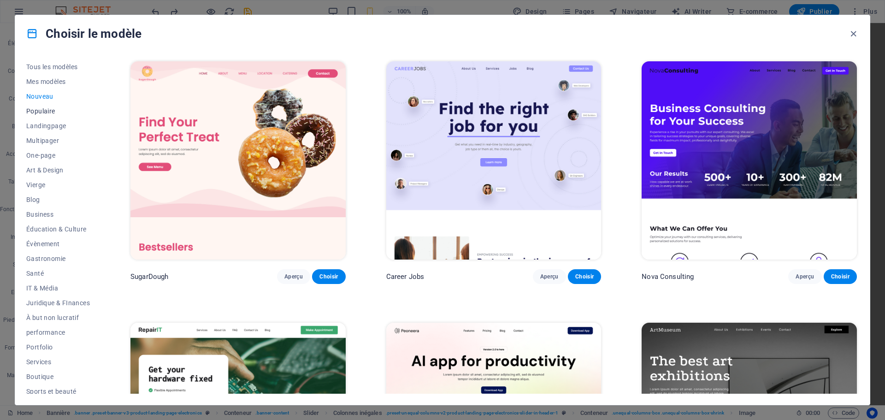
click at [48, 112] on span "Populaire" at bounding box center [58, 110] width 64 height 7
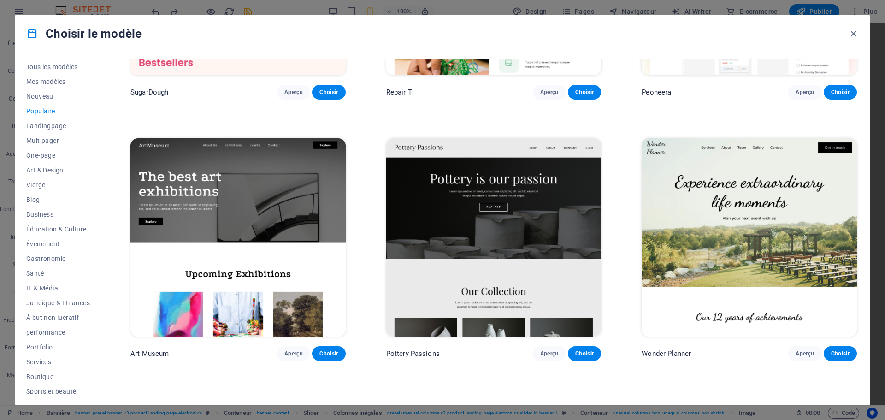
scroll to position [369, 0]
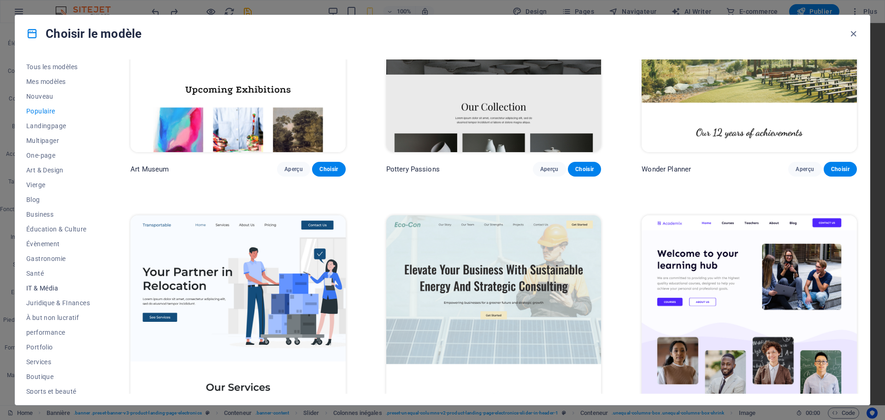
click at [45, 288] on span "IT & Média" at bounding box center [58, 287] width 64 height 7
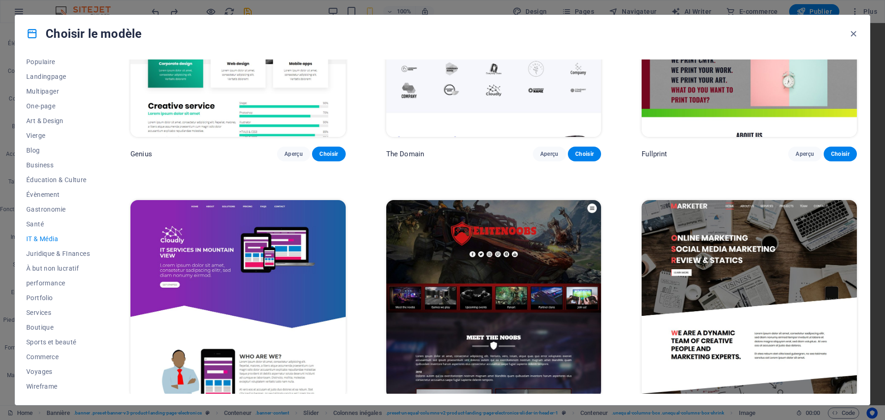
scroll to position [670, 0]
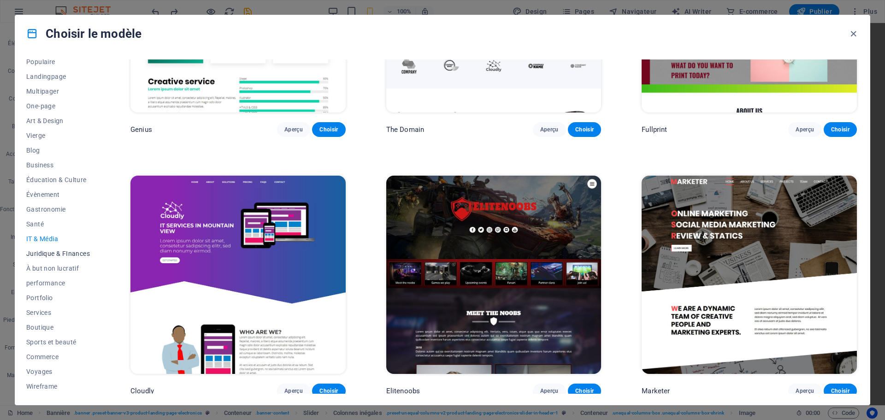
click at [59, 253] on span "Juridique & FInances" at bounding box center [58, 253] width 64 height 7
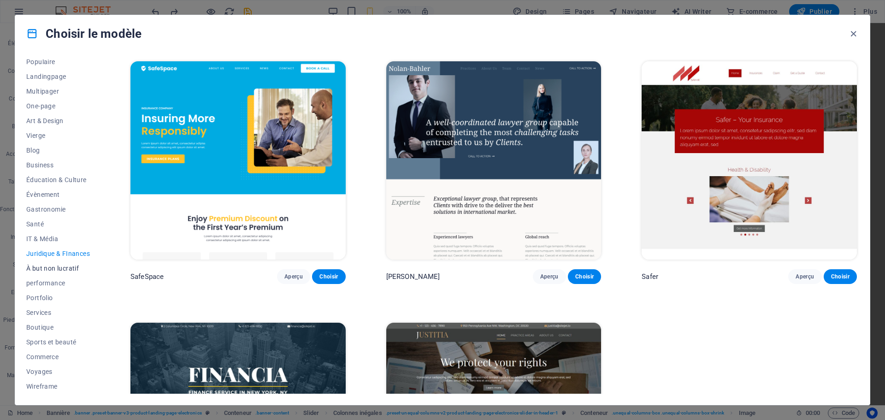
click at [54, 271] on span "À but non lucratif" at bounding box center [58, 268] width 64 height 7
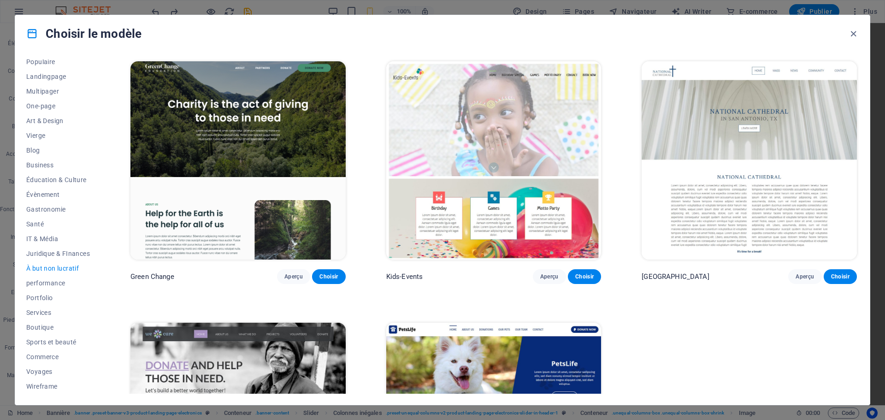
scroll to position [149, 0]
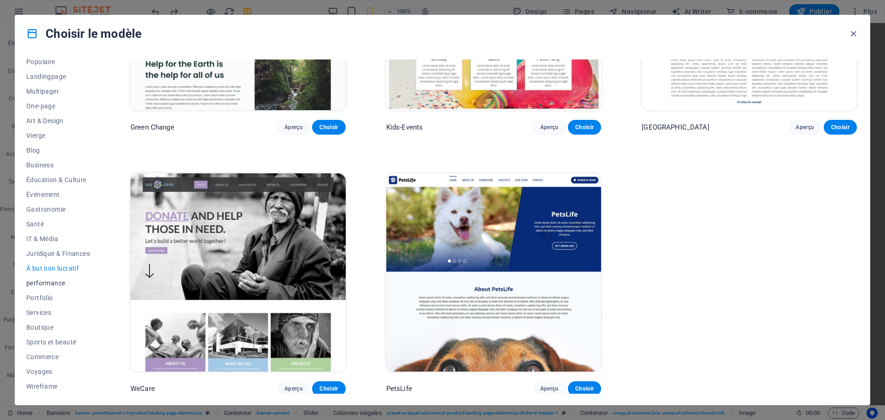
click at [44, 282] on span "performance" at bounding box center [58, 282] width 64 height 7
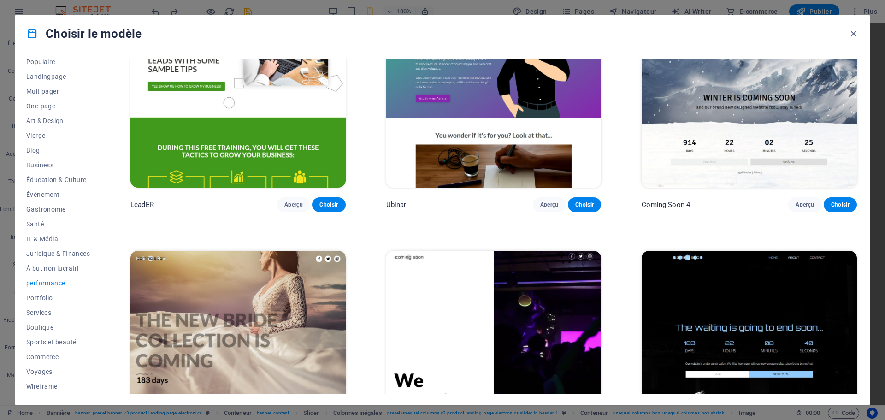
scroll to position [1190, 0]
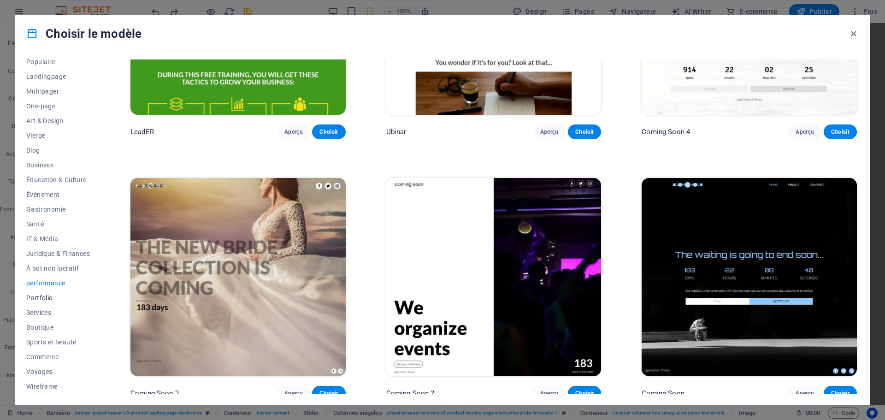
click at [32, 298] on span "Portfolio" at bounding box center [58, 297] width 64 height 7
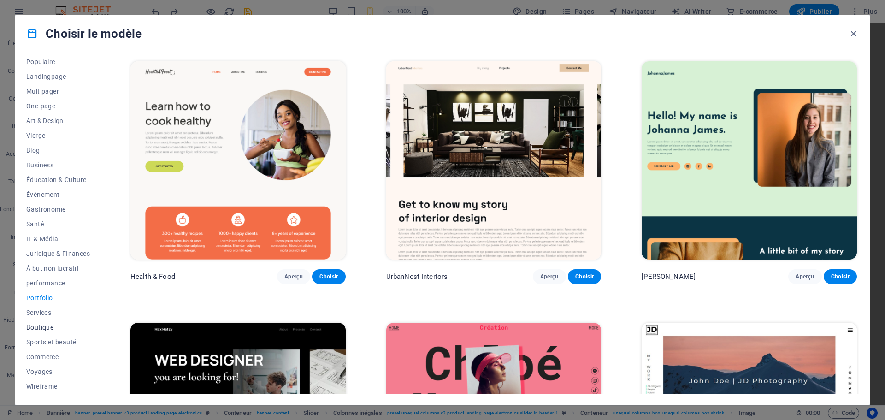
click at [36, 325] on span "Boutique" at bounding box center [58, 327] width 64 height 7
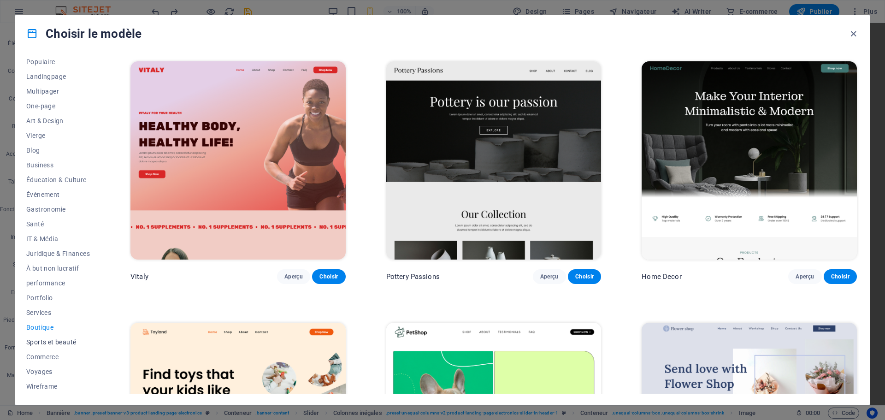
click at [44, 340] on span "Sports et beauté" at bounding box center [58, 341] width 64 height 7
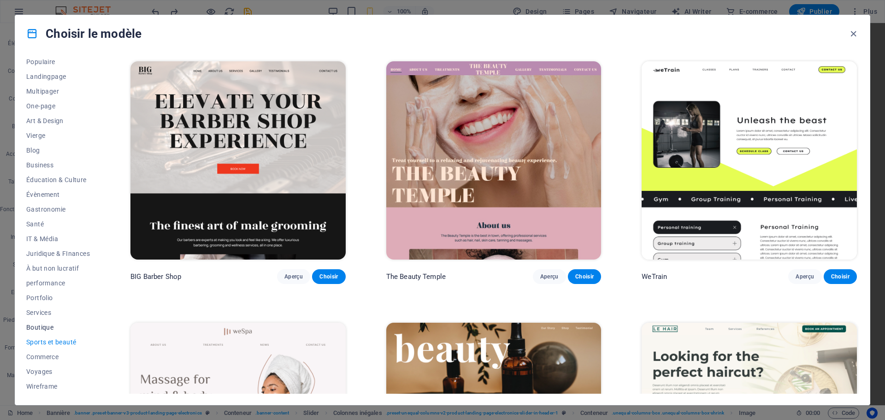
click at [45, 330] on span "Boutique" at bounding box center [58, 327] width 64 height 7
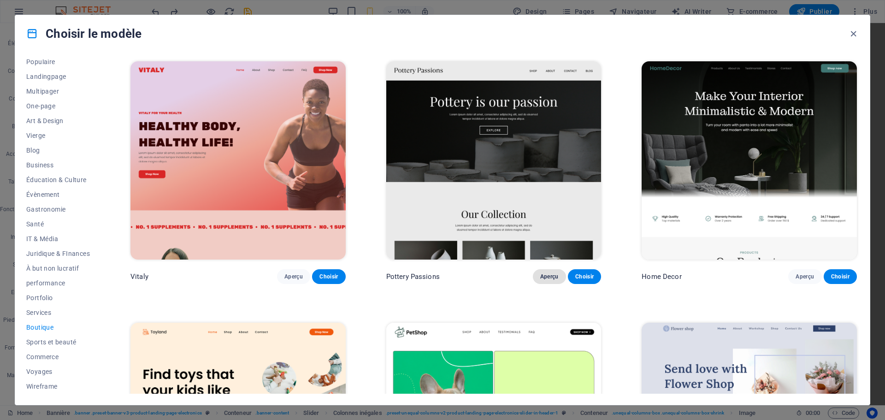
click at [550, 277] on span "Aperçu" at bounding box center [549, 276] width 18 height 7
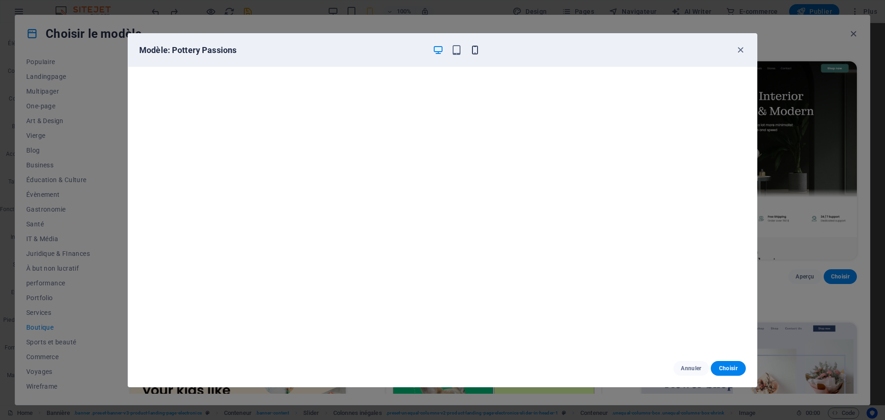
click at [474, 45] on icon "button" at bounding box center [475, 50] width 11 height 11
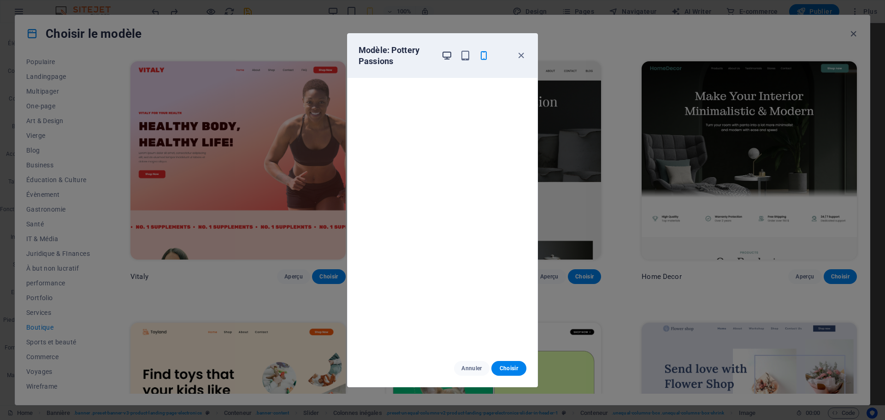
click at [442, 53] on icon "button" at bounding box center [447, 55] width 11 height 11
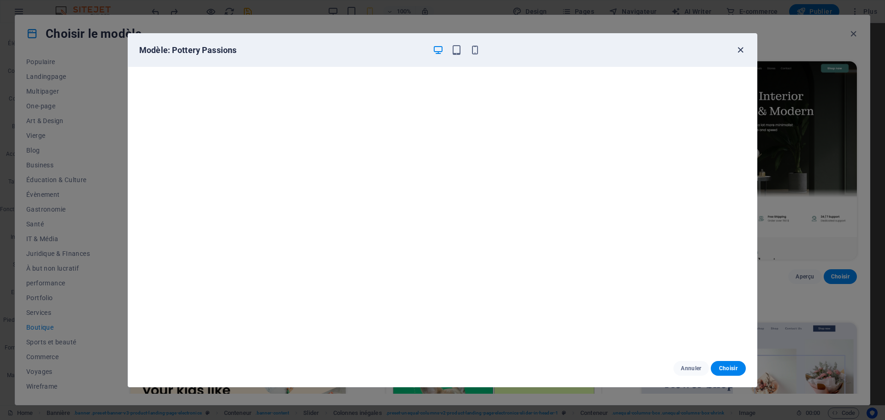
click at [738, 48] on icon "button" at bounding box center [740, 50] width 11 height 11
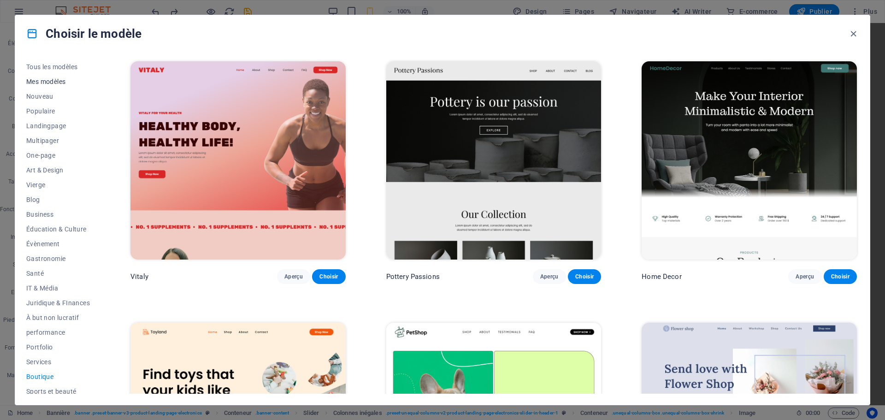
click at [53, 81] on span "Mes modèles" at bounding box center [58, 81] width 64 height 7
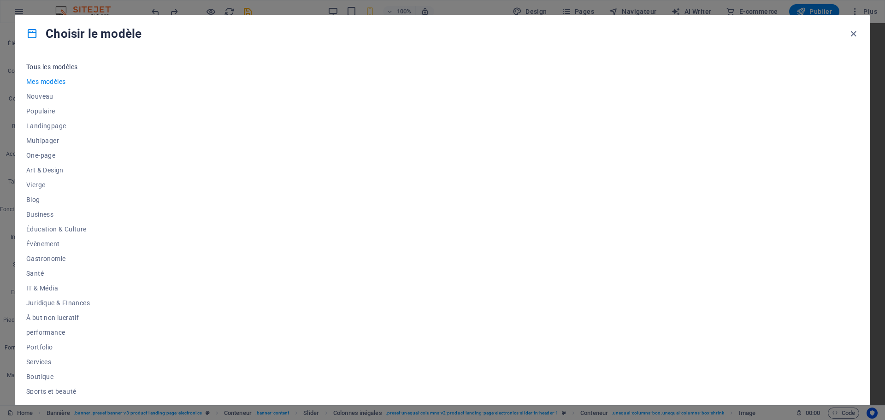
click at [61, 68] on span "Tous les modèles" at bounding box center [58, 66] width 64 height 7
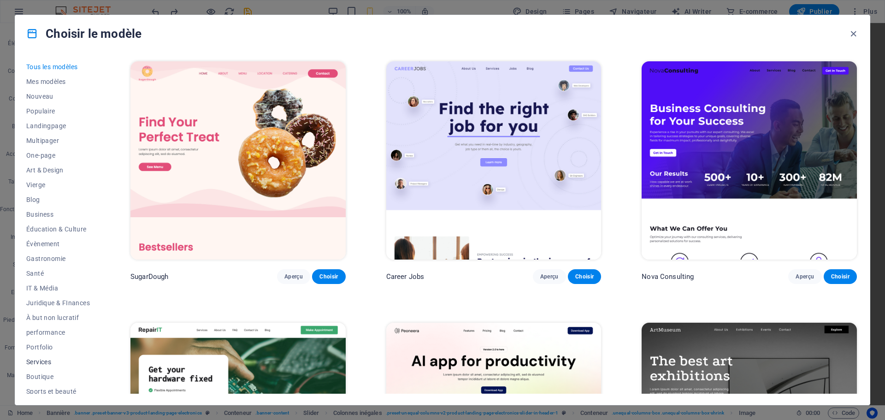
drag, startPoint x: 24, startPoint y: 367, endPoint x: 41, endPoint y: 363, distance: 18.4
click at [27, 366] on div "Tous les modèles Mes modèles Nouveau Populaire Landingpage Multipager One-page …" at bounding box center [442, 228] width 854 height 353
click at [41, 363] on span "Services" at bounding box center [58, 361] width 64 height 7
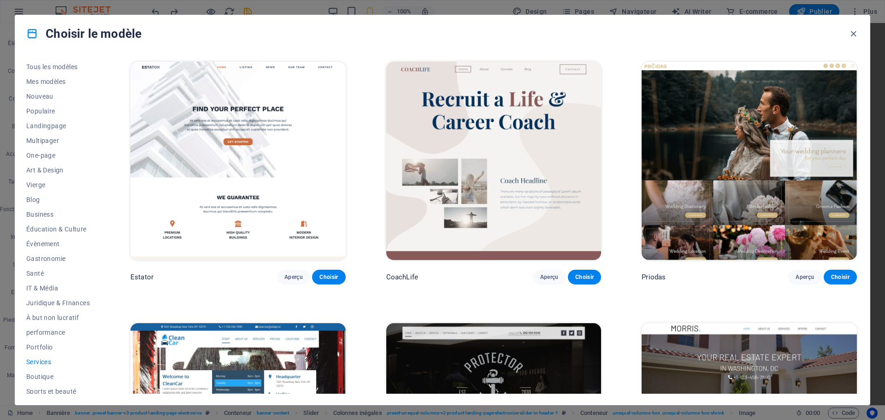
scroll to position [968, 0]
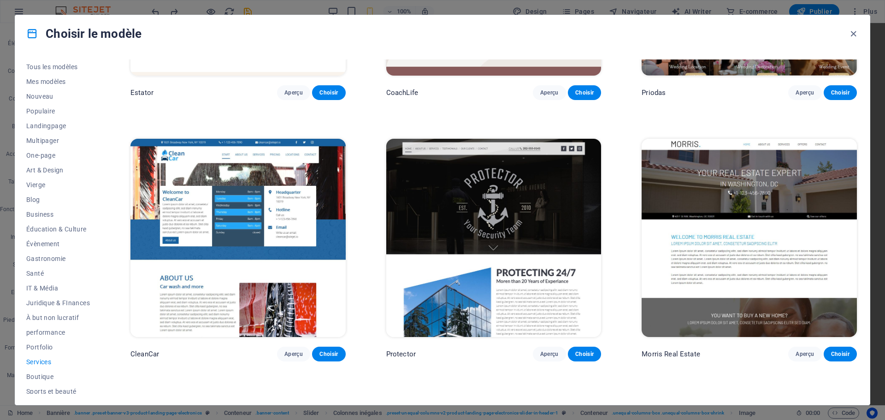
click at [551, 227] on img at bounding box center [493, 238] width 215 height 198
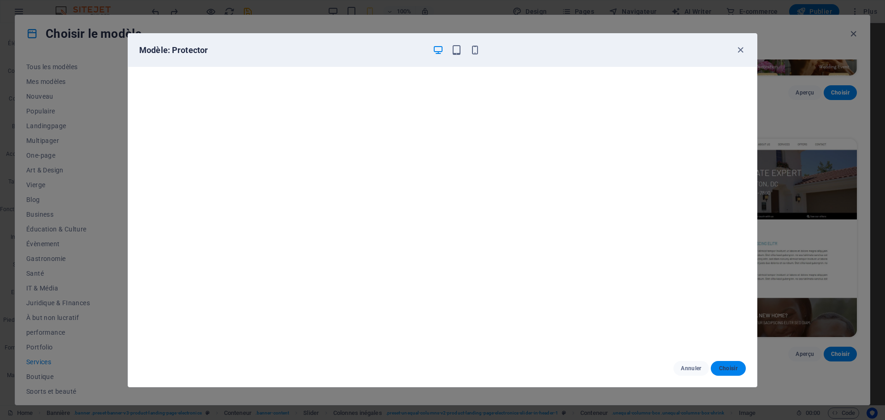
click at [737, 370] on span "Choisir" at bounding box center [728, 368] width 20 height 7
checkbox input "false"
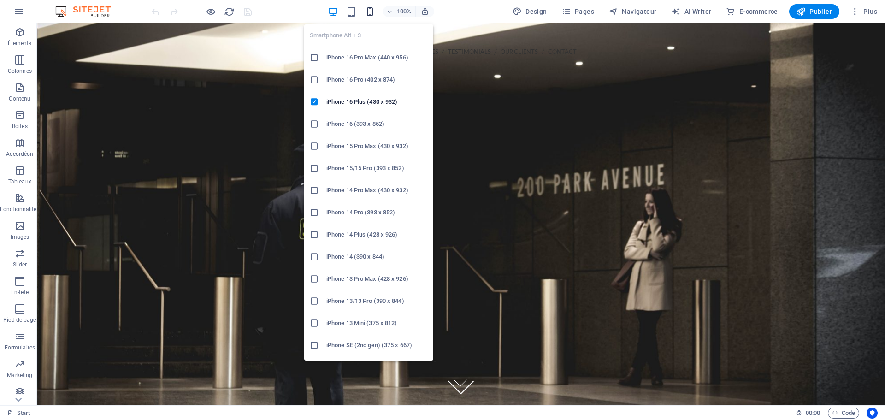
click at [375, 10] on icon "button" at bounding box center [370, 11] width 11 height 11
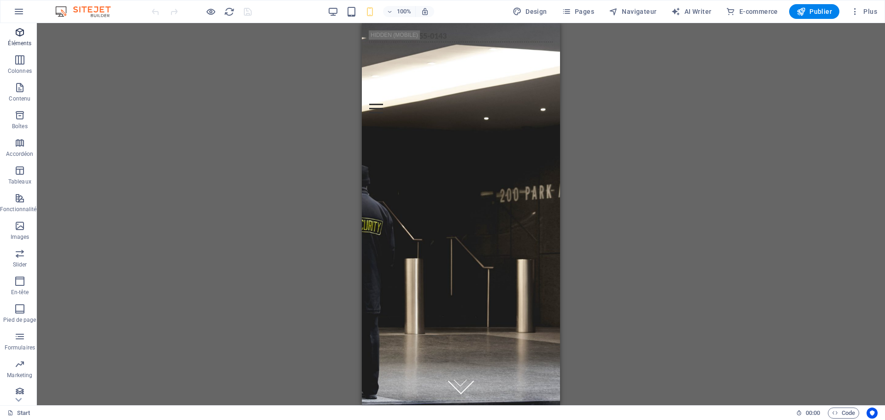
click at [23, 38] on span "Éléments" at bounding box center [20, 38] width 40 height 22
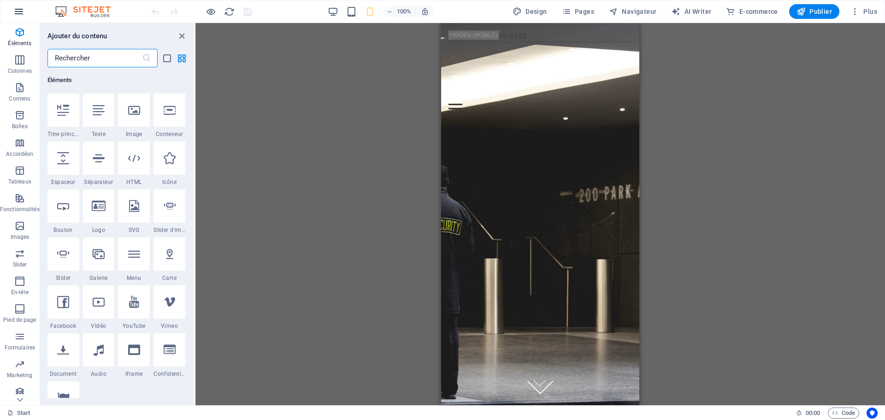
click at [22, 11] on icon "button" at bounding box center [18, 11] width 11 height 11
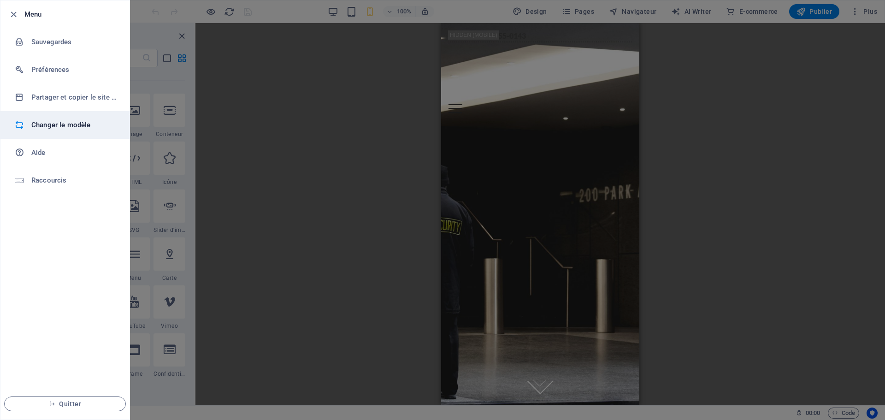
click at [65, 119] on li "Changer le modèle" at bounding box center [64, 125] width 129 height 28
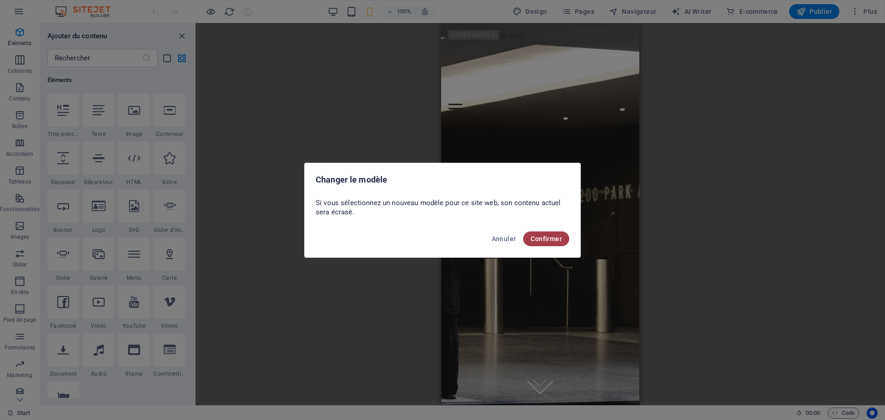
click at [558, 243] on button "Confirmer" at bounding box center [546, 238] width 46 height 15
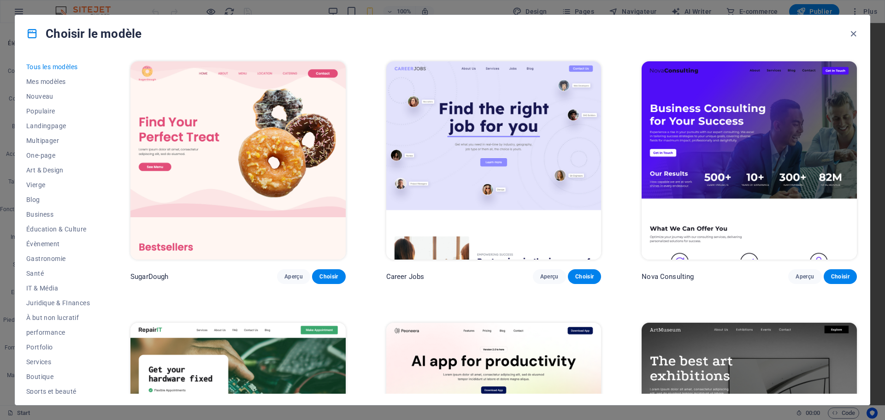
click at [781, 109] on img at bounding box center [749, 160] width 215 height 198
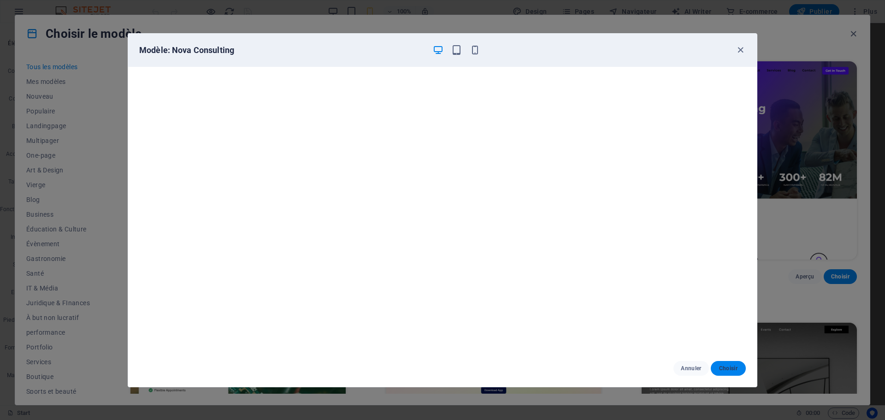
click at [732, 367] on span "Choisir" at bounding box center [728, 368] width 20 height 7
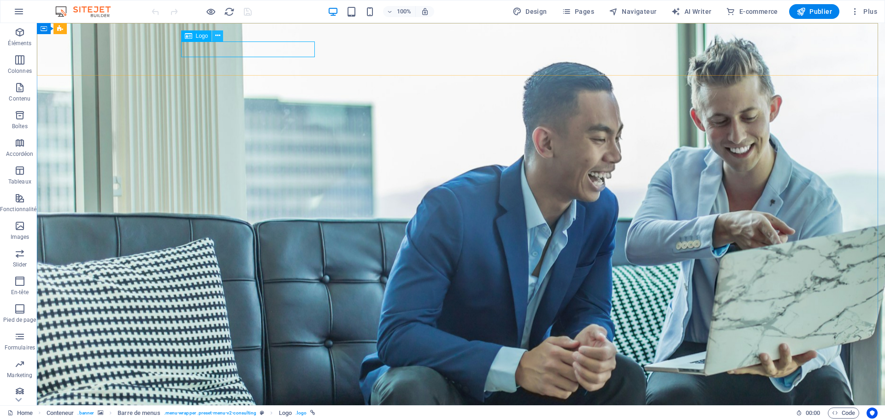
click at [215, 35] on icon at bounding box center [217, 36] width 5 height 10
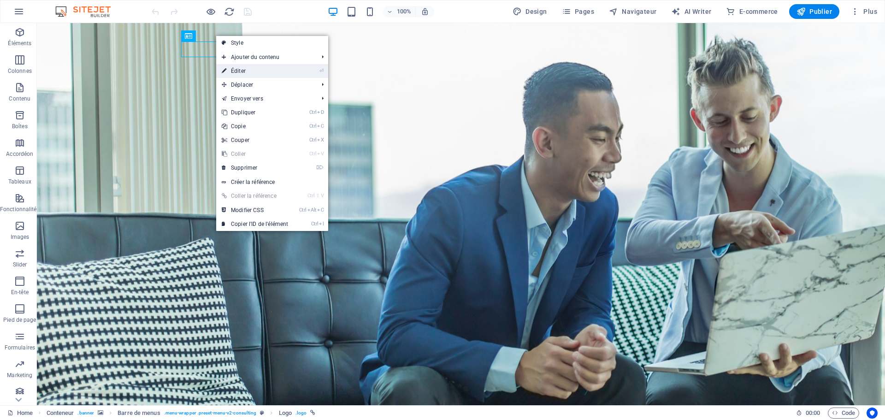
click at [247, 68] on link "⏎ Éditer" at bounding box center [254, 71] width 77 height 14
select select "px"
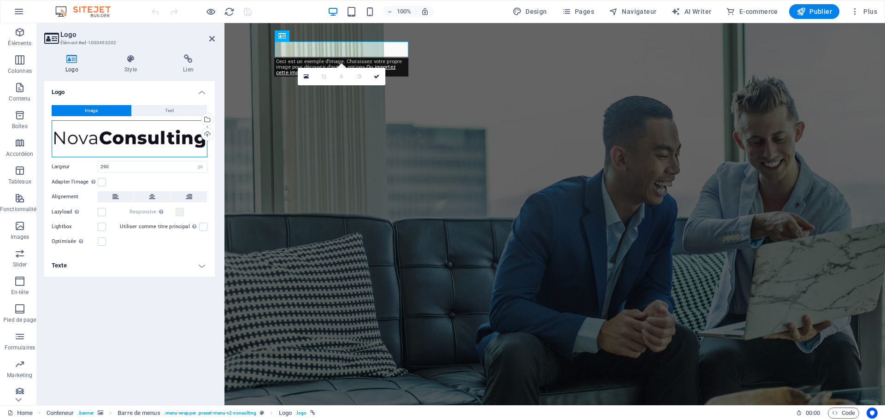
click at [166, 132] on div "Glissez les fichiers ici, cliquez pour choisir les fichiers ou sélectionnez les…" at bounding box center [130, 138] width 156 height 37
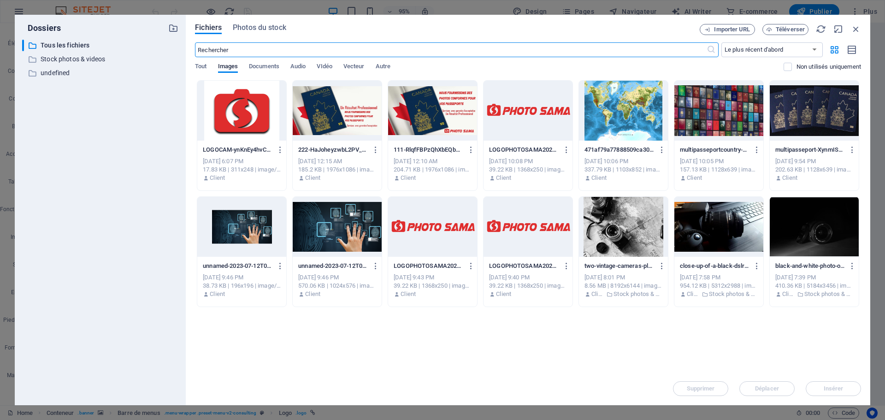
click at [441, 223] on div at bounding box center [432, 227] width 89 height 60
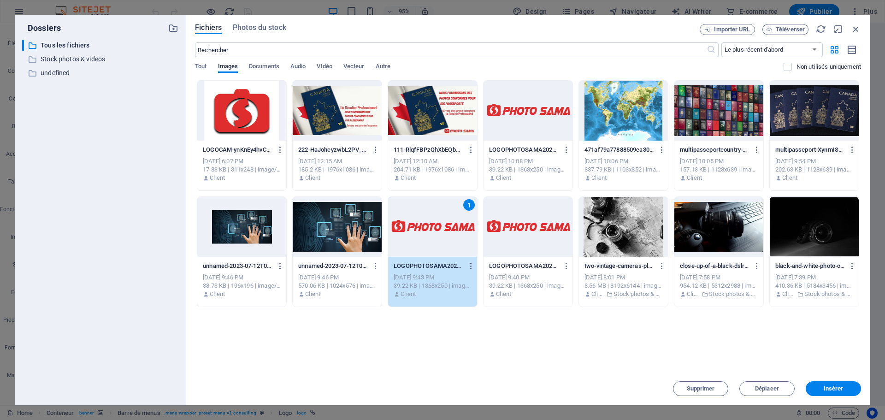
click at [441, 223] on div "1" at bounding box center [432, 227] width 89 height 60
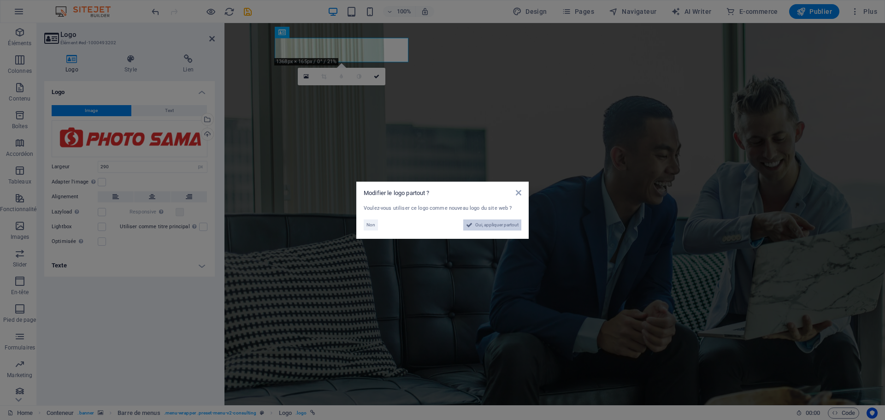
click at [478, 224] on span "Oui, appliquer partout" at bounding box center [496, 224] width 43 height 11
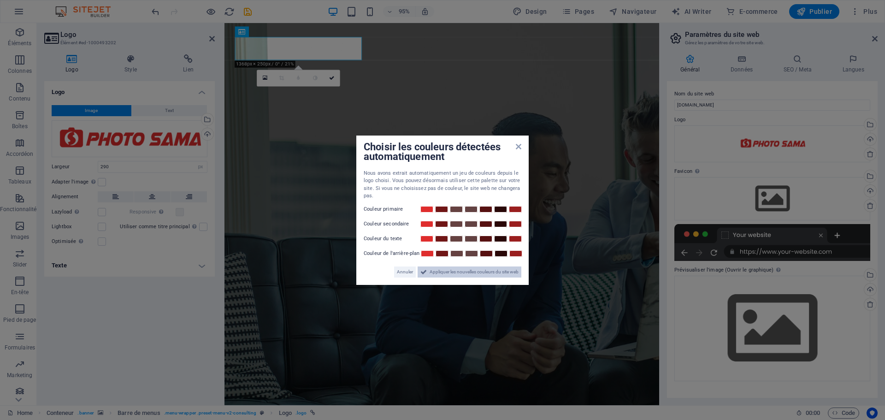
drag, startPoint x: 445, startPoint y: 277, endPoint x: 232, endPoint y: 265, distance: 213.2
click at [445, 277] on span "Appliquer les nouvelles couleurs du site web" at bounding box center [474, 271] width 89 height 11
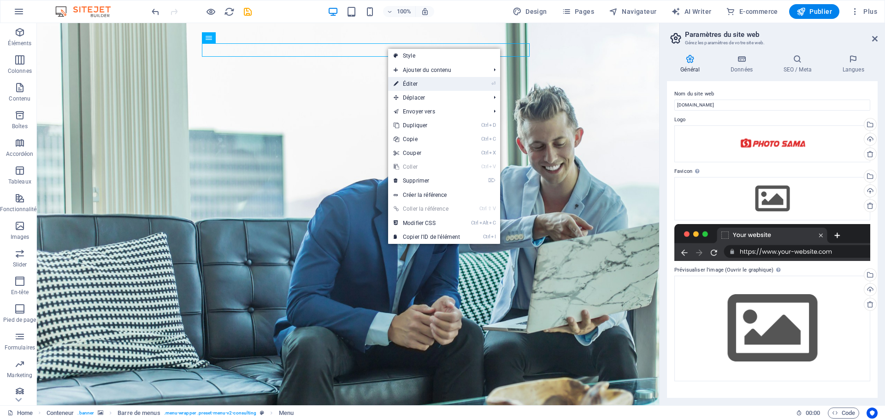
click at [411, 82] on link "⏎ Éditer" at bounding box center [426, 84] width 77 height 14
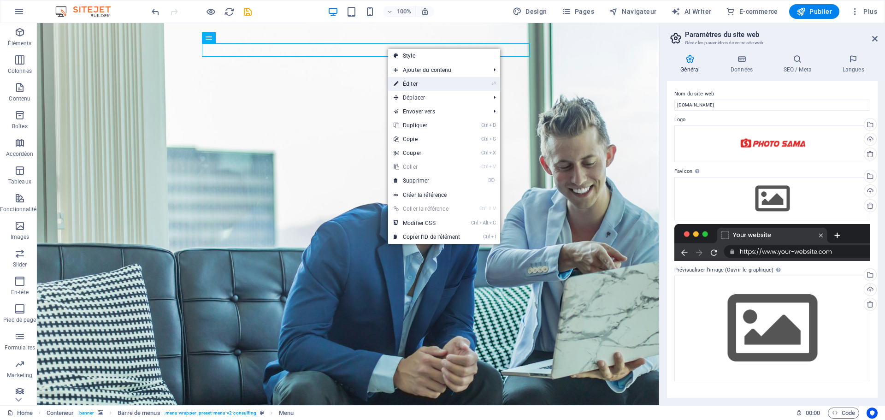
select select "1"
select select
select select "2"
select select
select select "3"
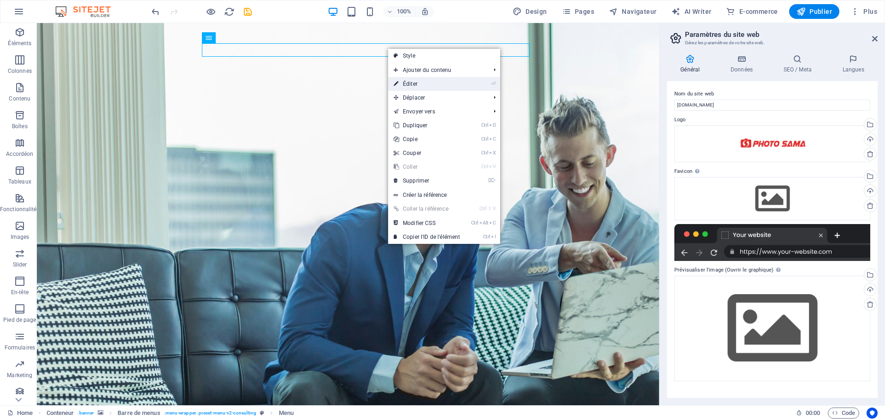
select select
select select "4"
select select
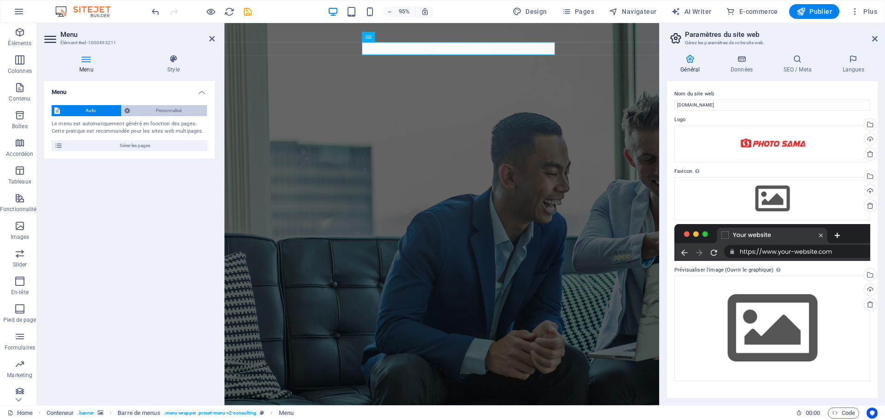
click at [175, 111] on span "Personnalisé" at bounding box center [168, 110] width 71 height 11
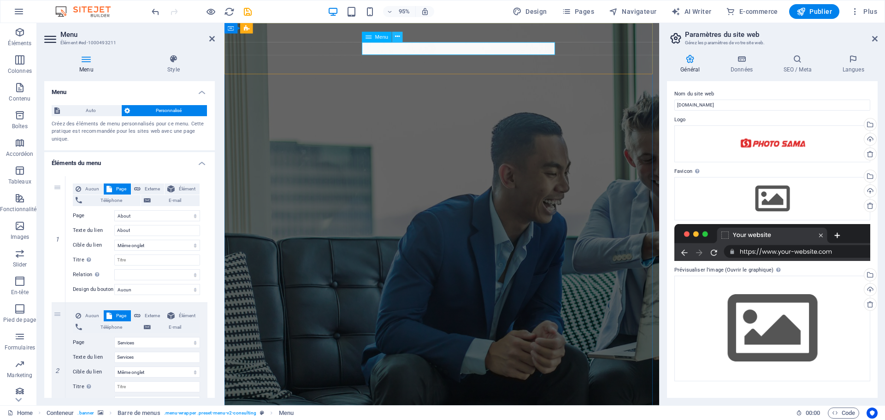
click at [397, 35] on icon at bounding box center [397, 36] width 5 height 9
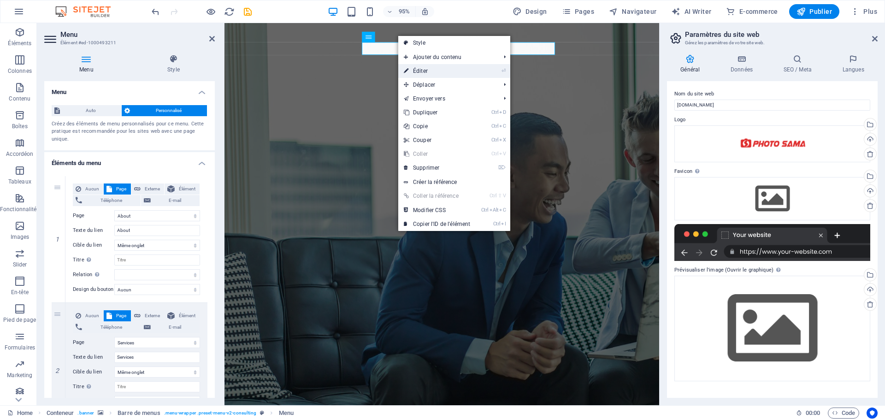
click at [453, 69] on link "⏎ Éditer" at bounding box center [436, 71] width 77 height 14
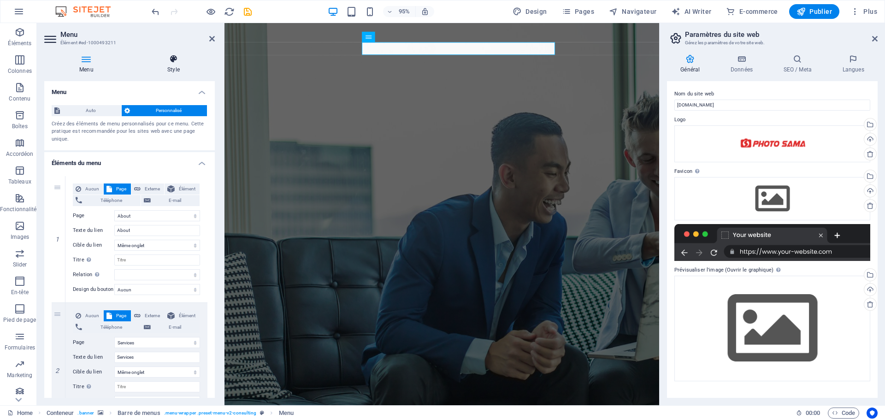
click at [170, 59] on icon at bounding box center [173, 58] width 82 height 9
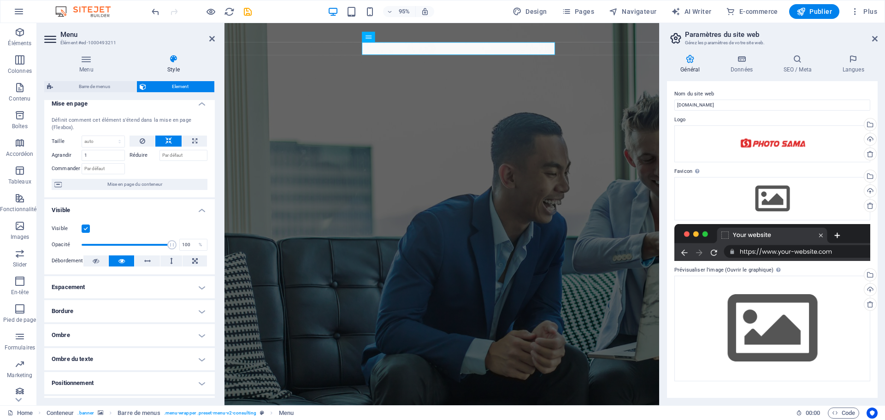
scroll to position [100, 0]
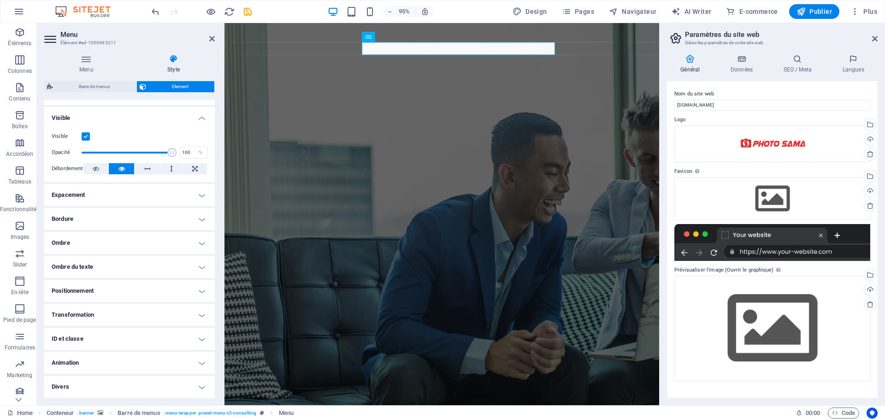
click at [136, 264] on h4 "Ombre du texte" at bounding box center [129, 267] width 171 height 22
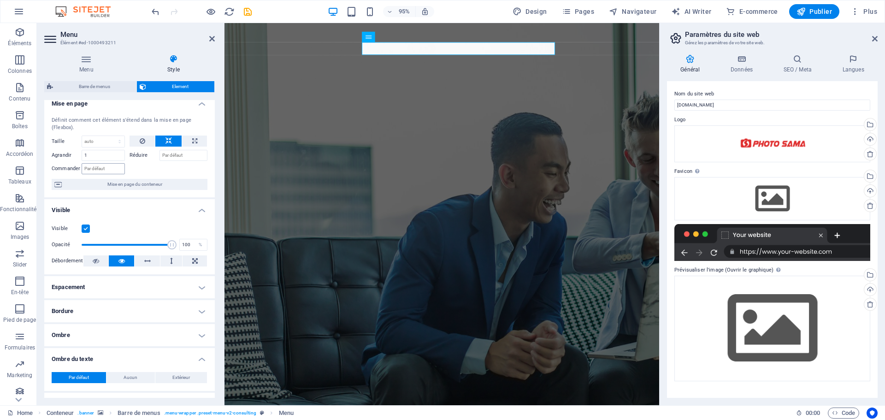
scroll to position [0, 0]
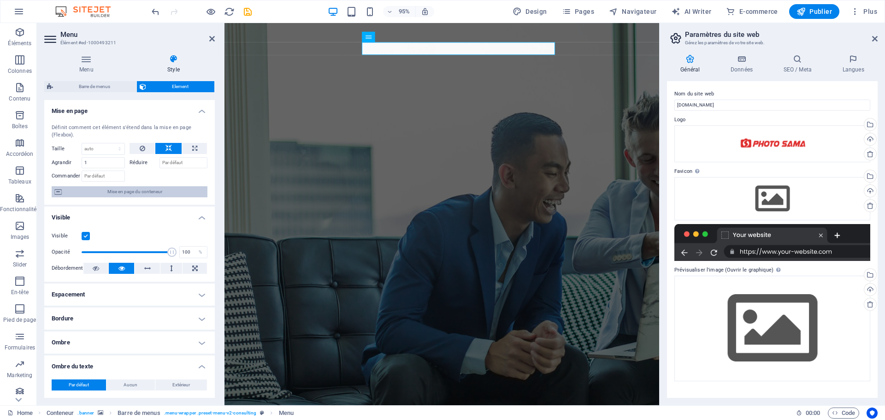
click at [106, 192] on span "Mise en page du conteneur" at bounding box center [135, 191] width 140 height 11
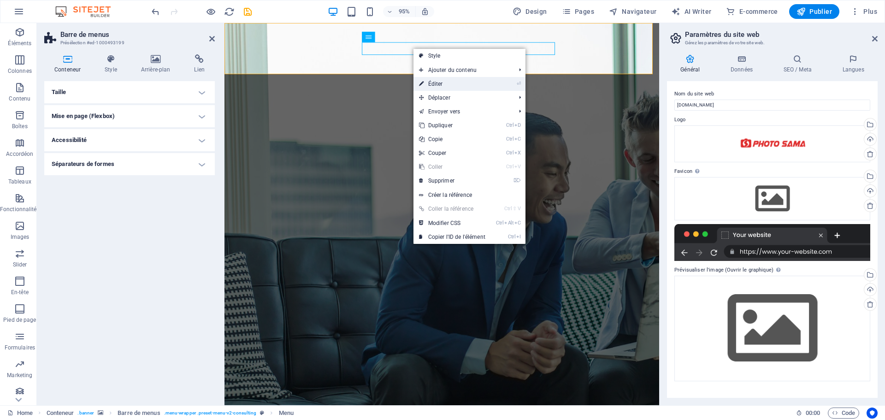
click at [442, 85] on link "⏎ Éditer" at bounding box center [451, 84] width 77 height 14
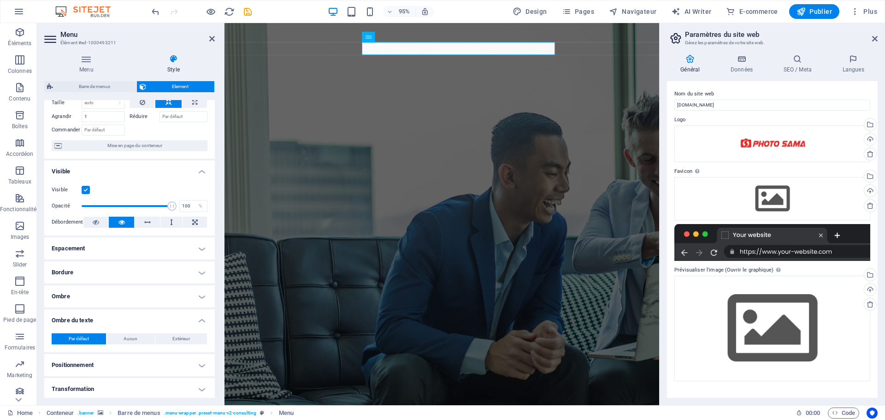
scroll to position [120, 0]
